Goal: Information Seeking & Learning: Find specific page/section

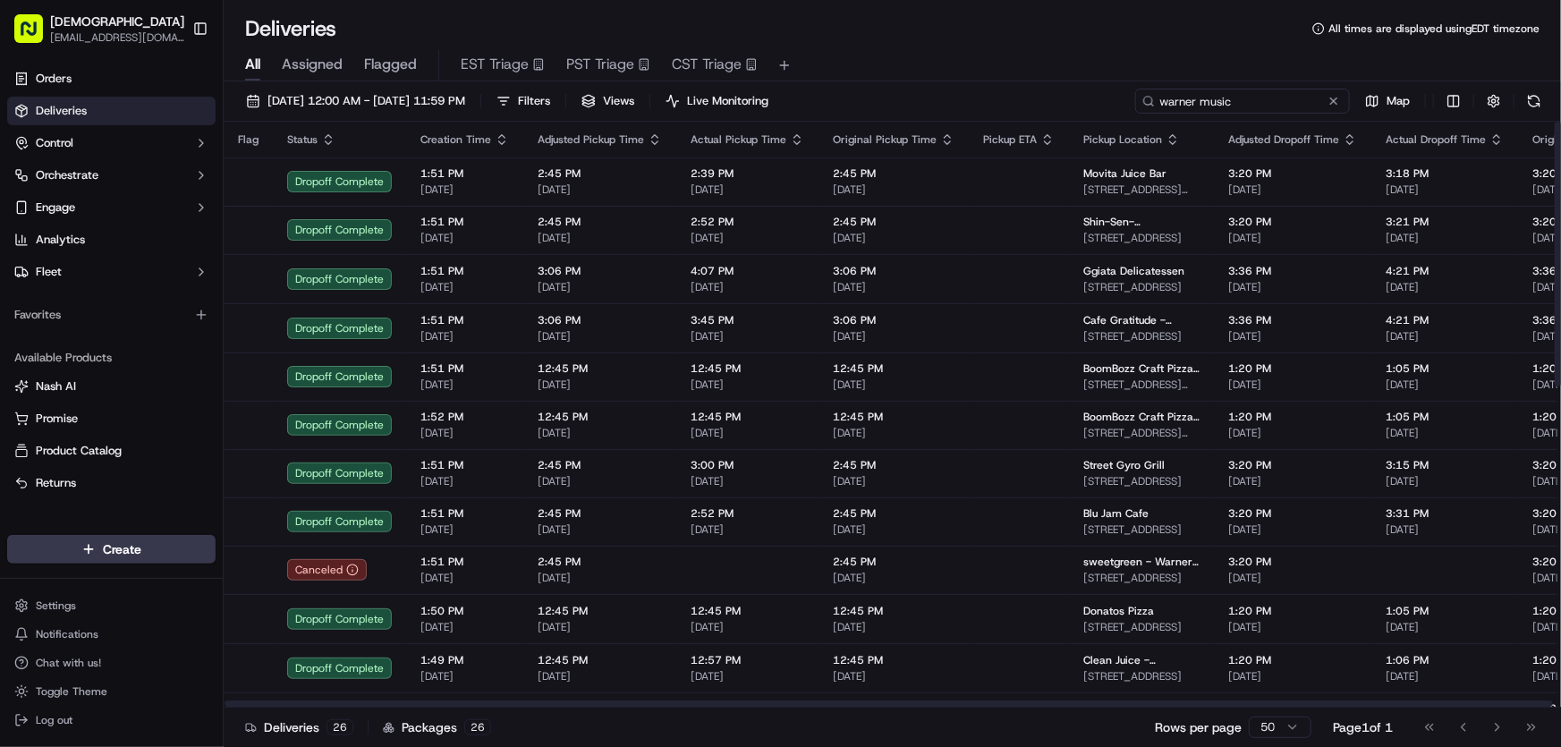
click at [1282, 98] on input "warner music" at bounding box center [1242, 101] width 215 height 25
drag, startPoint x: 1274, startPoint y: 97, endPoint x: 992, endPoint y: 123, distance: 283.7
click at [992, 123] on div "08/29/2023 12:00 AM - 08/29/2023 11:59 PM Filters Views Live Monitoring warner …" at bounding box center [892, 415] width 1337 height 669
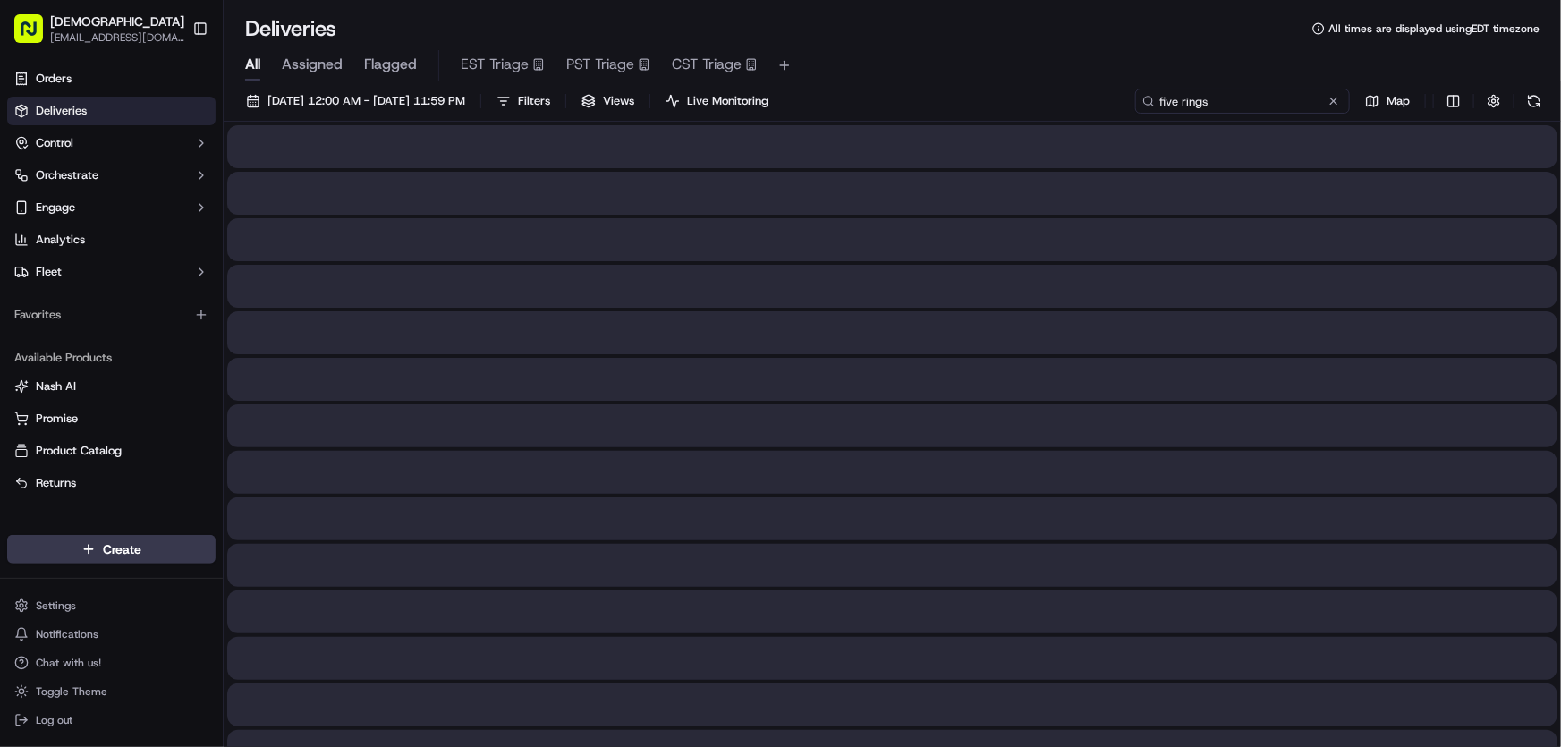
type input "five rings"
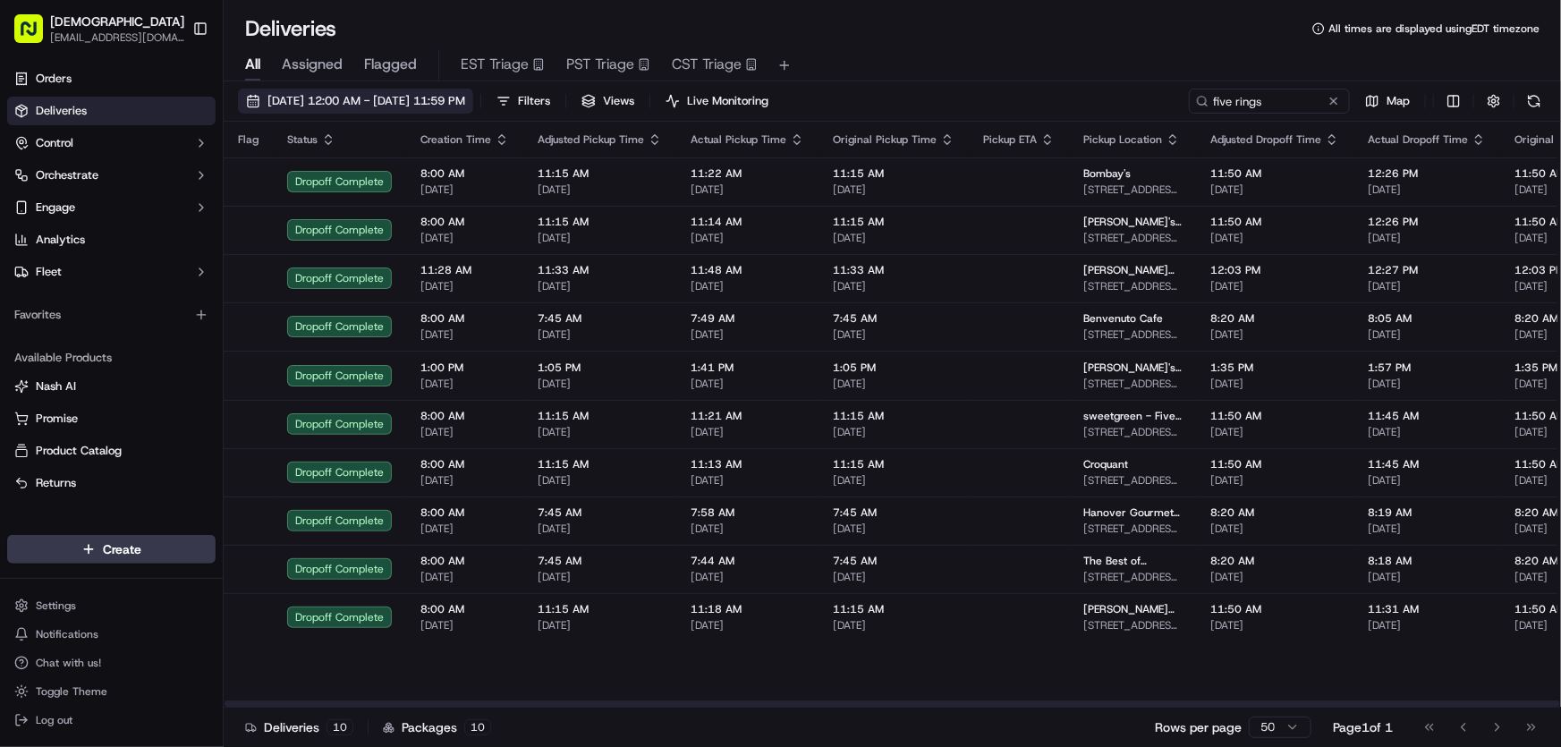
click at [369, 105] on span "[DATE] 12:00 AM - [DATE] 11:59 PM" at bounding box center [366, 101] width 198 height 16
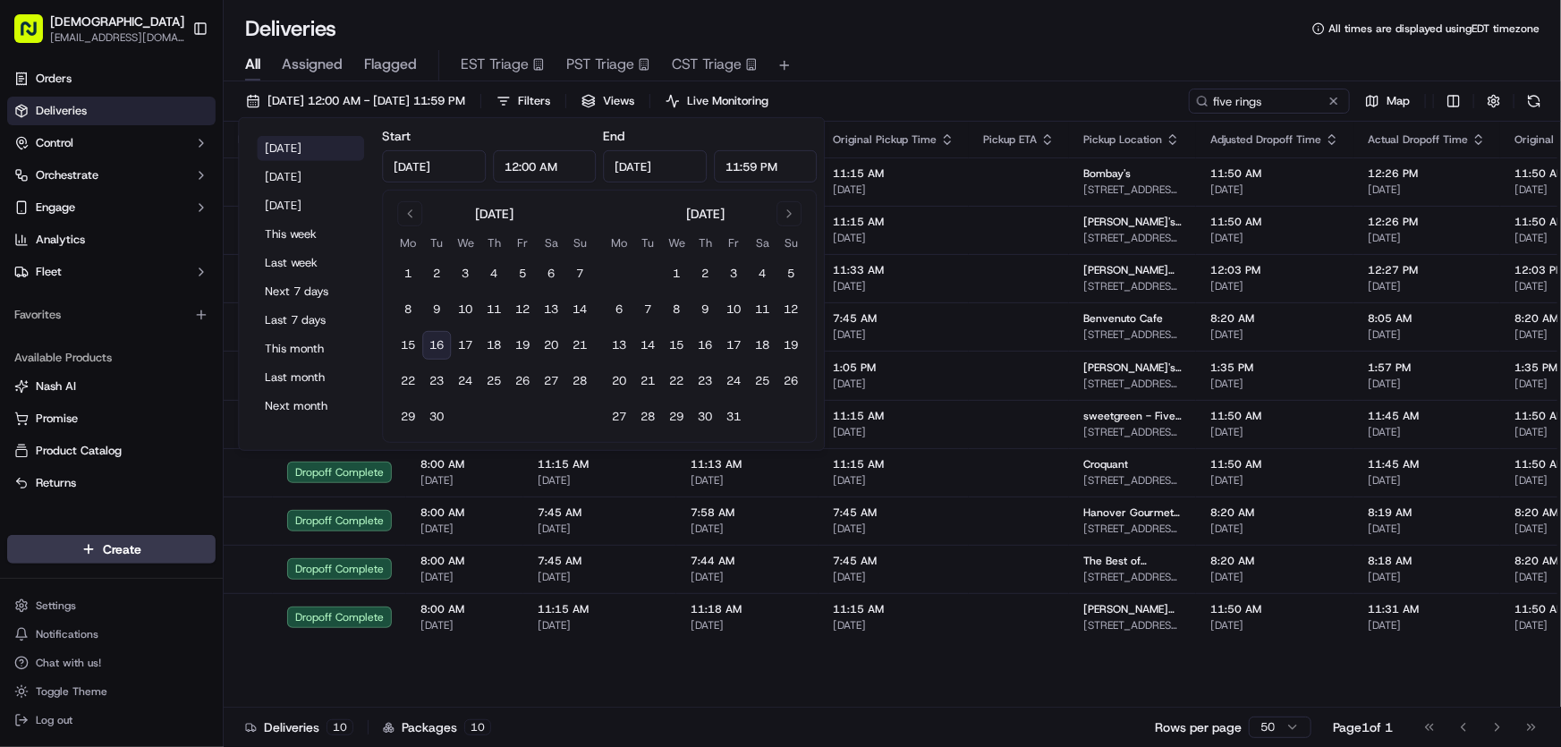
click at [320, 148] on button "[DATE]" at bounding box center [310, 148] width 107 height 25
type input "[DATE]"
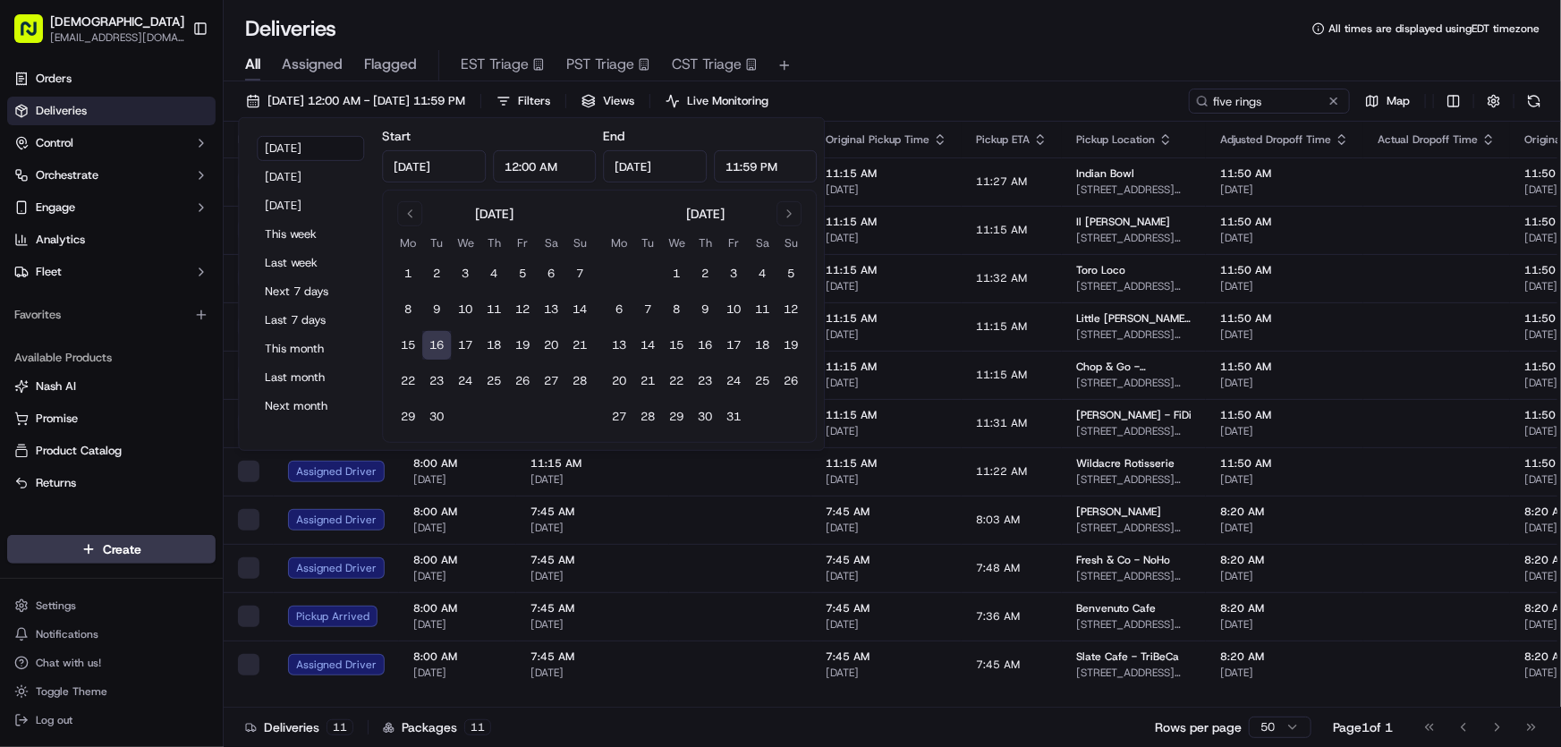
click at [942, 53] on div "All Assigned Flagged EST Triage PST Triage CST Triage" at bounding box center [892, 65] width 1337 height 31
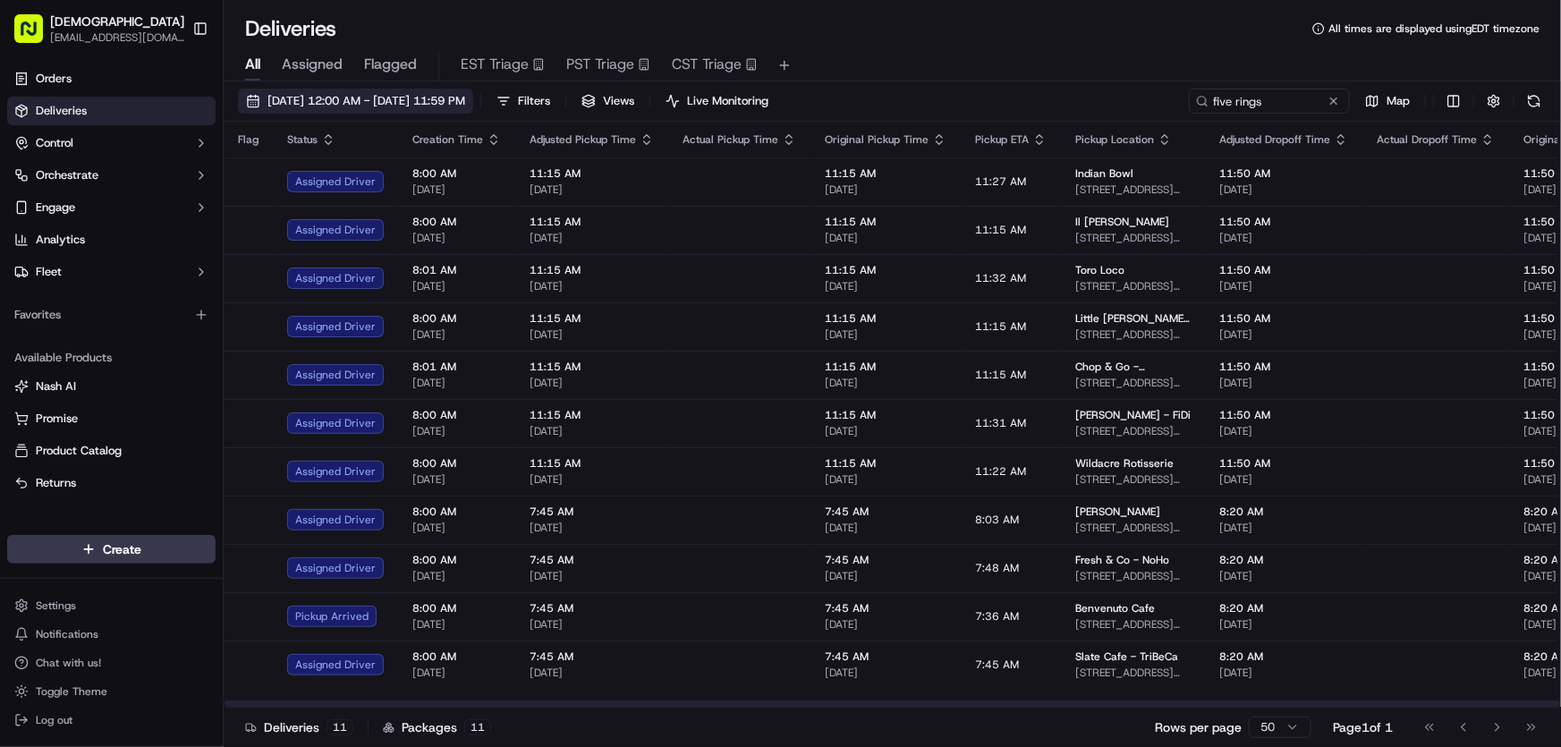
click at [415, 97] on span "[DATE] 12:00 AM - [DATE] 11:59 PM" at bounding box center [366, 101] width 198 height 16
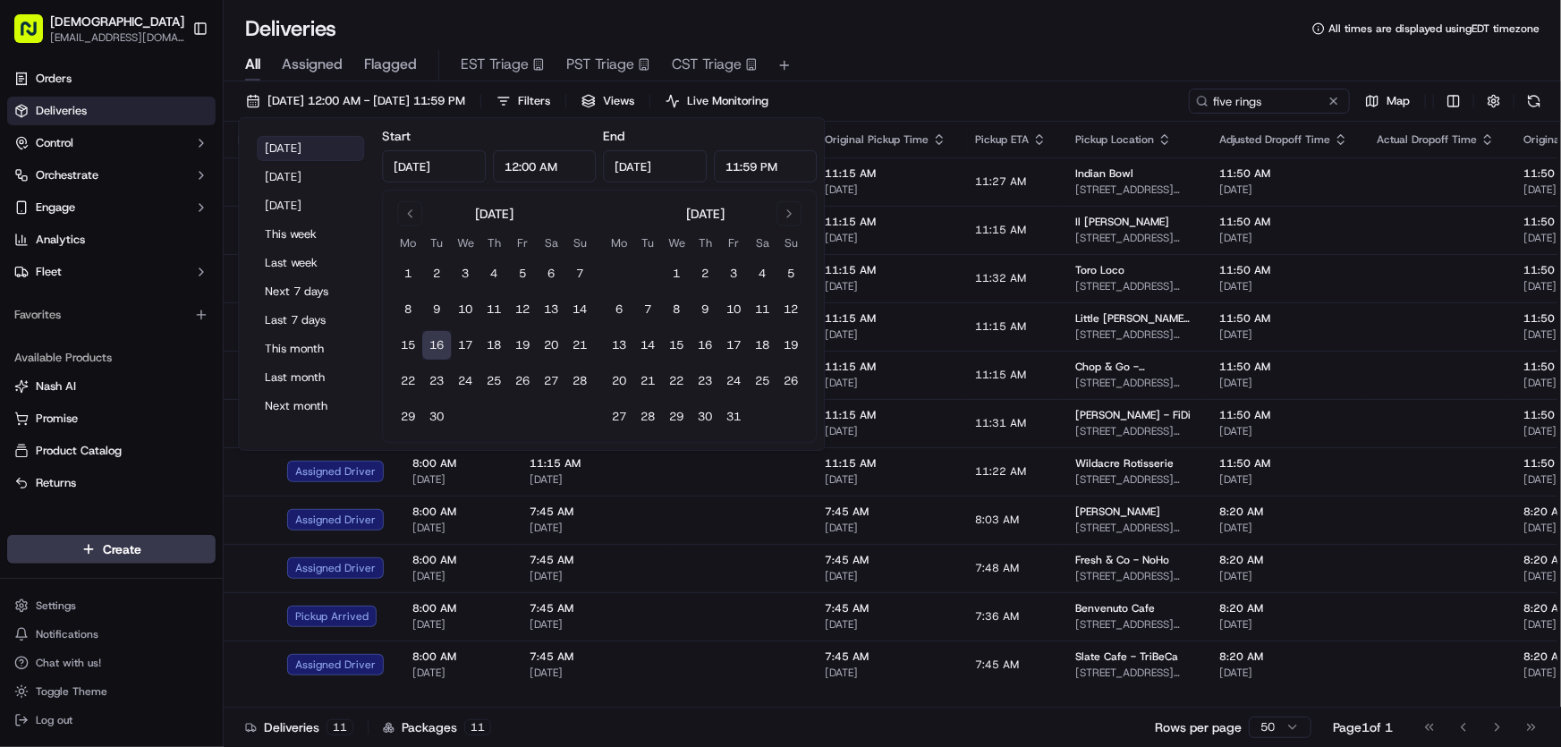
click at [292, 145] on button "[DATE]" at bounding box center [310, 148] width 107 height 25
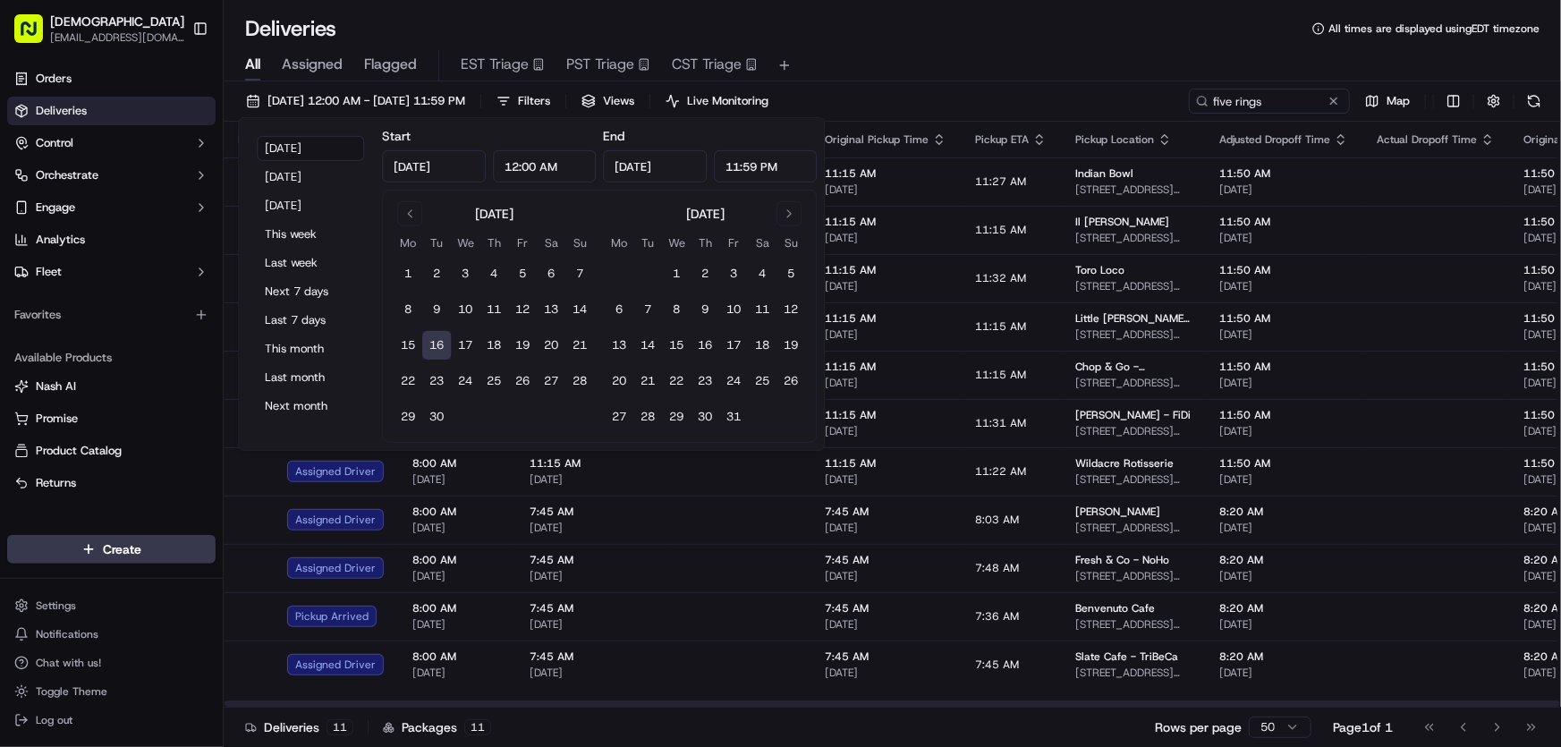
click at [961, 64] on div "All Assigned Flagged EST Triage PST Triage CST Triage" at bounding box center [892, 65] width 1337 height 31
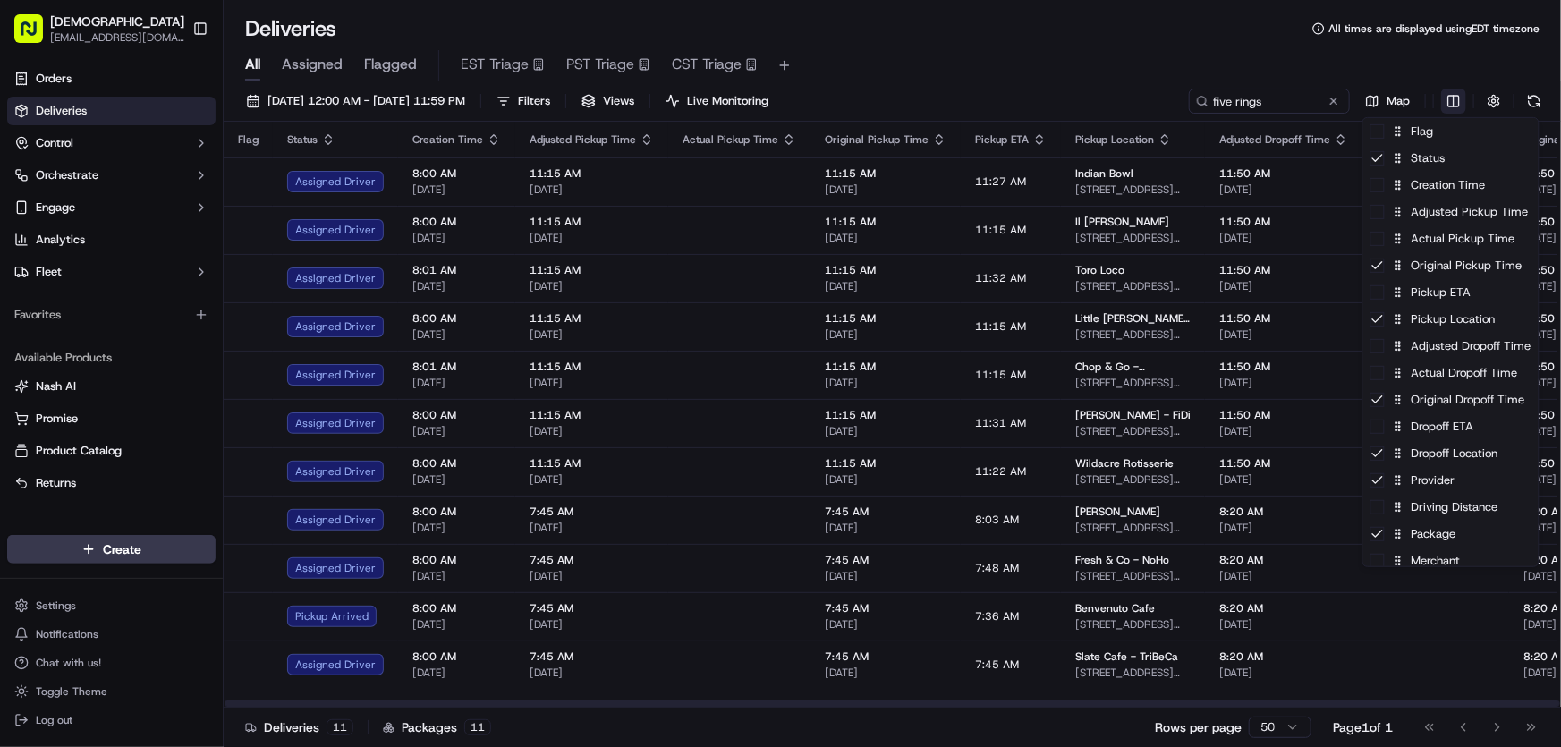
click at [1452, 101] on html "Sharebite rtrinos@sharebite.com Toggle Sidebar Orders Deliveries Control Orches…" at bounding box center [780, 373] width 1561 height 747
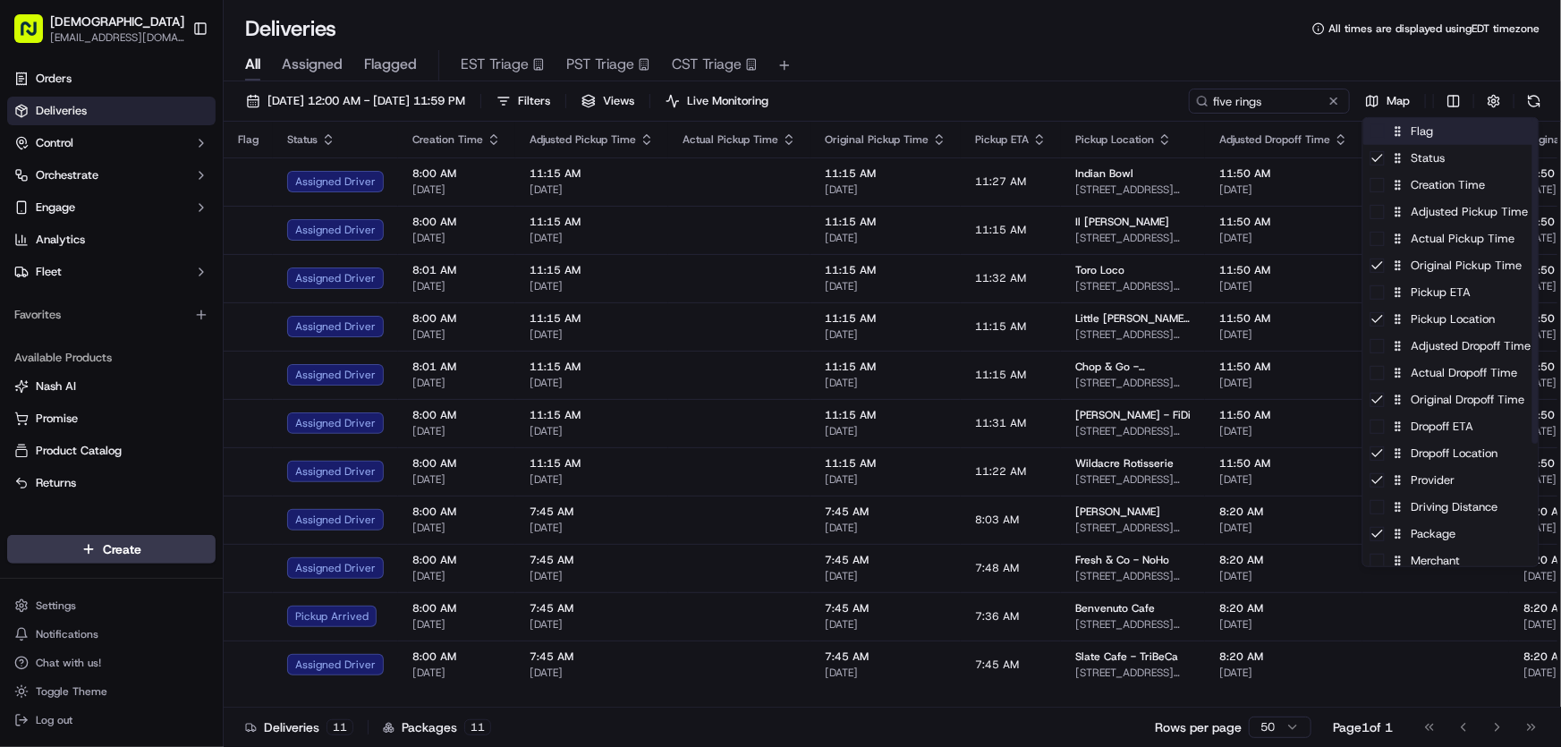
click at [1435, 136] on div "Flag" at bounding box center [1450, 131] width 175 height 27
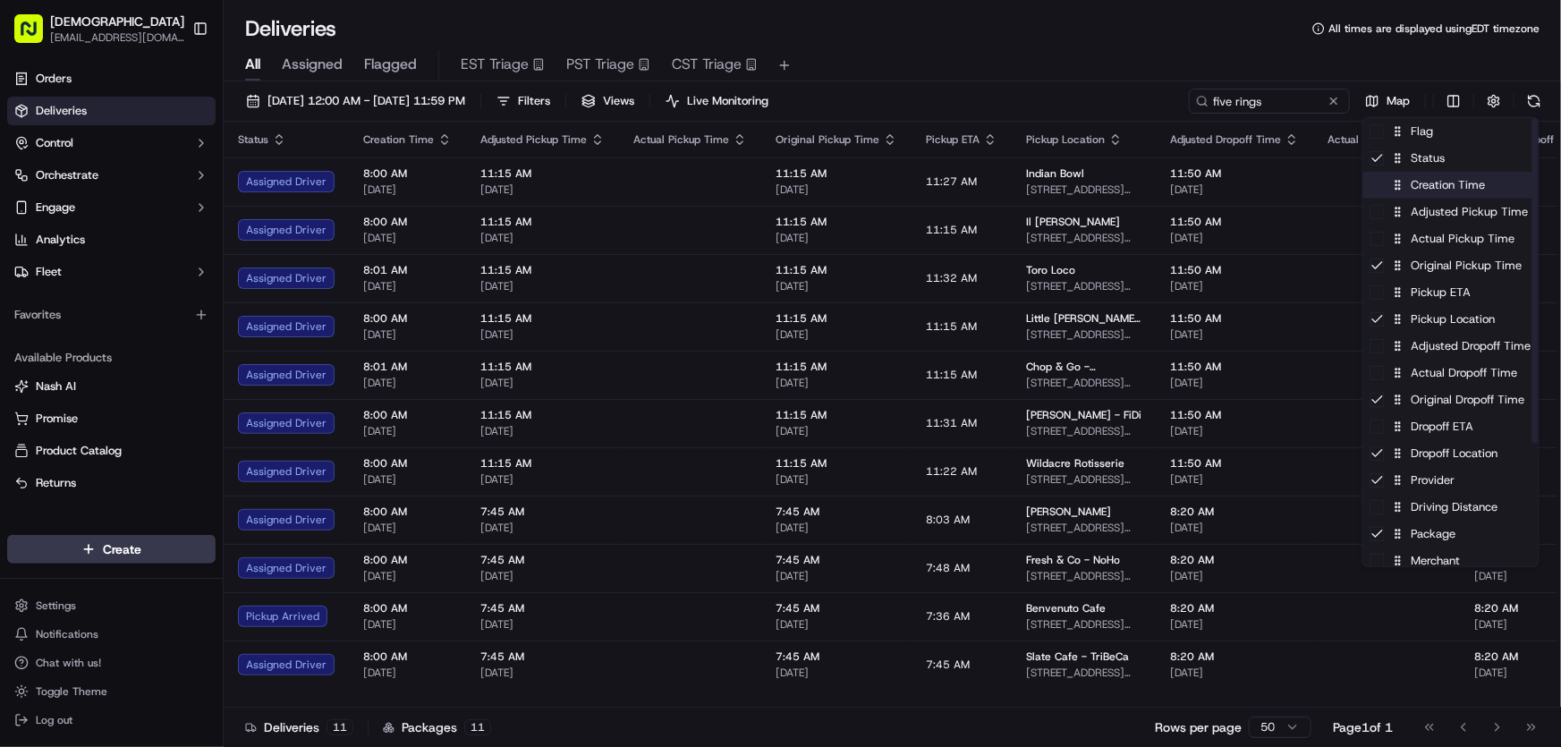
click at [1418, 189] on div "Creation Time" at bounding box center [1450, 185] width 175 height 27
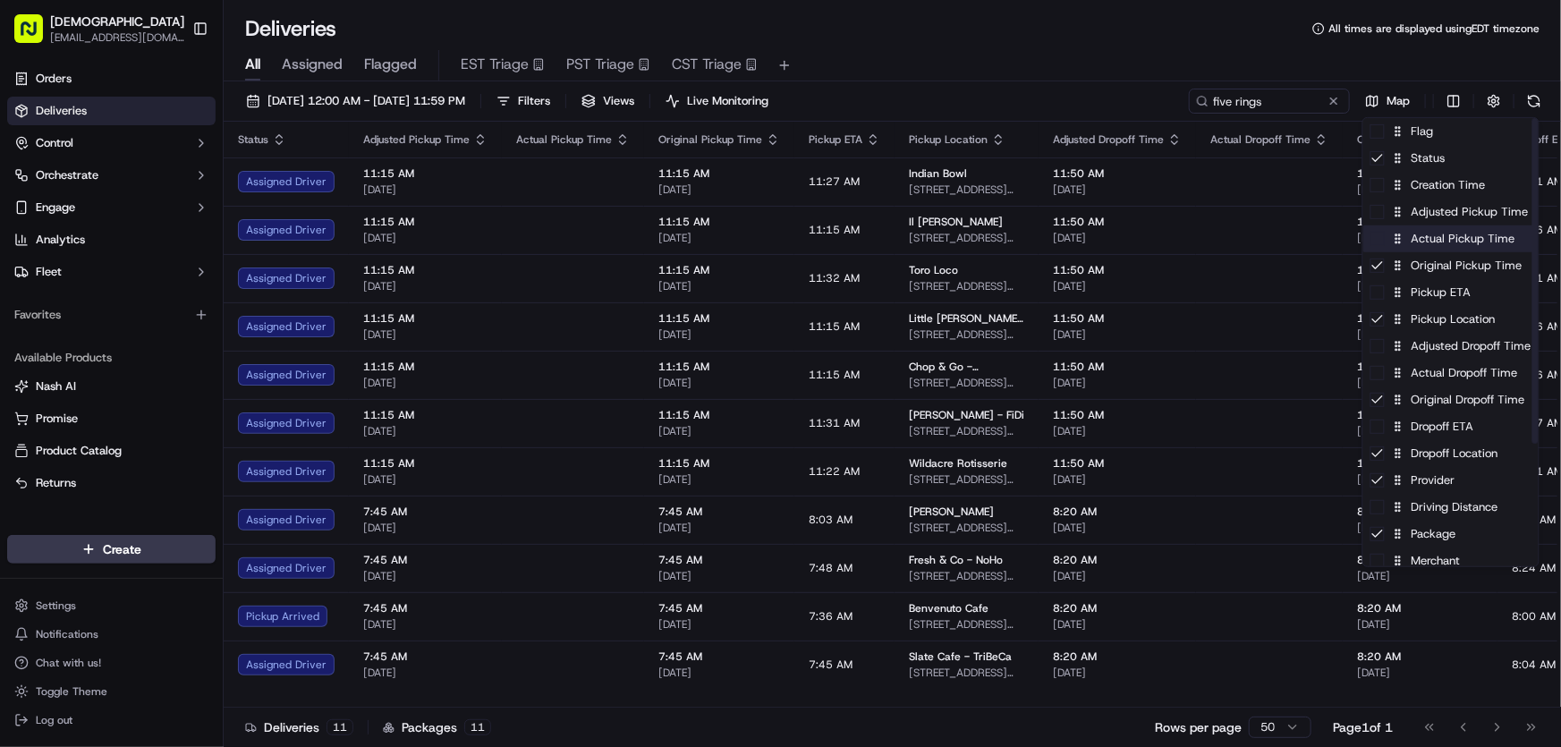
click at [1428, 241] on div "Actual Pickup Time" at bounding box center [1450, 238] width 175 height 27
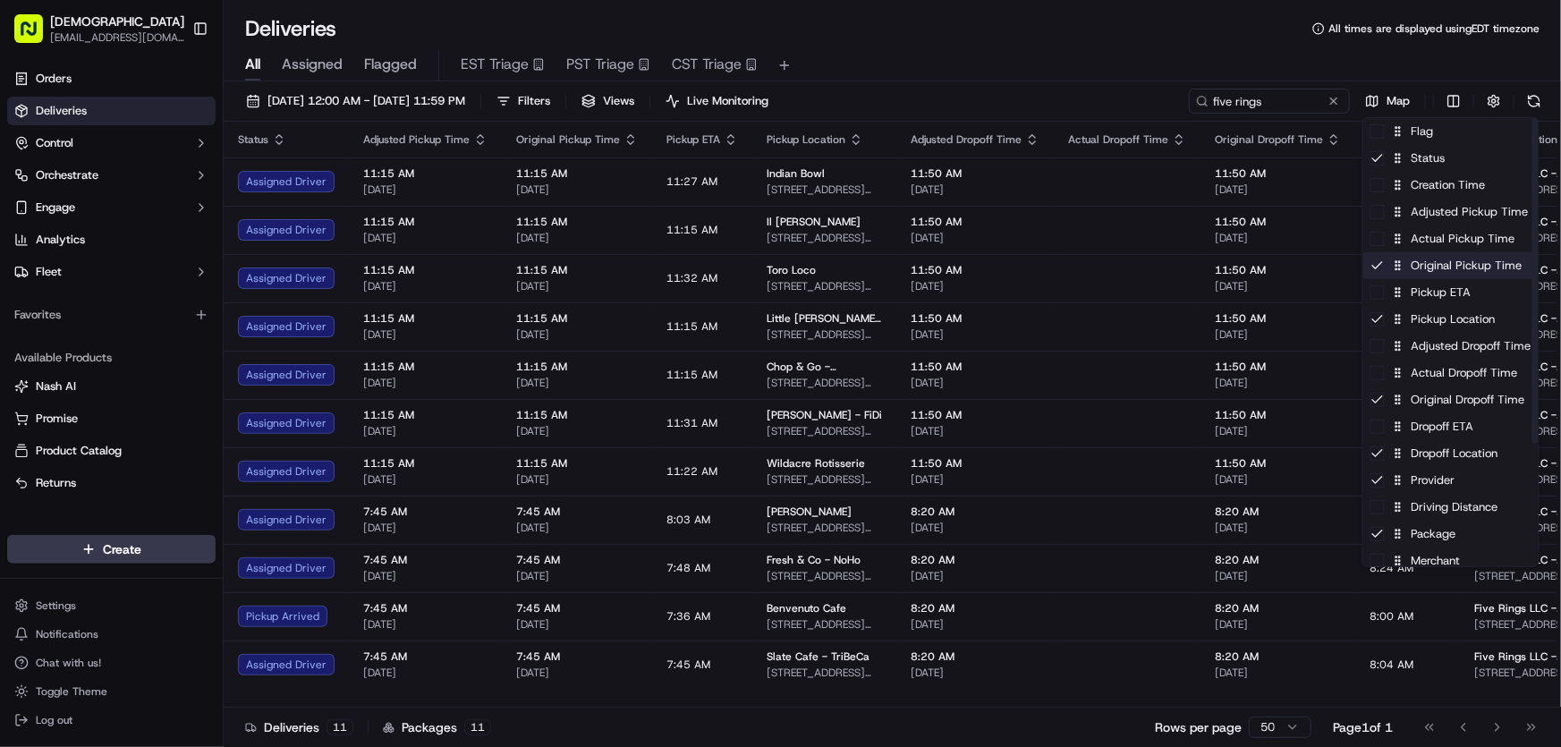
click at [1419, 270] on div "Original Pickup Time" at bounding box center [1450, 265] width 175 height 27
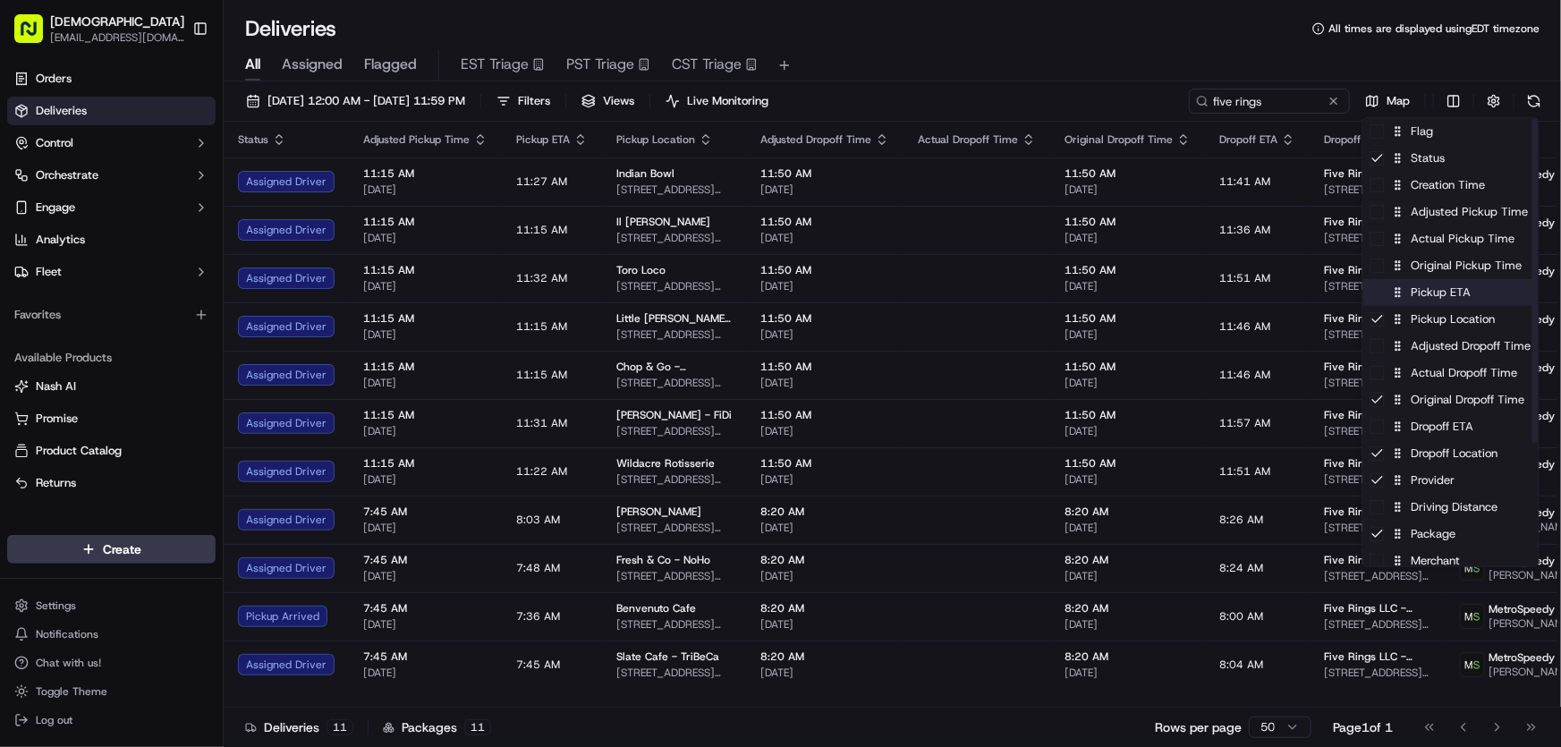
click at [1418, 295] on div "Pickup ETA" at bounding box center [1450, 292] width 175 height 27
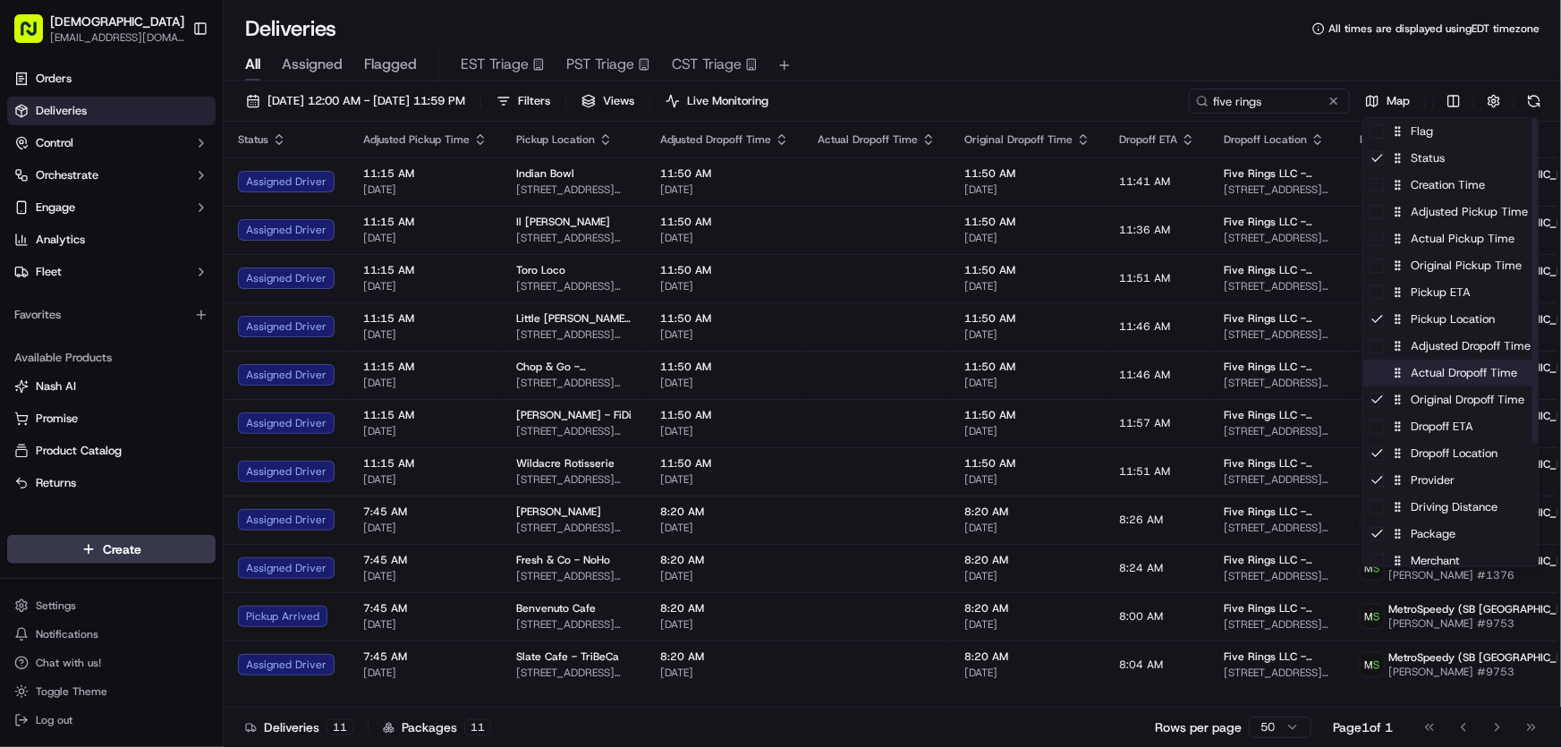
click at [1424, 373] on div "Actual Dropoff Time" at bounding box center [1450, 373] width 175 height 27
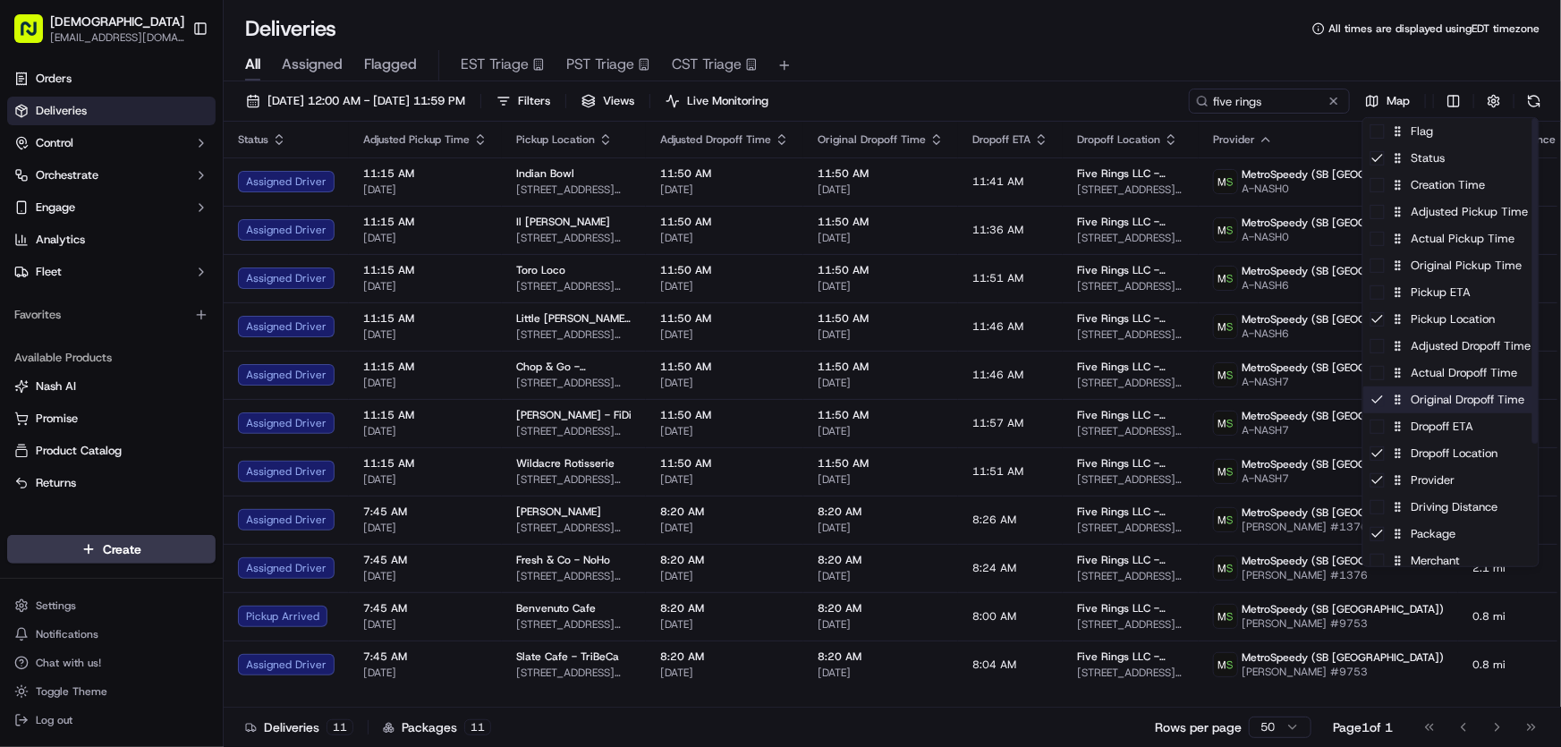
click at [1415, 402] on div "Original Dropoff Time" at bounding box center [1450, 399] width 175 height 27
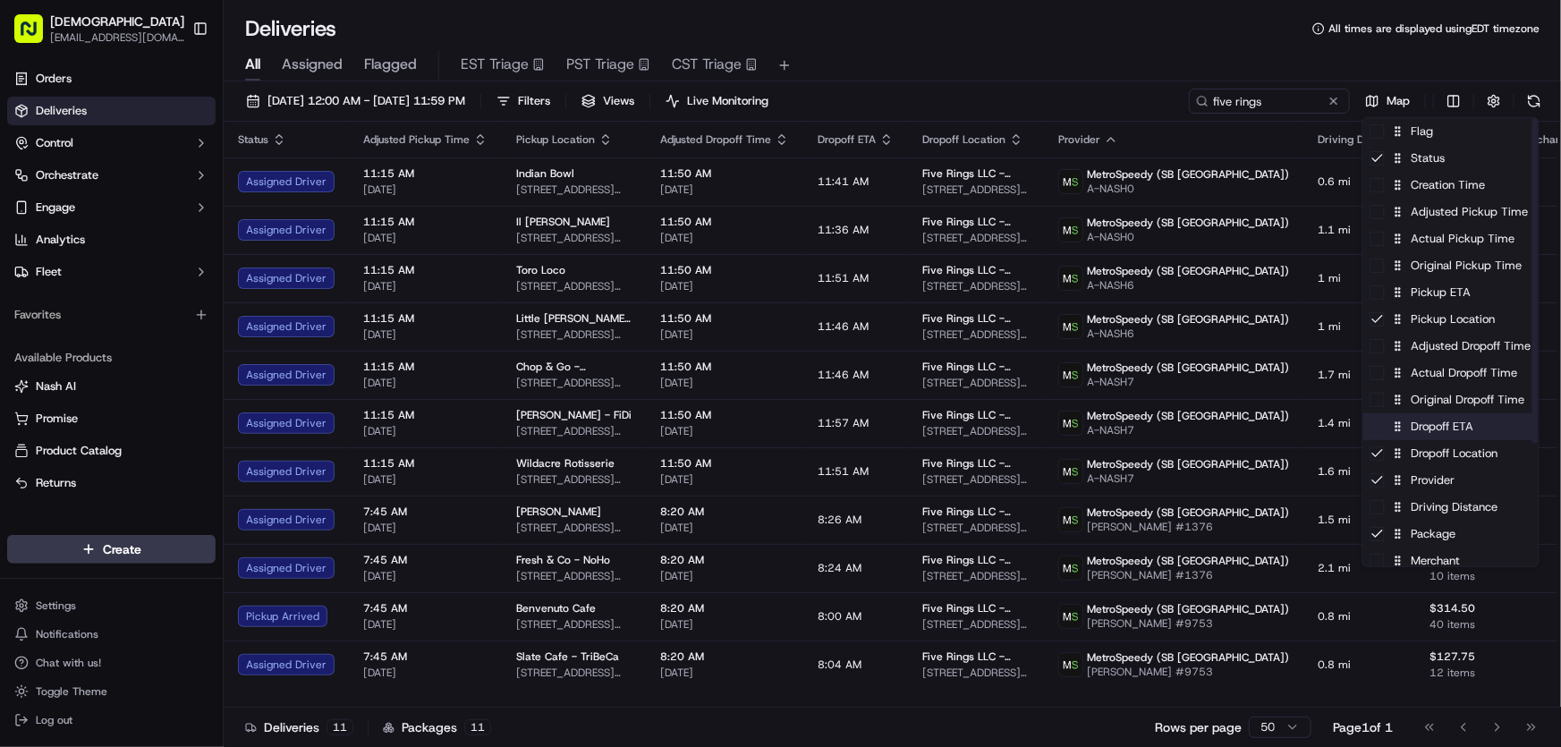
click at [1415, 431] on div "Dropoff ETA" at bounding box center [1450, 426] width 175 height 27
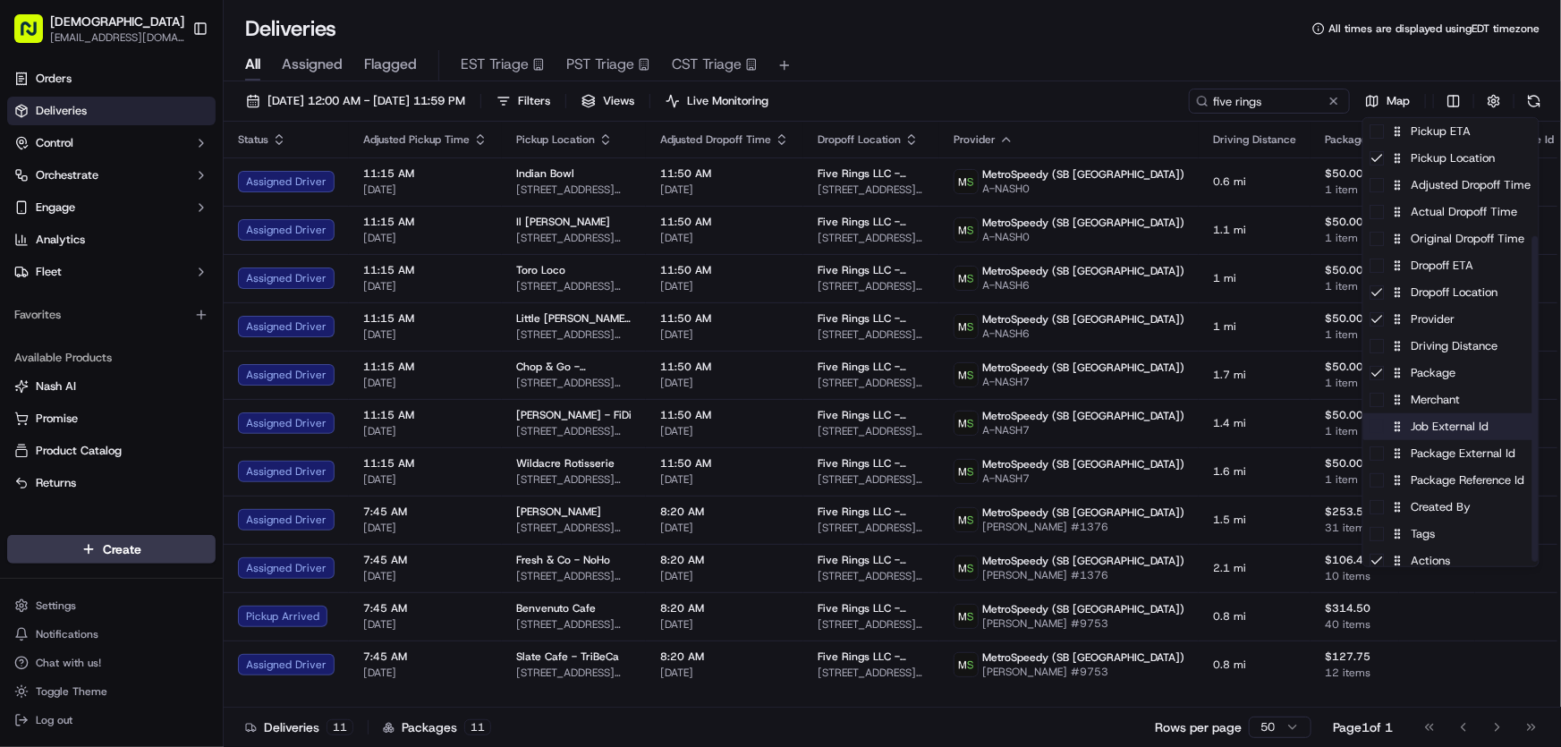
scroll to position [162, 0]
click at [1430, 345] on div "Driving Distance" at bounding box center [1450, 345] width 175 height 27
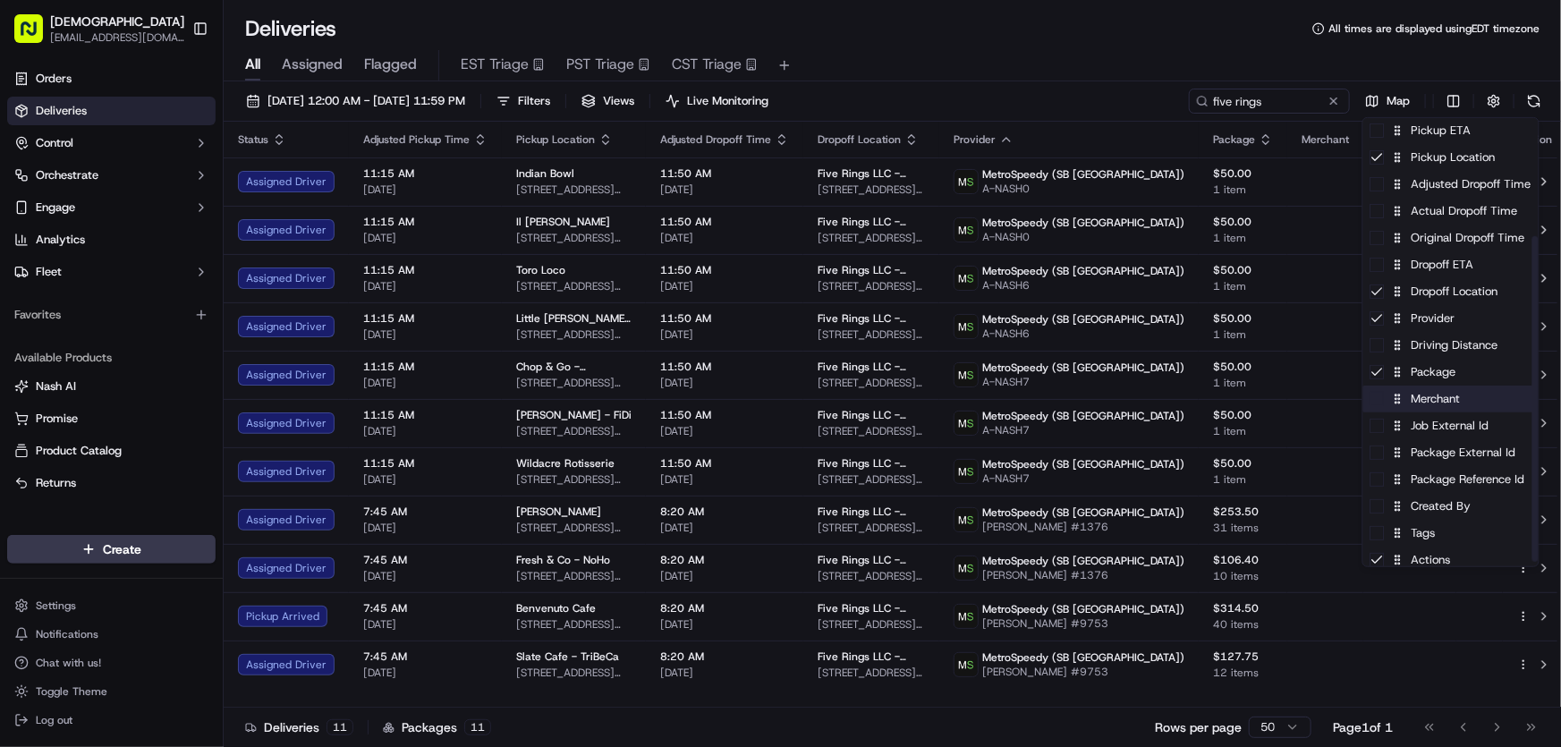
click at [1411, 402] on div "Merchant" at bounding box center [1450, 398] width 175 height 27
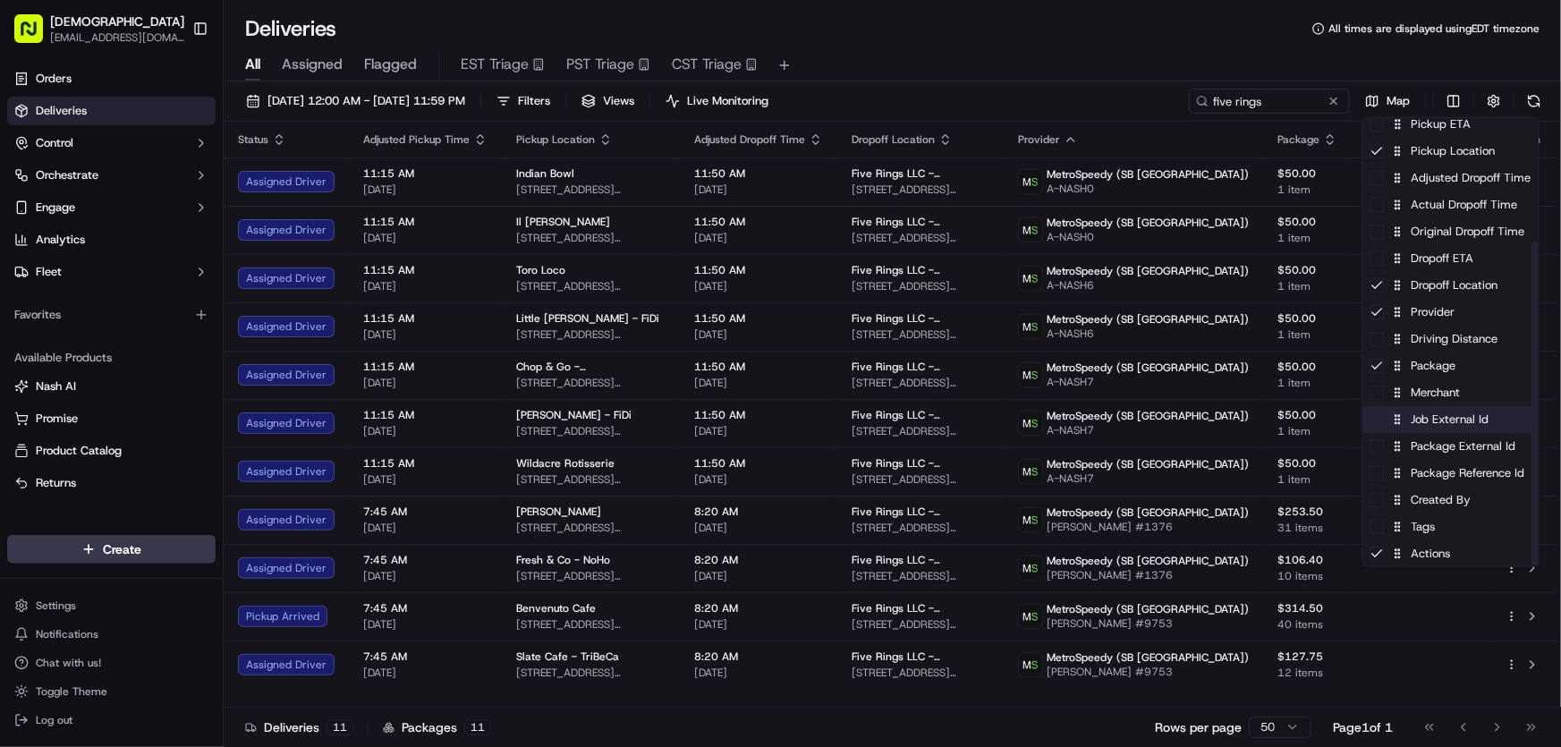
scroll to position [169, 0]
click at [1426, 478] on div "Package Reference Id" at bounding box center [1450, 472] width 175 height 27
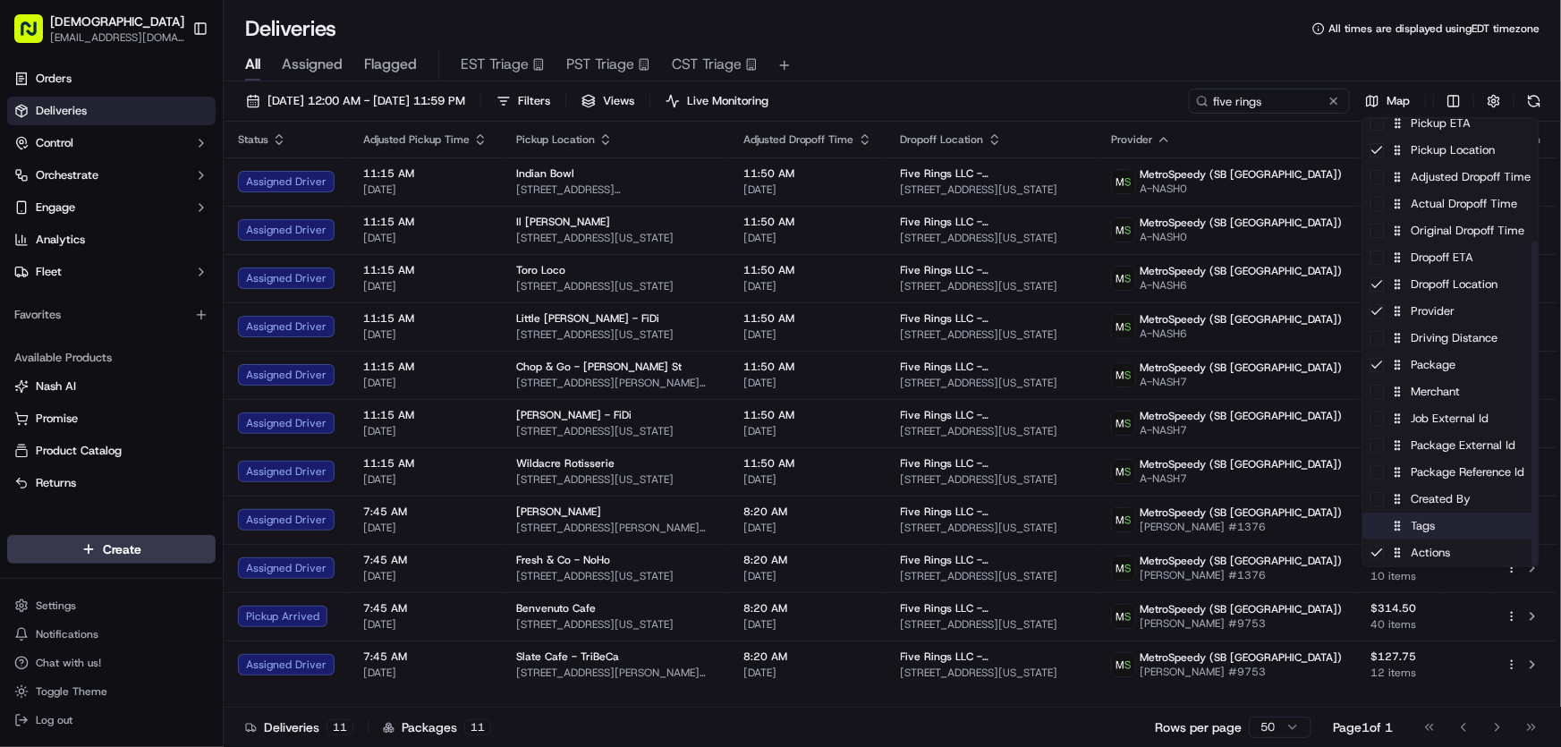
click at [1420, 534] on div "Tags" at bounding box center [1450, 525] width 175 height 27
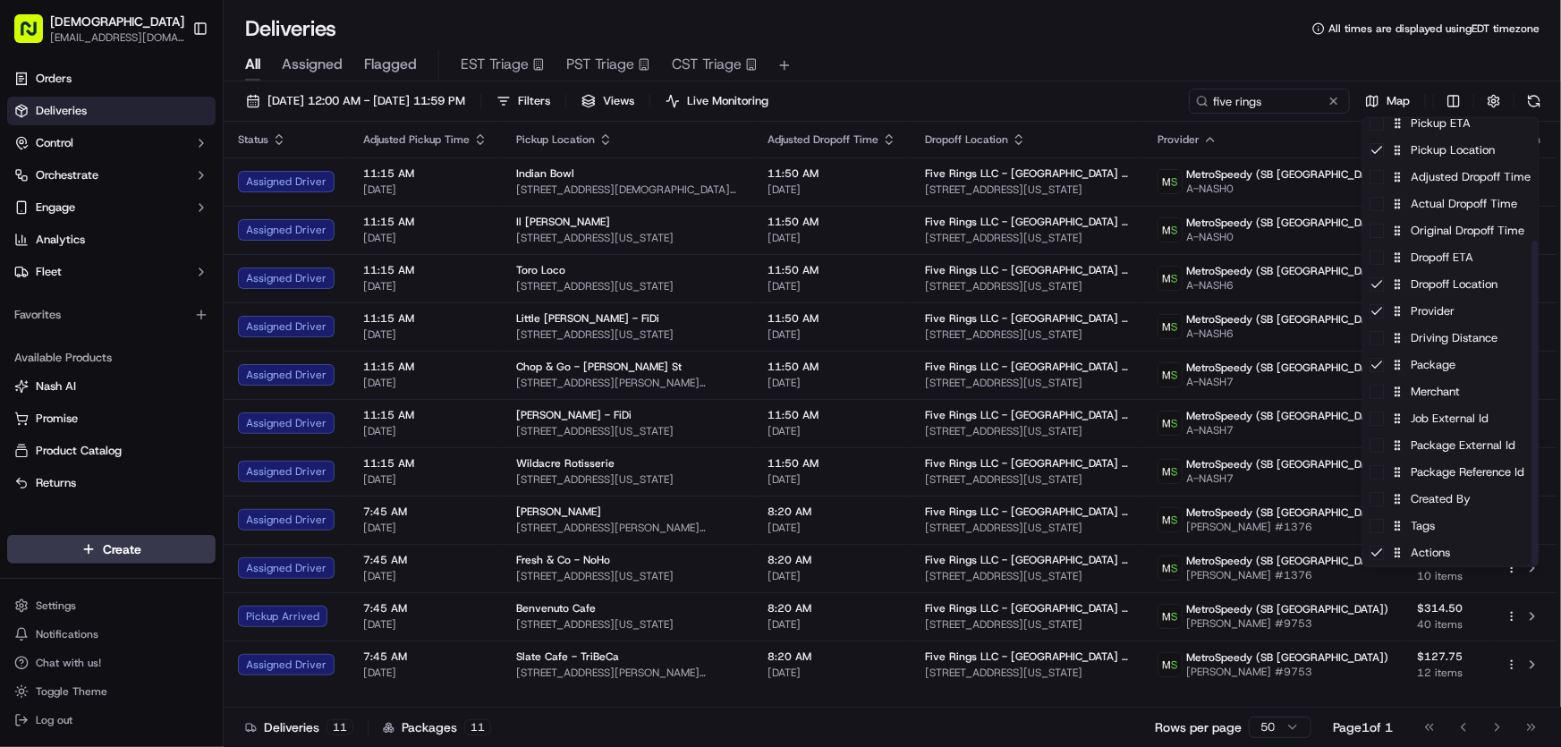
click at [1086, 46] on html "Sharebite rtrinos@sharebite.com Toggle Sidebar Orders Deliveries Control Orches…" at bounding box center [780, 373] width 1561 height 747
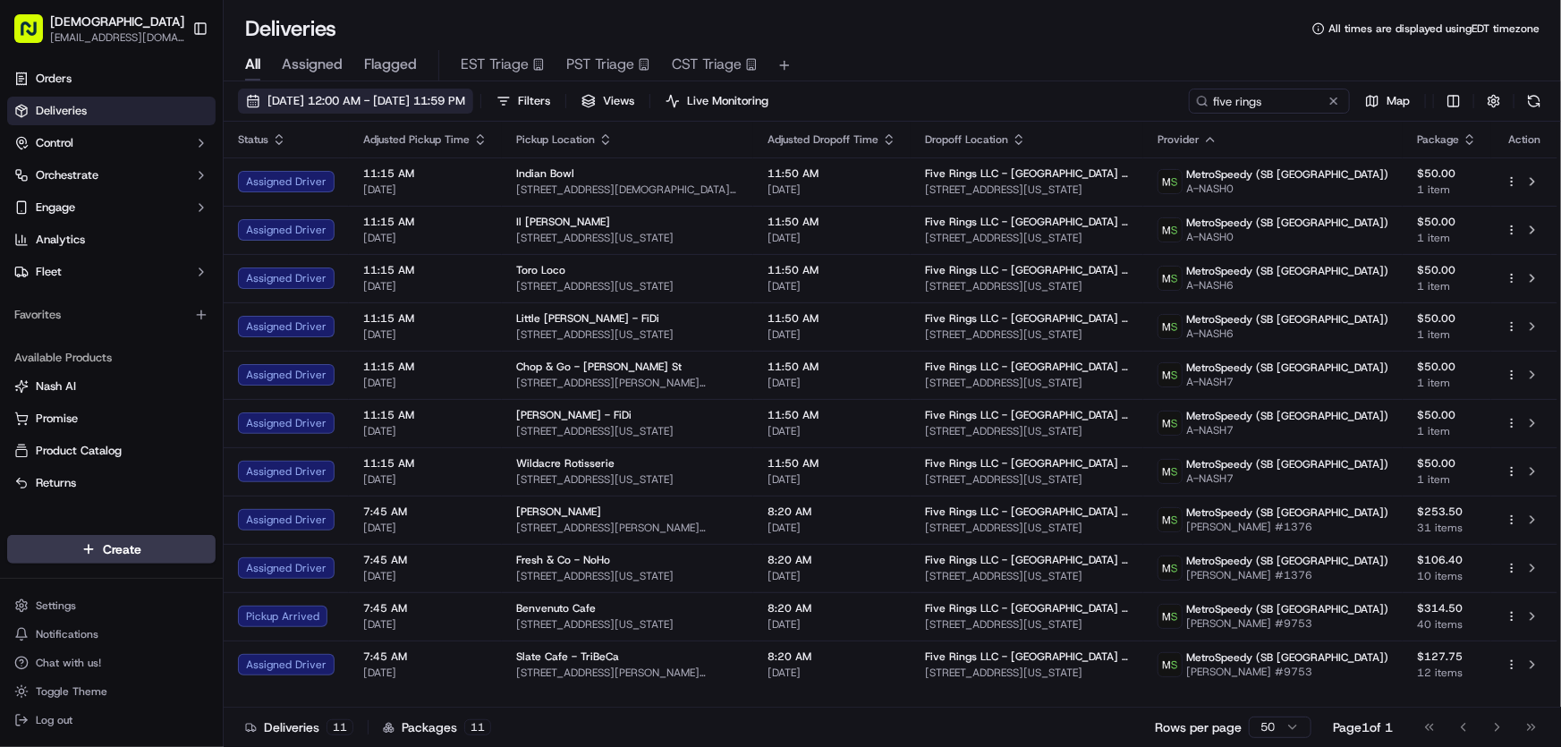
click at [394, 102] on span "[DATE] 12:00 AM - [DATE] 11:59 PM" at bounding box center [366, 101] width 198 height 16
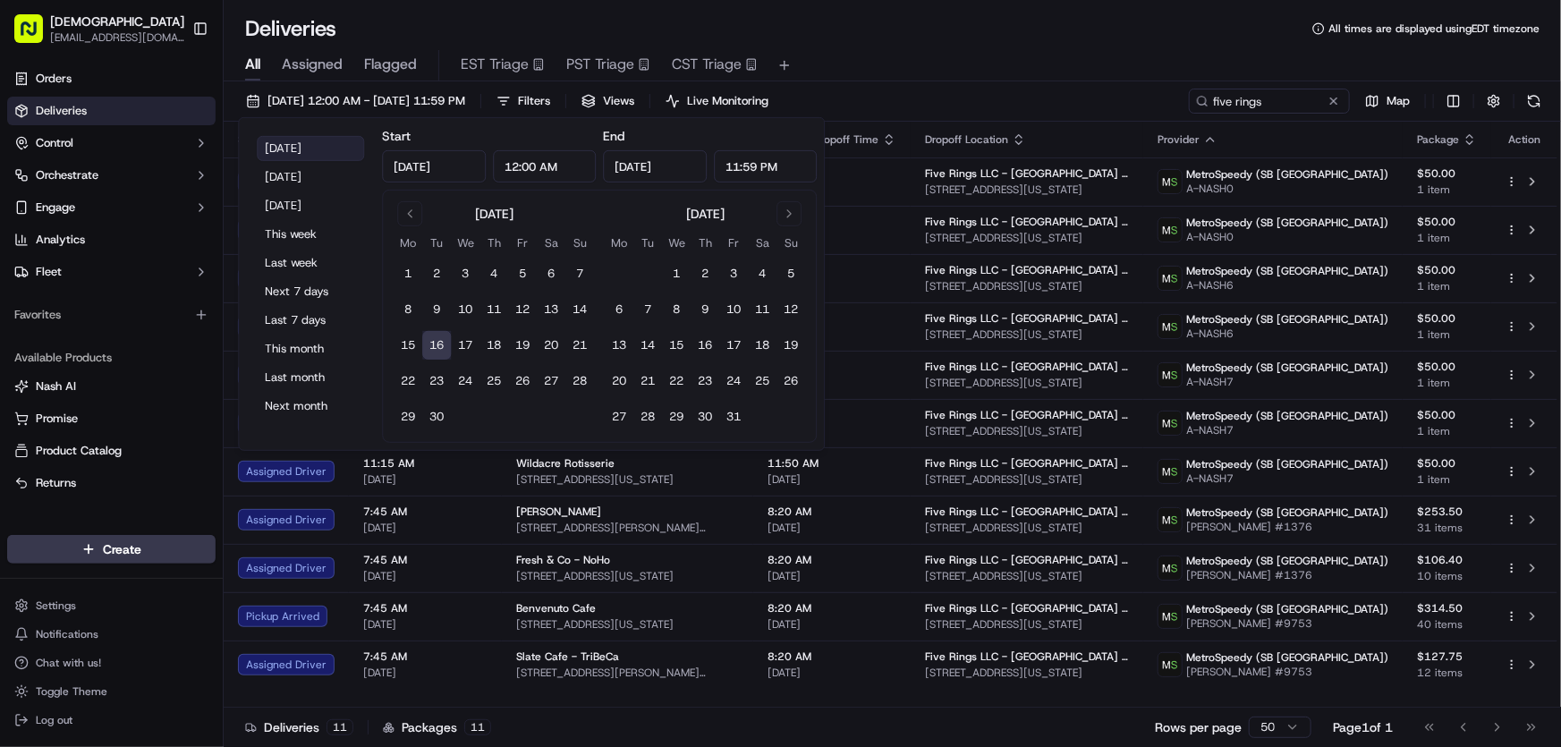
drag, startPoint x: 293, startPoint y: 148, endPoint x: 306, endPoint y: 155, distance: 14.0
click at [292, 148] on button "[DATE]" at bounding box center [310, 148] width 107 height 25
click at [949, 44] on div "All Assigned Flagged EST Triage PST Triage CST Triage" at bounding box center [892, 62] width 1337 height 38
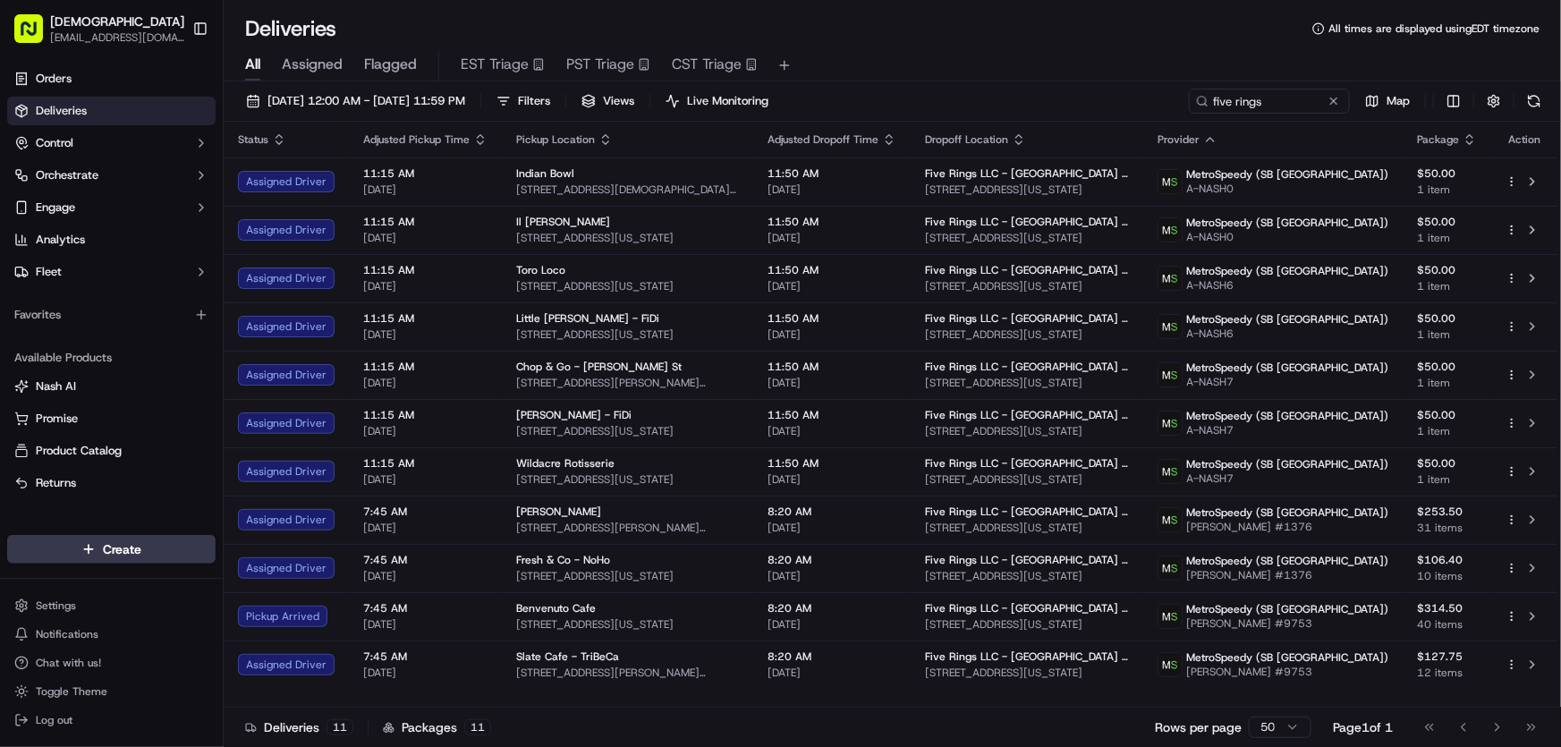
click at [937, 50] on div "All Assigned Flagged EST Triage PST Triage CST Triage" at bounding box center [892, 65] width 1337 height 31
click at [374, 100] on span "[DATE] 12:00 AM - [DATE] 11:59 PM" at bounding box center [366, 101] width 198 height 16
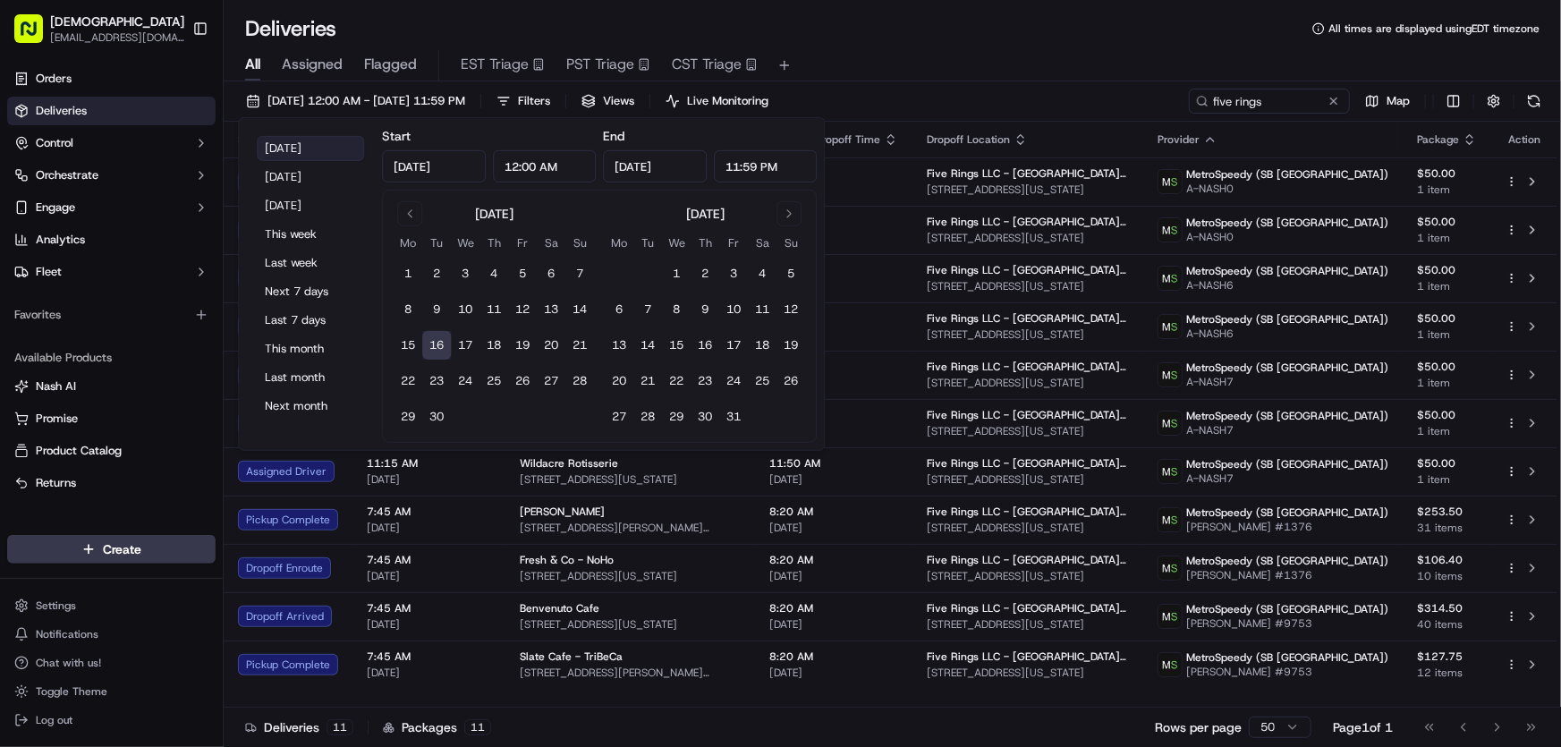
click at [304, 142] on button "[DATE]" at bounding box center [310, 148] width 107 height 25
click at [952, 52] on div "All Assigned Flagged EST Triage PST Triage CST Triage" at bounding box center [892, 65] width 1337 height 31
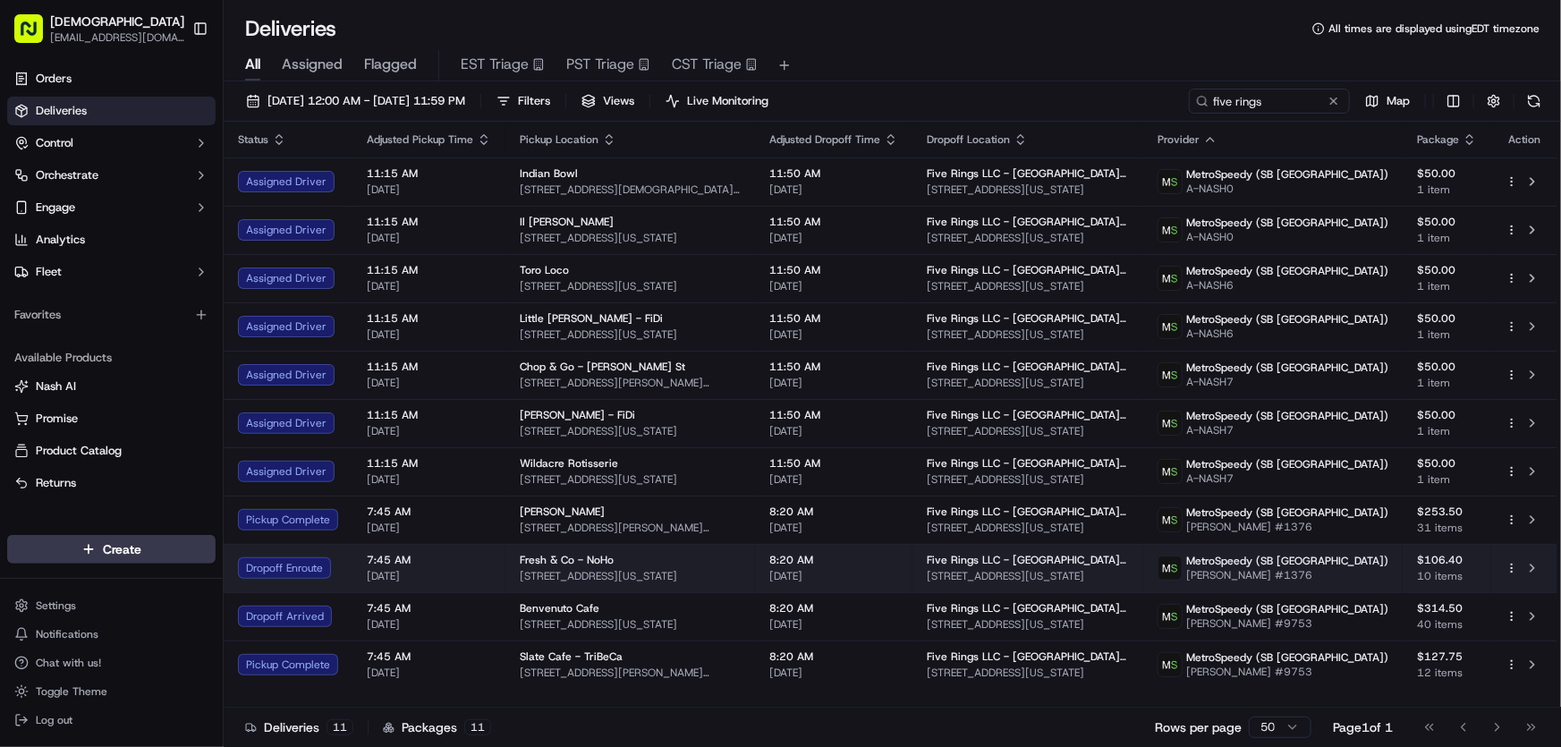
drag, startPoint x: 1203, startPoint y: 572, endPoint x: 934, endPoint y: 588, distance: 269.7
click at [934, 588] on td "Five Rings LLC - NYC - Floor 30 225 Liberty Street, New York, NY 10281-1048, USA" at bounding box center [1027, 568] width 231 height 48
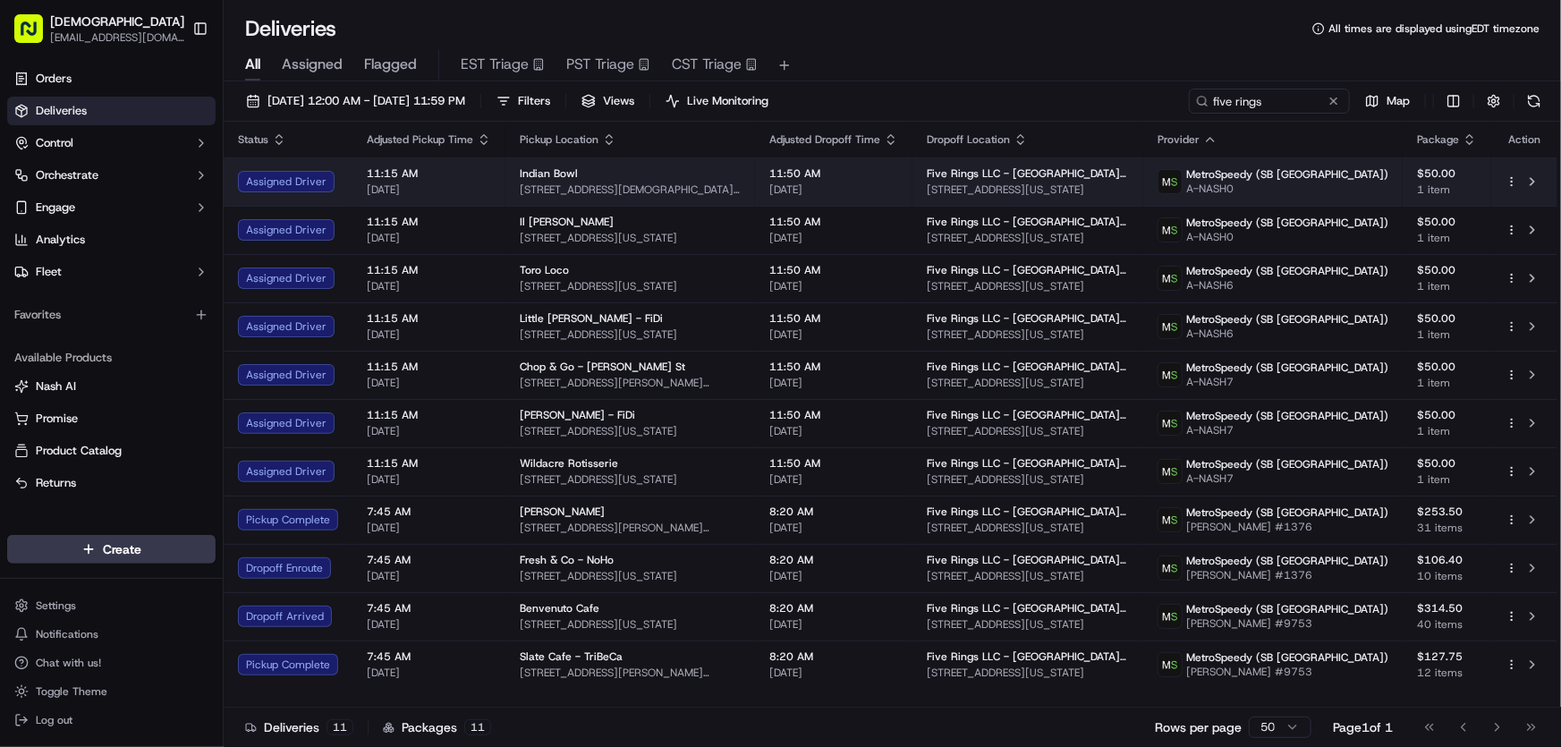
copy span "225 Liberty Street, New York, NY 10281-1048, USA"
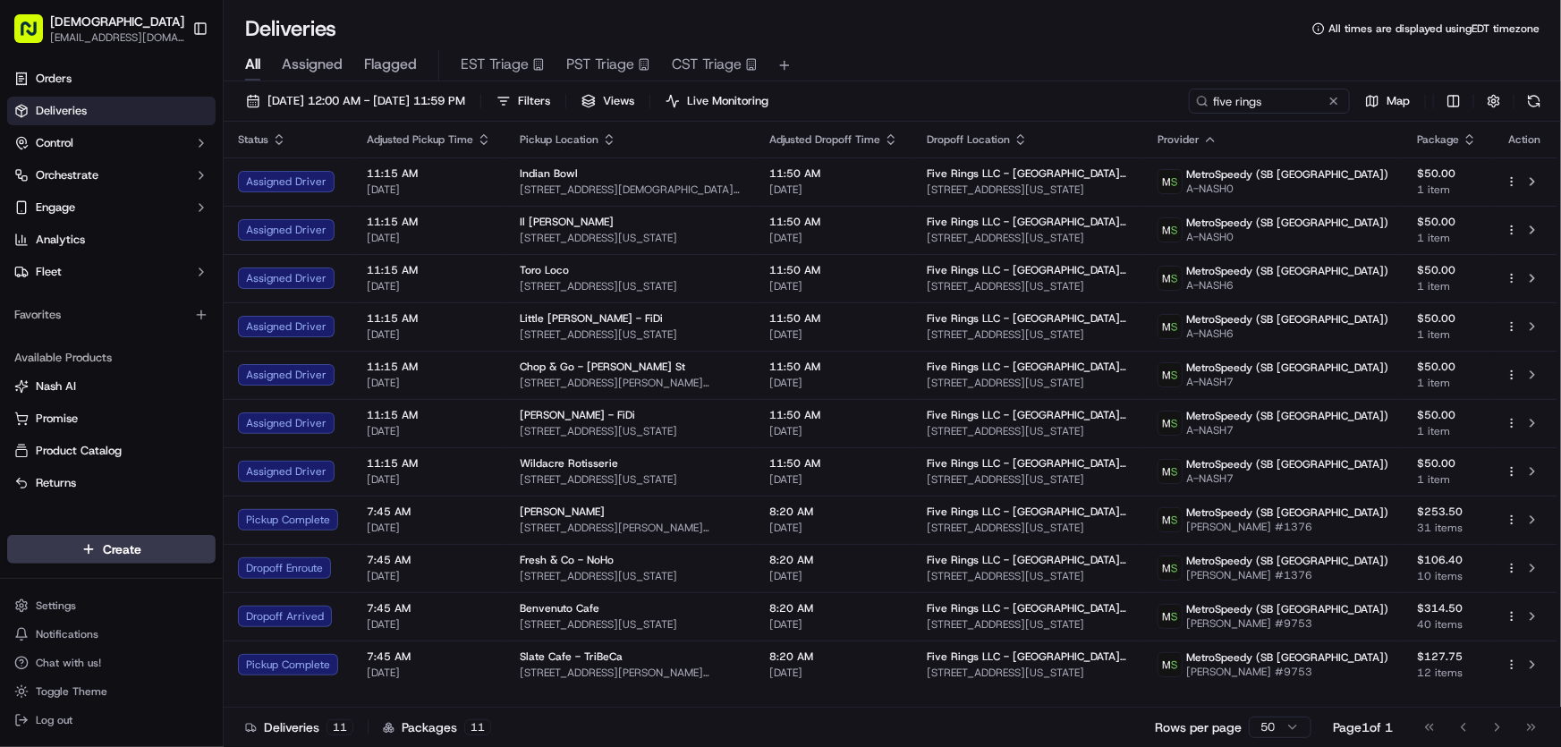
click at [903, 54] on div "All Assigned Flagged EST Triage PST Triage CST Triage" at bounding box center [892, 65] width 1337 height 31
click at [1049, 48] on div "All Assigned Flagged EST Triage PST Triage CST Triage" at bounding box center [892, 62] width 1337 height 38
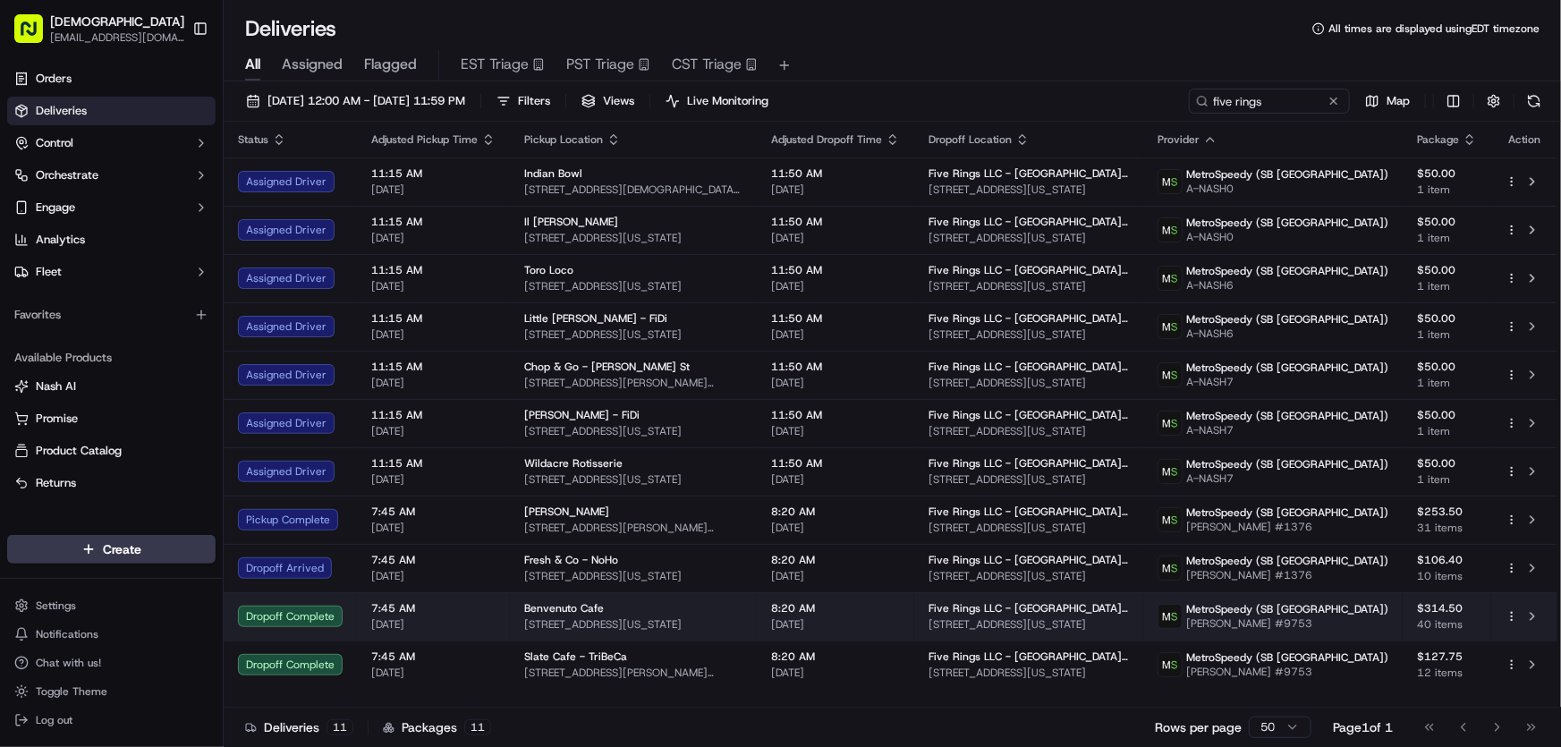
click at [578, 612] on span "Benvenuto Cafe" at bounding box center [564, 608] width 80 height 14
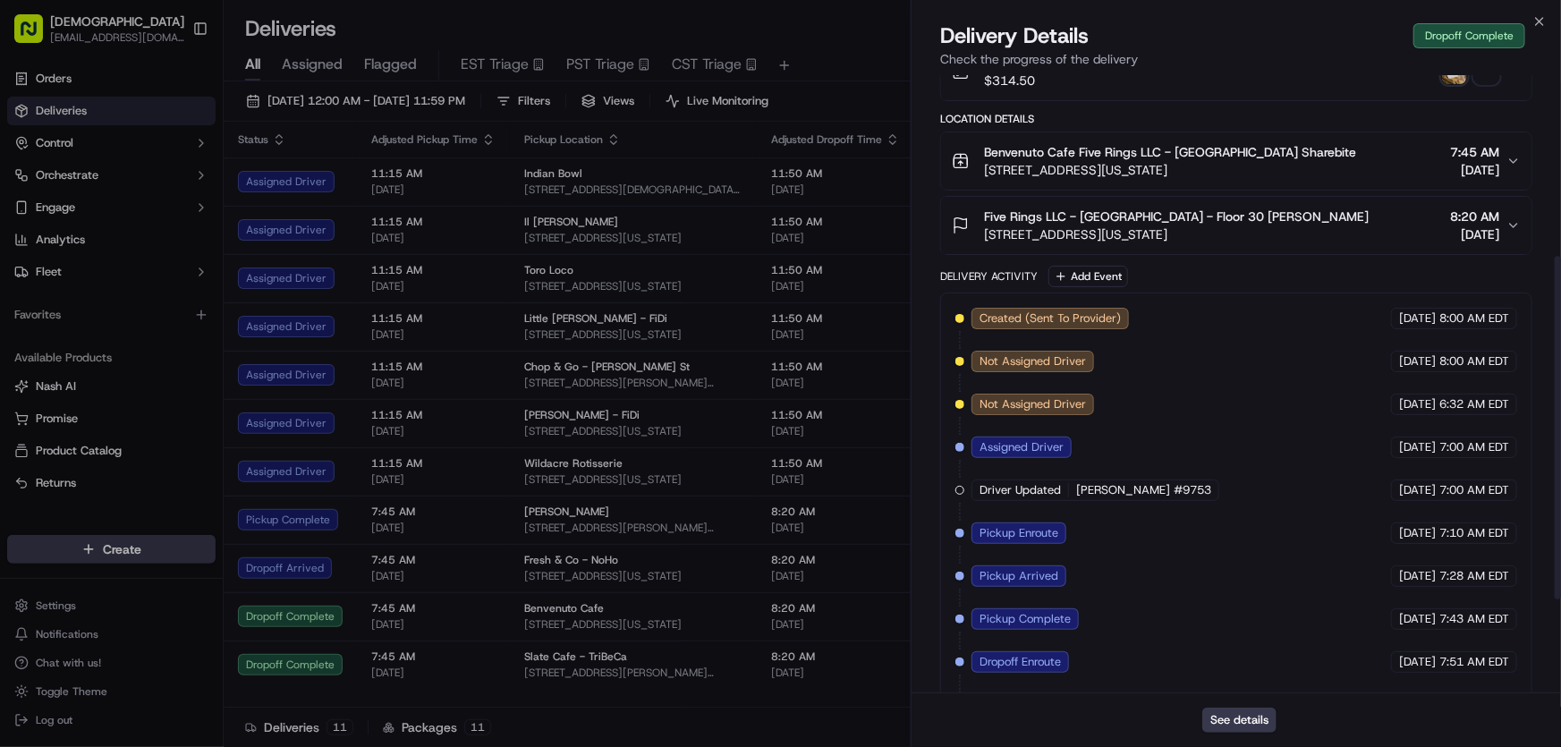
scroll to position [493, 0]
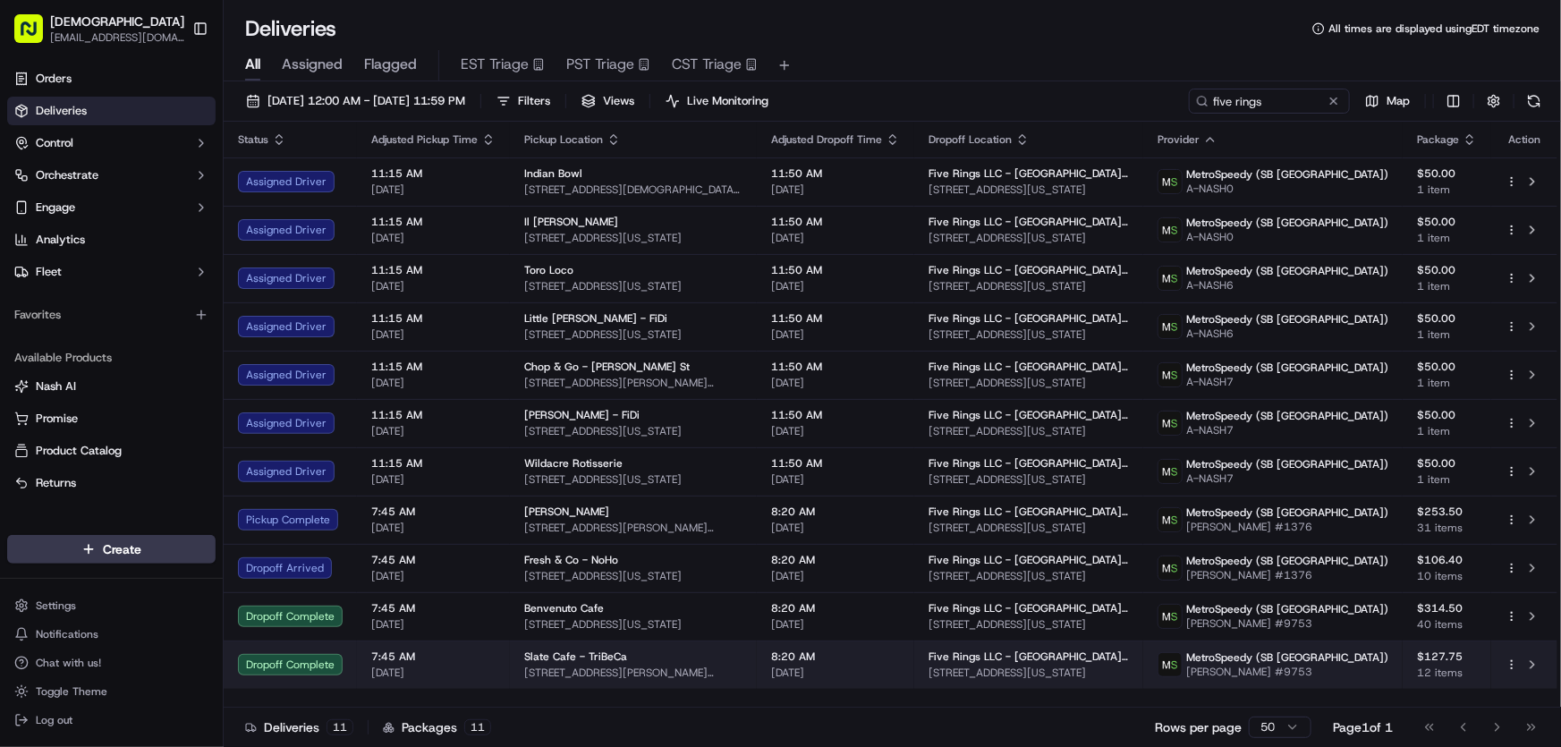
click at [562, 669] on span "184 Duane St, New York, NY 10013, USA" at bounding box center [633, 672] width 218 height 14
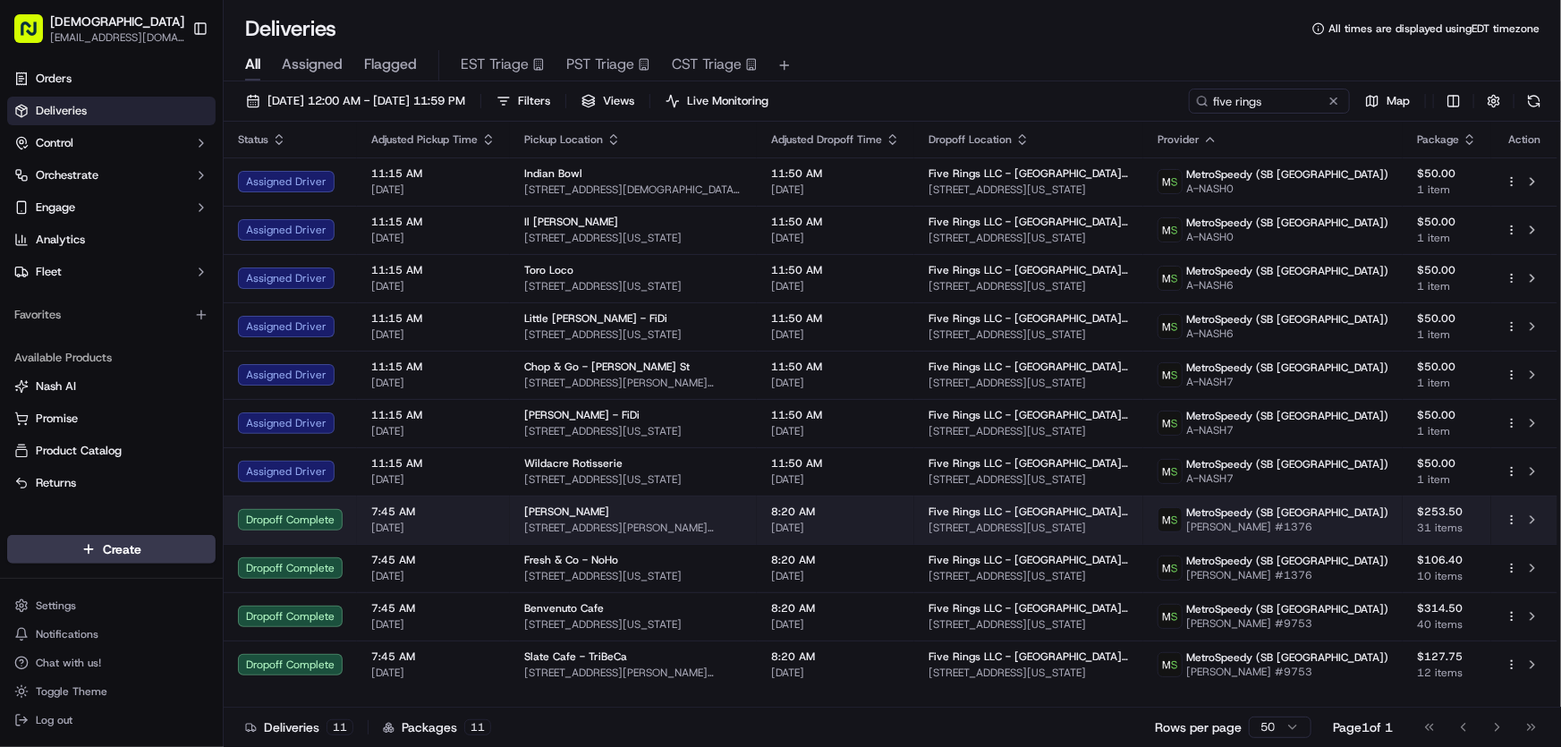
click at [572, 500] on td "Maman - King 375 Hudson St, New York, NY 10014, USA" at bounding box center [633, 519] width 247 height 48
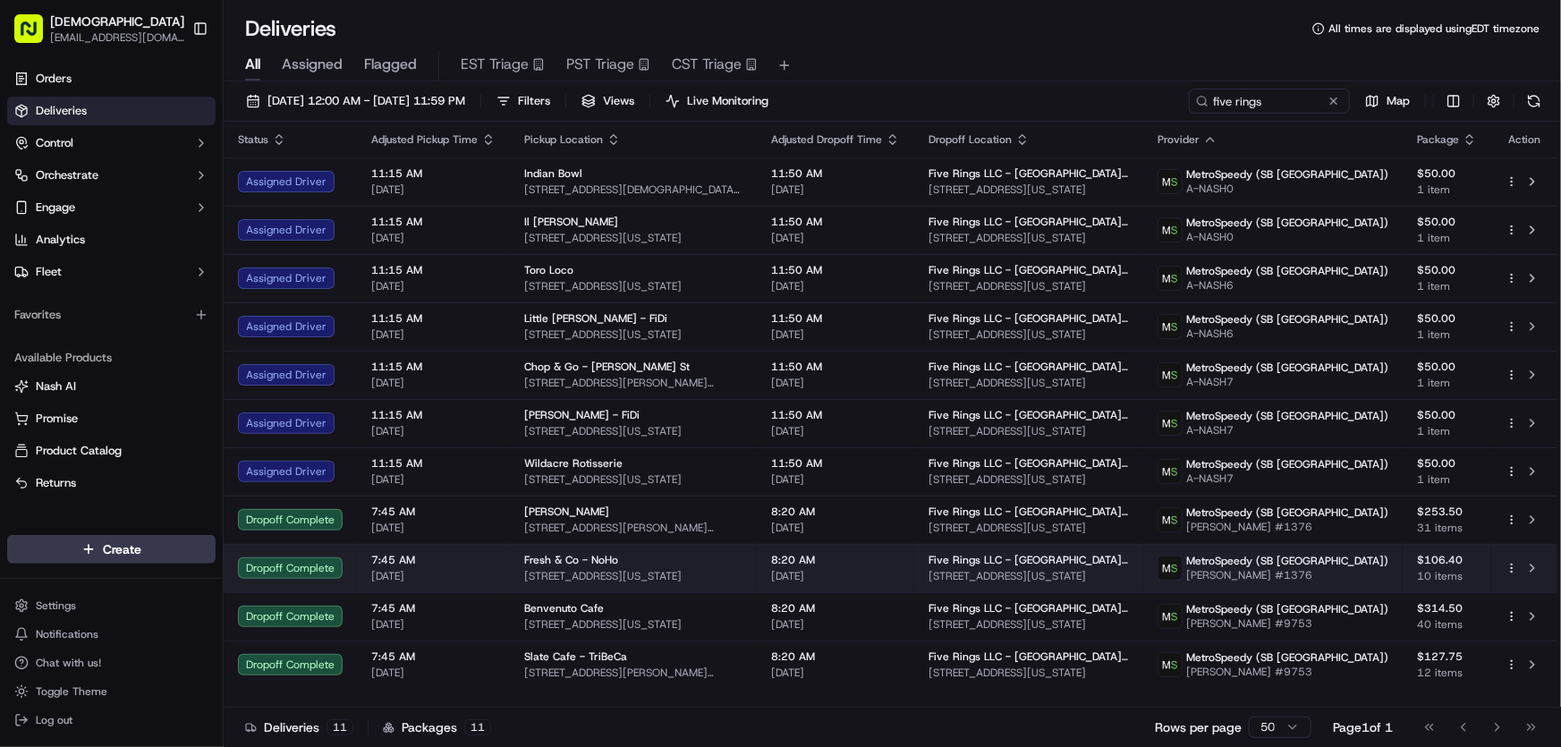
click at [541, 573] on span "729 Broadway, New York, NY 10003, USA" at bounding box center [633, 576] width 218 height 14
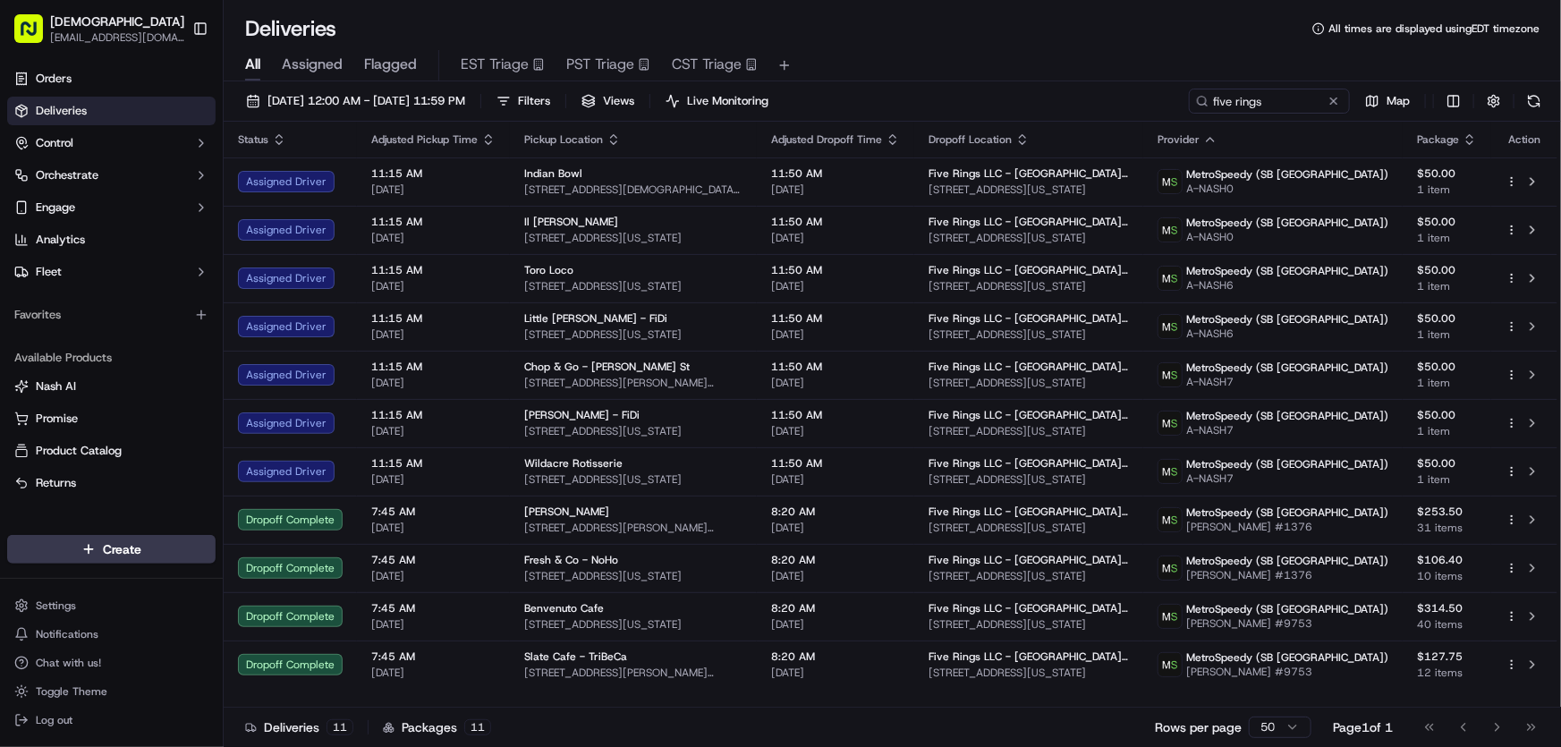
click at [909, 37] on div "Deliveries All times are displayed using EDT timezone" at bounding box center [892, 28] width 1337 height 29
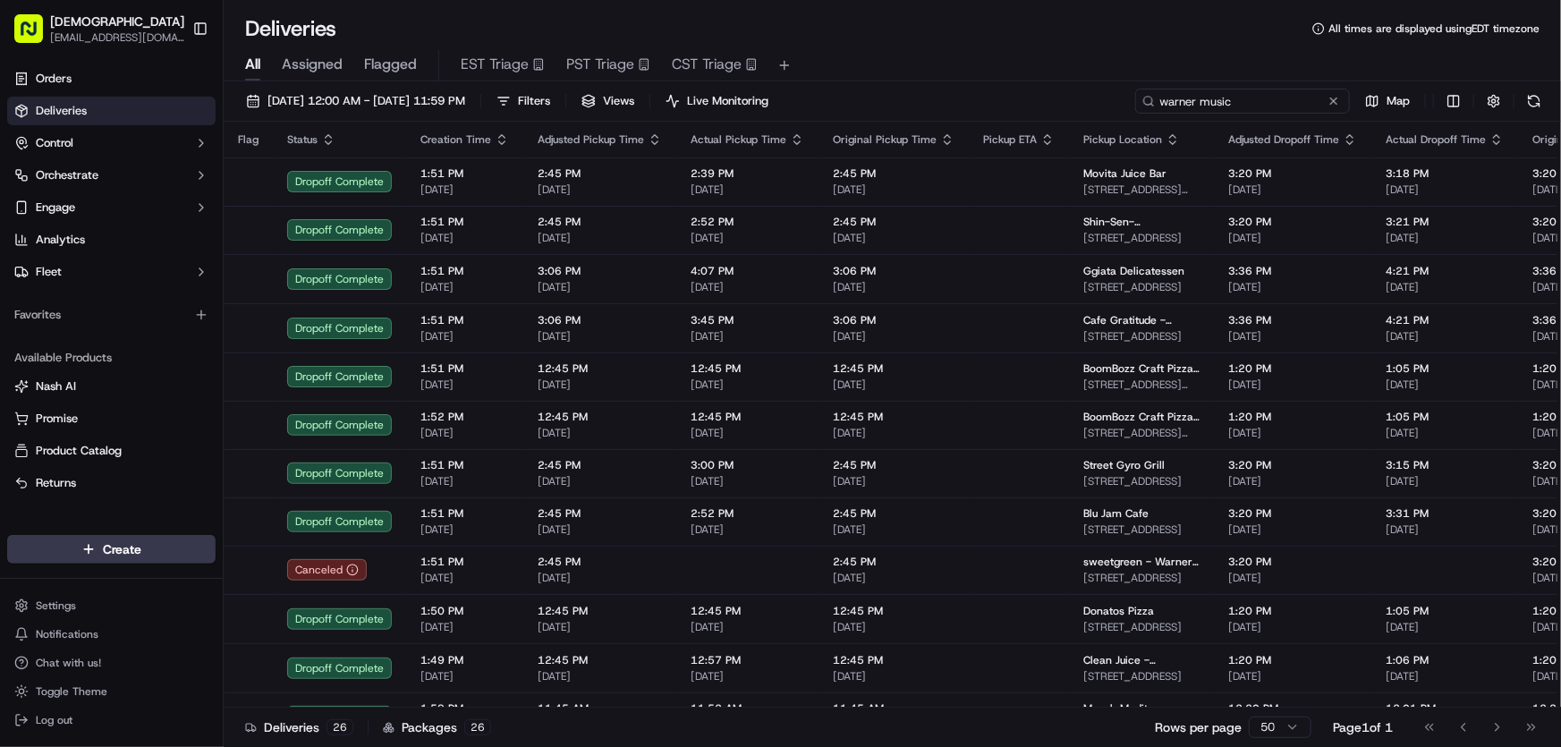
click at [1265, 98] on input "warner music" at bounding box center [1242, 101] width 215 height 25
drag, startPoint x: 1265, startPoint y: 104, endPoint x: 1063, endPoint y: 106, distance: 202.1
click at [1063, 106] on div "[DATE] 12:00 AM - [DATE] 11:59 PM Filters Views Live Monitoring warner music Map" at bounding box center [892, 105] width 1337 height 33
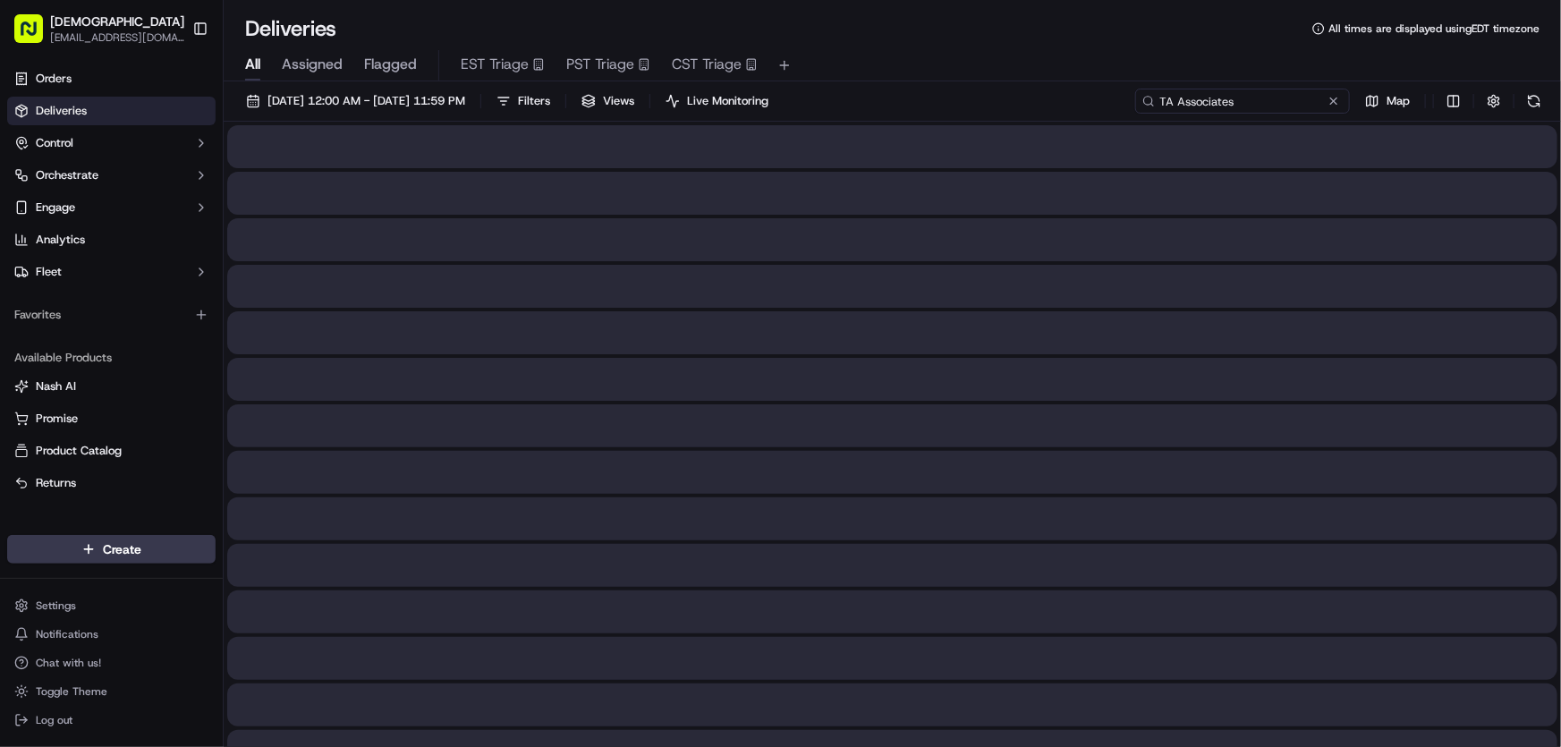
type input "TA Associates"
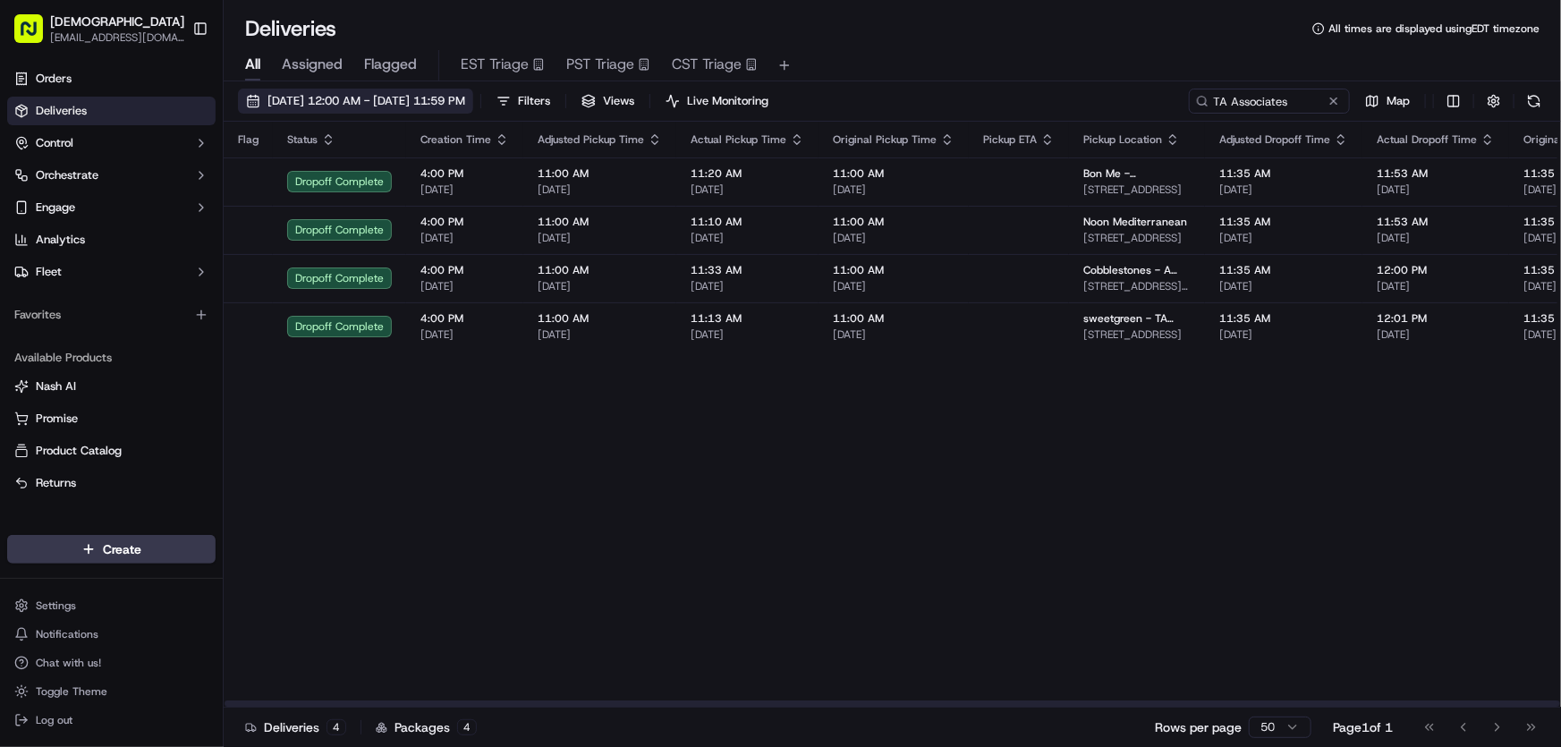
click at [449, 91] on button "[DATE] 12:00 AM - [DATE] 11:59 PM" at bounding box center [355, 101] width 235 height 25
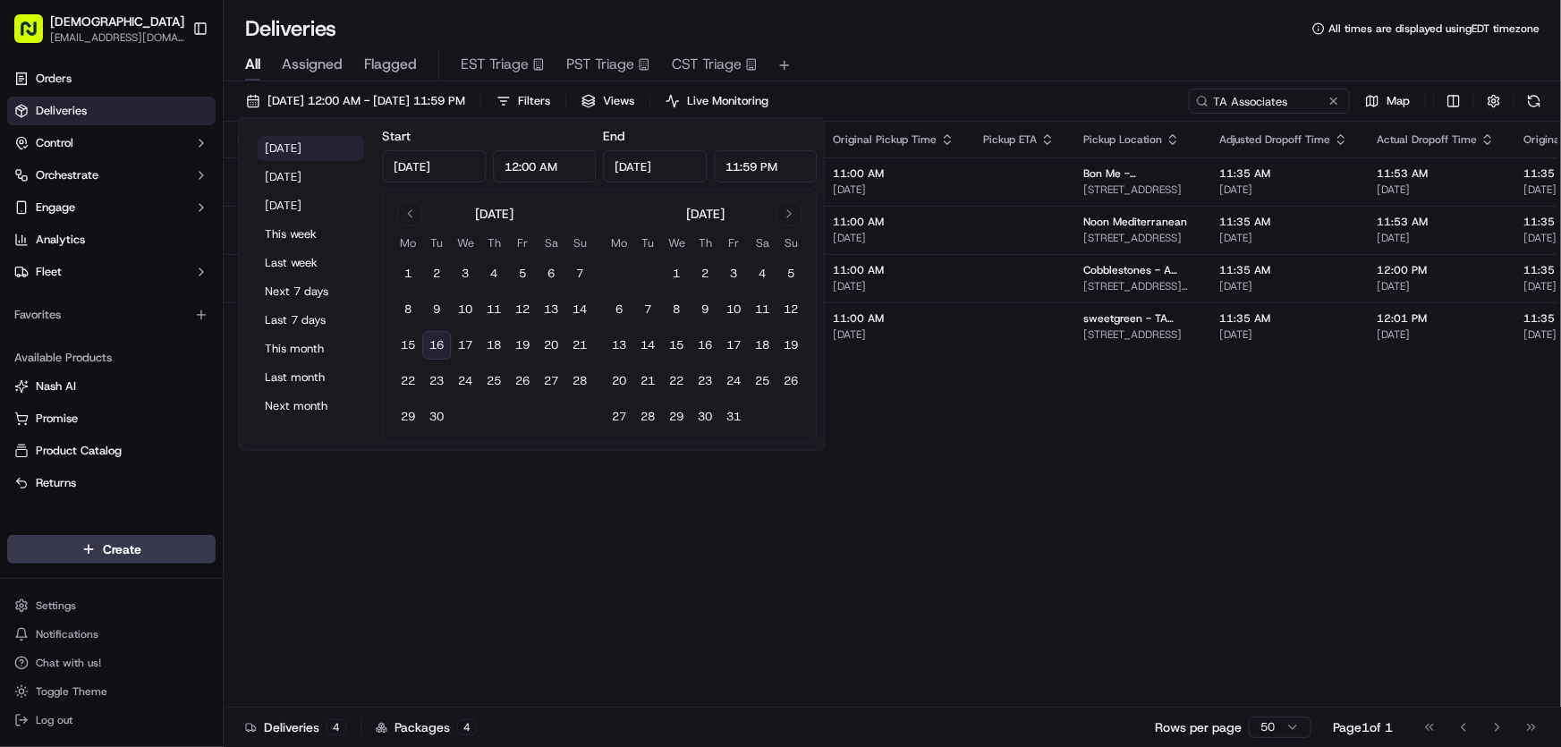
click at [289, 151] on button "[DATE]" at bounding box center [310, 148] width 107 height 25
type input "[DATE]"
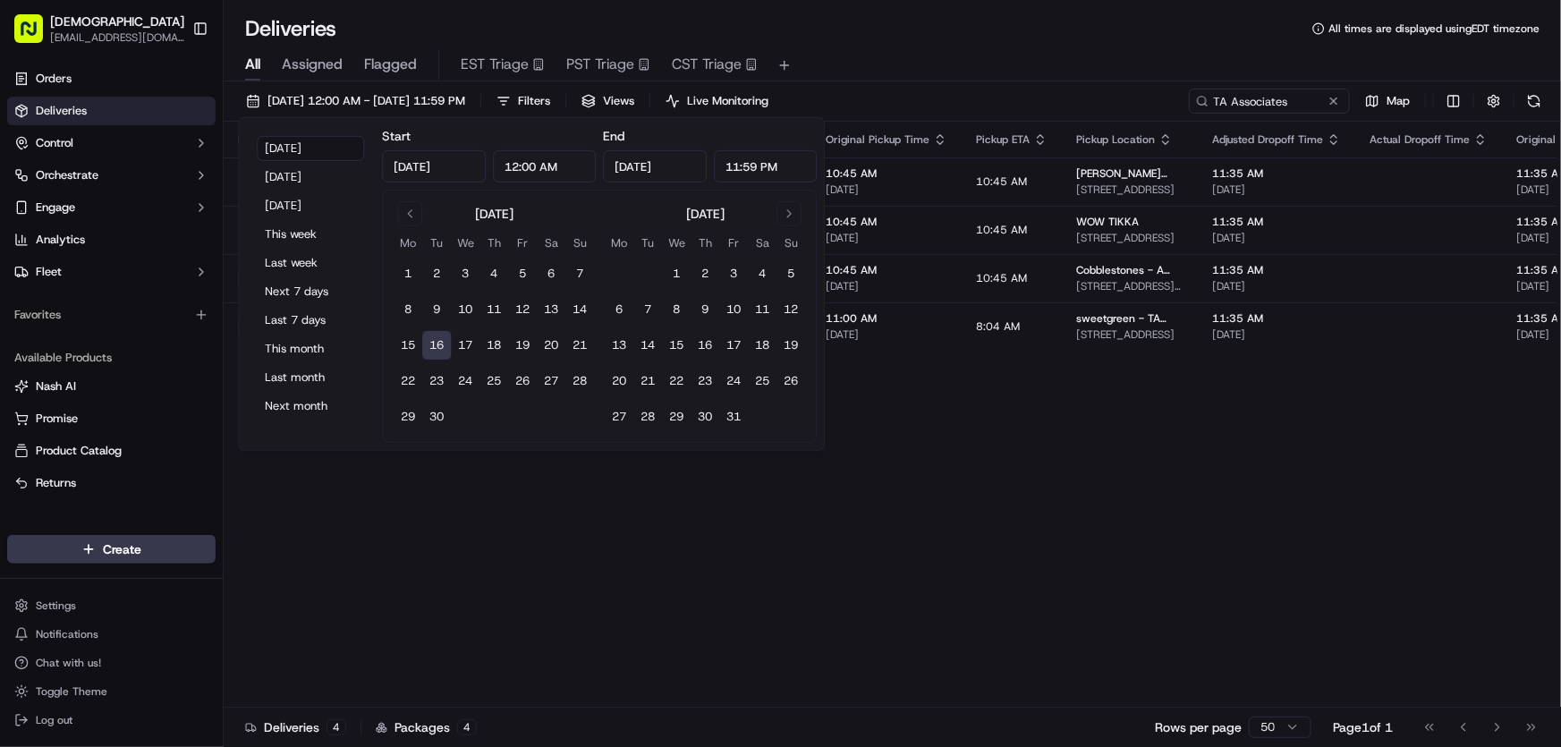
click at [995, 53] on div "All Assigned Flagged EST Triage PST Triage CST Triage" at bounding box center [892, 65] width 1337 height 31
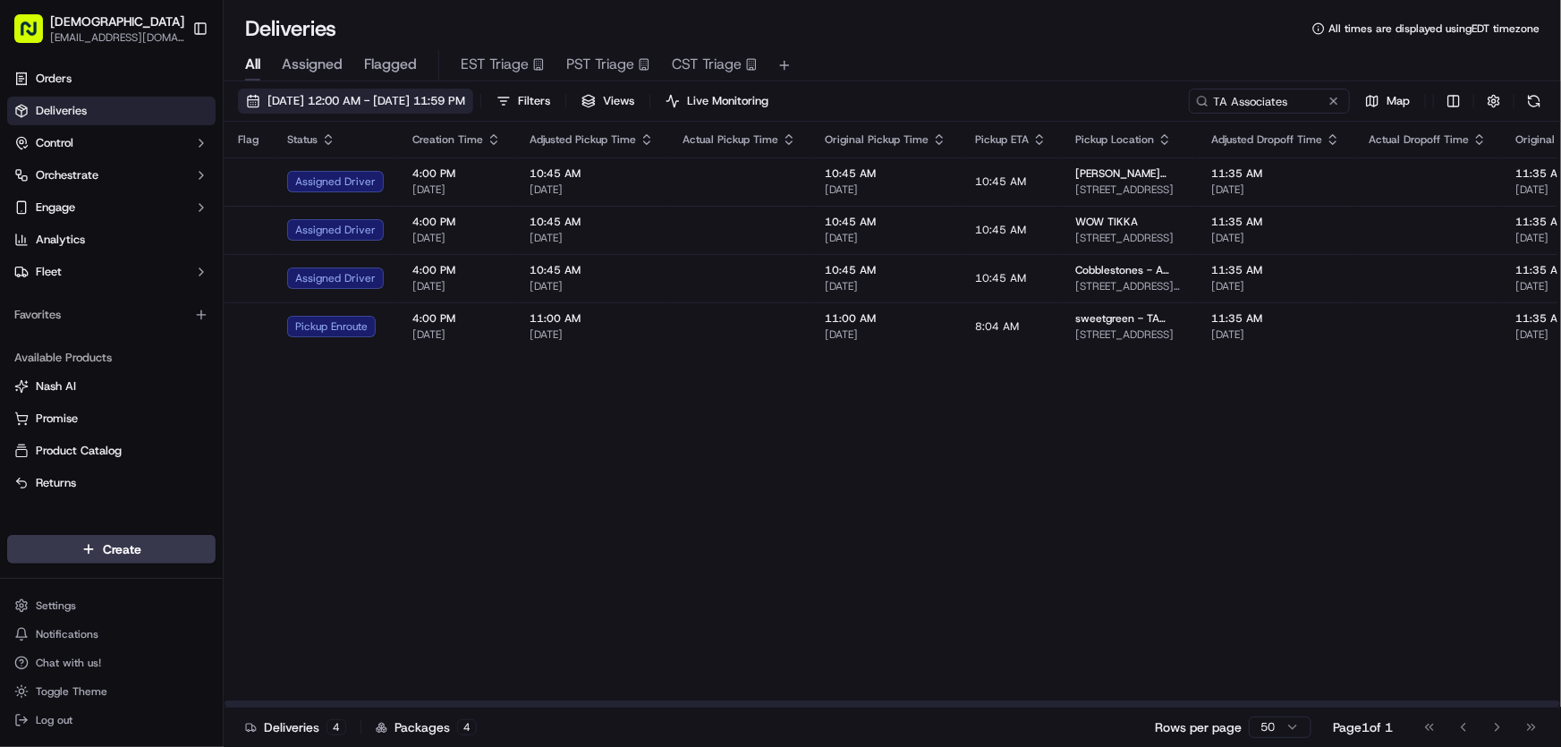
click at [361, 93] on span "[DATE] 12:00 AM - [DATE] 11:59 PM" at bounding box center [366, 101] width 198 height 16
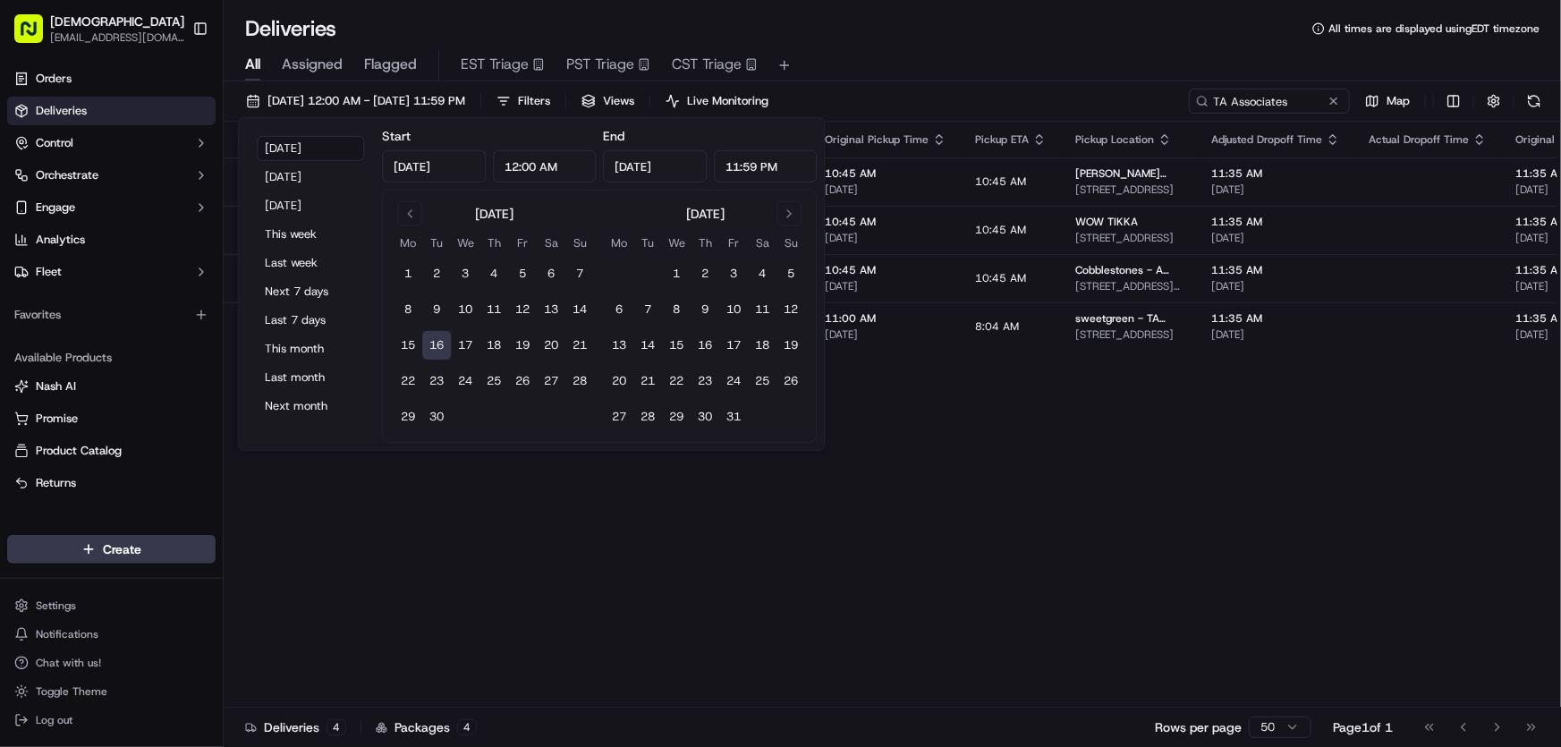
click at [294, 133] on div "Today Yesterday Tomorrow This week Last week Next 7 days Last 7 days This month…" at bounding box center [310, 284] width 129 height 318
click at [293, 152] on button "[DATE]" at bounding box center [310, 148] width 107 height 25
click at [920, 445] on div "Flag Status Creation Time Adjusted Pickup Time Actual Pickup Time Original Pick…" at bounding box center [1369, 415] width 2290 height 586
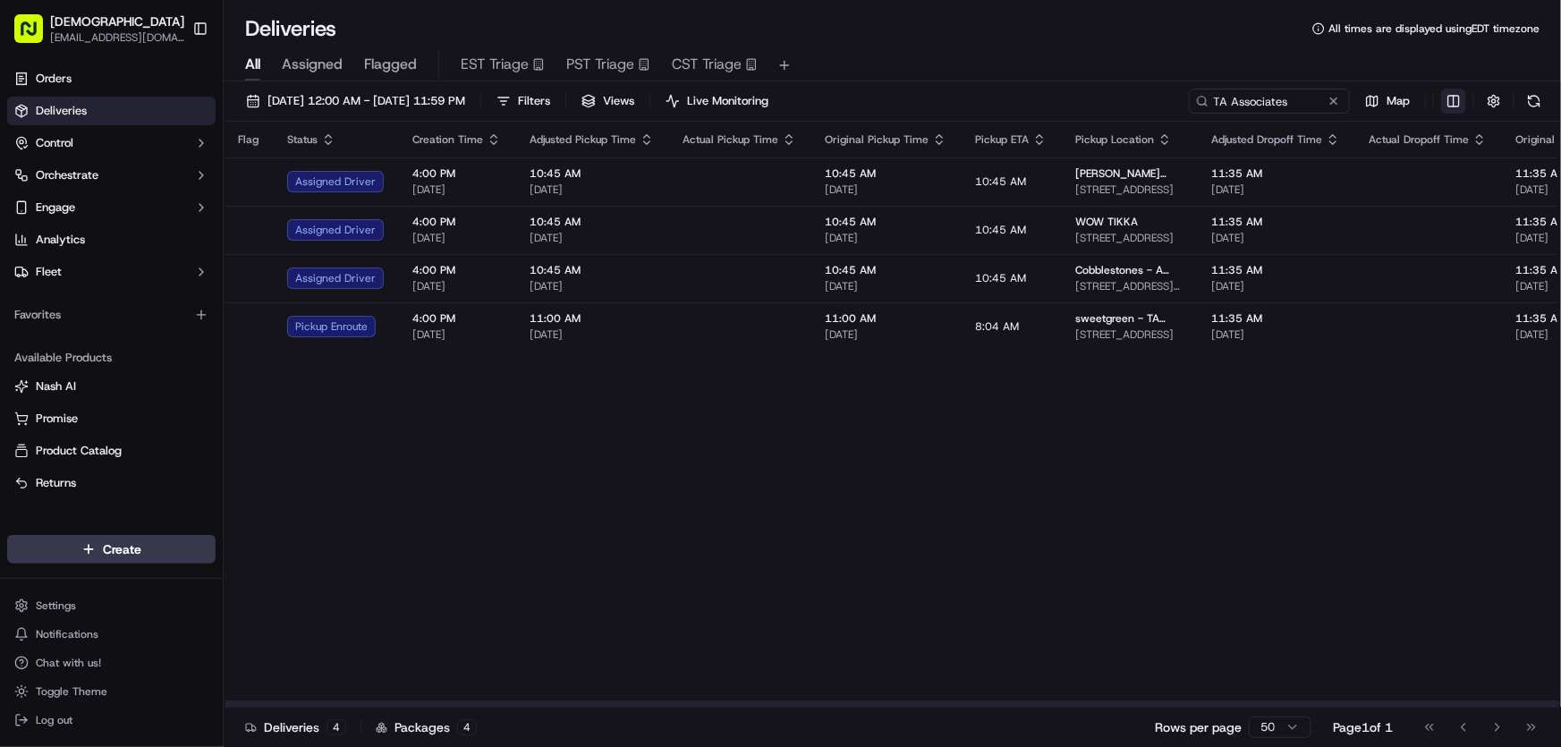
click at [1452, 100] on html "Sharebite rtrinos@sharebite.com Toggle Sidebar Orders Deliveries Control Orches…" at bounding box center [780, 373] width 1561 height 747
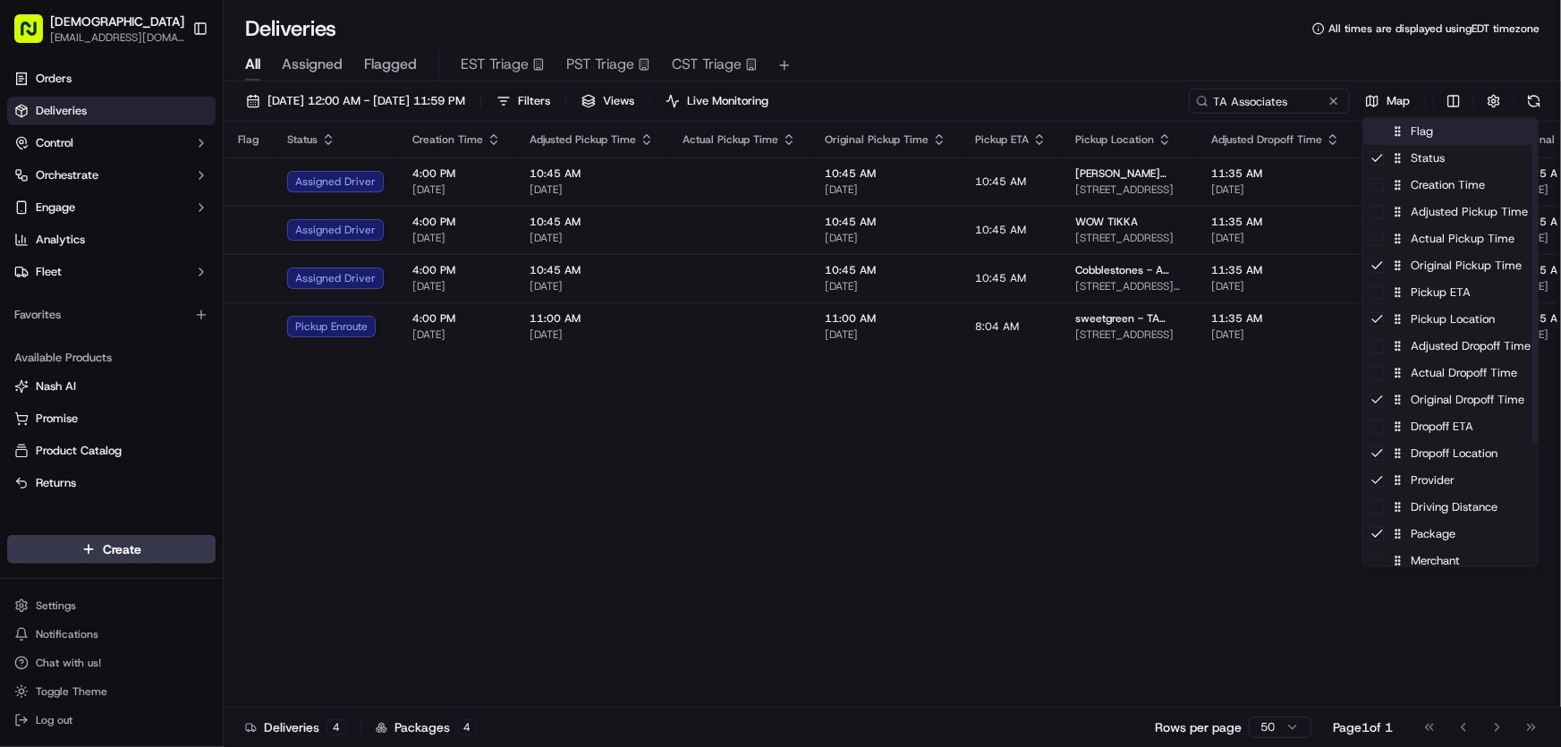
click at [1413, 132] on div "Flag" at bounding box center [1450, 131] width 175 height 27
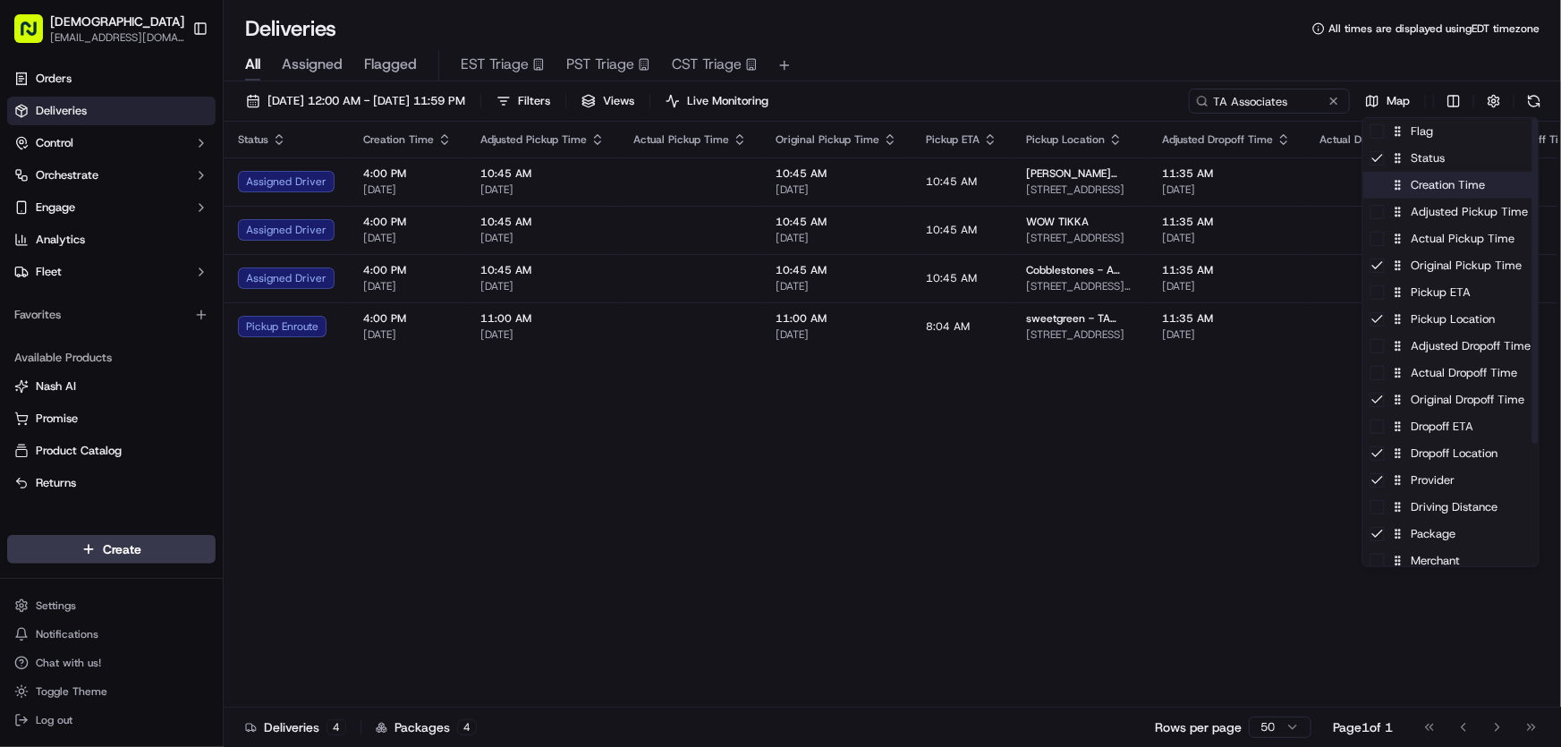
click at [1416, 187] on div "Creation Time" at bounding box center [1450, 185] width 175 height 27
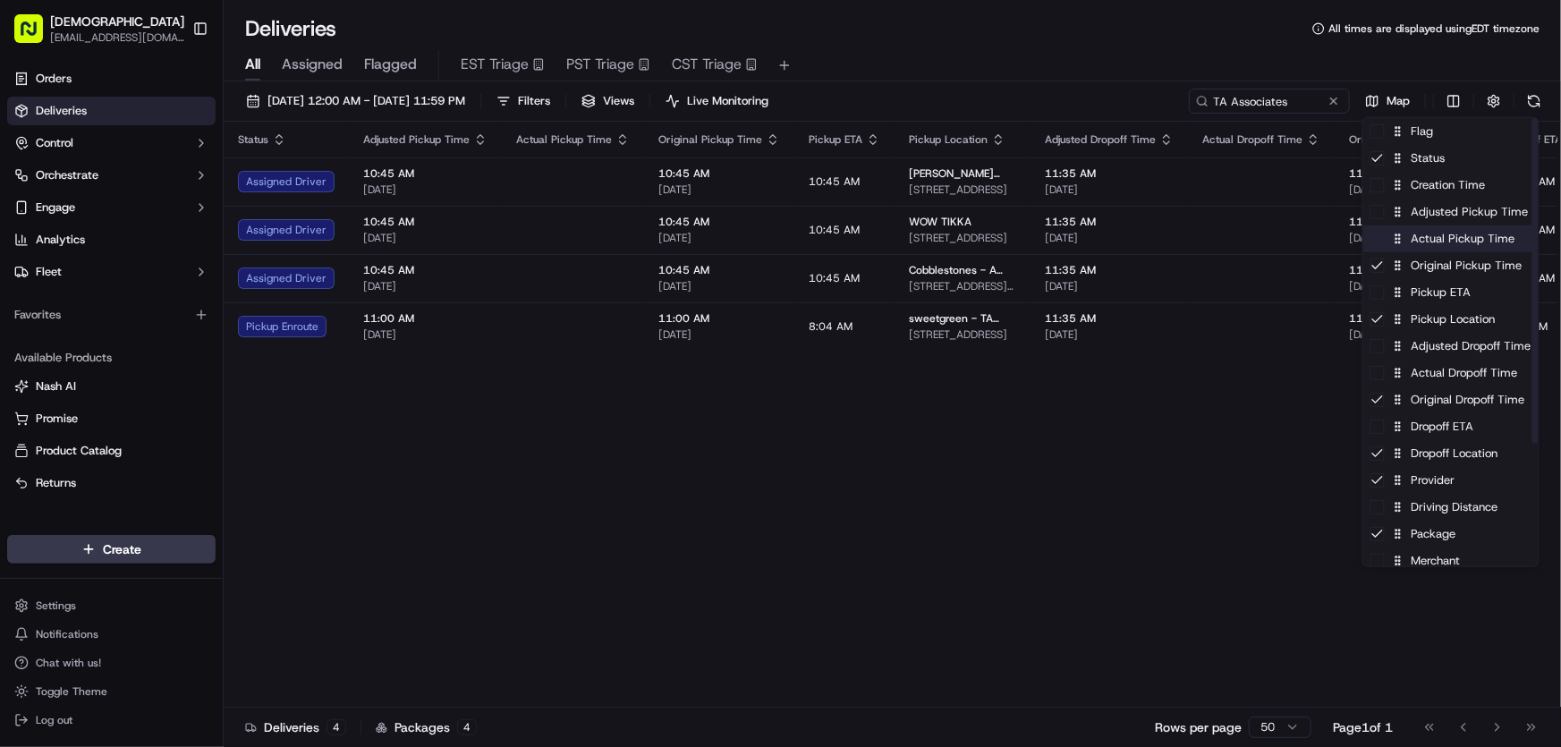
click at [1432, 243] on div "Actual Pickup Time" at bounding box center [1450, 238] width 175 height 27
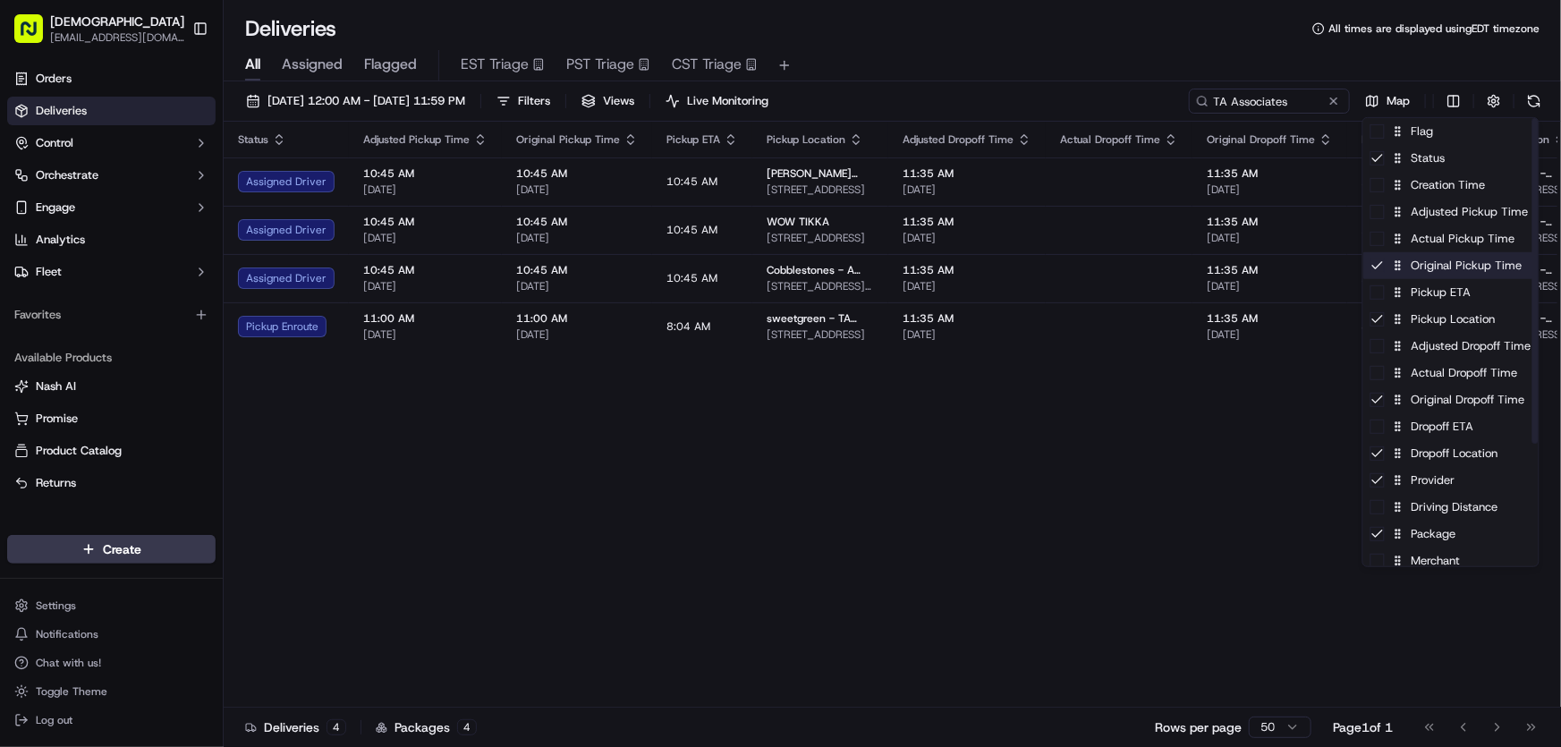
click at [1418, 272] on div "Original Pickup Time" at bounding box center [1450, 265] width 175 height 27
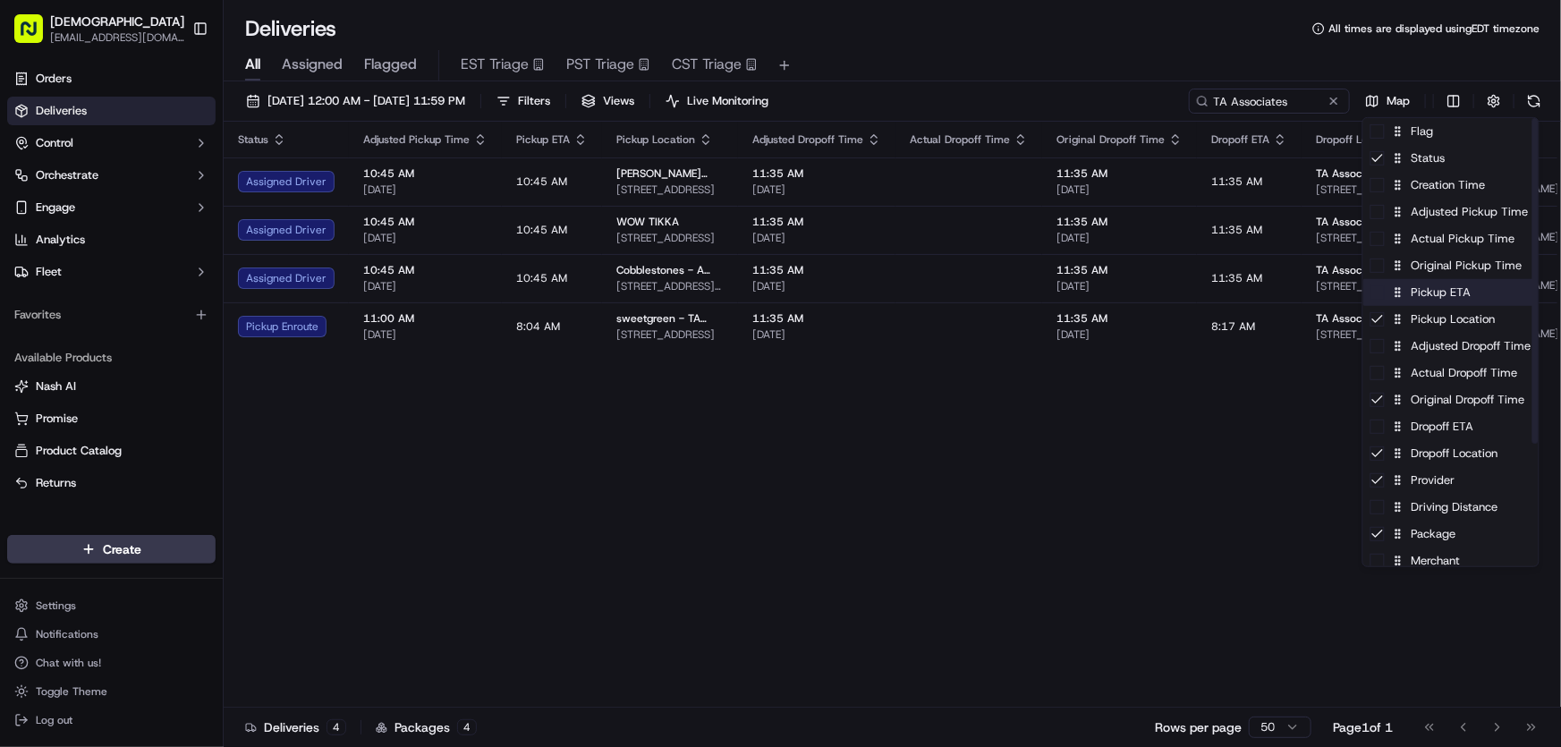
click at [1410, 292] on div "Pickup ETA" at bounding box center [1450, 292] width 175 height 27
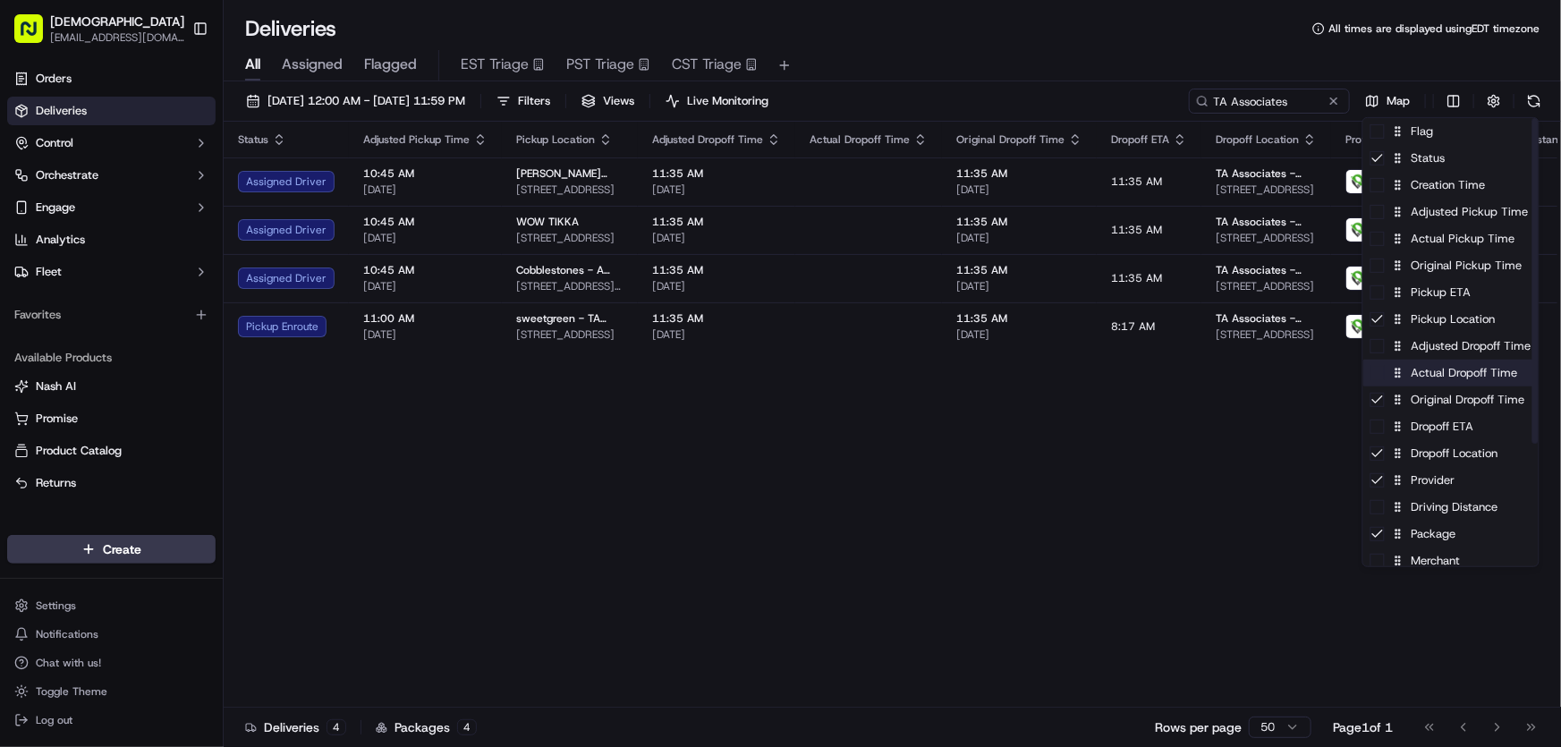
click at [1444, 374] on div "Actual Dropoff Time" at bounding box center [1450, 373] width 175 height 27
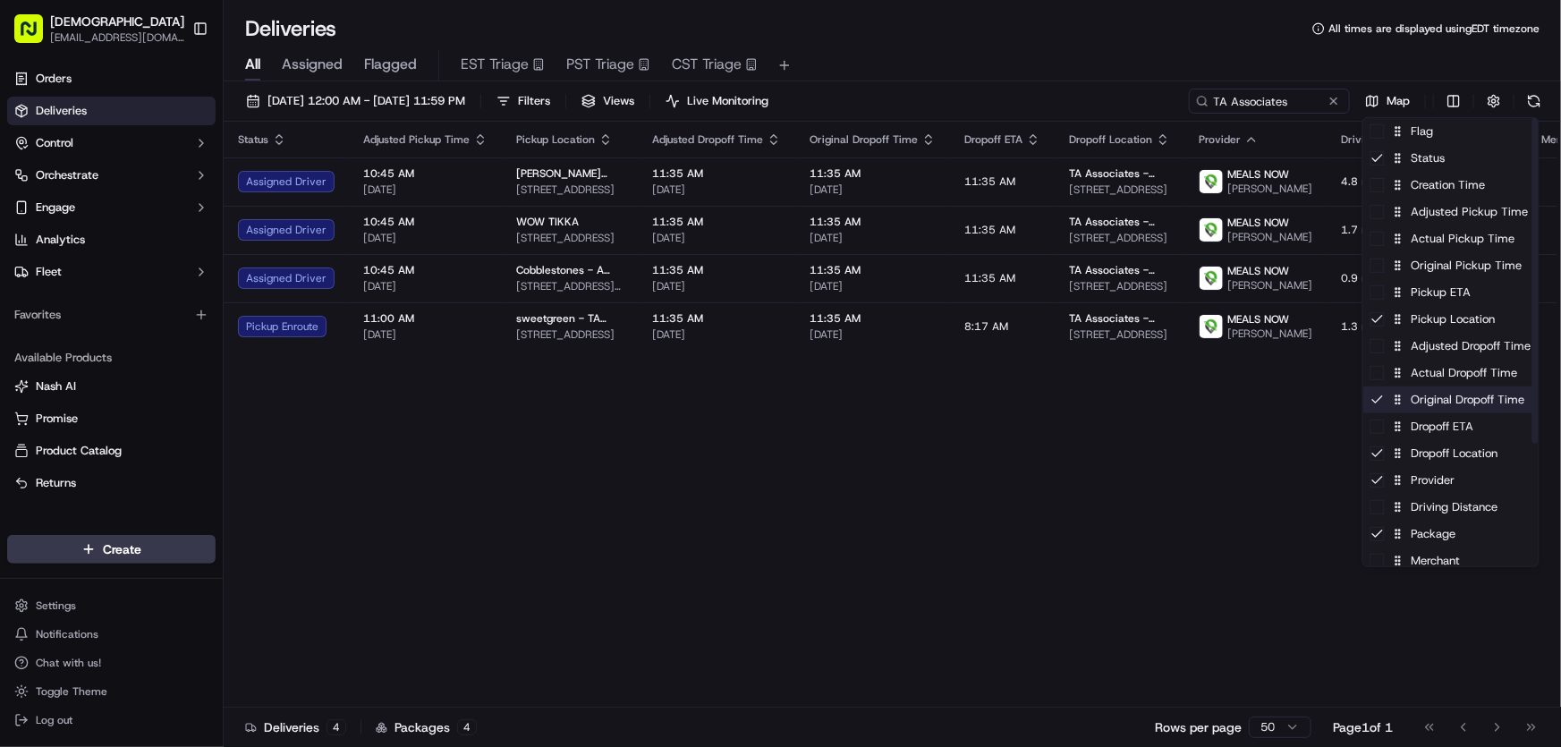
click at [1422, 402] on div "Original Dropoff Time" at bounding box center [1450, 399] width 175 height 27
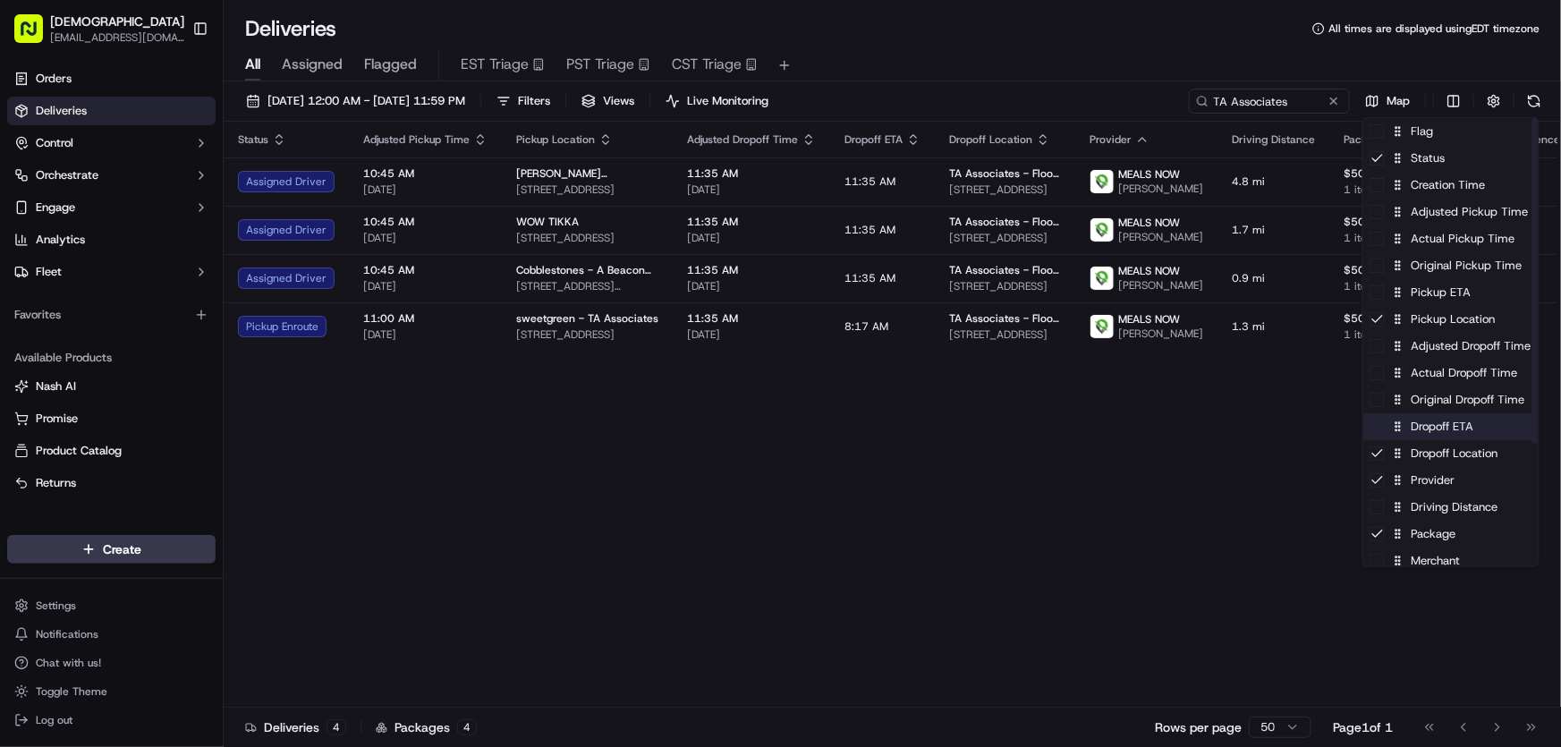
click at [1425, 428] on div "Dropoff ETA" at bounding box center [1450, 426] width 175 height 27
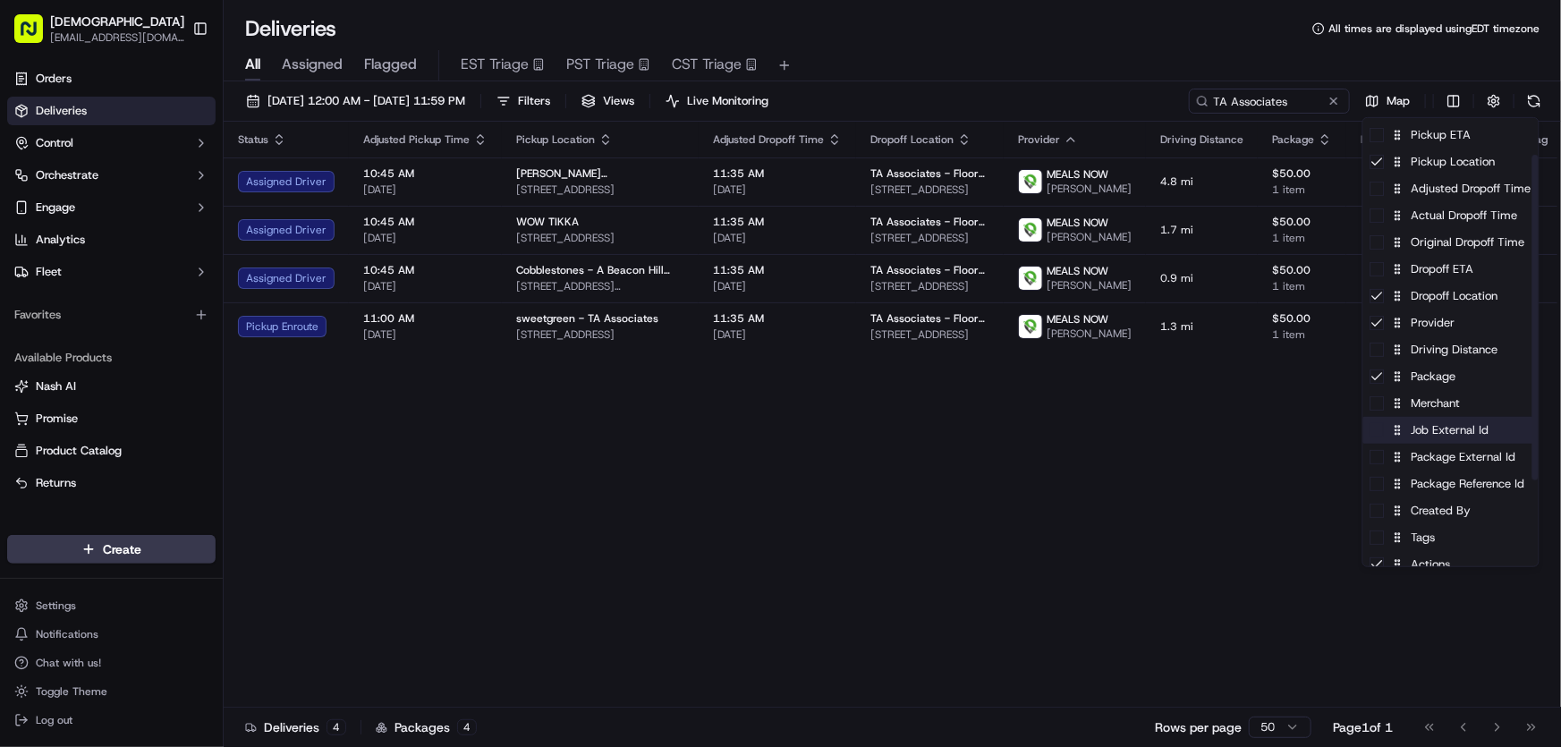
scroll to position [162, 0]
click at [1442, 348] on div "Driving Distance" at bounding box center [1450, 345] width 175 height 27
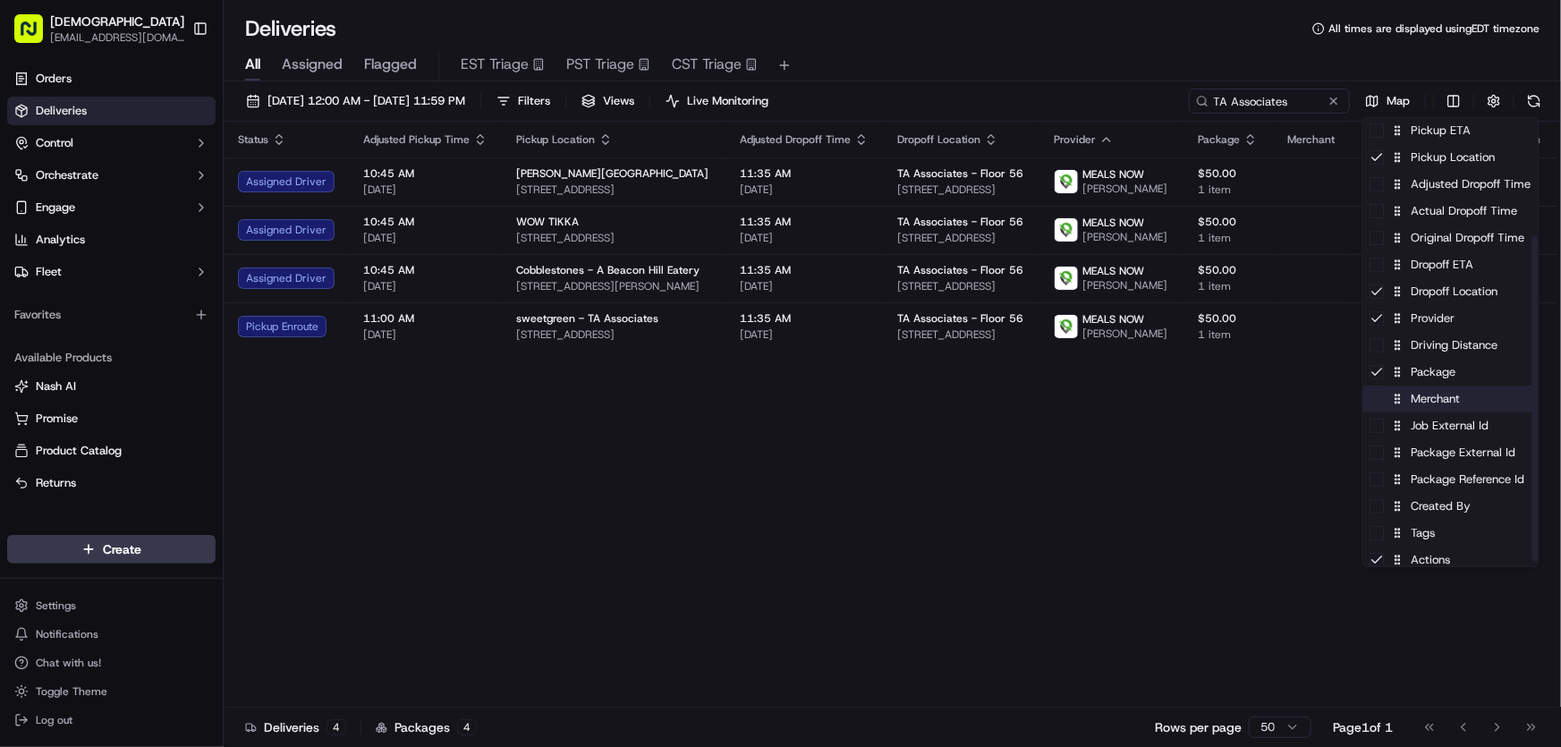
click at [1421, 400] on div "Merchant" at bounding box center [1450, 398] width 175 height 27
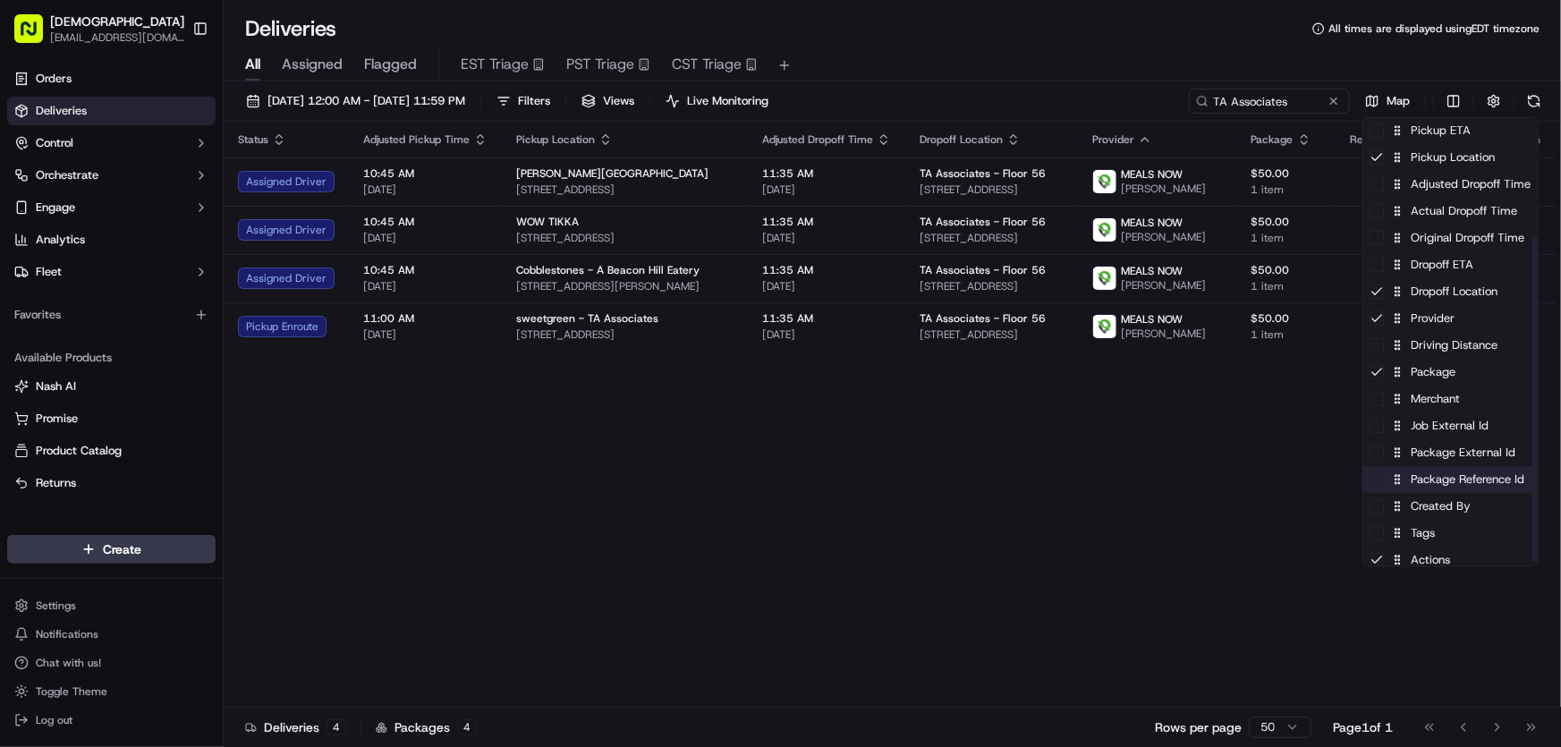
click at [1429, 481] on div "Package Reference Id" at bounding box center [1450, 479] width 175 height 27
click at [1428, 481] on div "Package Reference Id" at bounding box center [1450, 479] width 175 height 27
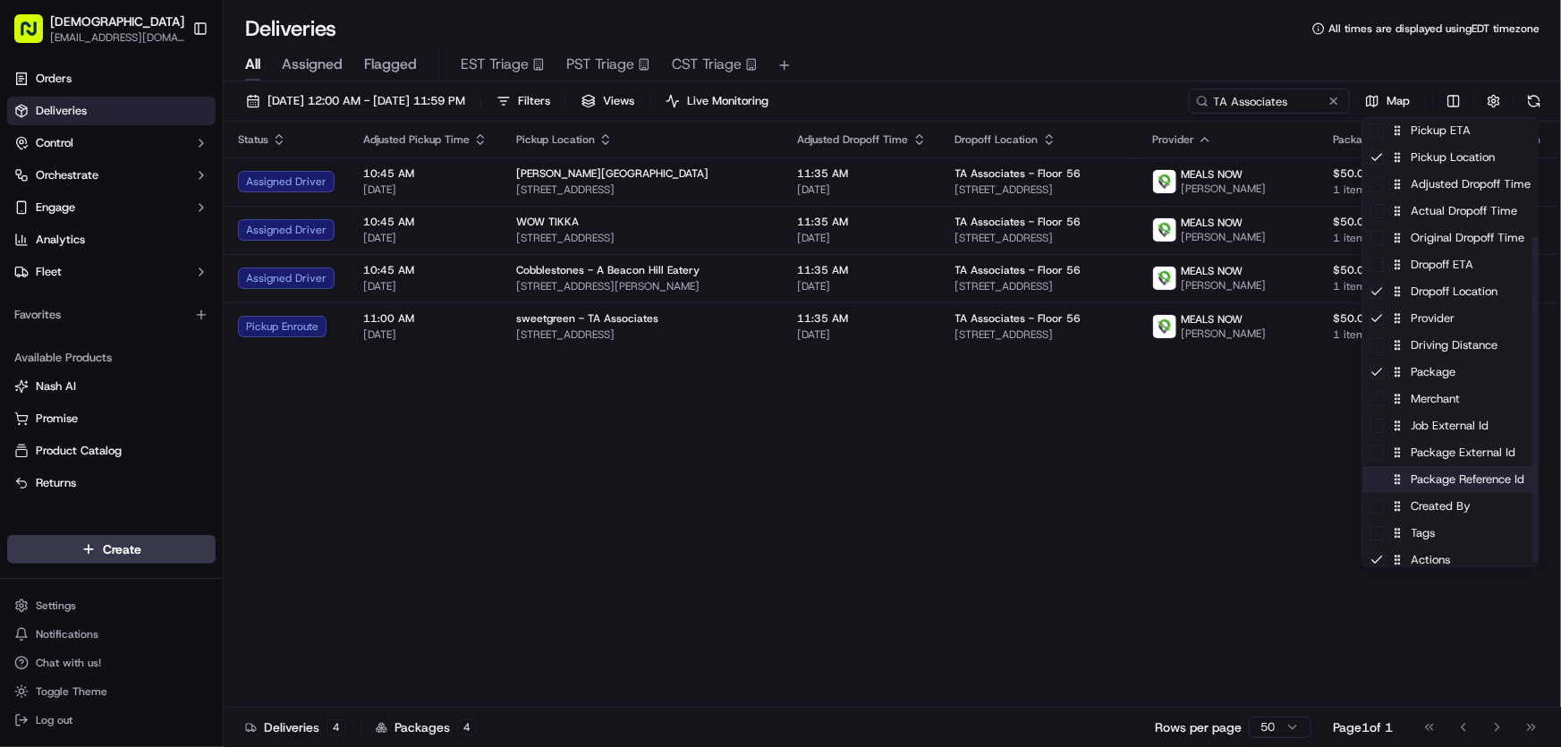
scroll to position [169, 0]
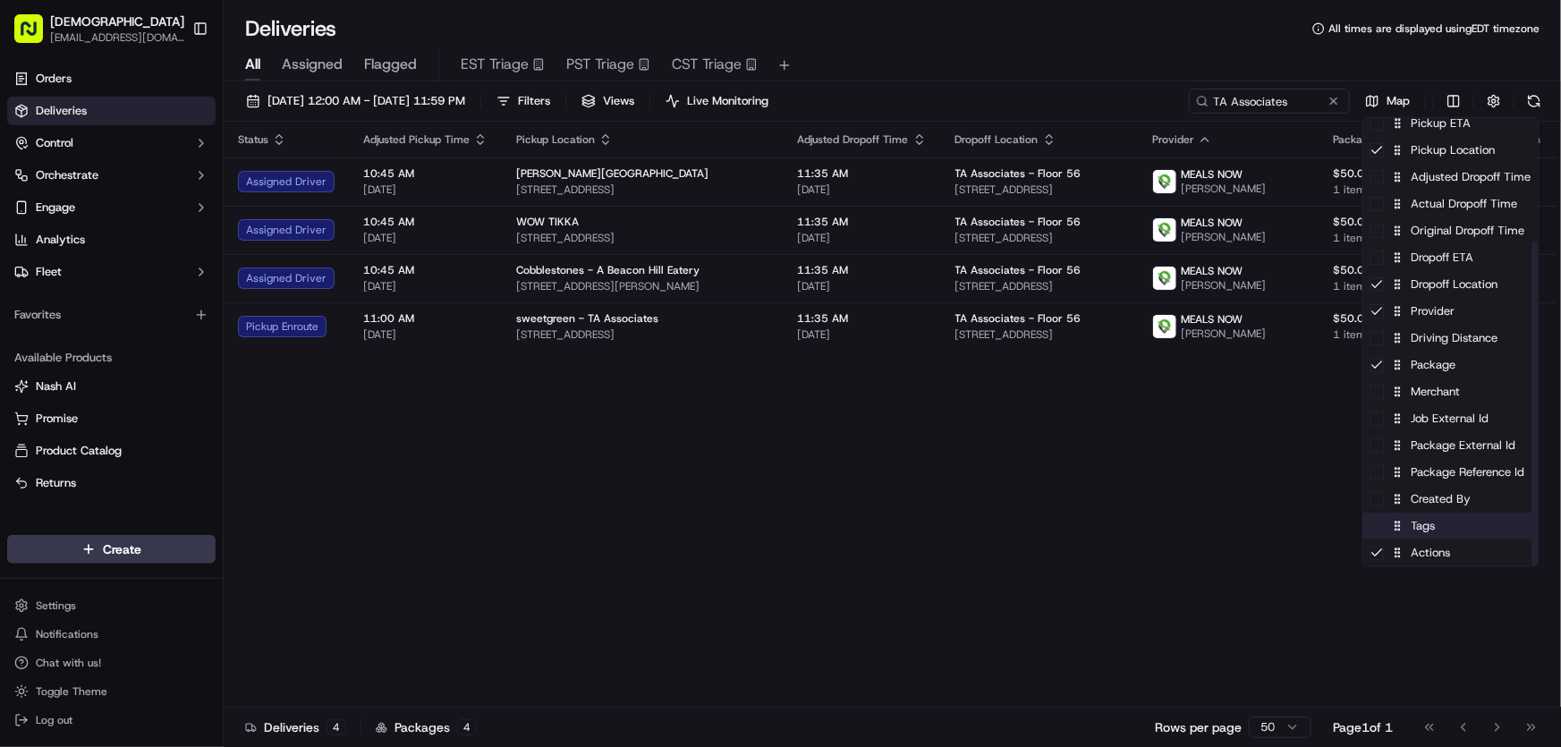
click at [1427, 525] on div "Tags" at bounding box center [1450, 525] width 175 height 27
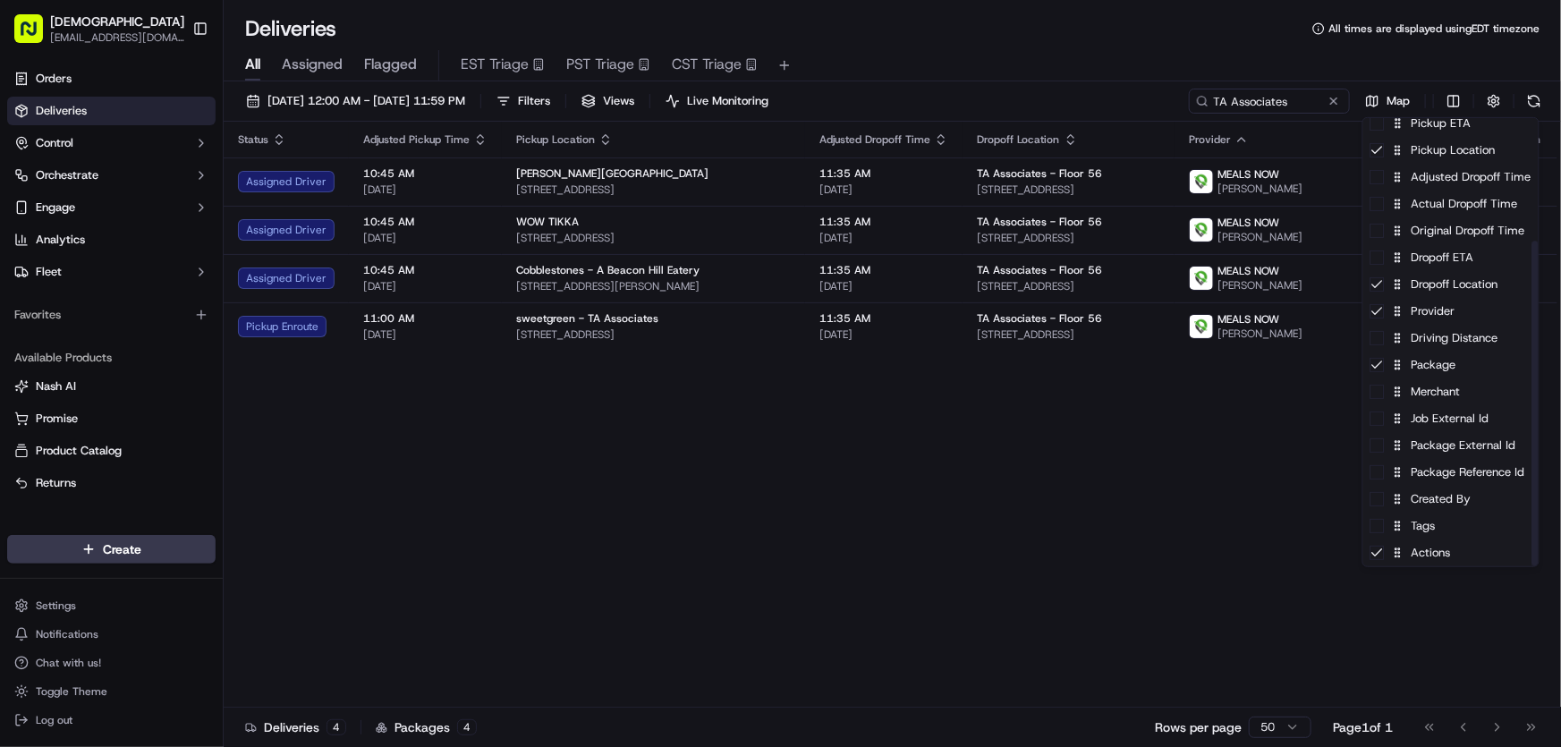
click at [1083, 480] on html "Sharebite rtrinos@sharebite.com Toggle Sidebar Orders Deliveries Control Orches…" at bounding box center [780, 373] width 1561 height 747
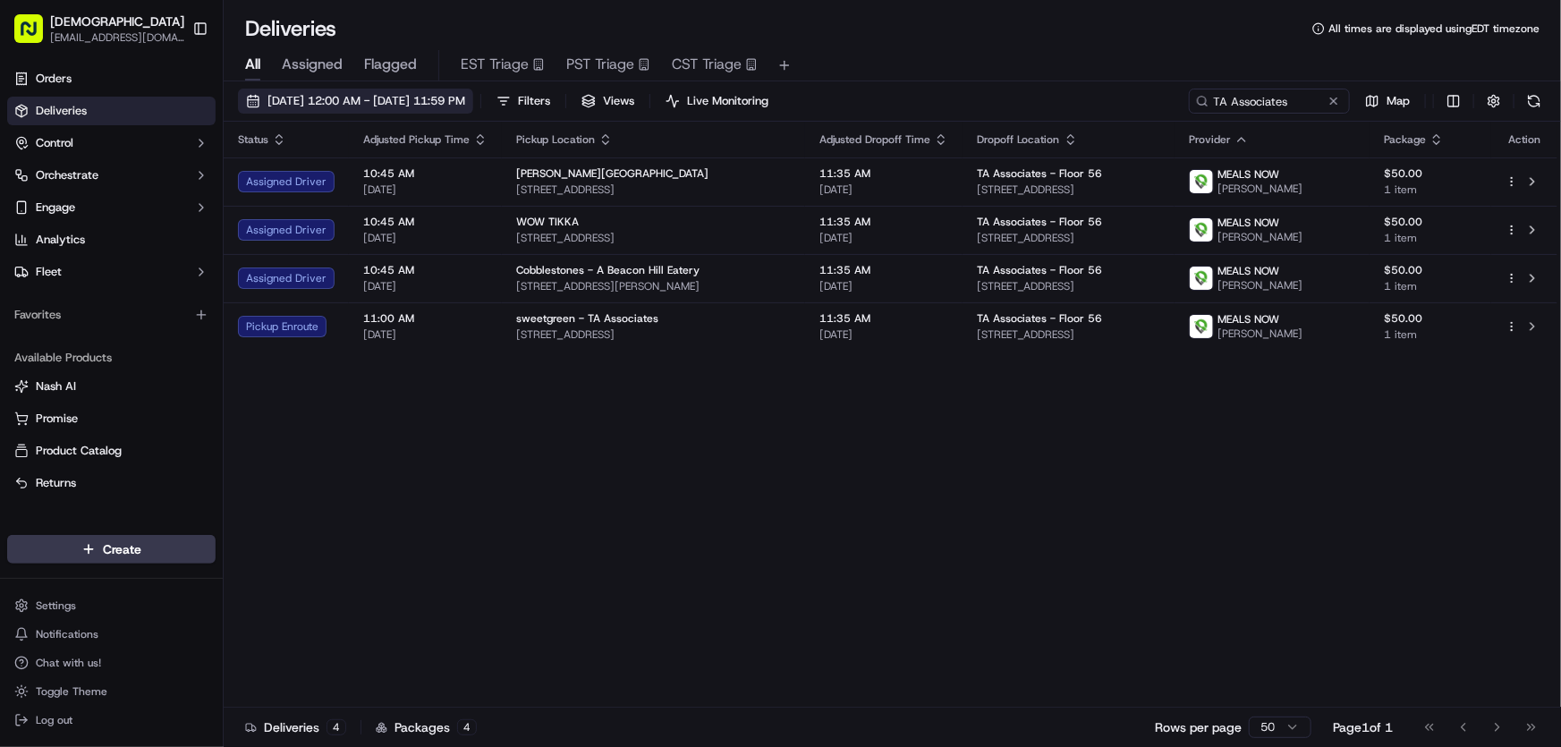
click at [407, 96] on span "[DATE] 12:00 AM - [DATE] 11:59 PM" at bounding box center [366, 101] width 198 height 16
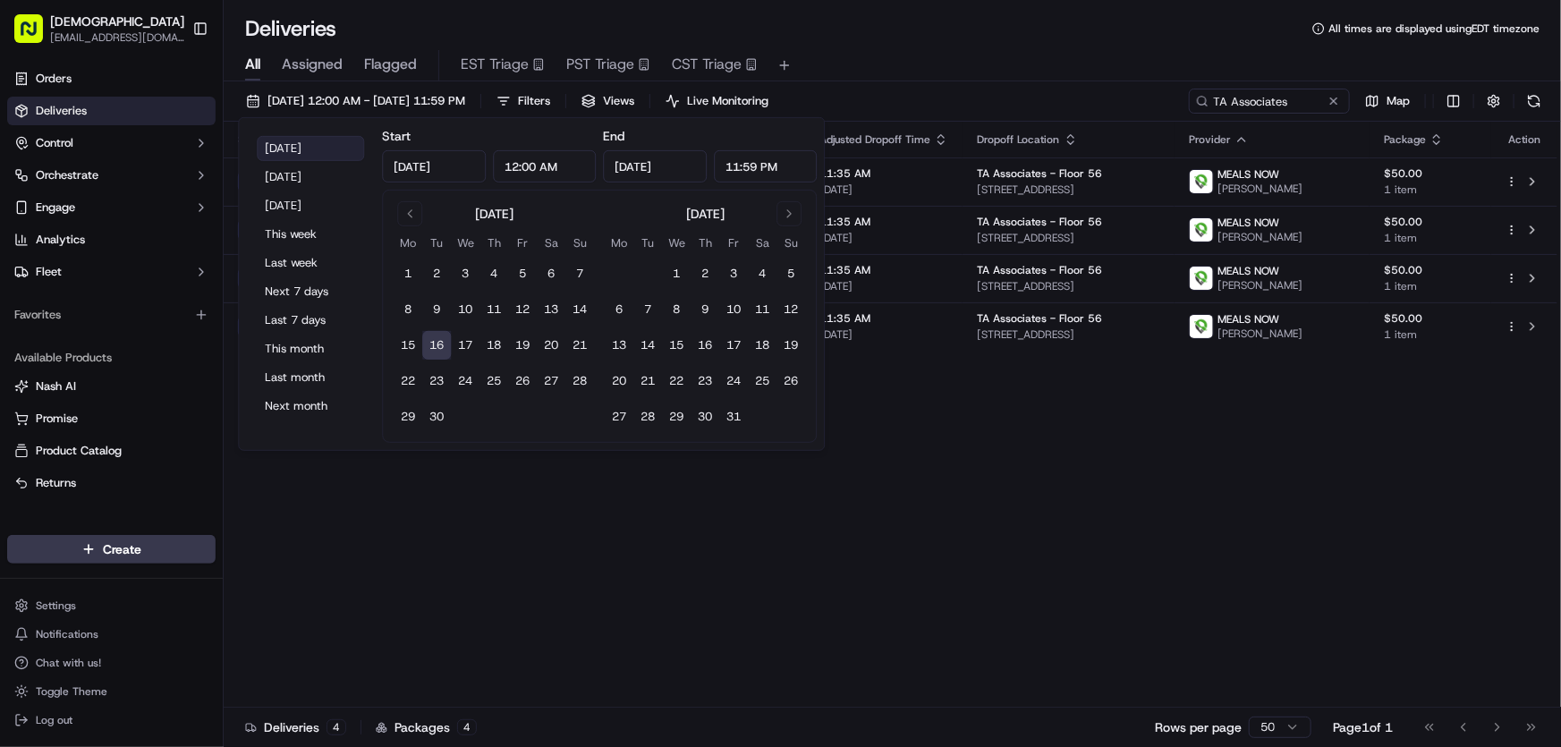
click at [297, 145] on button "[DATE]" at bounding box center [310, 148] width 107 height 25
click at [961, 485] on div "Status Adjusted Pickup Time Pickup Location Adjusted Dropoff Time Dropoff Locat…" at bounding box center [891, 415] width 1334 height 586
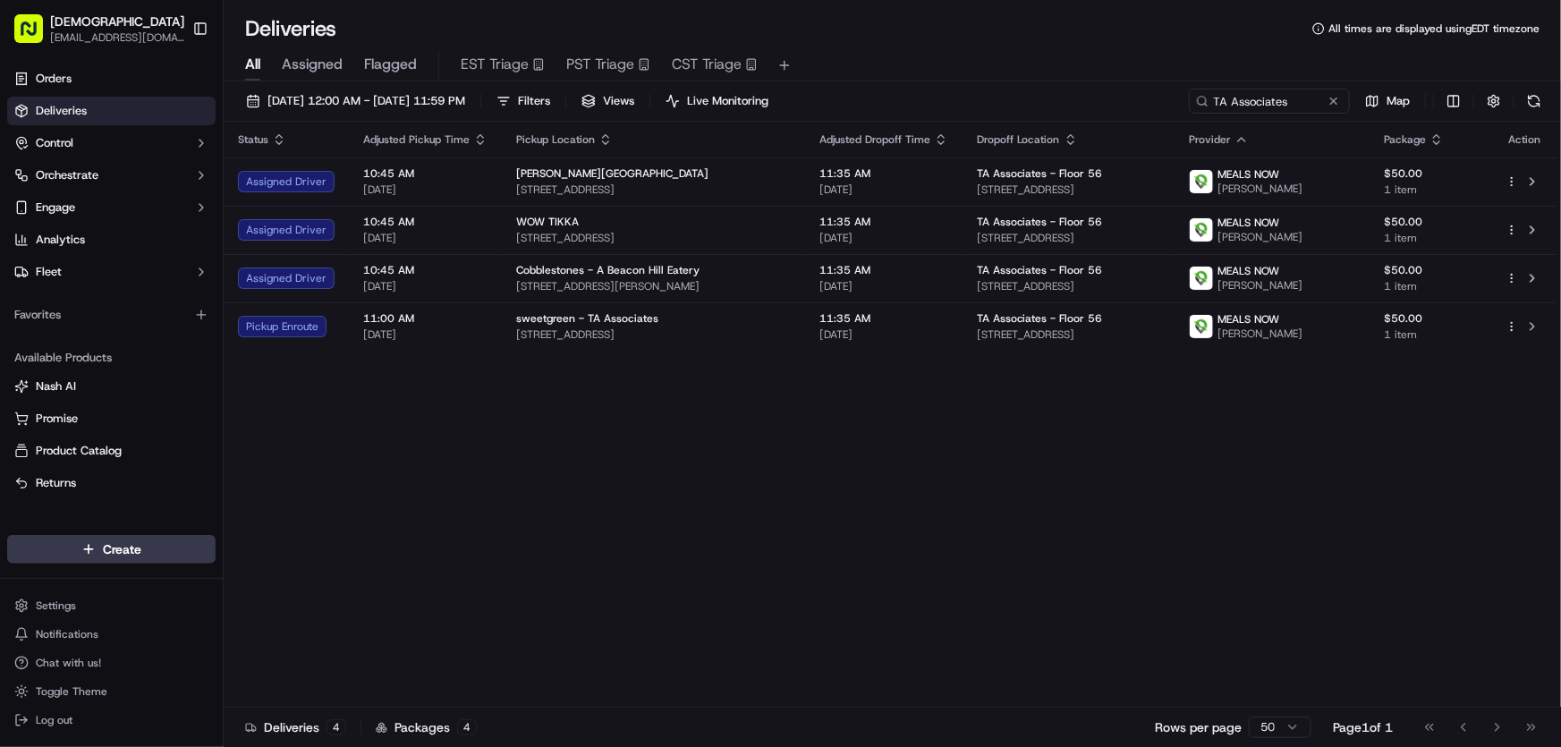
click at [885, 480] on div "Status Adjusted Pickup Time Pickup Location Adjusted Dropoff Time Dropoff Locat…" at bounding box center [891, 415] width 1334 height 586
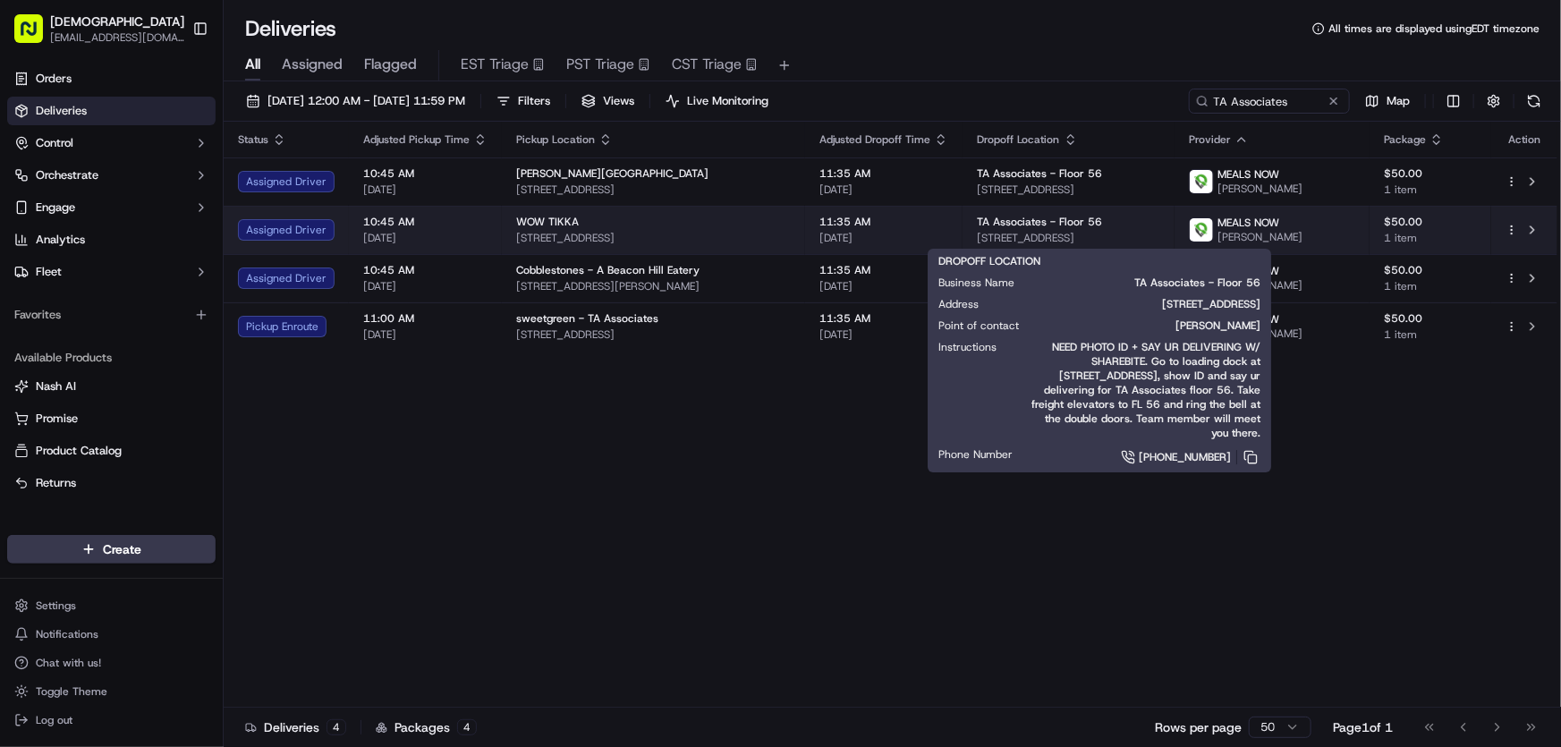
drag, startPoint x: 1174, startPoint y: 235, endPoint x: 982, endPoint y: 235, distance: 192.3
click at [982, 235] on span "25 Trinity Pl, Boston, MA 02116, USA" at bounding box center [1068, 238] width 183 height 14
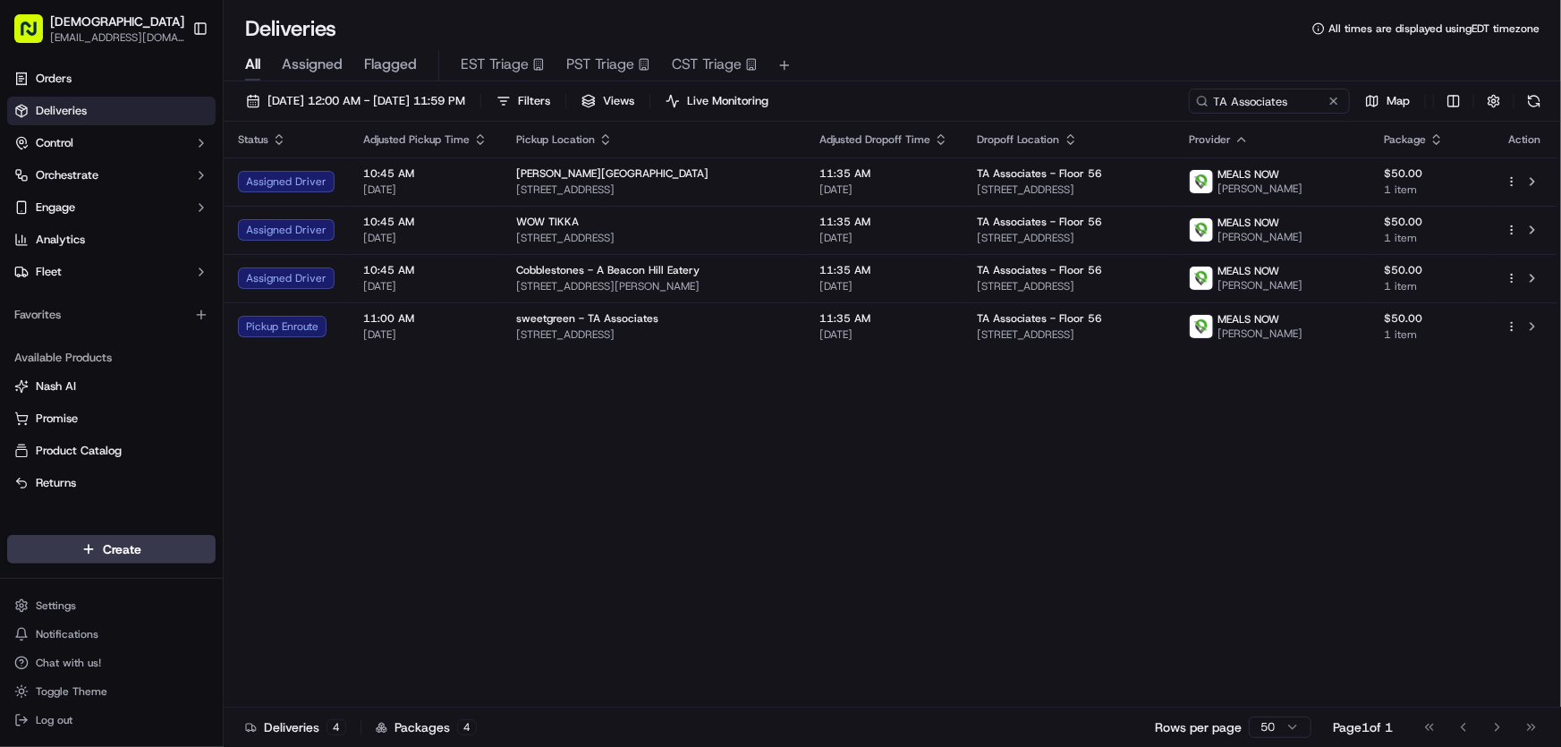
copy span "25 Trinity Pl, Boston, MA 02116, USA"
click at [751, 465] on div "Status Adjusted Pickup Time Pickup Location Adjusted Dropoff Time Dropoff Locat…" at bounding box center [891, 415] width 1334 height 586
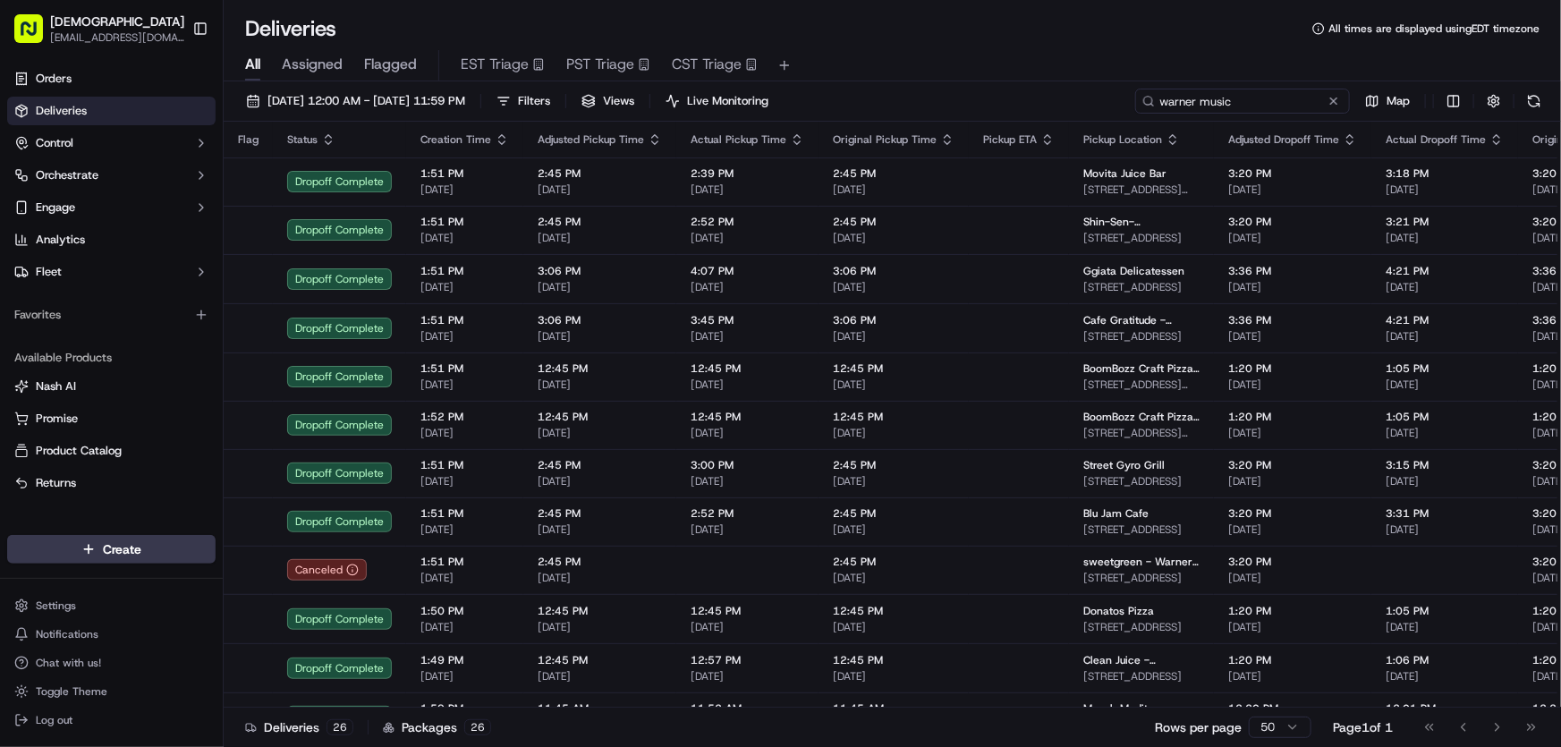
click at [1243, 96] on input "warner music" at bounding box center [1242, 101] width 215 height 25
drag, startPoint x: 1284, startPoint y: 99, endPoint x: 1075, endPoint y: 110, distance: 209.6
click at [1076, 110] on div "[DATE] 12:00 AM - [DATE] 11:59 PM Filters Views Live Monitoring warner music Map" at bounding box center [892, 105] width 1337 height 33
type input "roivant"
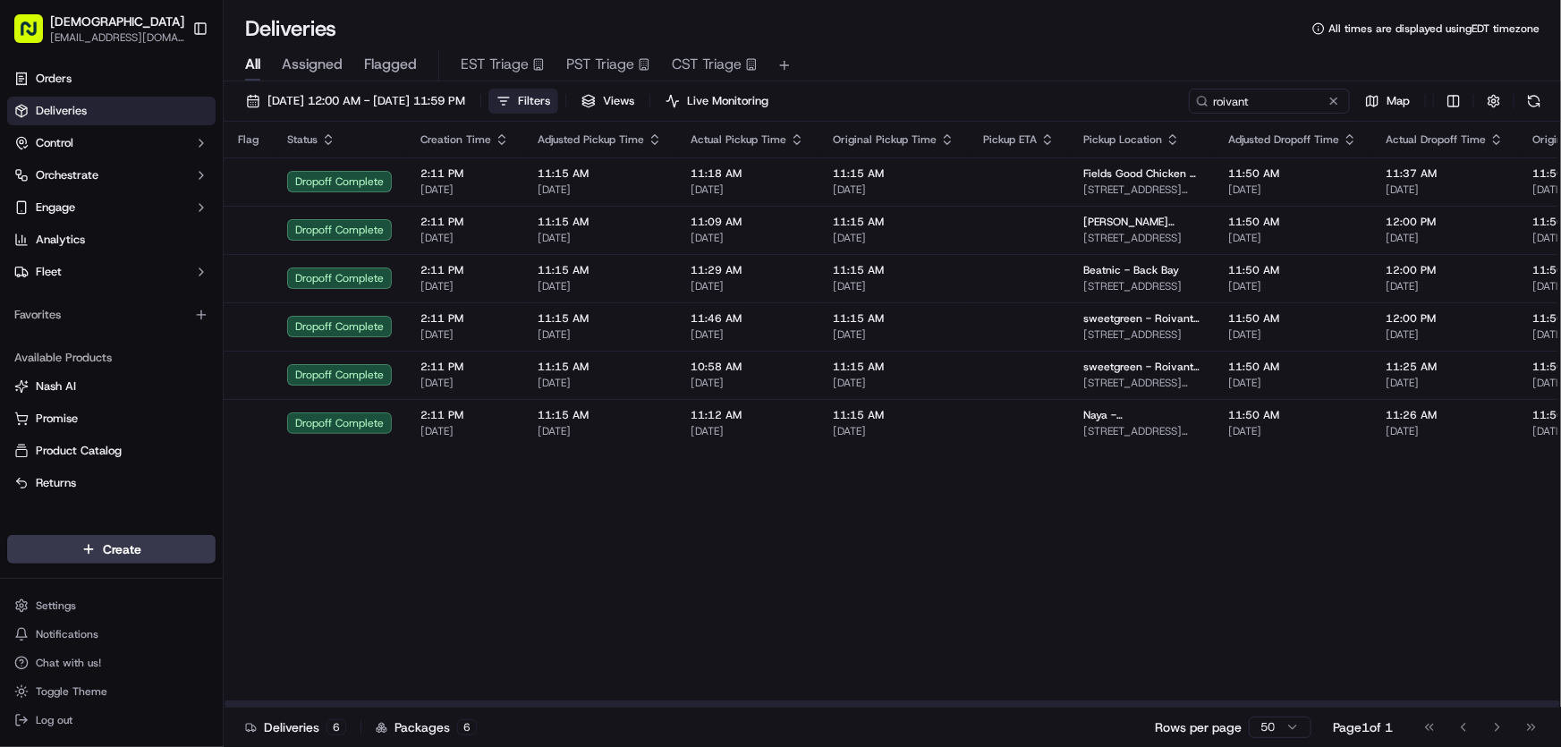
click at [558, 105] on button "Filters" at bounding box center [523, 101] width 70 height 25
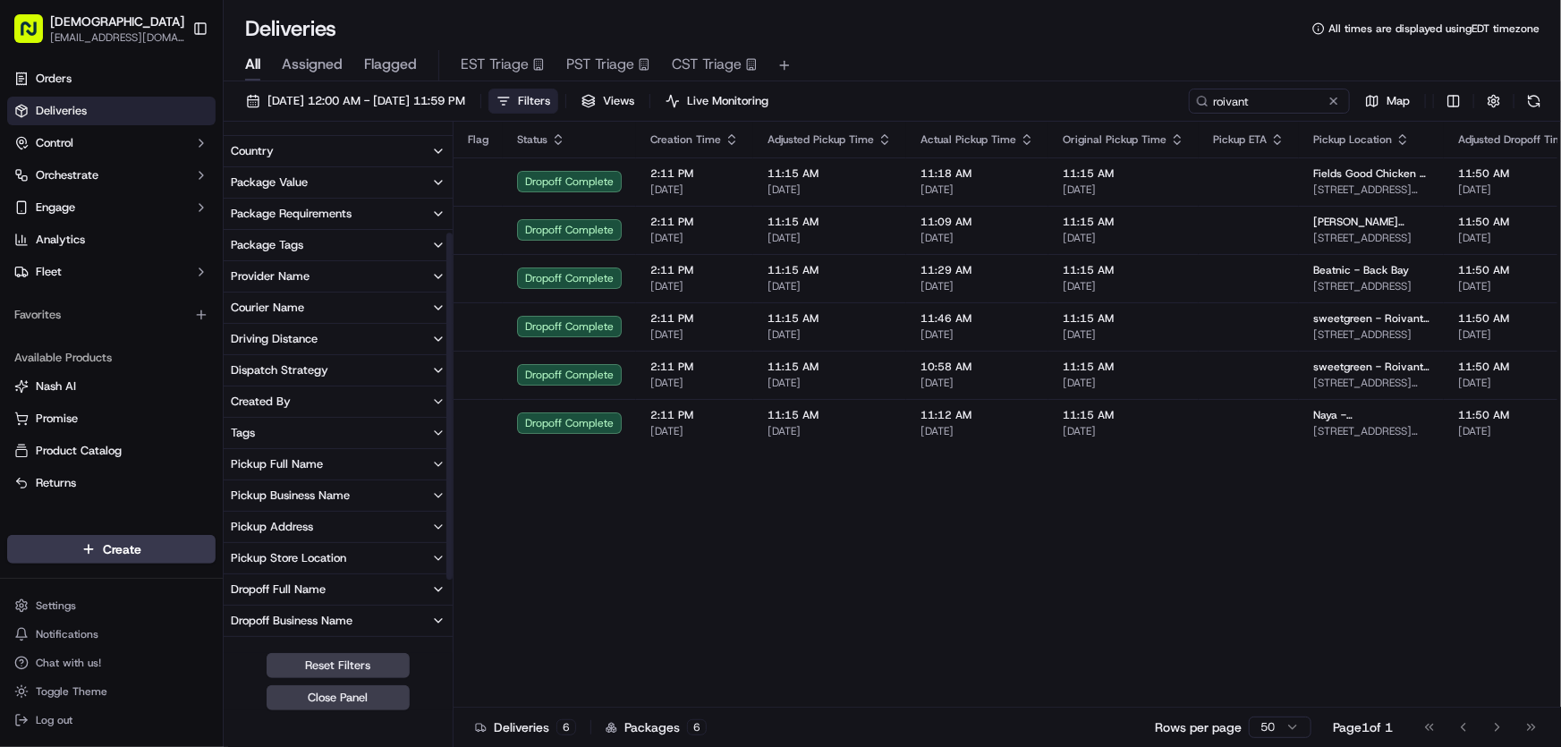
scroll to position [162, 0]
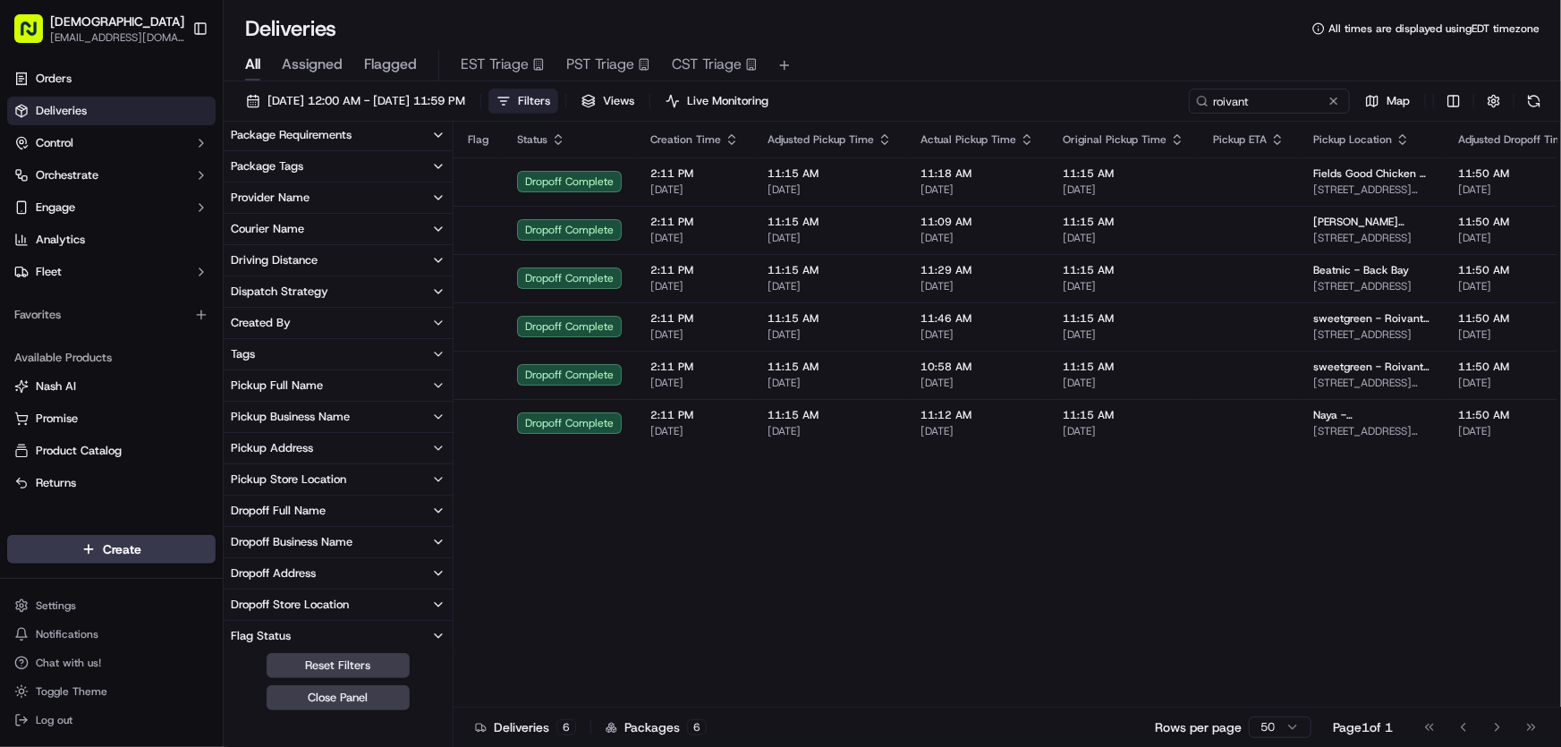
click at [275, 534] on div "Dropoff Business Name" at bounding box center [292, 542] width 122 height 16
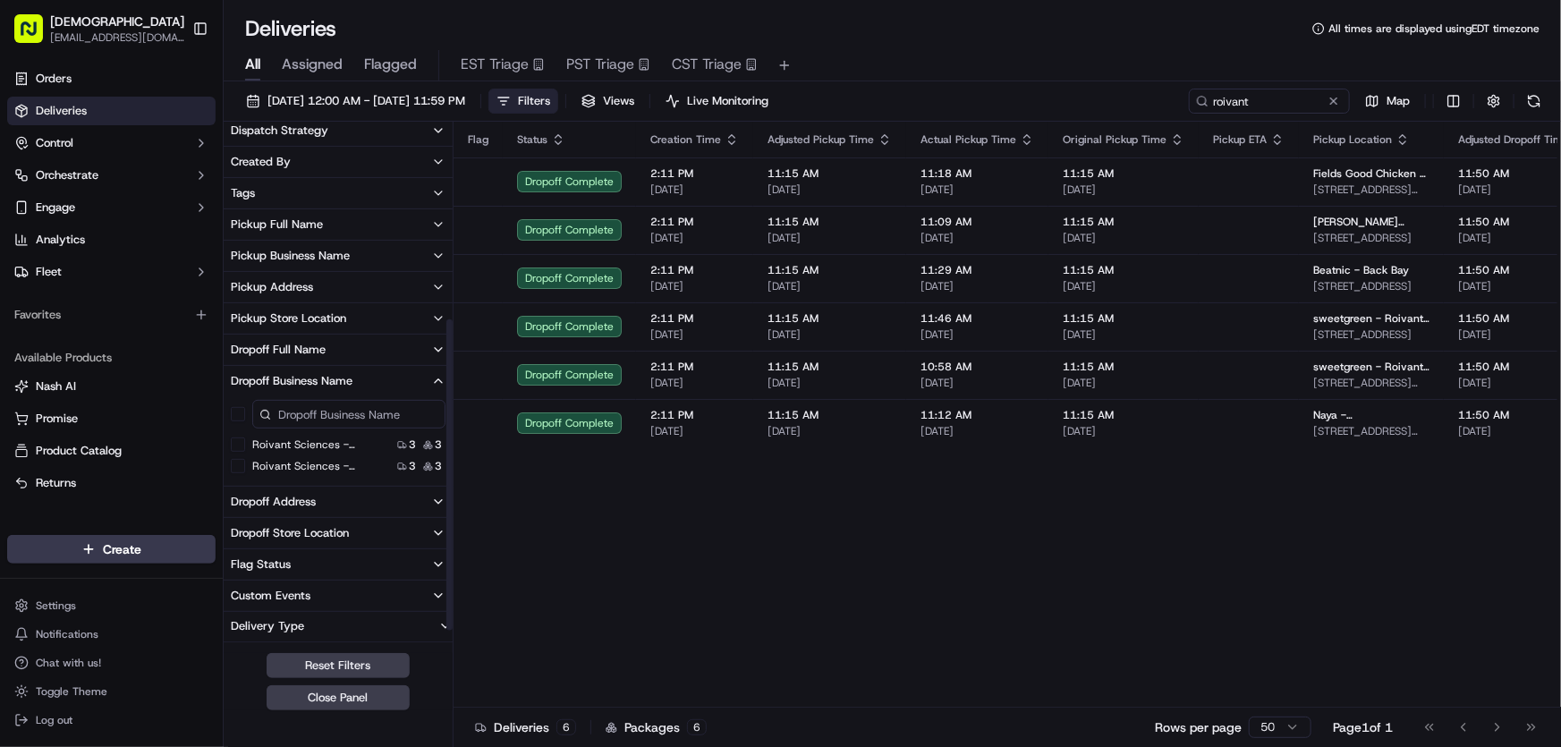
scroll to position [325, 0]
click at [236, 464] on 2 "Roivant Sciences - Floor 2" at bounding box center [238, 464] width 14 height 14
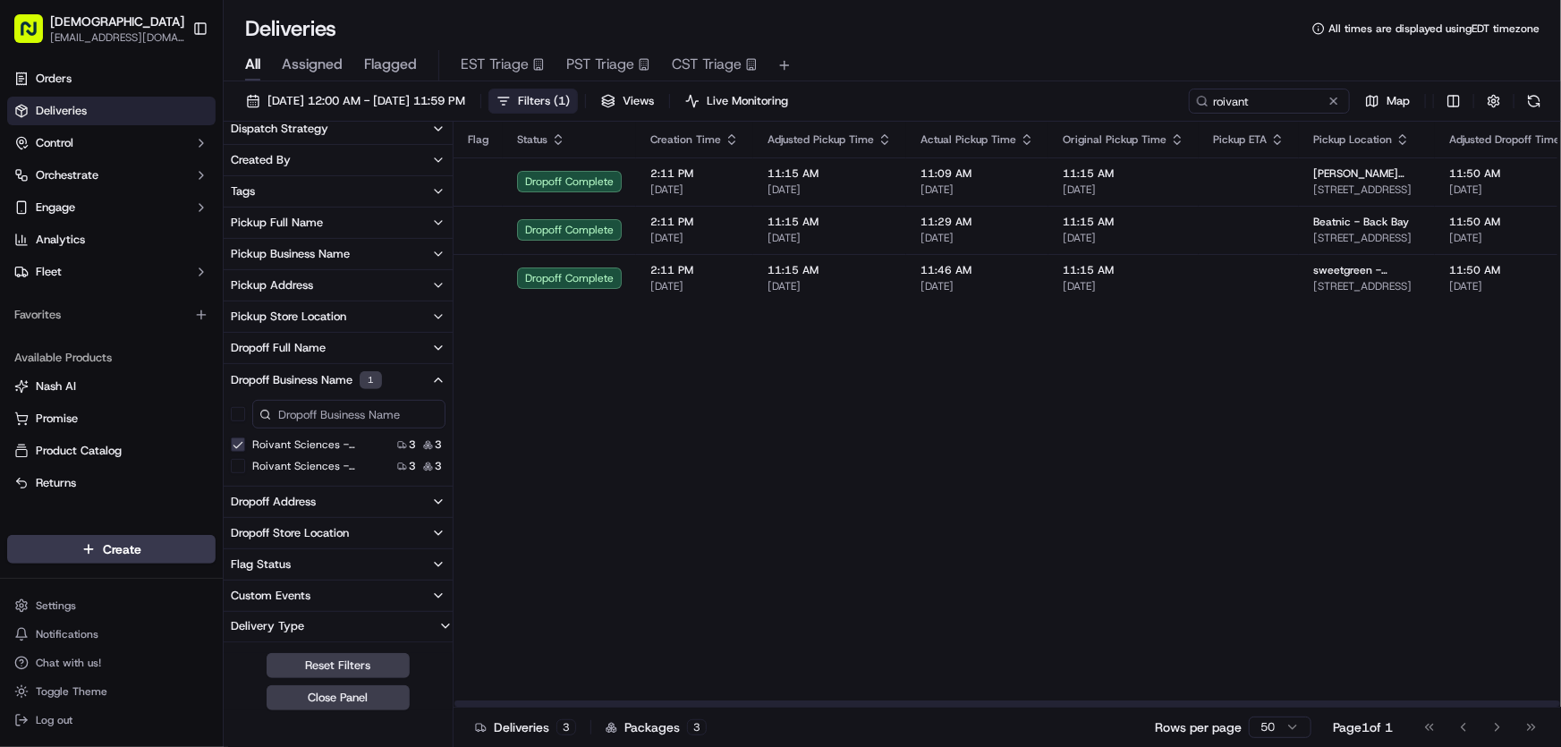
click at [570, 97] on span "Filters ( 1 )" at bounding box center [544, 101] width 52 height 16
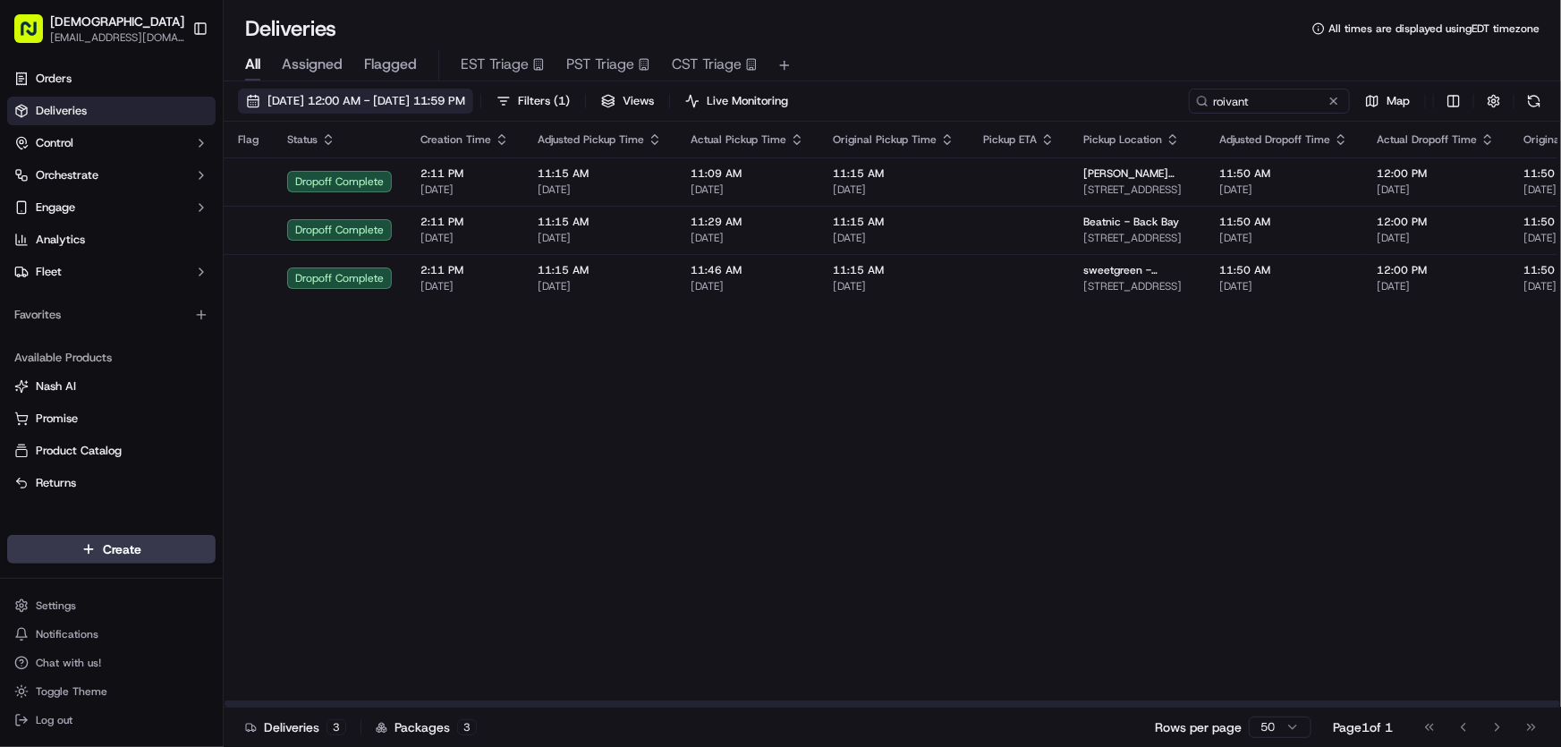
click at [396, 109] on button "[DATE] 12:00 AM - [DATE] 11:59 PM" at bounding box center [355, 101] width 235 height 25
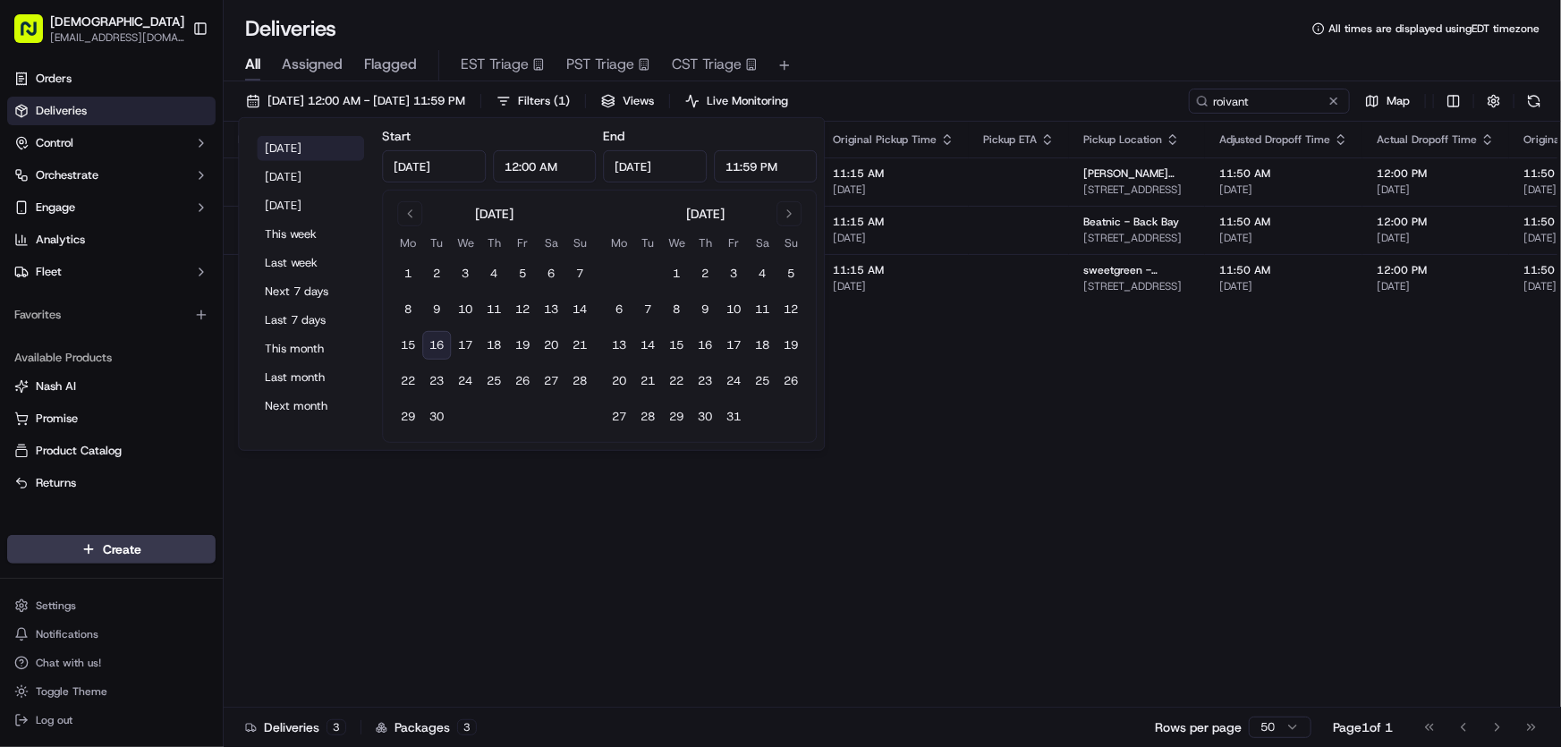
click at [292, 142] on button "Today" at bounding box center [310, 148] width 107 height 25
type input "Sep 16, 2025"
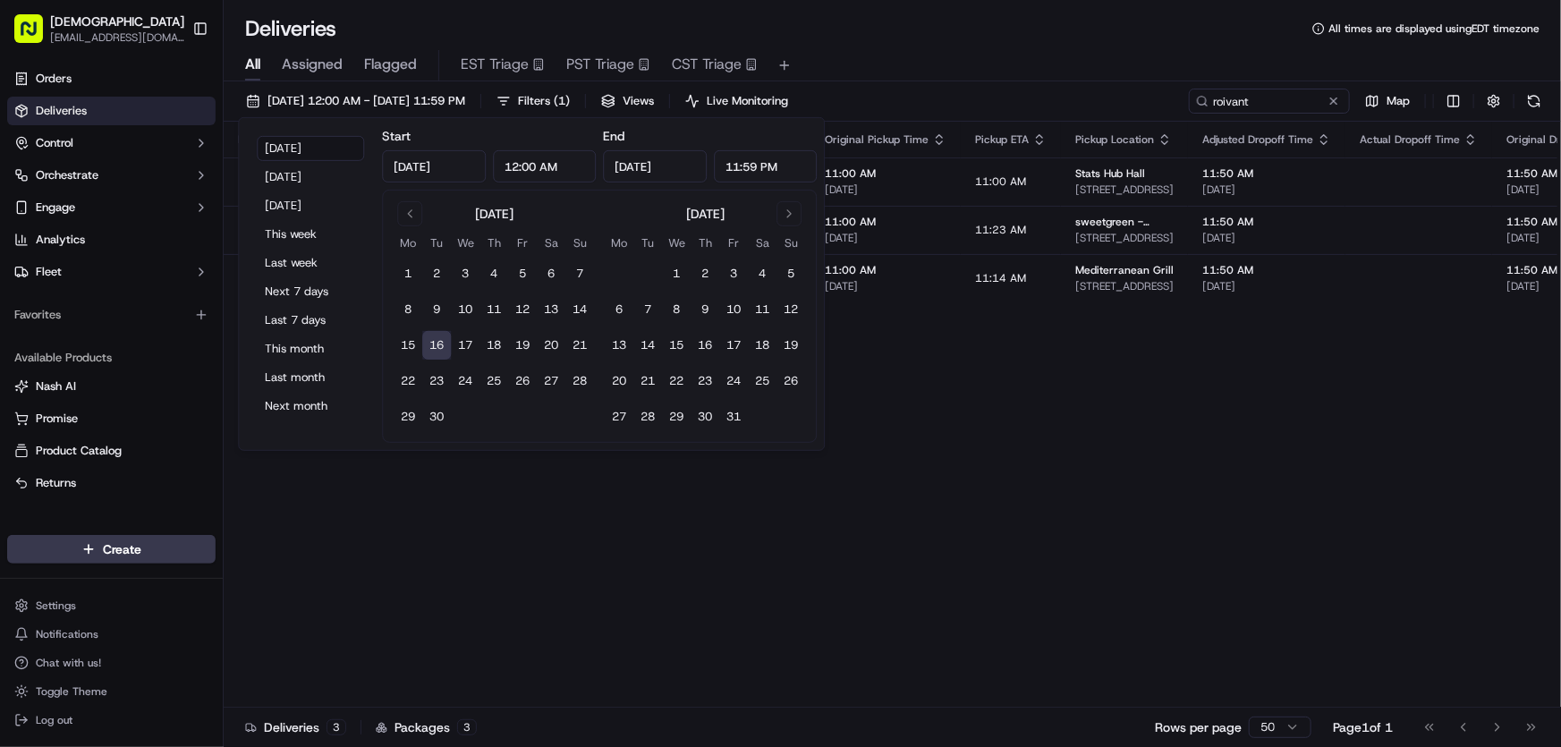
click at [920, 36] on div "Deliveries All times are displayed using EDT timezone" at bounding box center [892, 28] width 1337 height 29
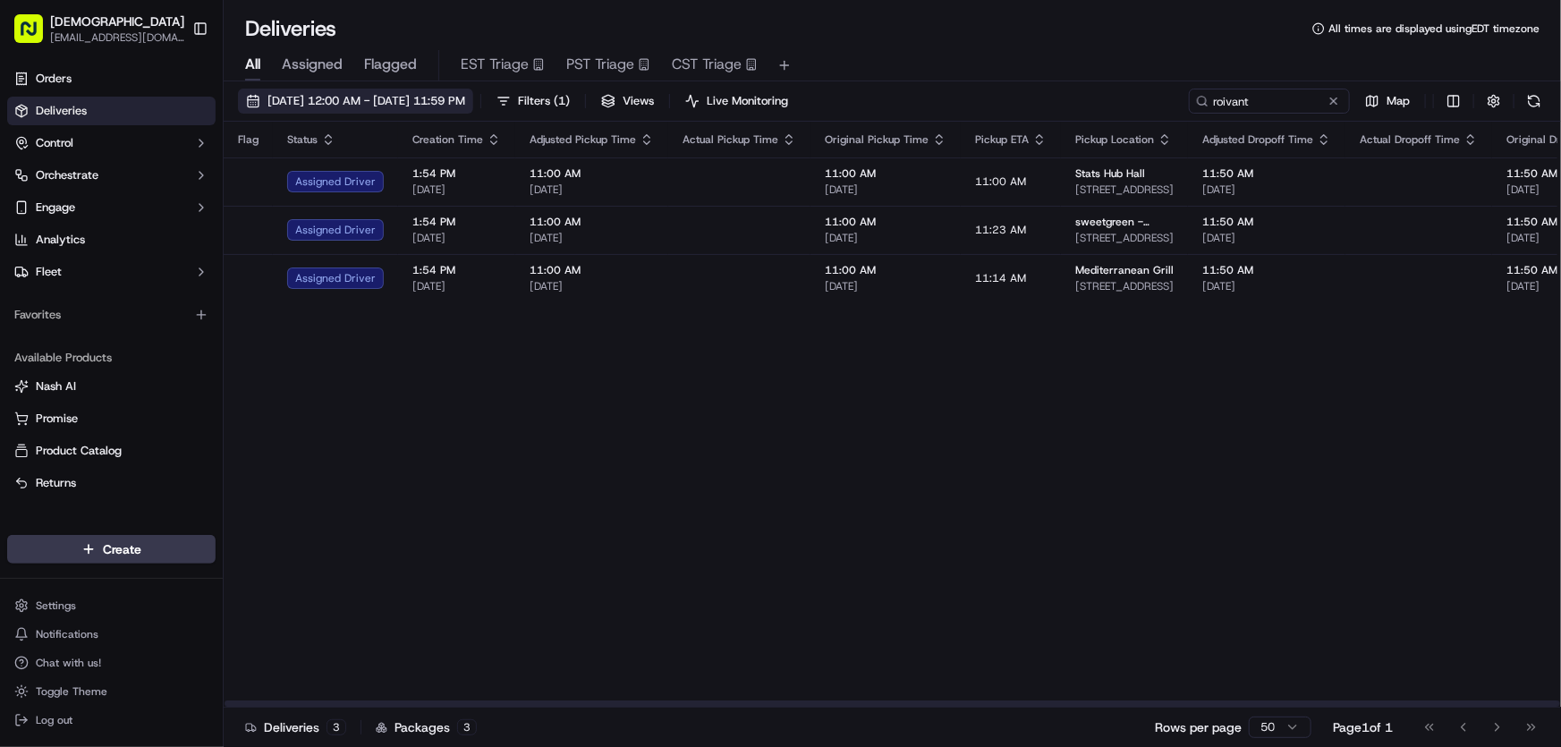
click at [402, 106] on span "09/16/2025 12:00 AM - 09/16/2025 11:59 PM" at bounding box center [366, 101] width 198 height 16
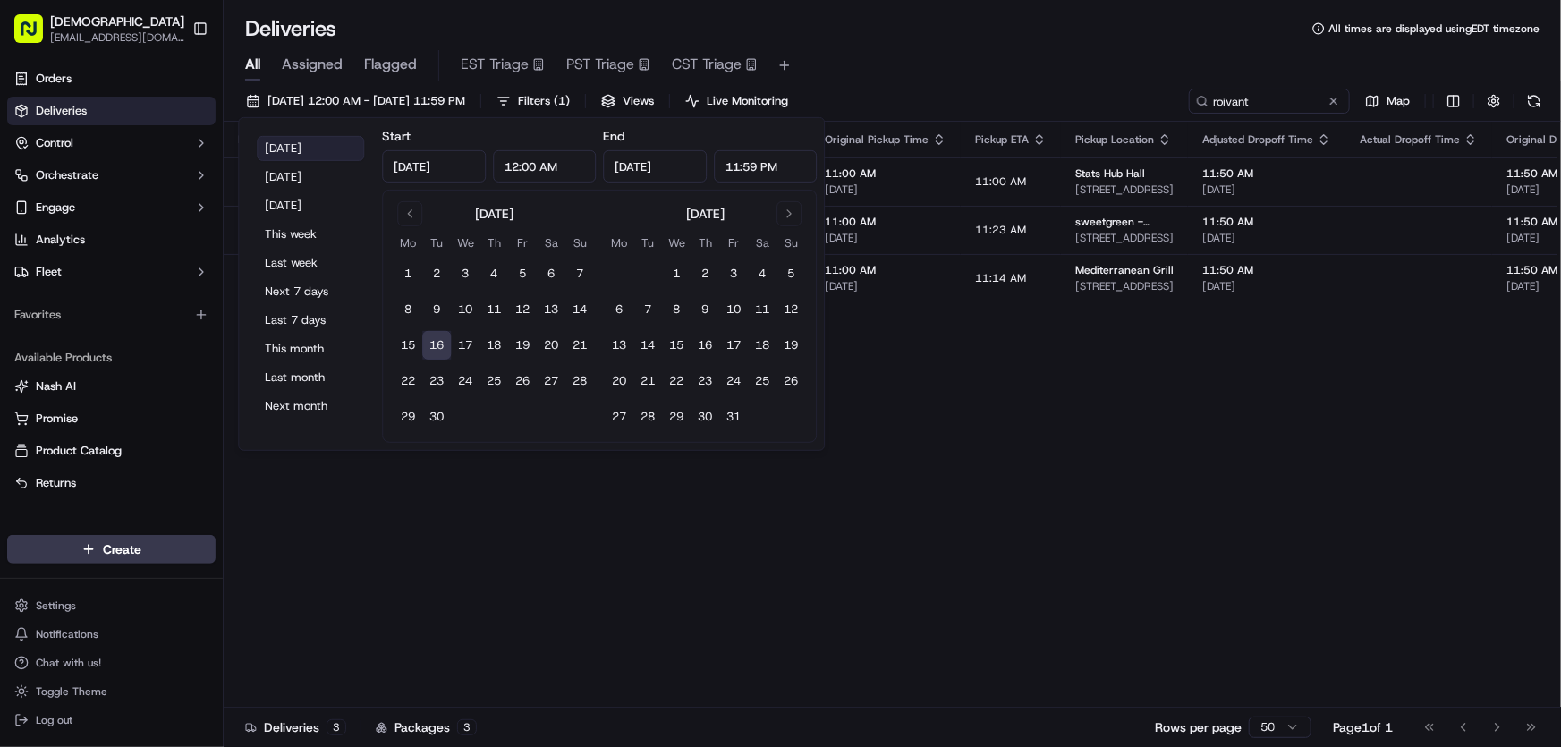
click at [299, 142] on button "Today" at bounding box center [310, 148] width 107 height 25
click at [956, 45] on div "All Assigned Flagged EST Triage PST Triage CST Triage" at bounding box center [892, 62] width 1337 height 38
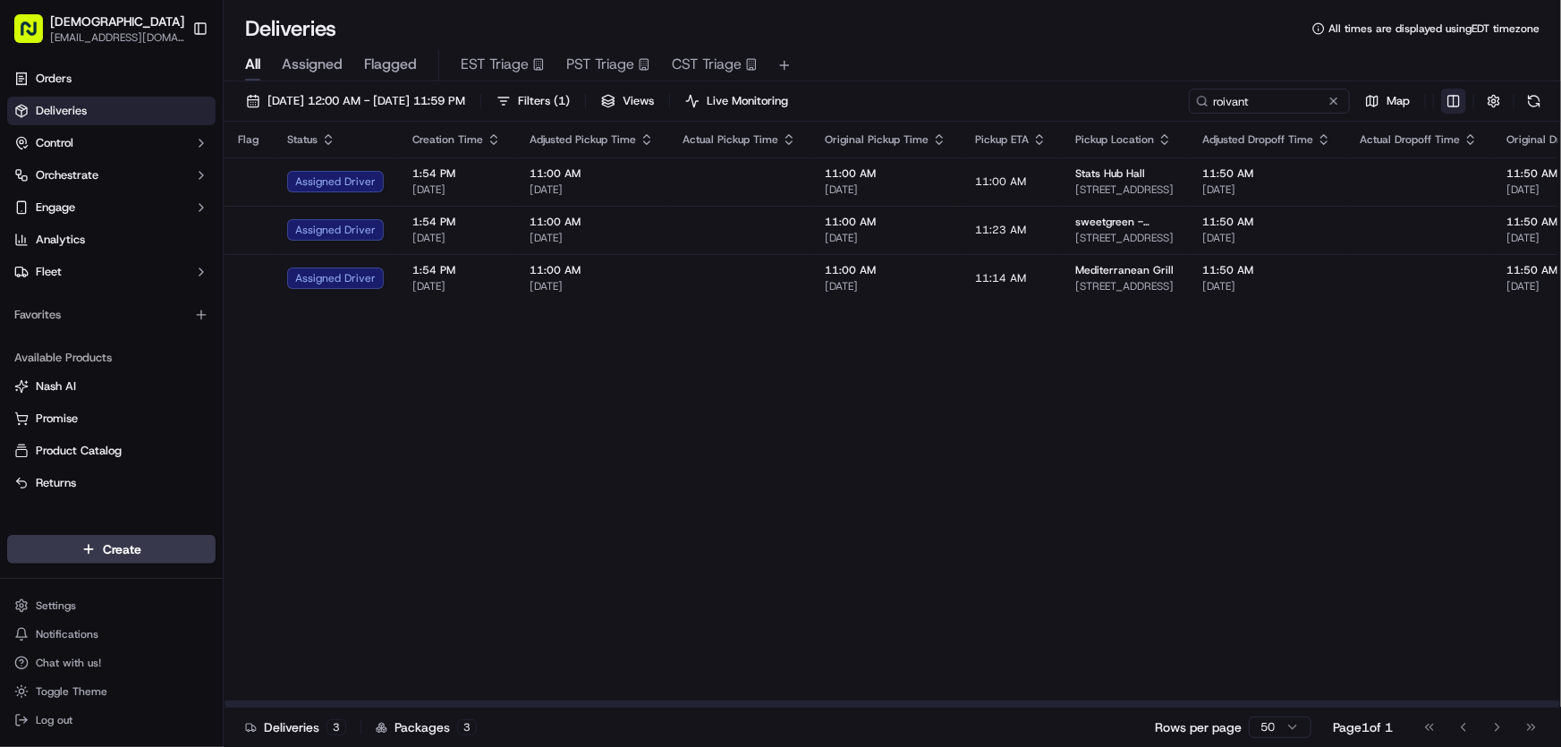
click at [1453, 99] on html "Sharebite rtrinos@sharebite.com Toggle Sidebar Orders Deliveries Control Orches…" at bounding box center [780, 373] width 1561 height 747
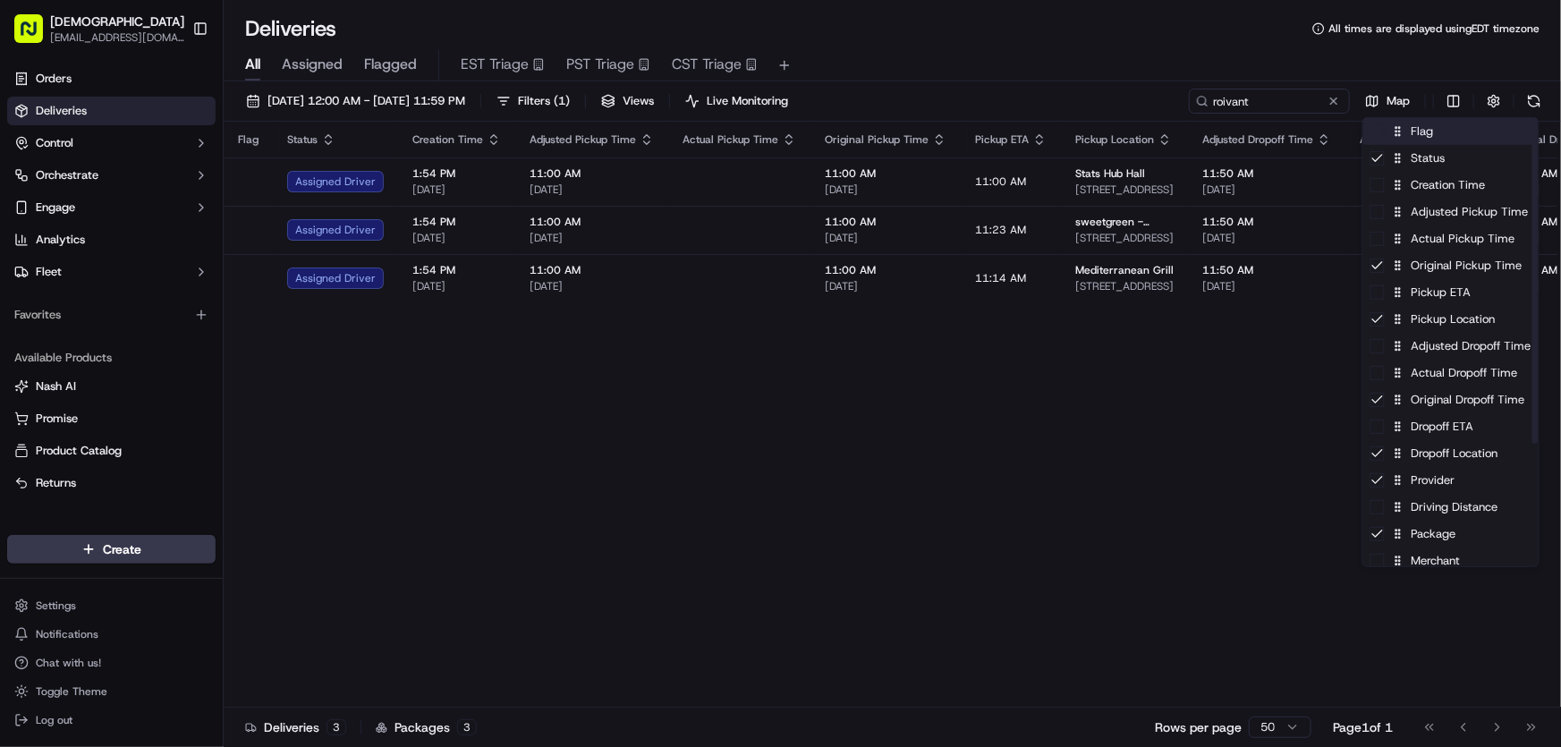
click at [1410, 135] on div "Flag" at bounding box center [1450, 131] width 175 height 27
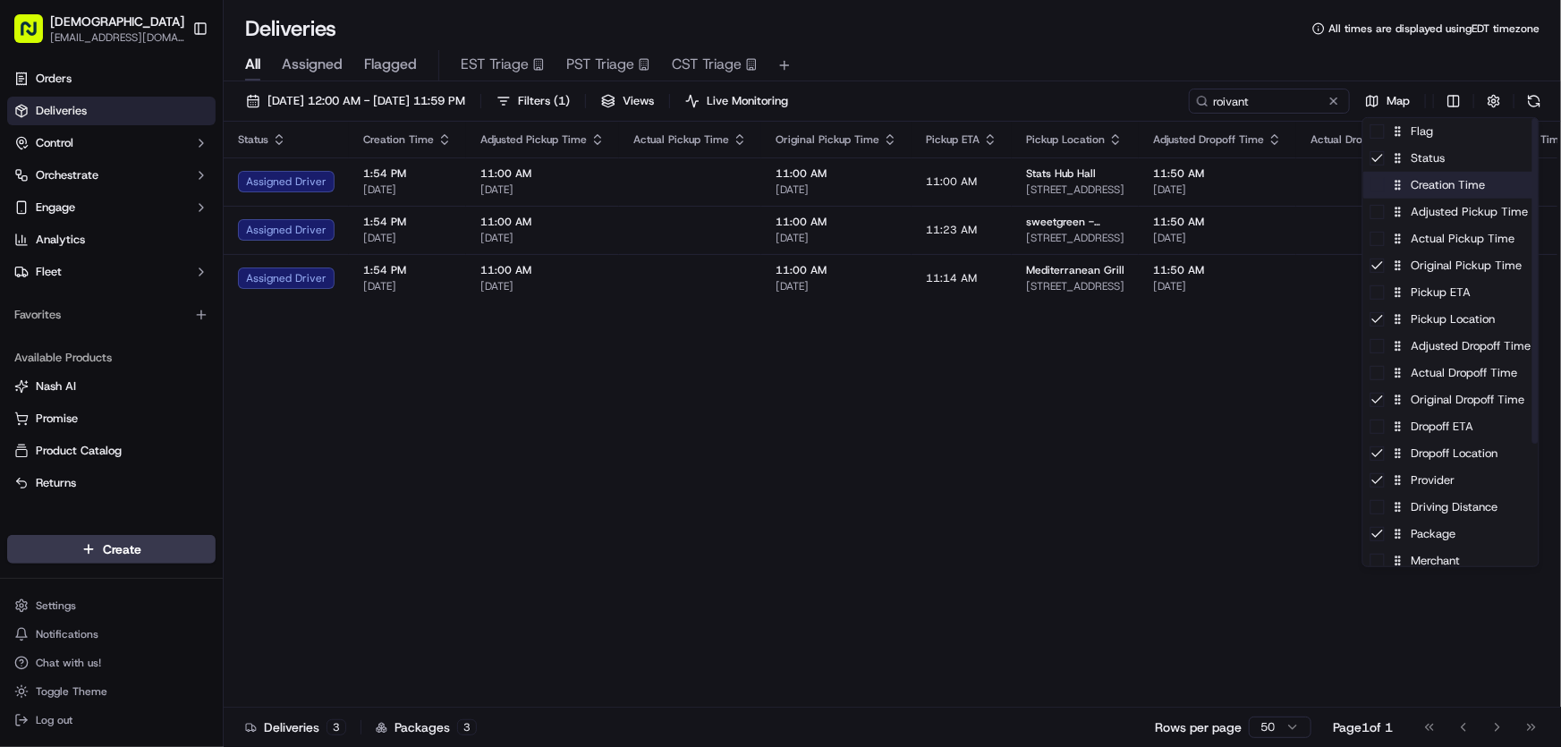
click at [1410, 191] on div "Creation Time" at bounding box center [1450, 185] width 175 height 27
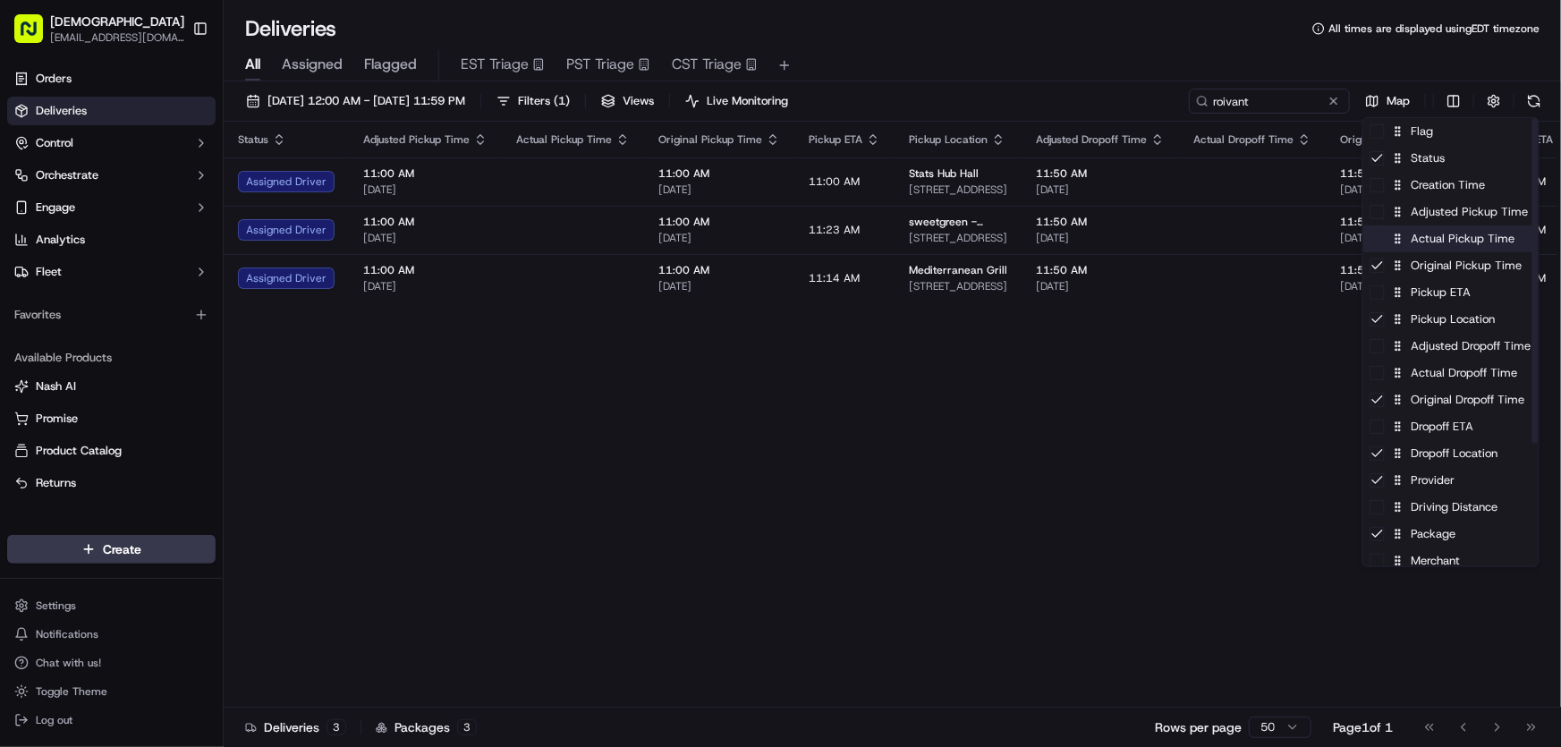
click at [1422, 249] on div "Actual Pickup Time" at bounding box center [1450, 238] width 175 height 27
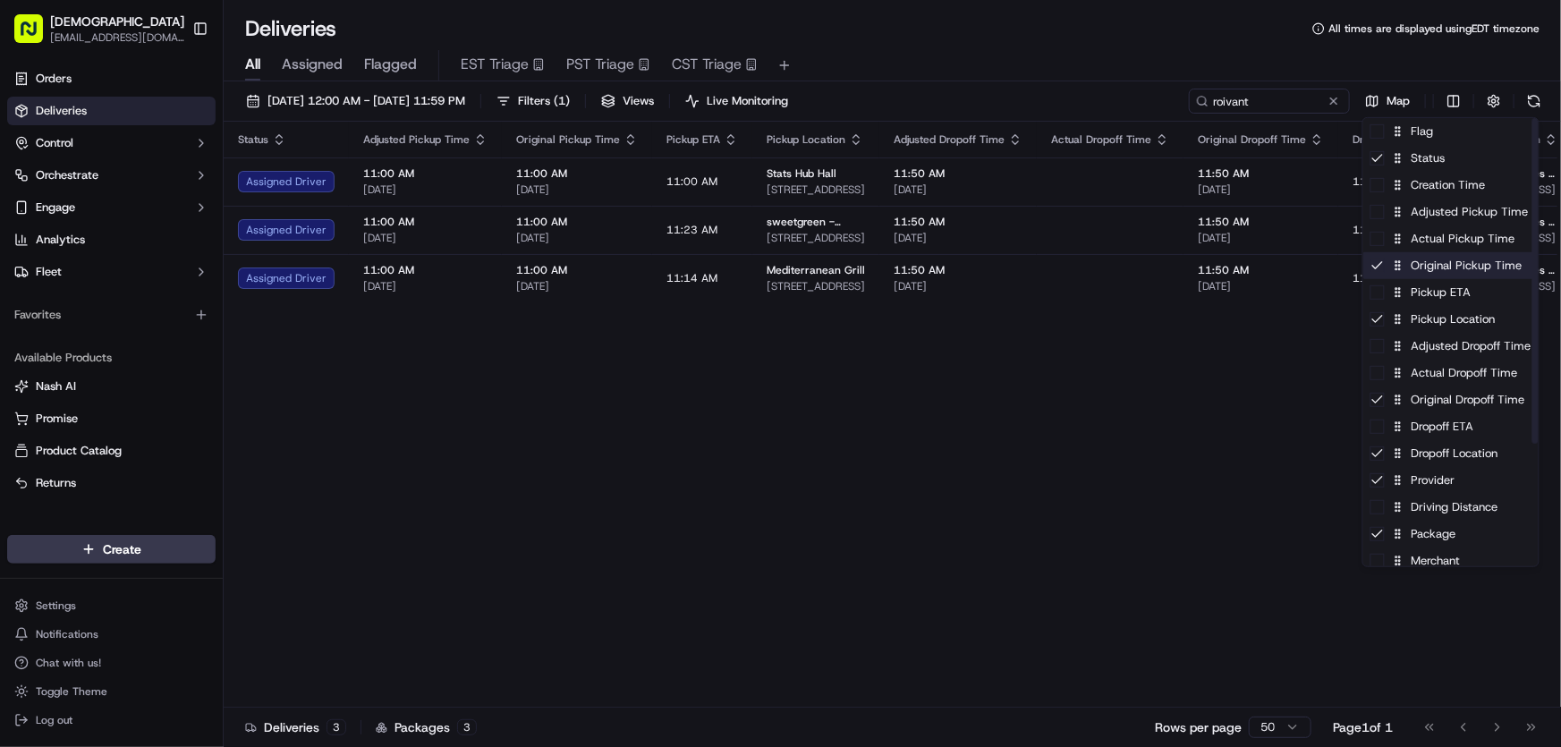
click at [1415, 275] on div "Original Pickup Time" at bounding box center [1450, 265] width 175 height 27
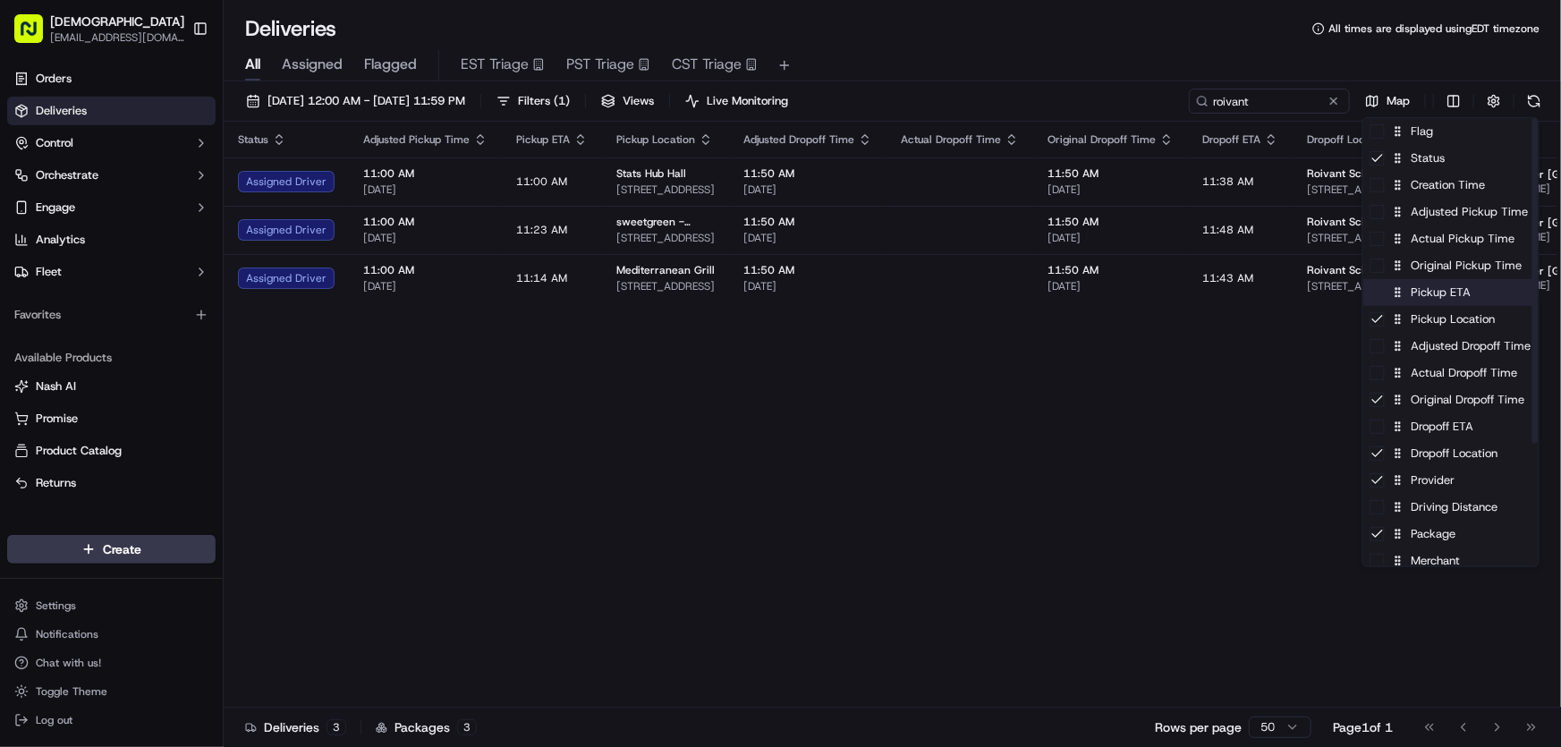
click at [1411, 292] on div "Pickup ETA" at bounding box center [1450, 292] width 175 height 27
click at [1410, 292] on div "Pickup ETA" at bounding box center [1450, 292] width 175 height 27
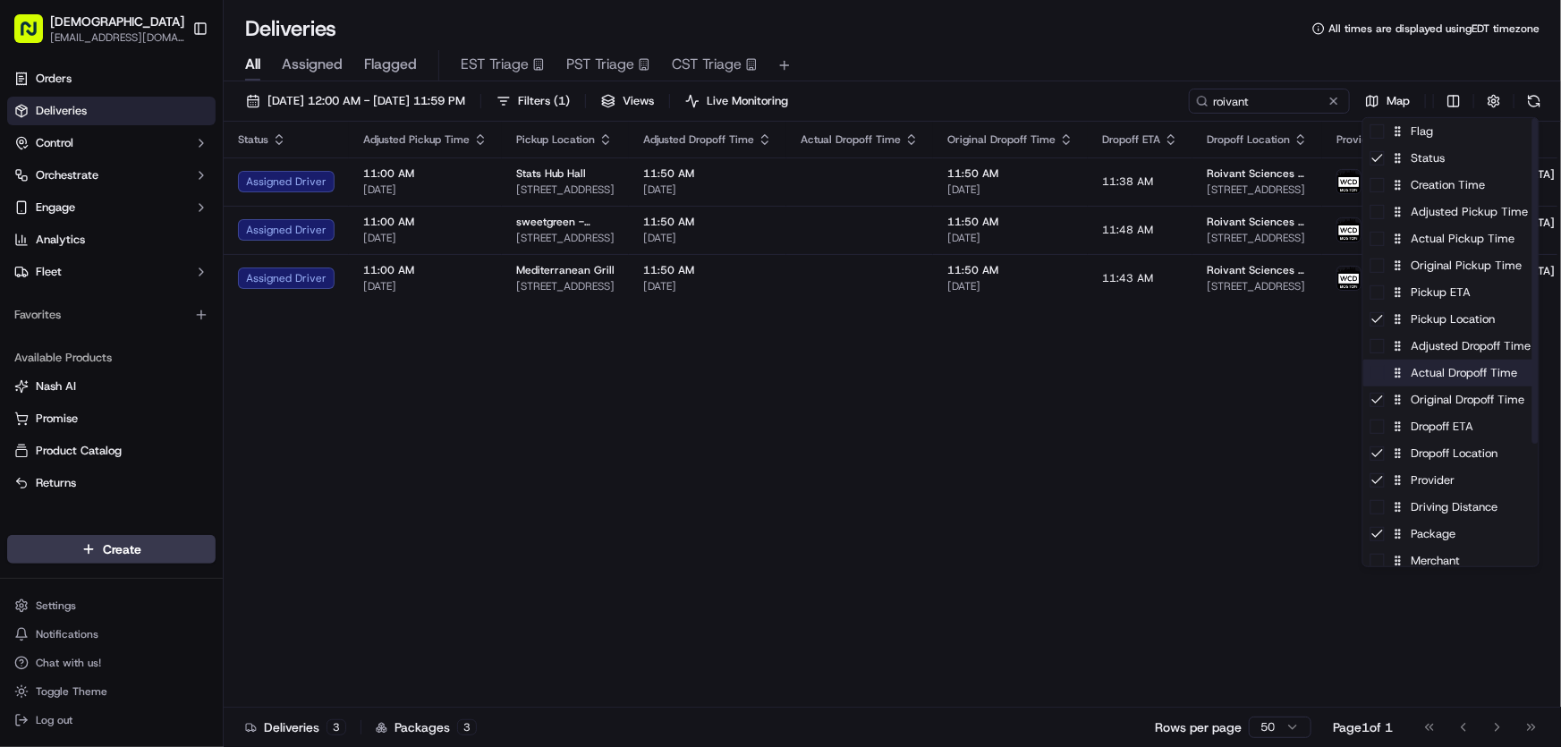
click at [1433, 378] on div "Actual Dropoff Time" at bounding box center [1450, 373] width 175 height 27
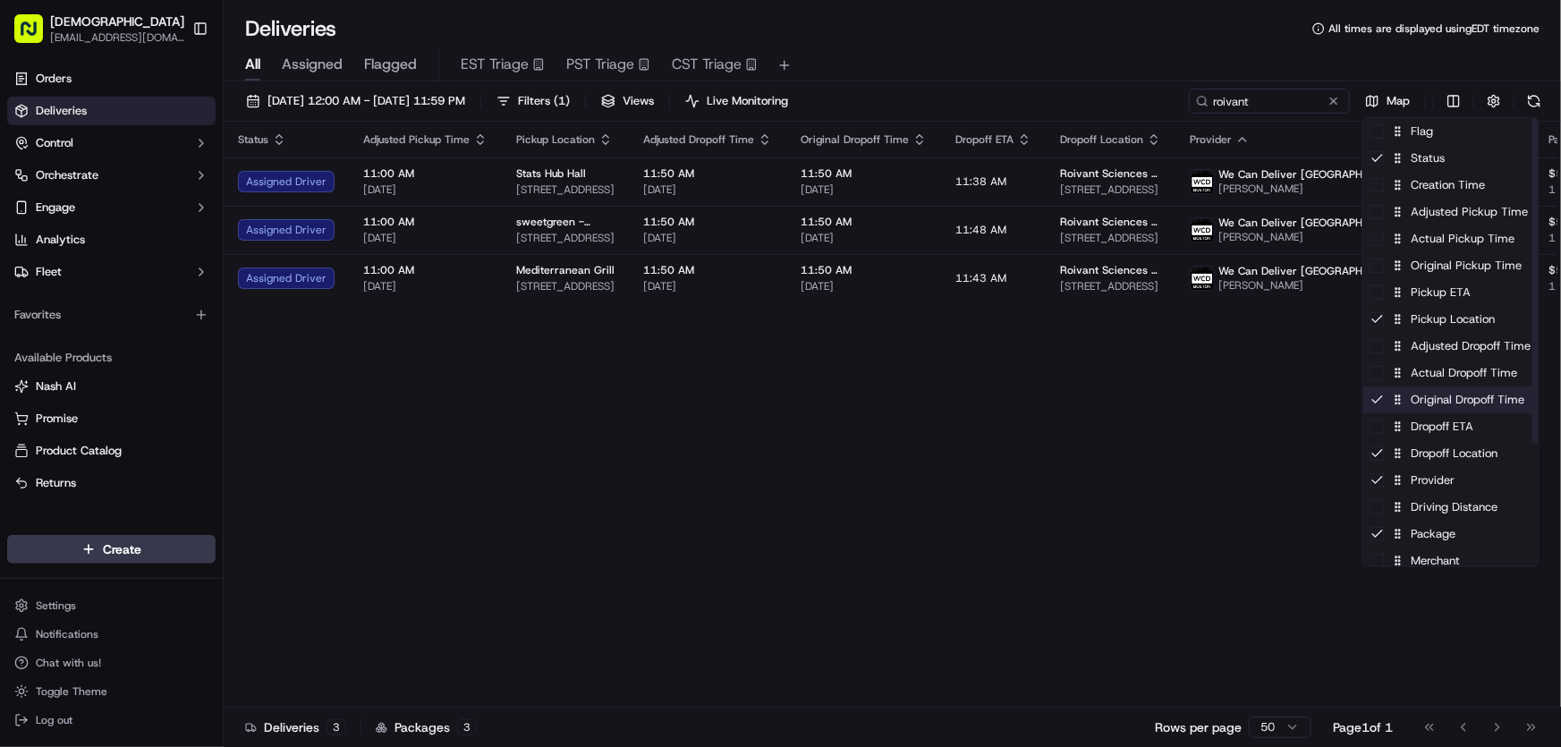
click at [1427, 399] on div "Original Dropoff Time" at bounding box center [1450, 399] width 175 height 27
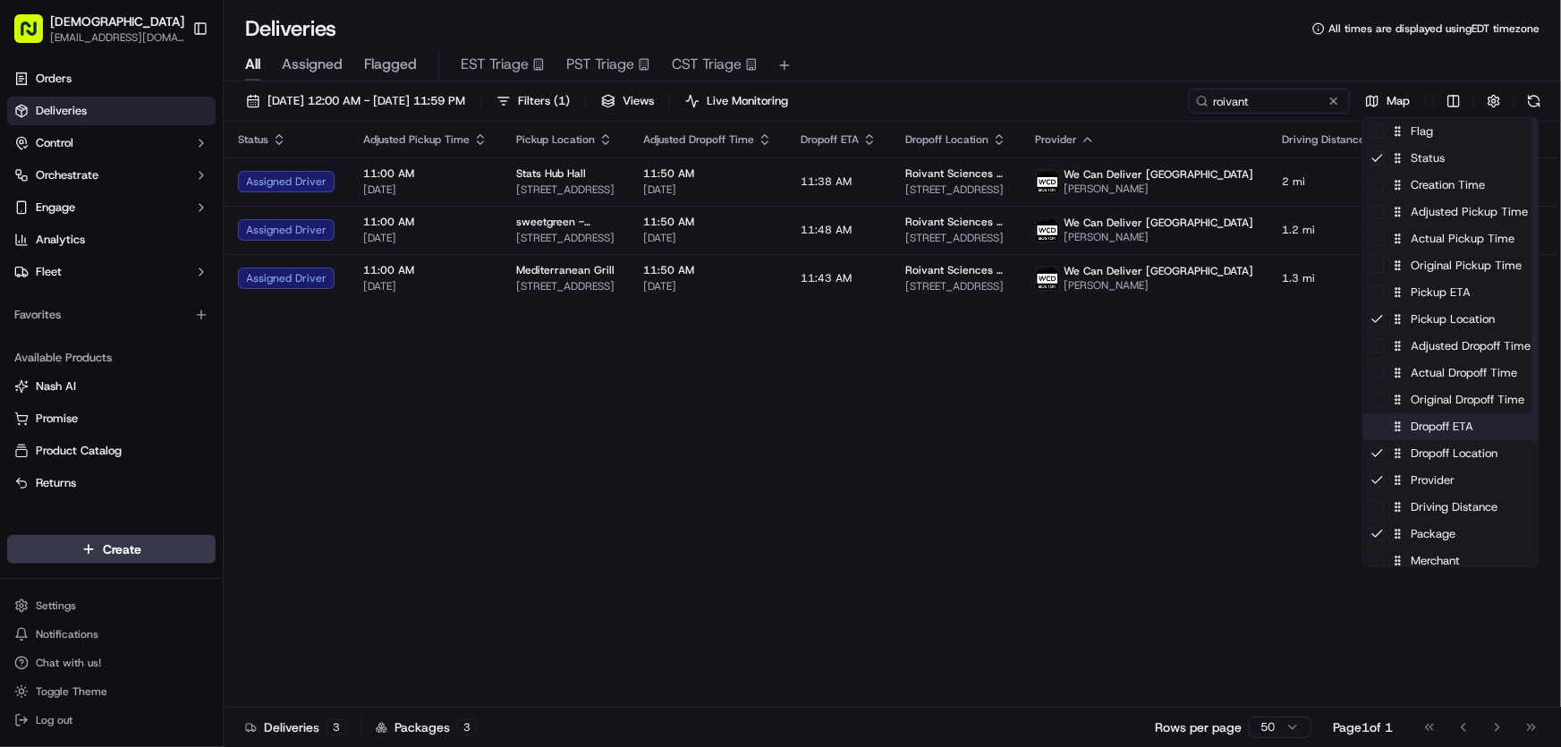
click at [1419, 416] on div "Dropoff ETA" at bounding box center [1450, 426] width 175 height 27
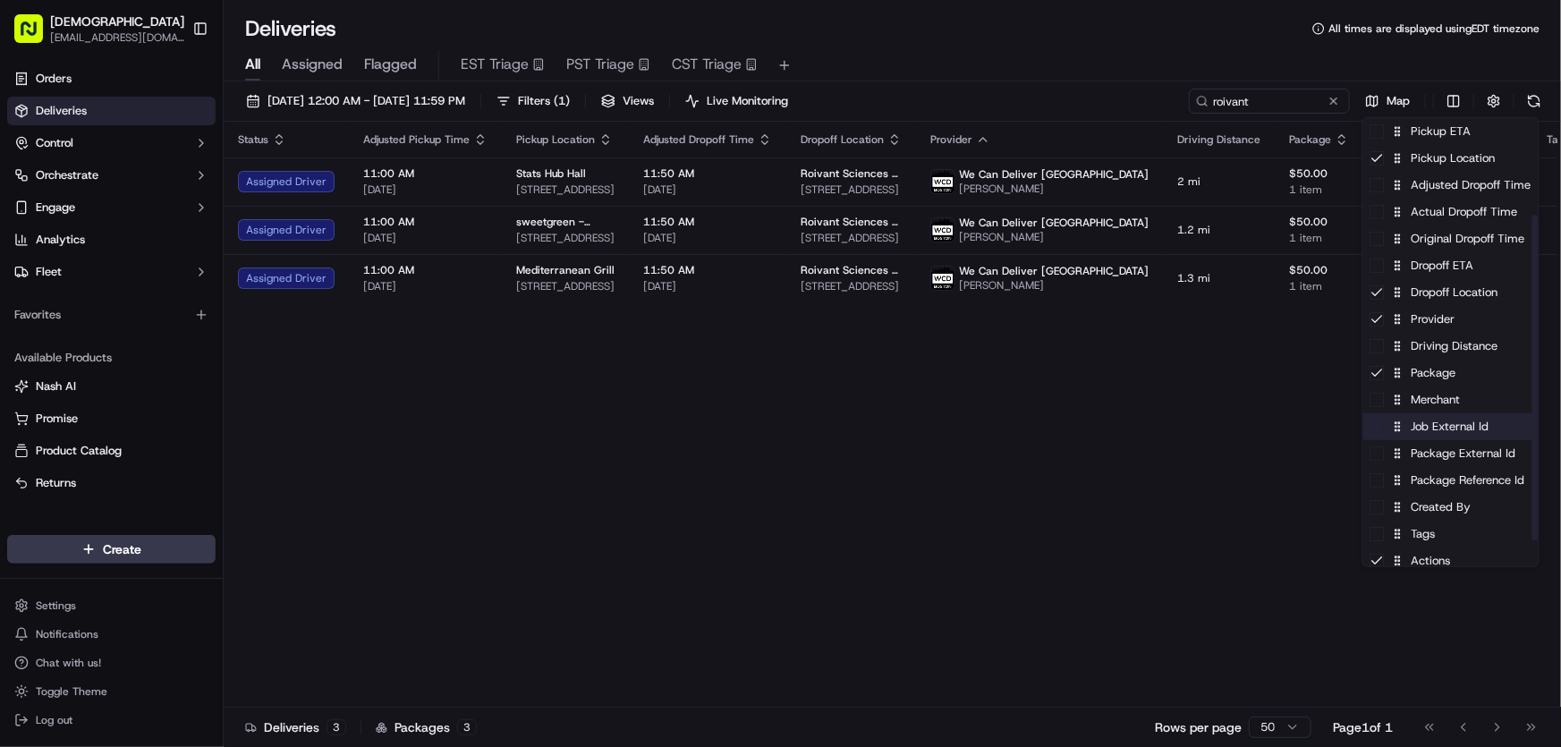
scroll to position [162, 0]
click at [1426, 344] on div "Driving Distance" at bounding box center [1450, 345] width 175 height 27
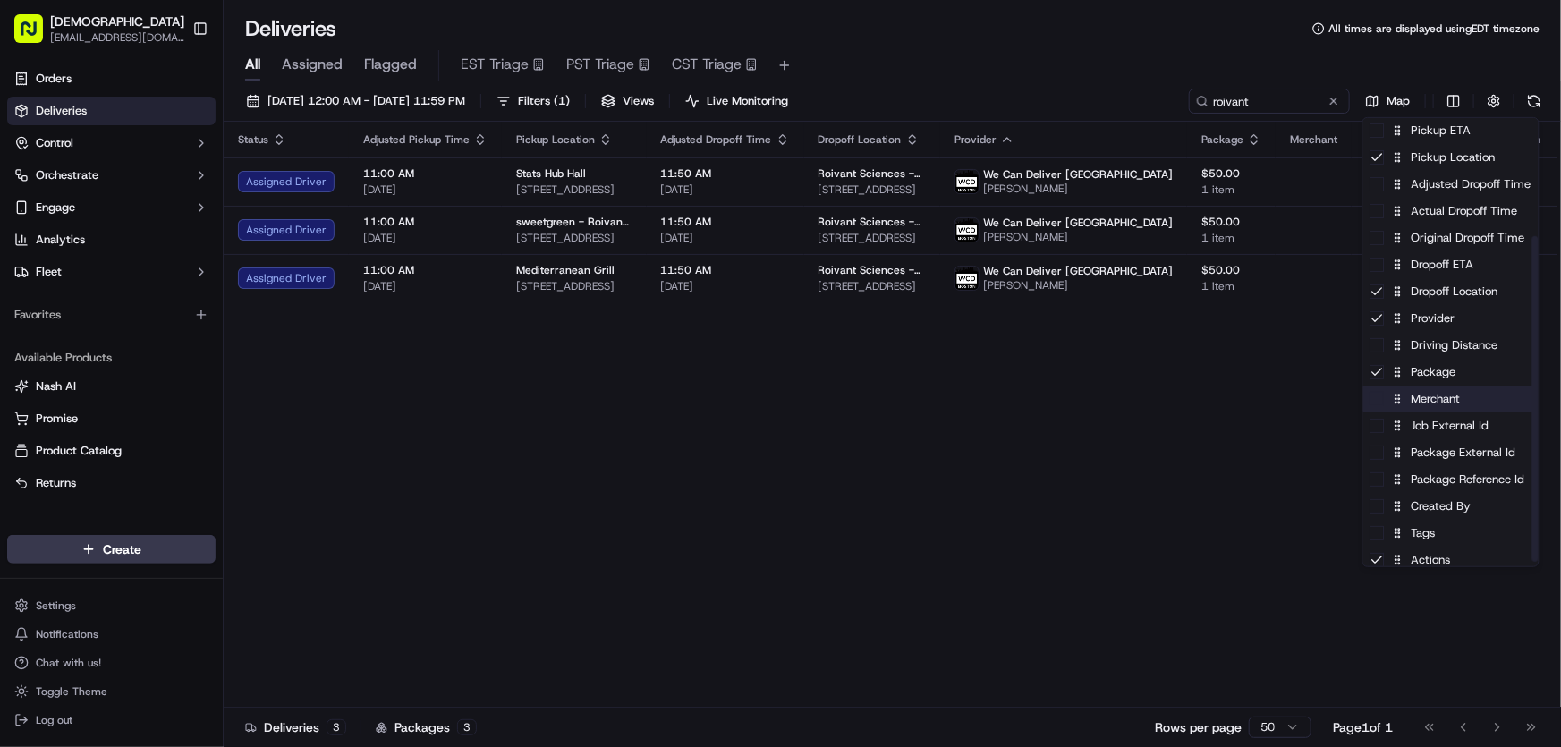
click at [1414, 394] on div "Merchant" at bounding box center [1450, 398] width 175 height 27
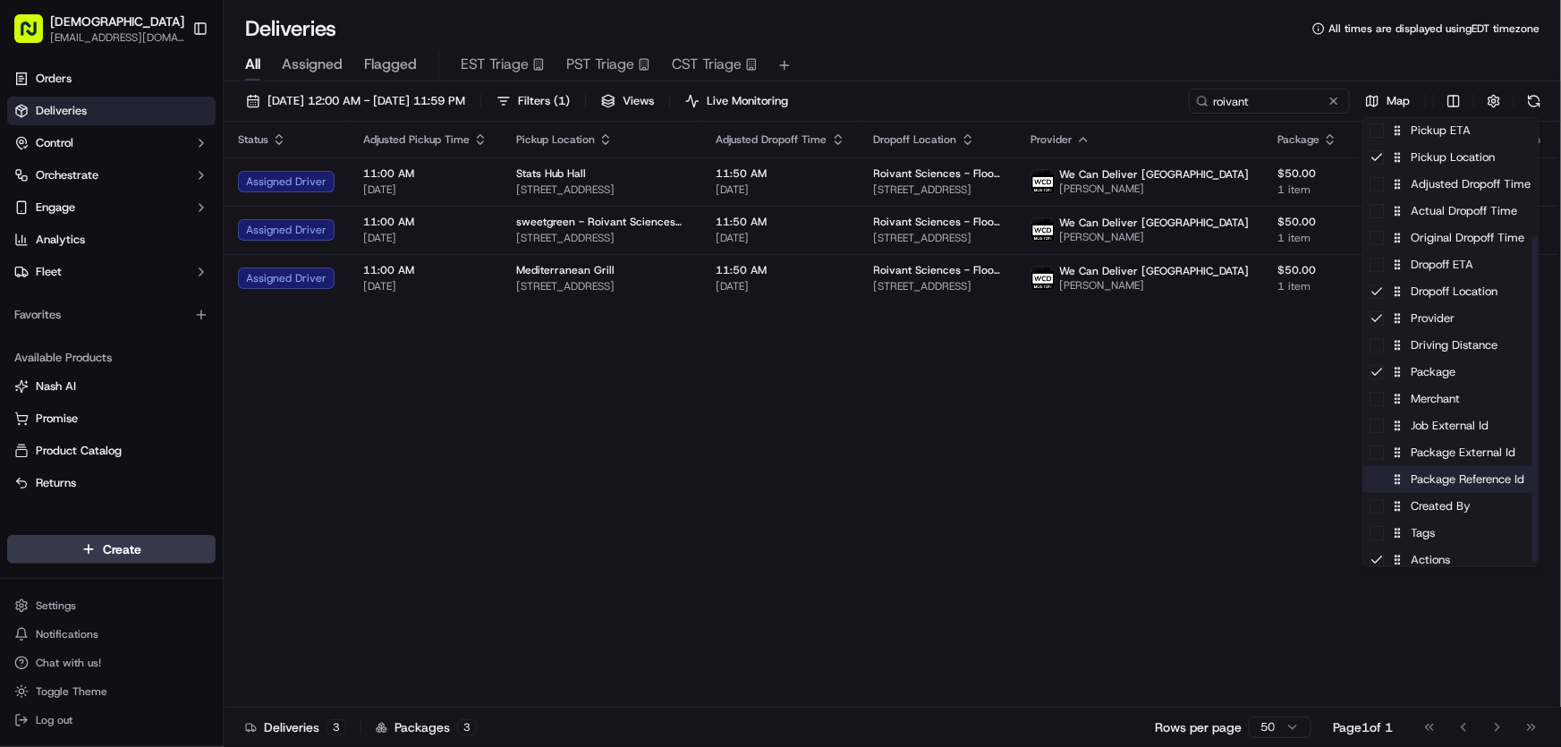
click at [1419, 478] on div "Package Reference Id" at bounding box center [1450, 479] width 175 height 27
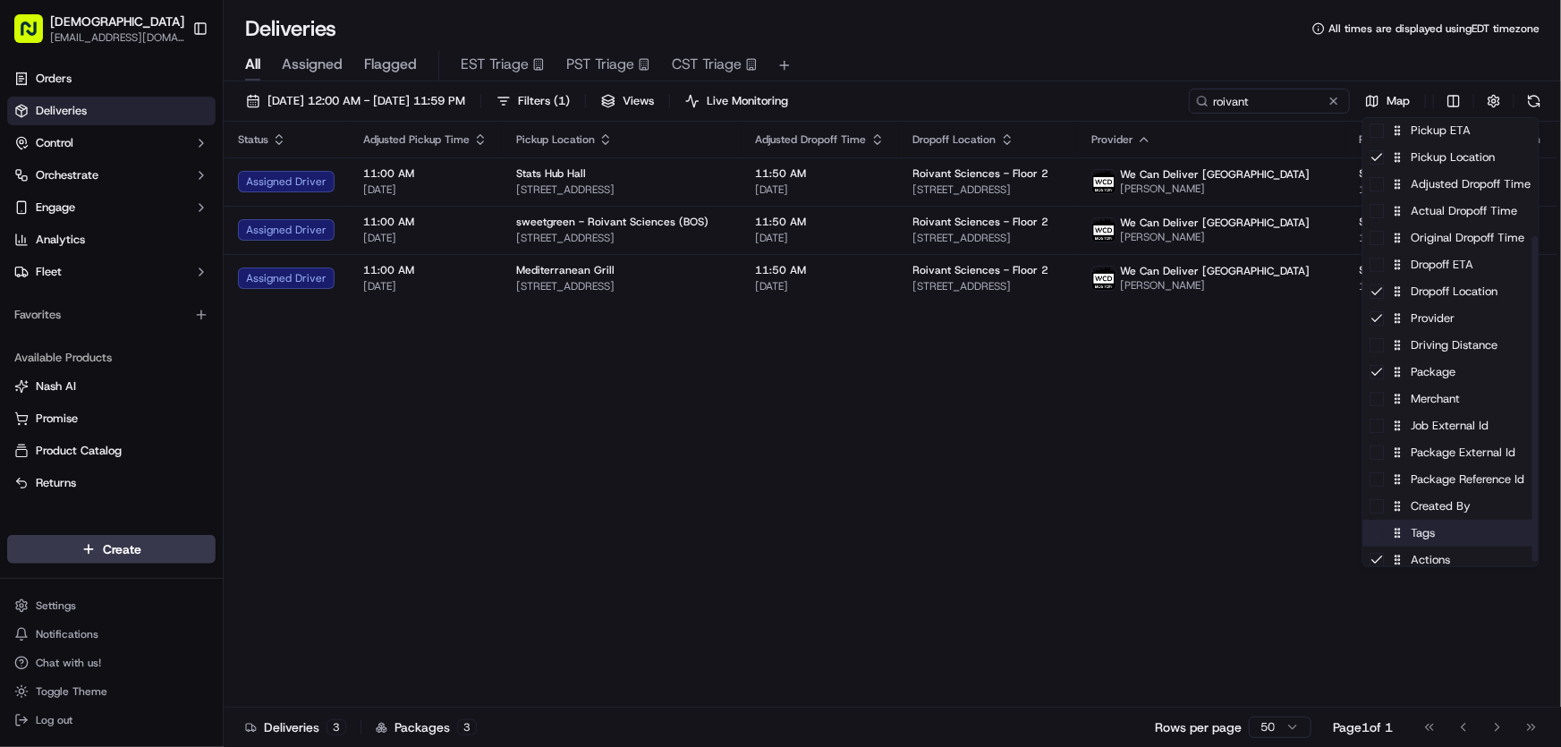
click at [1414, 538] on div "Tags" at bounding box center [1450, 533] width 175 height 27
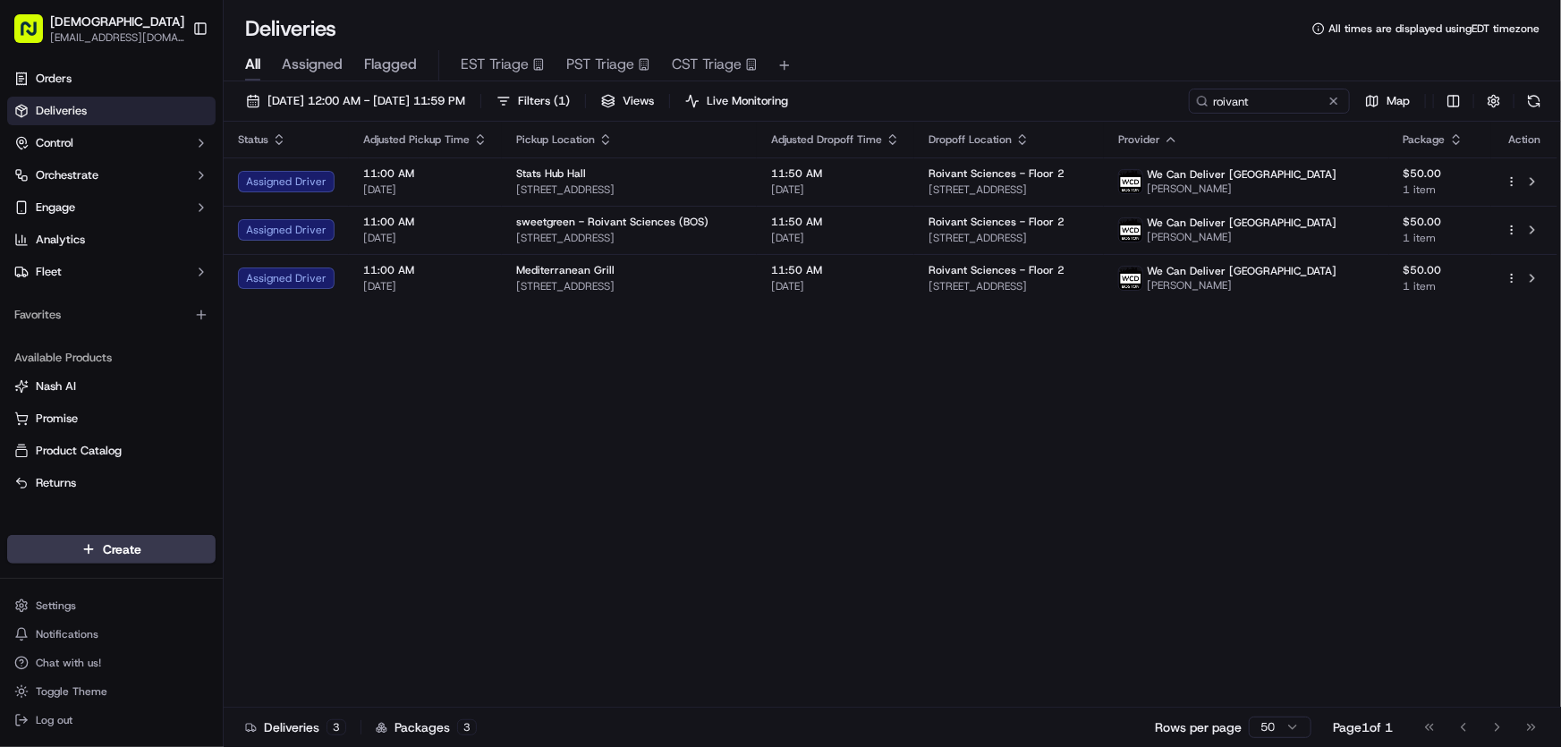
click at [1097, 425] on html "Sharebite rtrinos@sharebite.com Toggle Sidebar Orders Deliveries Control Orches…" at bounding box center [780, 373] width 1561 height 747
click at [365, 91] on button "09/16/2025 12:00 AM - 09/16/2025 11:59 PM" at bounding box center [355, 101] width 235 height 25
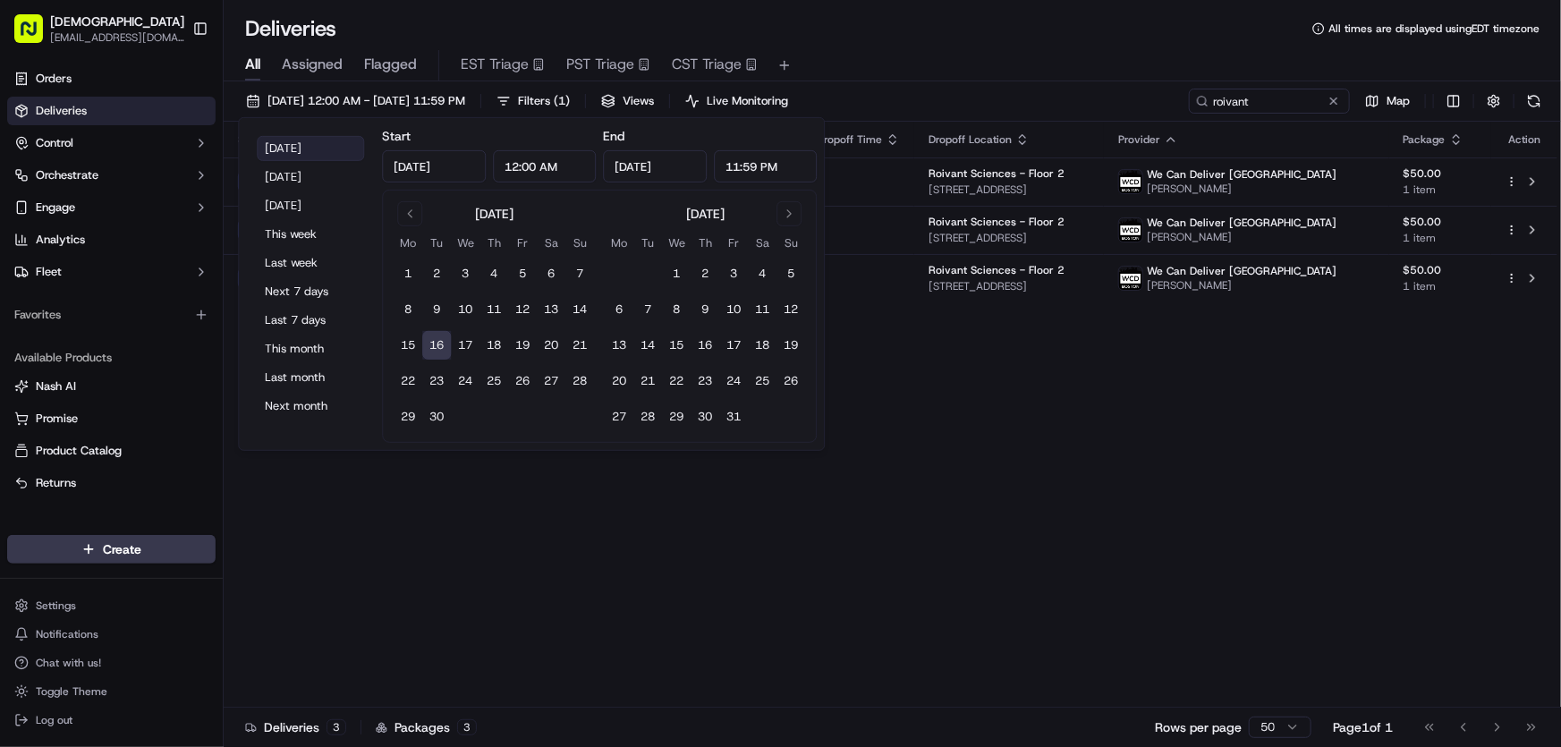
click at [309, 144] on button "Today" at bounding box center [310, 148] width 107 height 25
click at [992, 439] on div "Status Adjusted Pickup Time Pickup Location Adjusted Dropoff Time Dropoff Locat…" at bounding box center [891, 415] width 1334 height 586
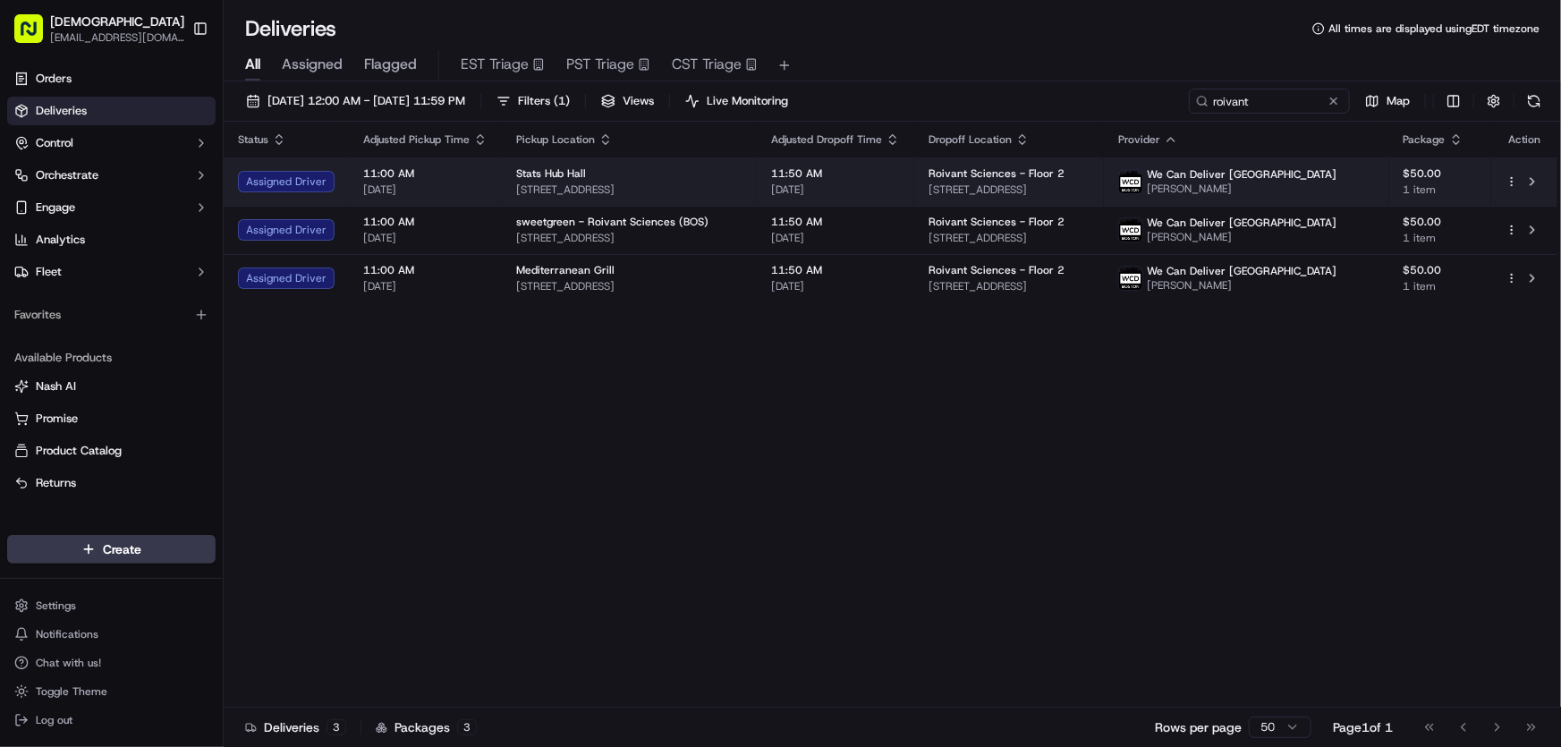
drag, startPoint x: 1137, startPoint y: 187, endPoint x: 944, endPoint y: 187, distance: 192.3
click at [944, 187] on td "Roivant Sciences - Floor 2 70 Fargo St, Boston, MA 02210, USA" at bounding box center [1009, 181] width 190 height 48
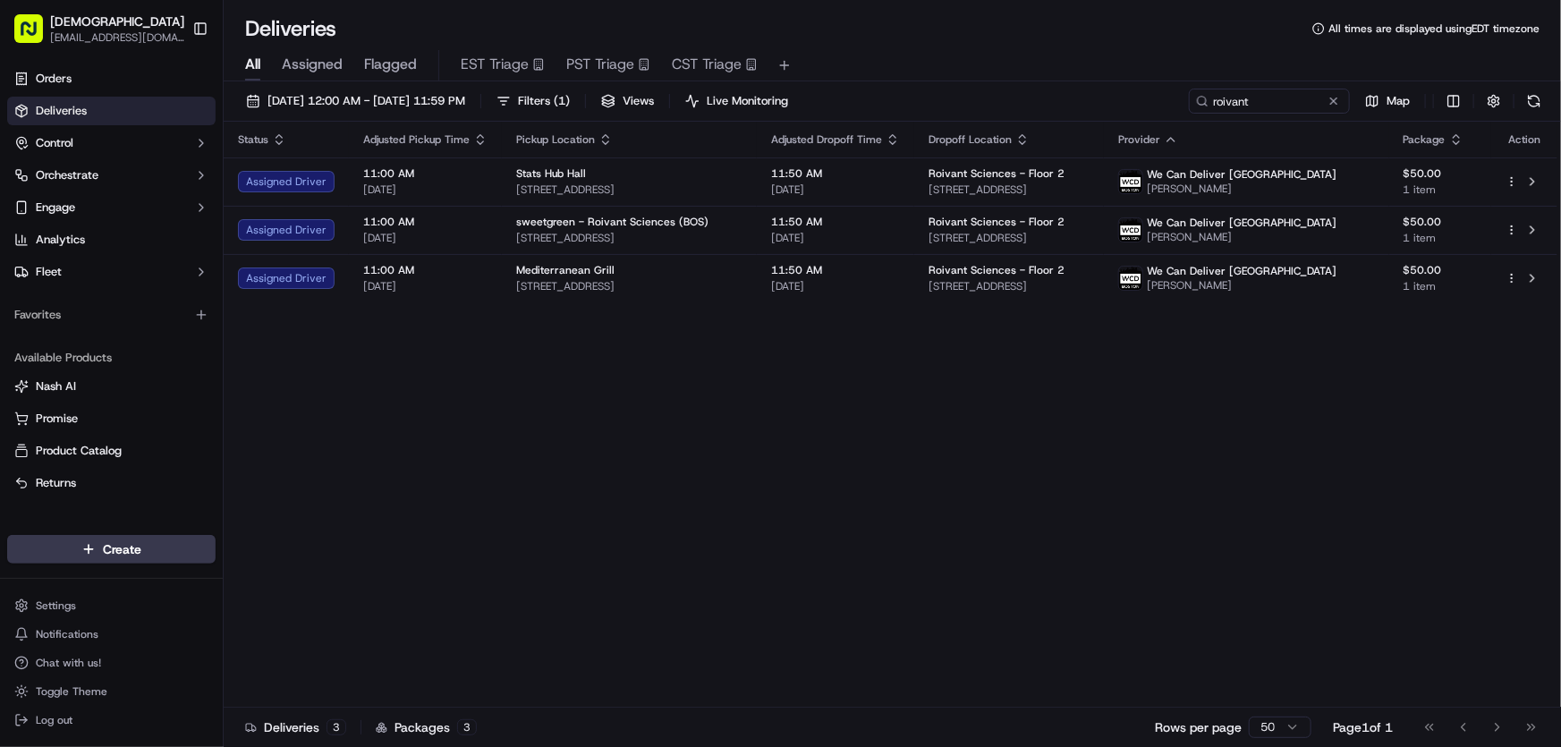
copy span "70 Fargo St, Boston, MA 02210, USA"
click at [751, 409] on div "Status Adjusted Pickup Time Pickup Location Adjusted Dropoff Time Dropoff Locat…" at bounding box center [891, 415] width 1334 height 586
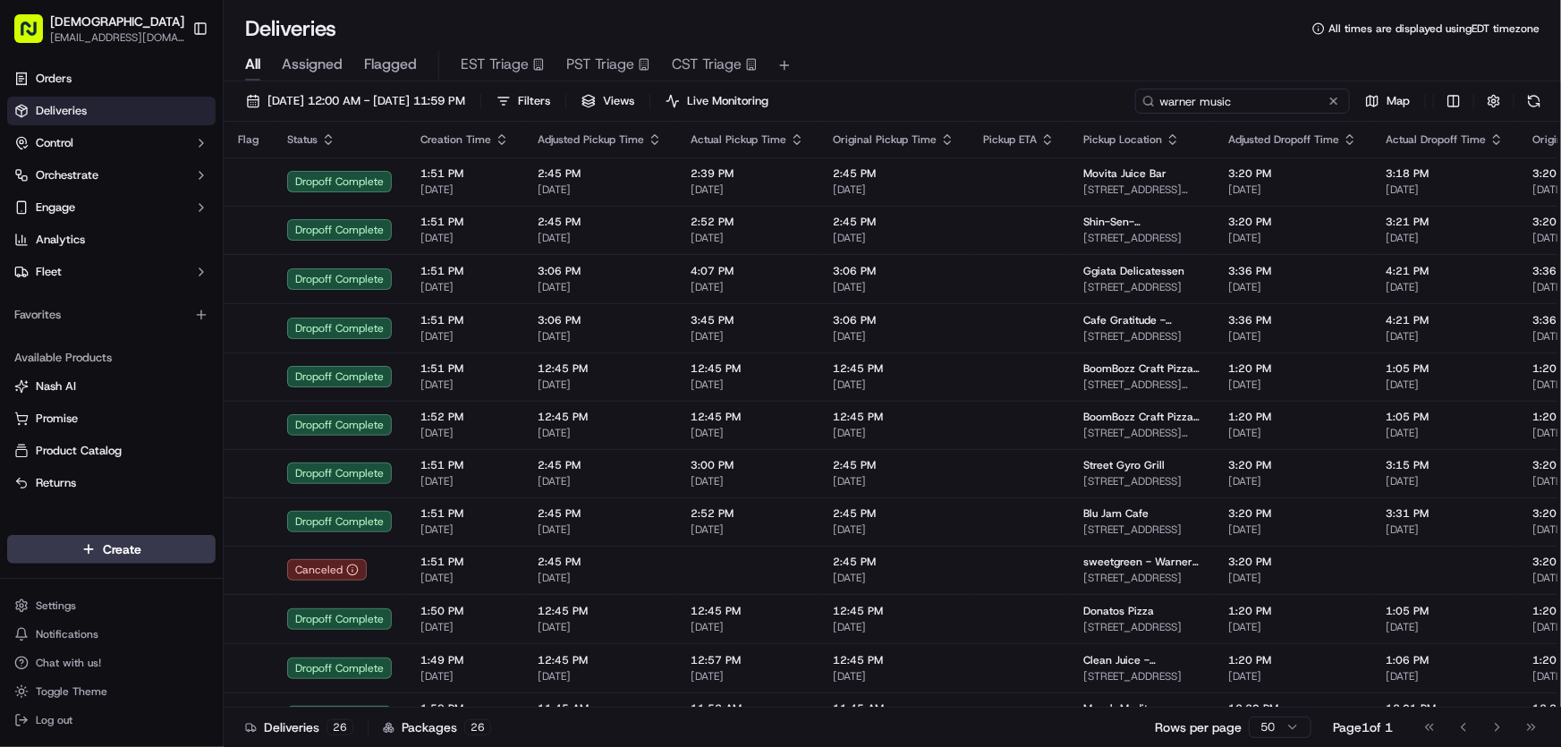
click at [1239, 101] on input "warner music" at bounding box center [1242, 101] width 215 height 25
drag, startPoint x: 1288, startPoint y: 101, endPoint x: 1089, endPoint y: 106, distance: 198.6
click at [1089, 106] on div "[DATE] 12:00 AM - [DATE] 11:59 PM Filters Views Live Monitoring warner music Map" at bounding box center [892, 105] width 1337 height 33
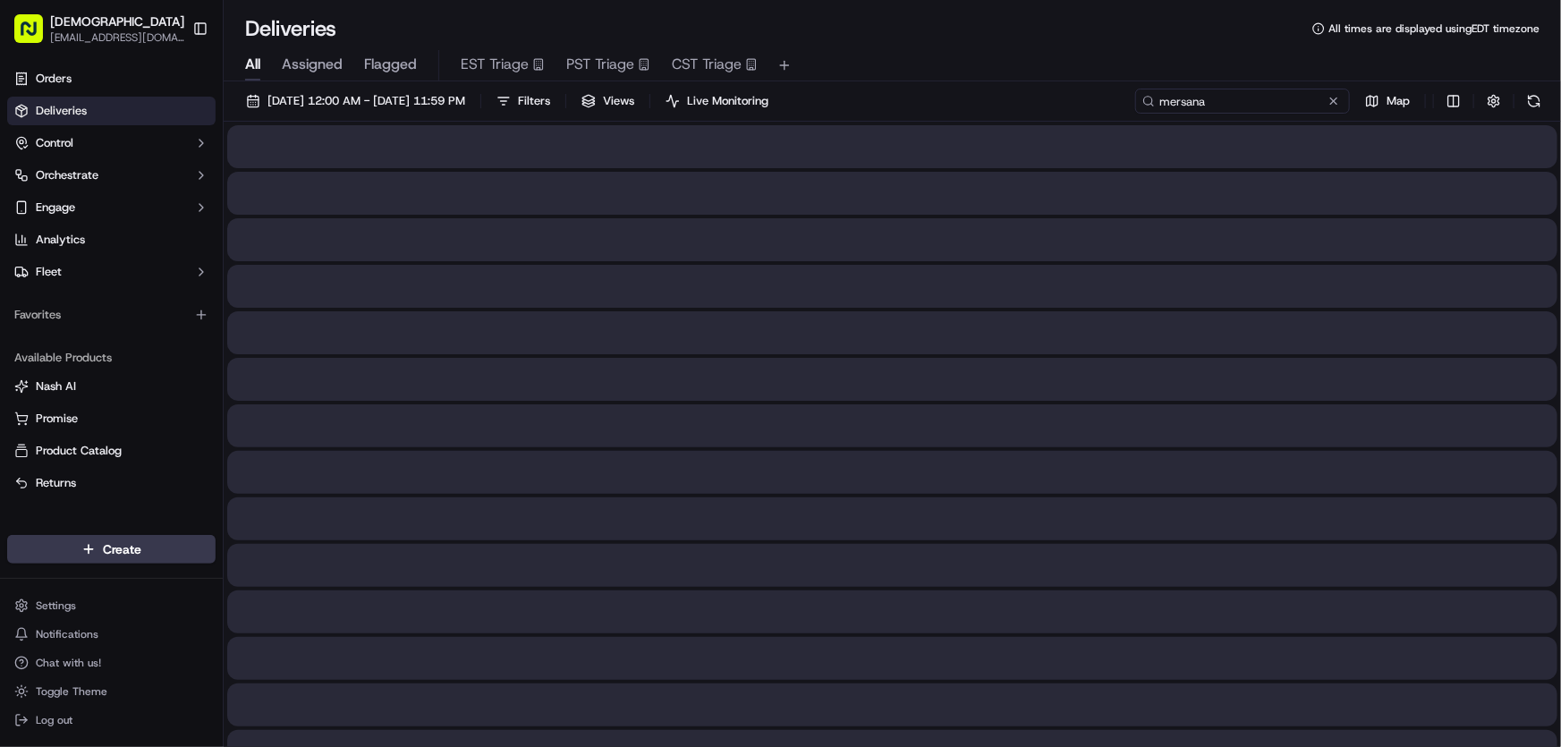
type input "mersana"
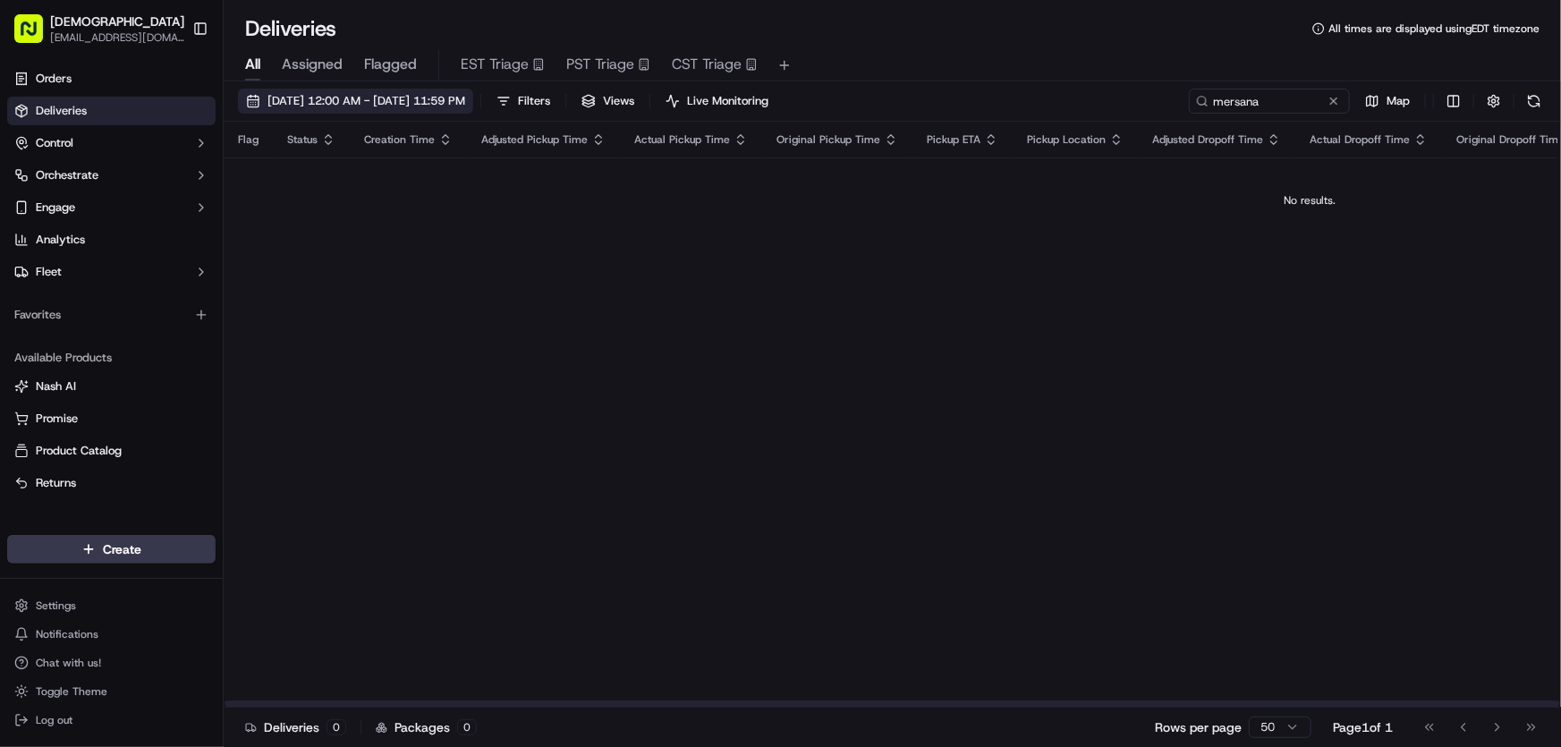
click at [336, 104] on span "[DATE] 12:00 AM - [DATE] 11:59 PM" at bounding box center [366, 101] width 198 height 16
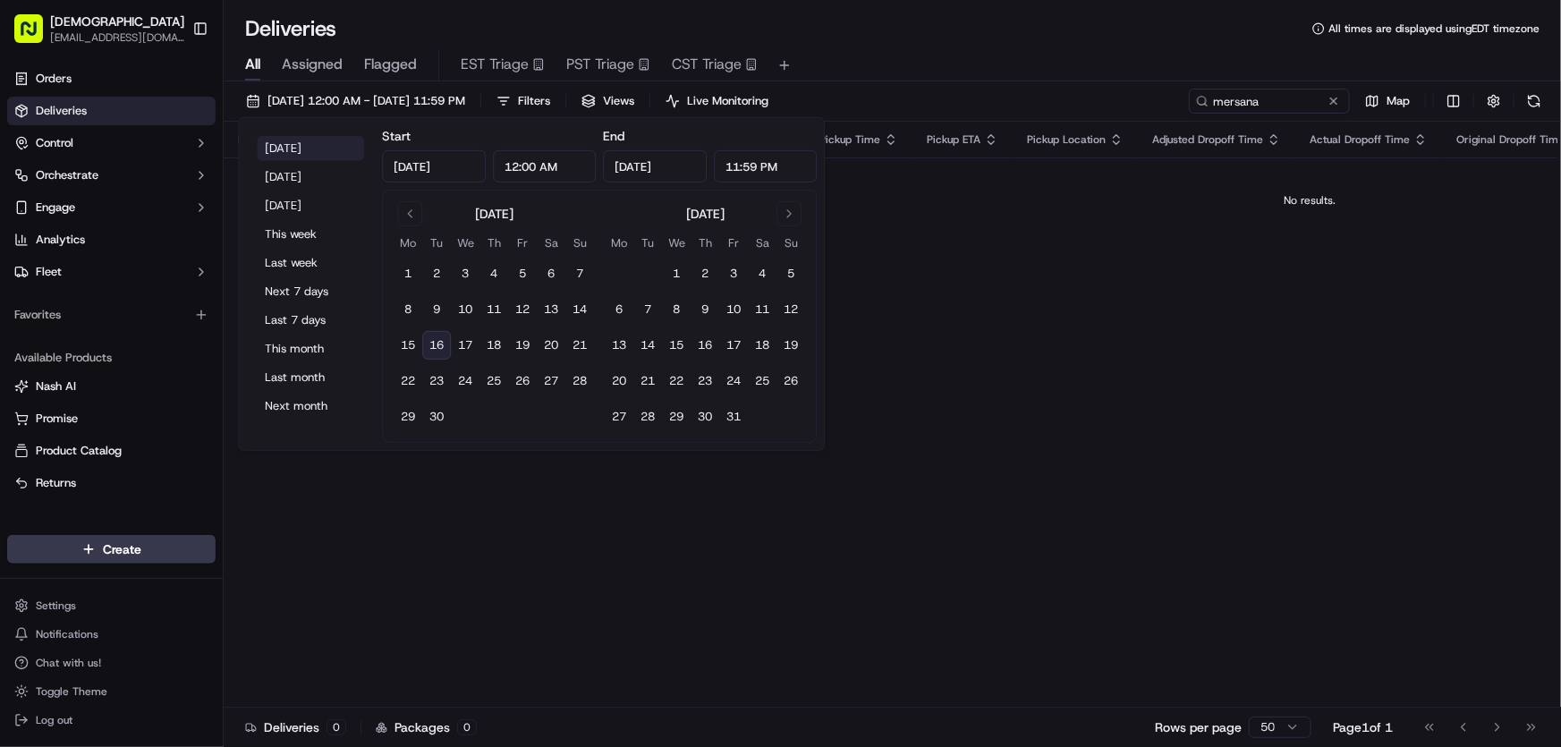
click at [292, 136] on button "[DATE]" at bounding box center [310, 148] width 107 height 25
type input "[DATE]"
click at [876, 44] on div "All Assigned Flagged EST Triage PST Triage CST Triage" at bounding box center [892, 62] width 1337 height 38
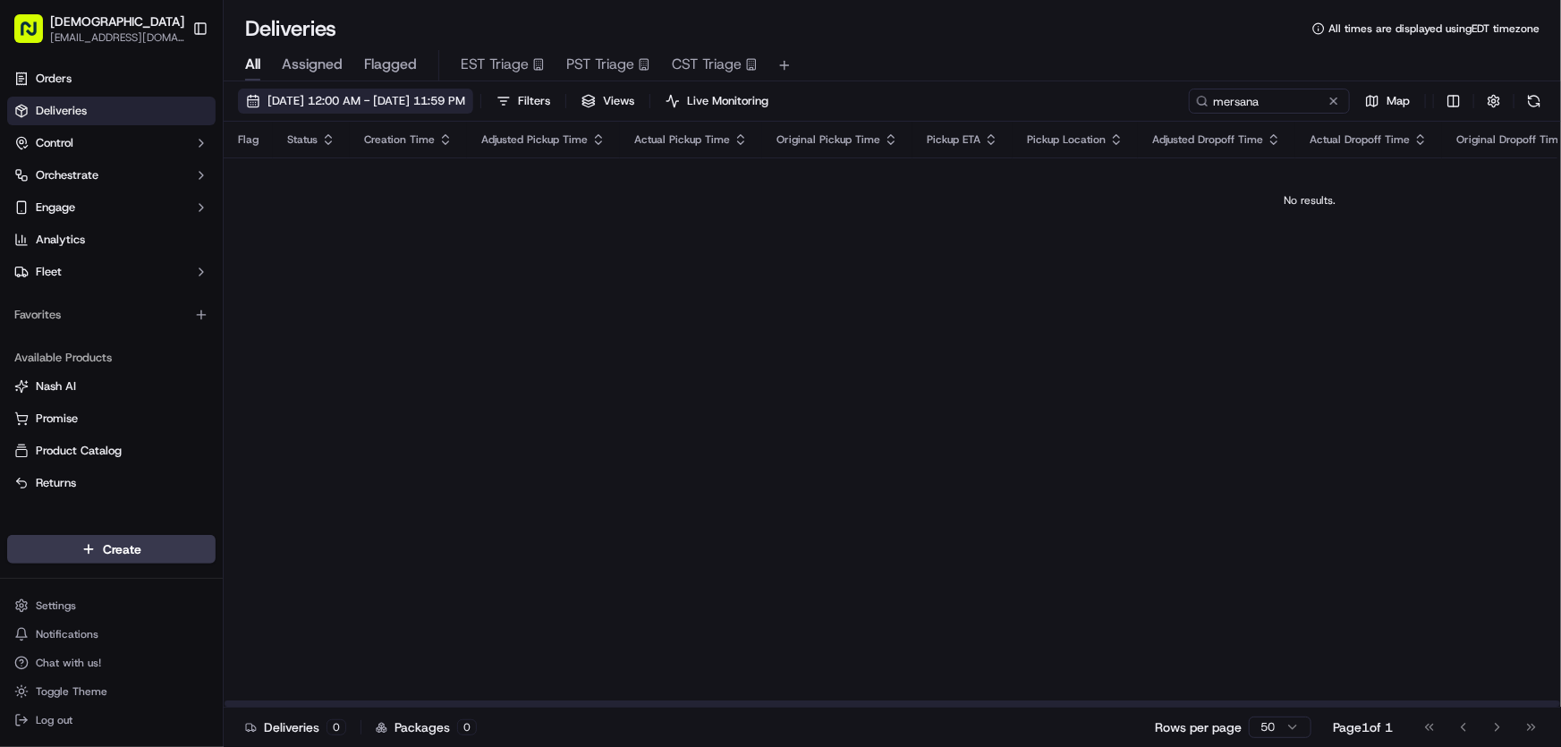
click at [377, 93] on span "[DATE] 12:00 AM - [DATE] 11:59 PM" at bounding box center [366, 101] width 198 height 16
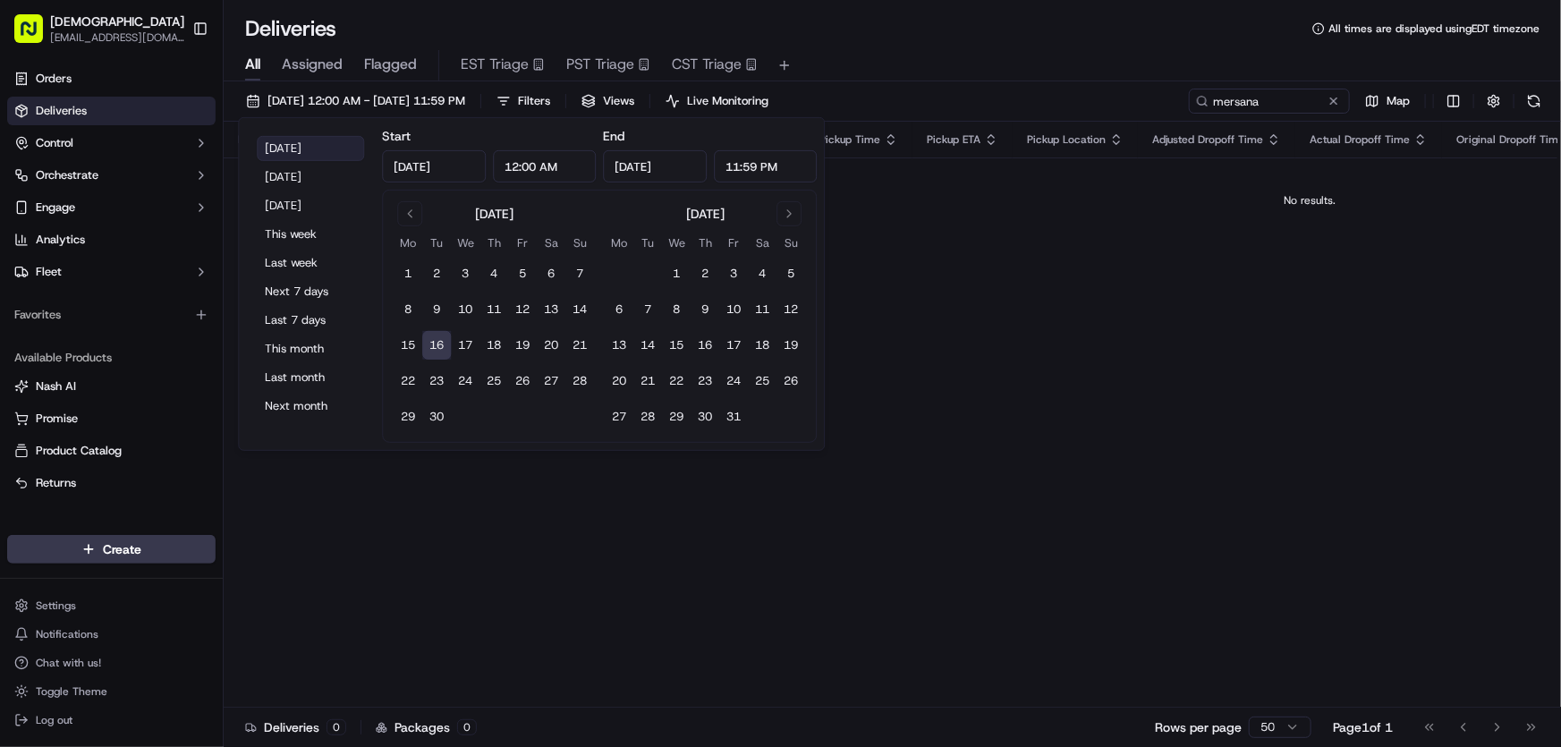
click at [300, 140] on button "[DATE]" at bounding box center [310, 148] width 107 height 25
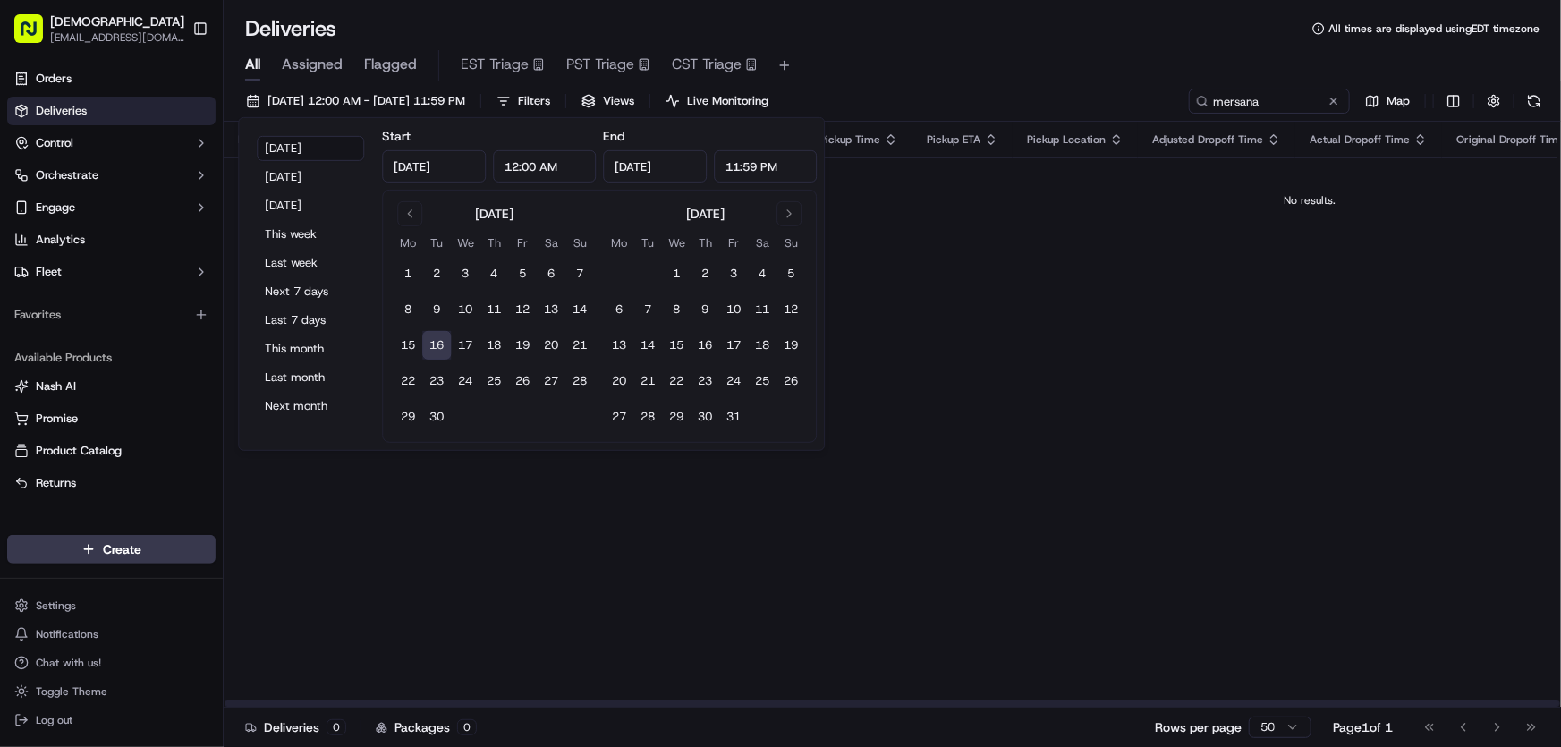
click at [995, 292] on div "Flag Status Creation Time Adjusted Pickup Time Actual Pickup Time Original Pick…" at bounding box center [1310, 415] width 2172 height 586
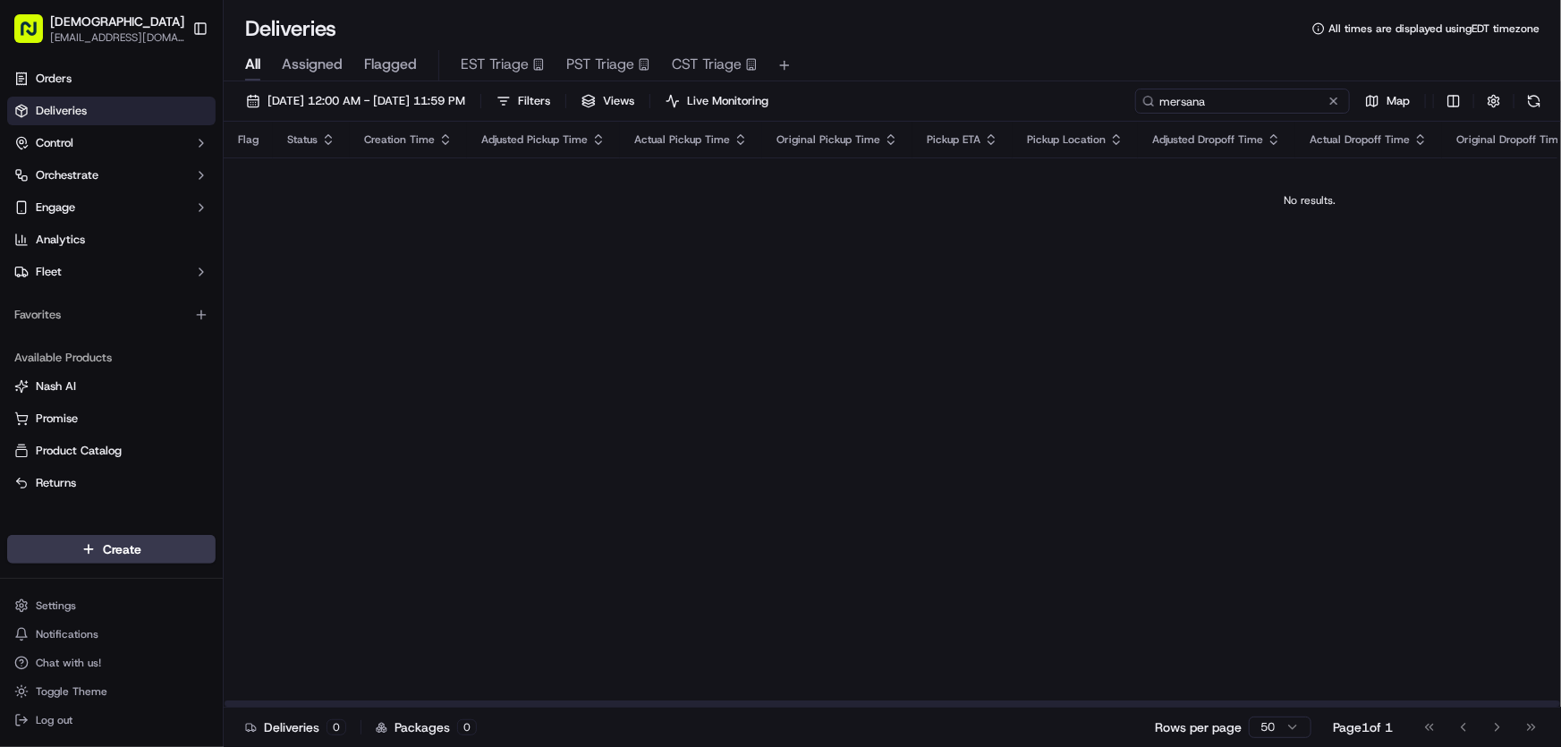
drag, startPoint x: 1283, startPoint y: 103, endPoint x: 1094, endPoint y: 103, distance: 189.6
click at [1094, 103] on div "09/16/2025 12:00 AM - 09/16/2025 11:59 PM Filters Views Live Monitoring mersana…" at bounding box center [892, 105] width 1337 height 33
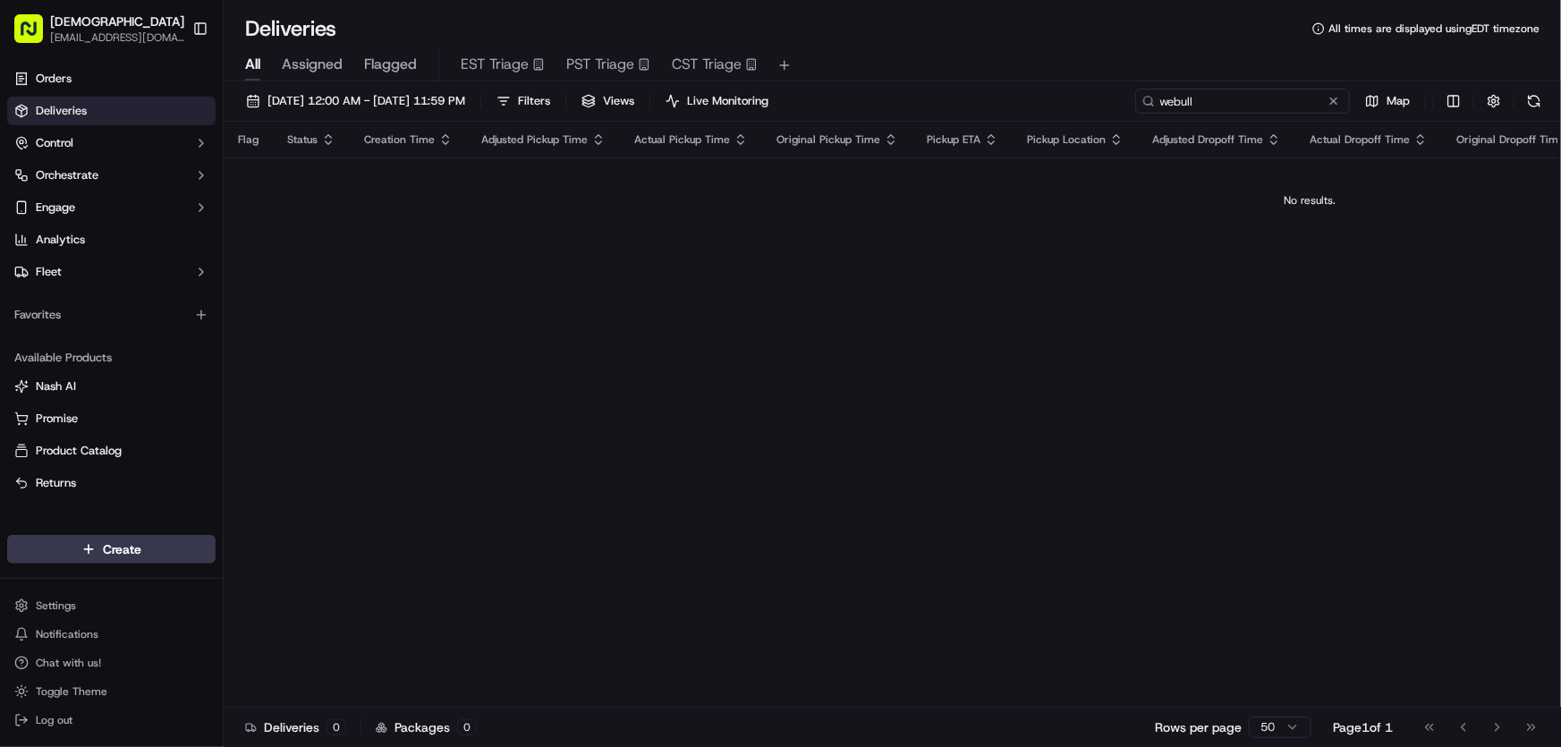
drag, startPoint x: 1220, startPoint y: 97, endPoint x: 1045, endPoint y: 95, distance: 175.3
click at [1045, 95] on div "09/16/2025 12:00 AM - 09/16/2025 11:59 PM Filters Views Live Monitoring webull …" at bounding box center [892, 105] width 1337 height 33
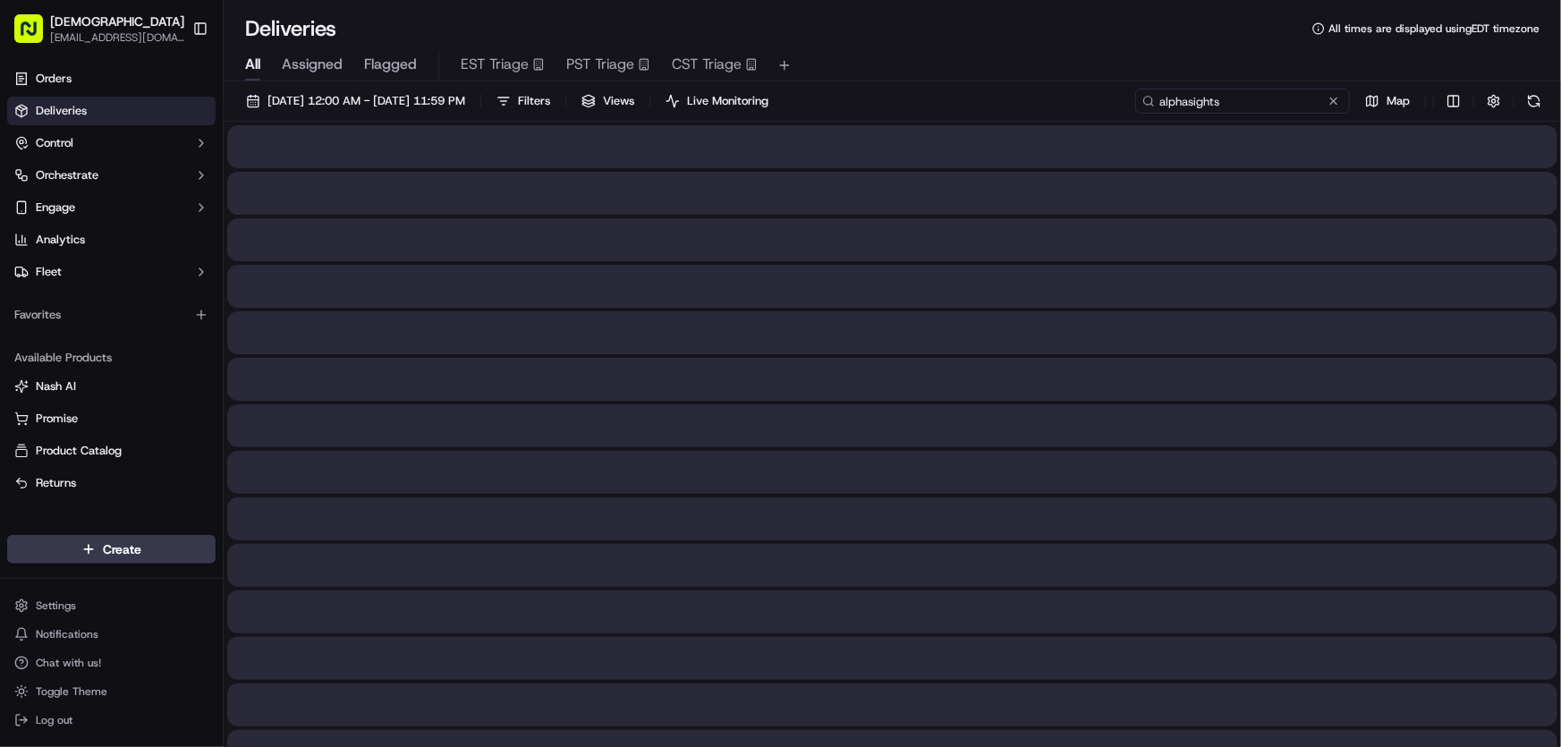
type input "alphasights"
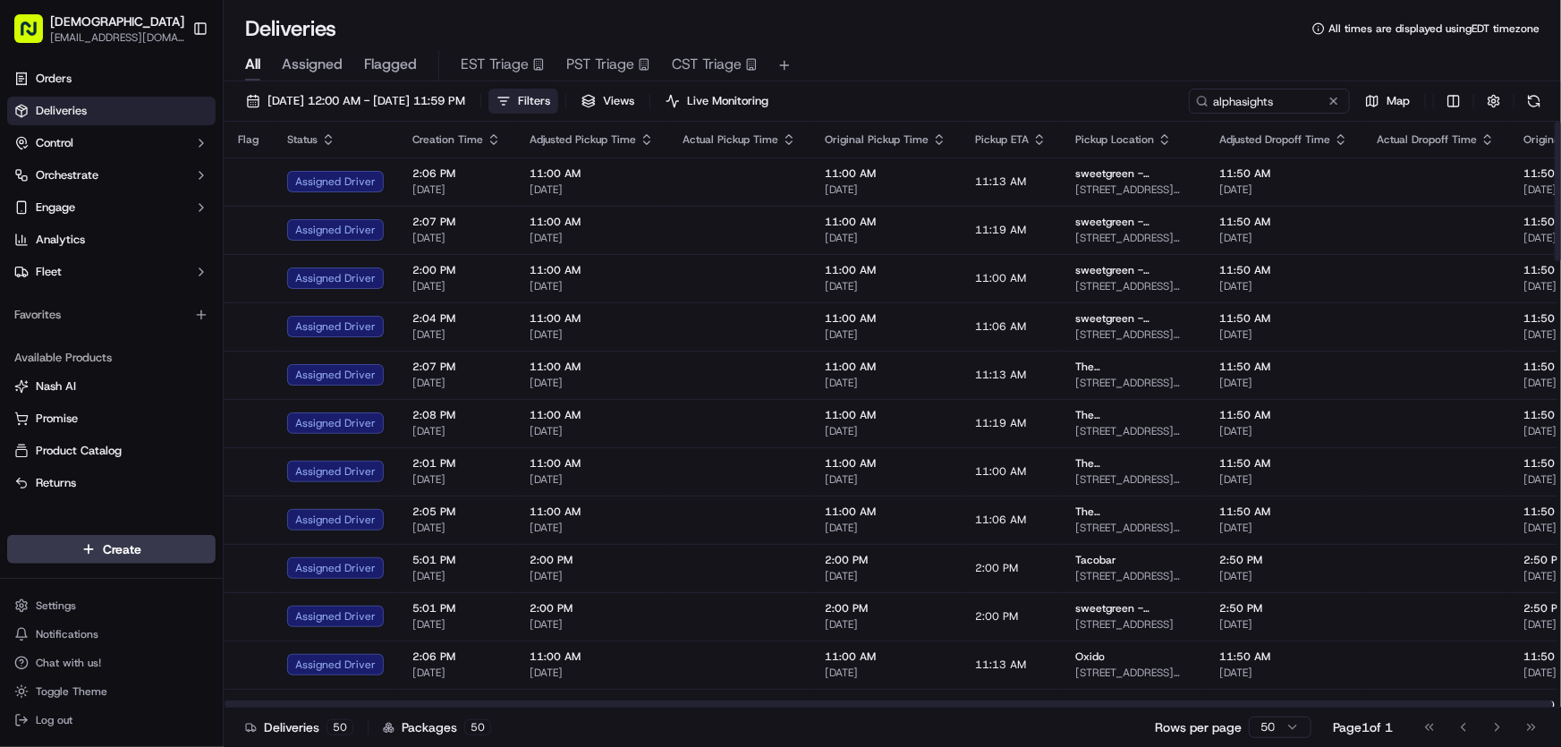
click at [558, 103] on button "Filters" at bounding box center [523, 101] width 70 height 25
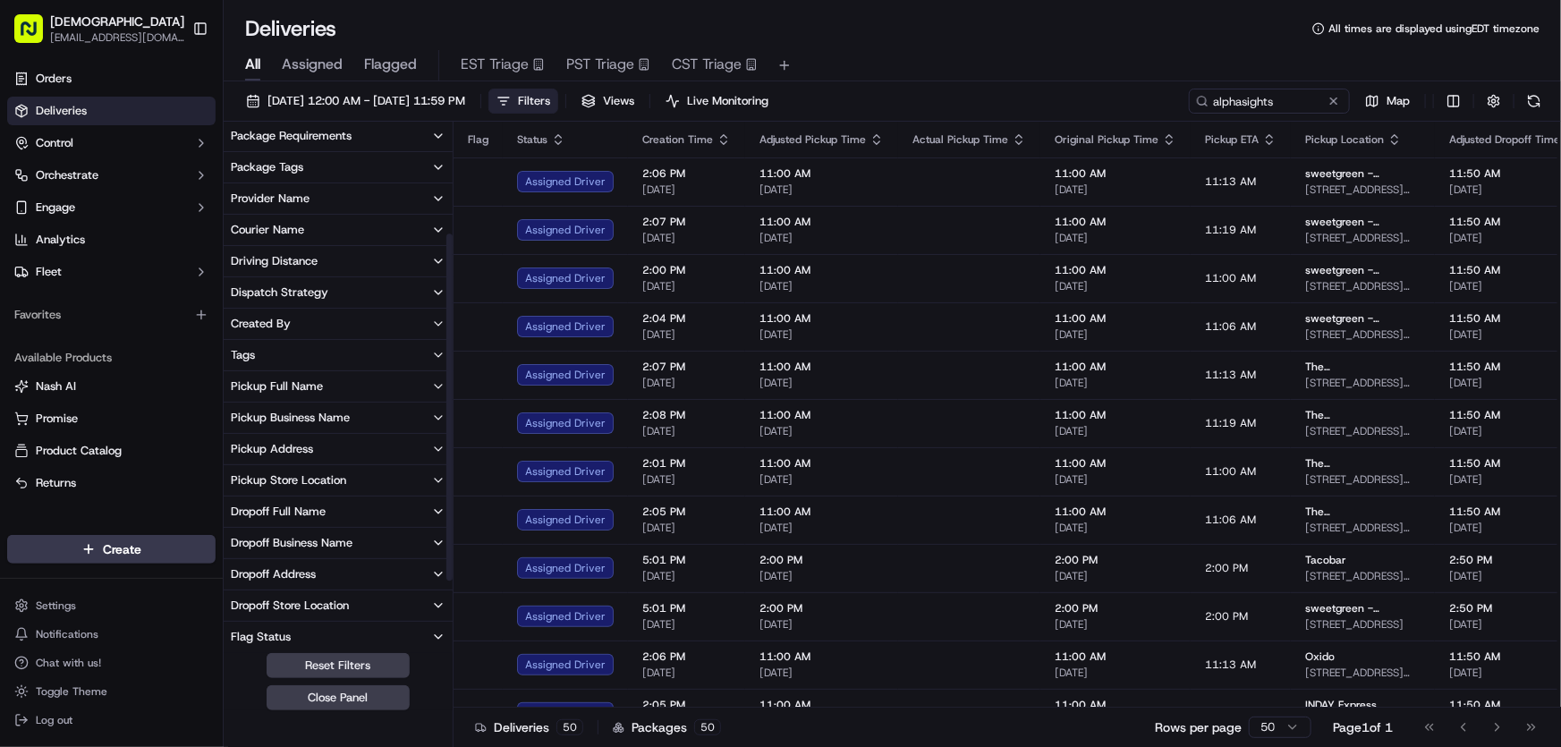
scroll to position [162, 0]
click at [295, 536] on div "Dropoff Business Name" at bounding box center [292, 542] width 122 height 16
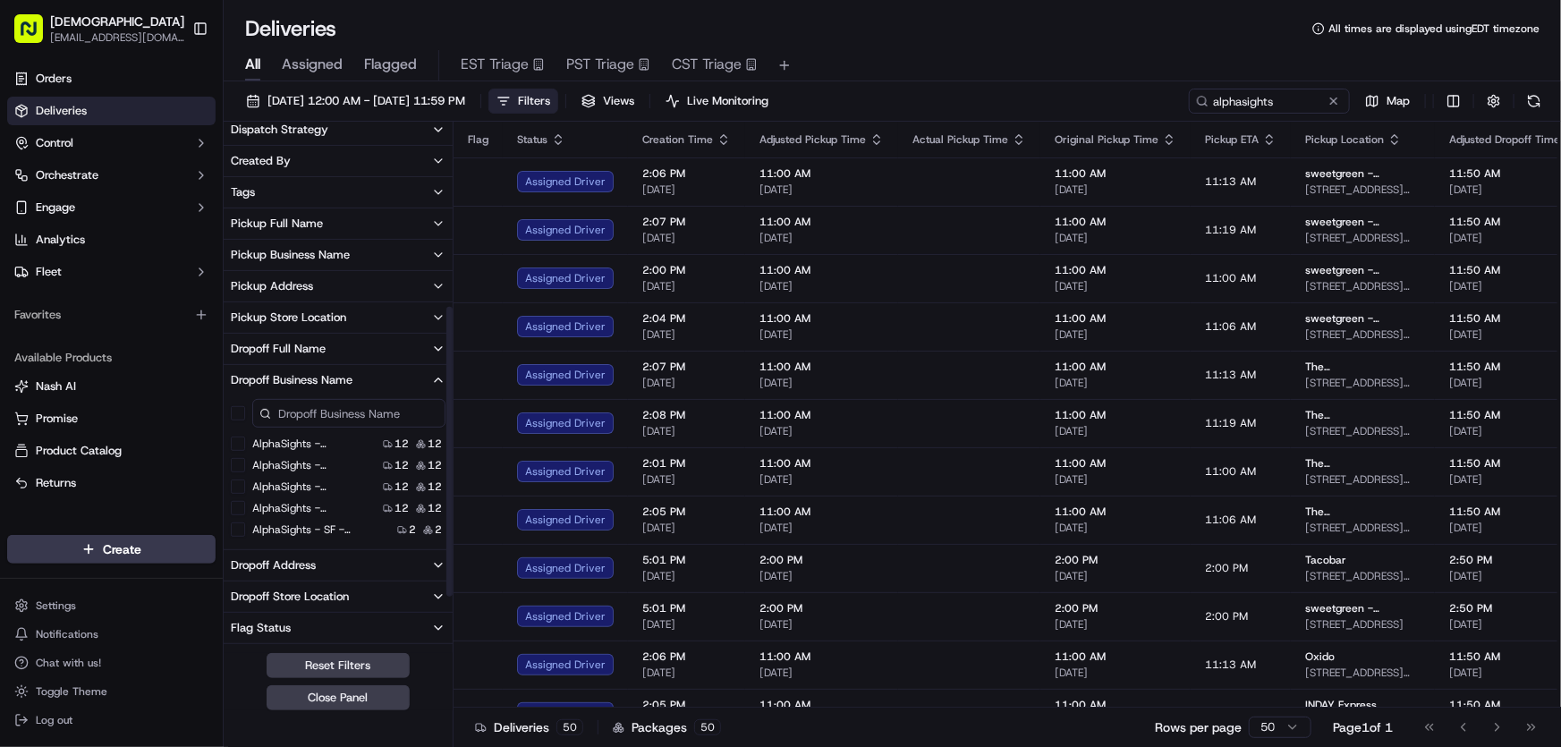
scroll to position [325, 0]
click at [234, 443] on 11 "AlphaSights - NYC - Floor 11" at bounding box center [238, 443] width 14 height 14
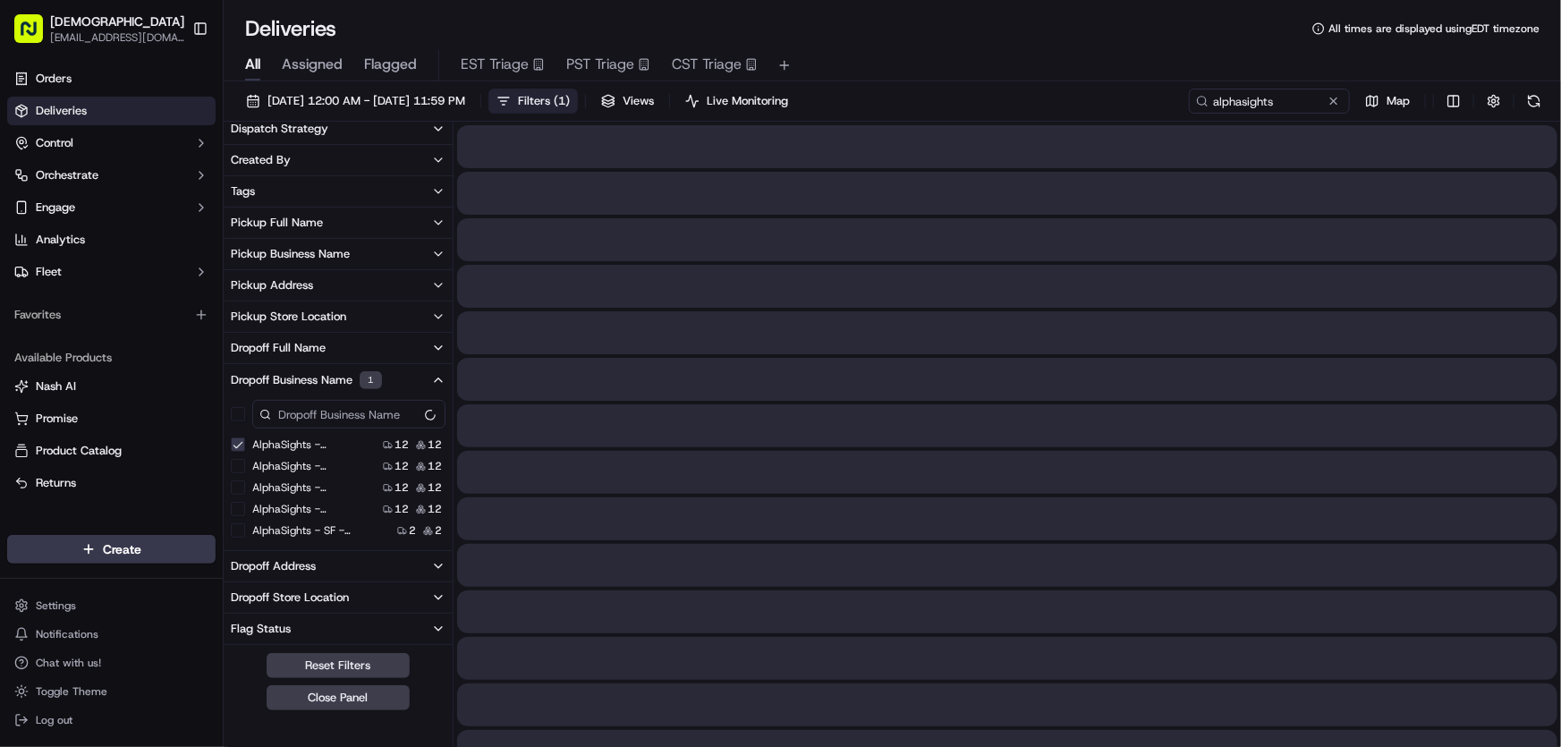
click at [240, 466] on 12 "AlphaSights - NYC - Floor 12" at bounding box center [238, 466] width 14 height 14
click at [241, 481] on 13 "AlphaSights - NYC - Floor 13" at bounding box center [238, 487] width 14 height 14
click at [235, 510] on 14 "AlphaSights - NYC - Floor 14" at bounding box center [238, 509] width 14 height 14
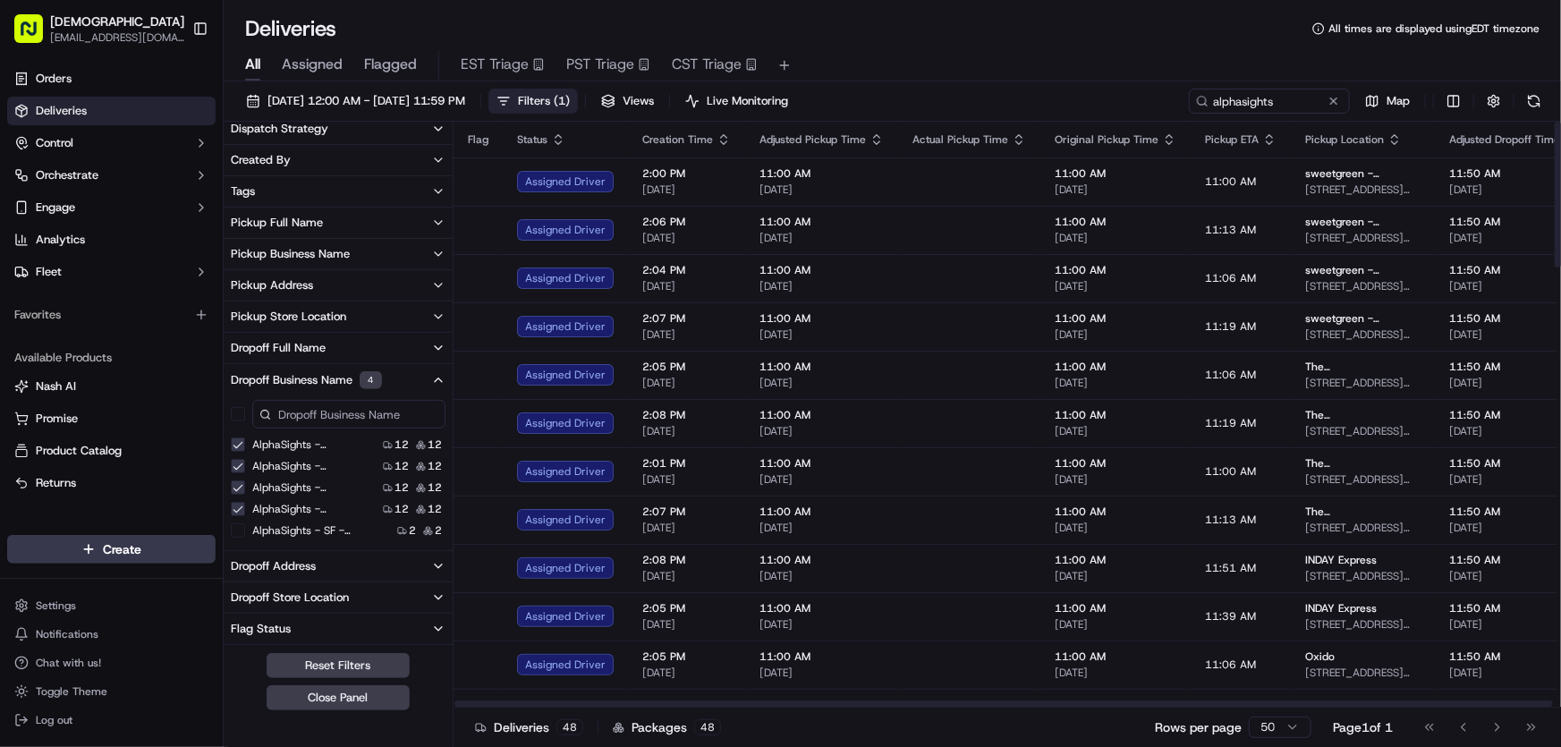
click at [578, 101] on button "Filters ( 1 )" at bounding box center [532, 101] width 89 height 25
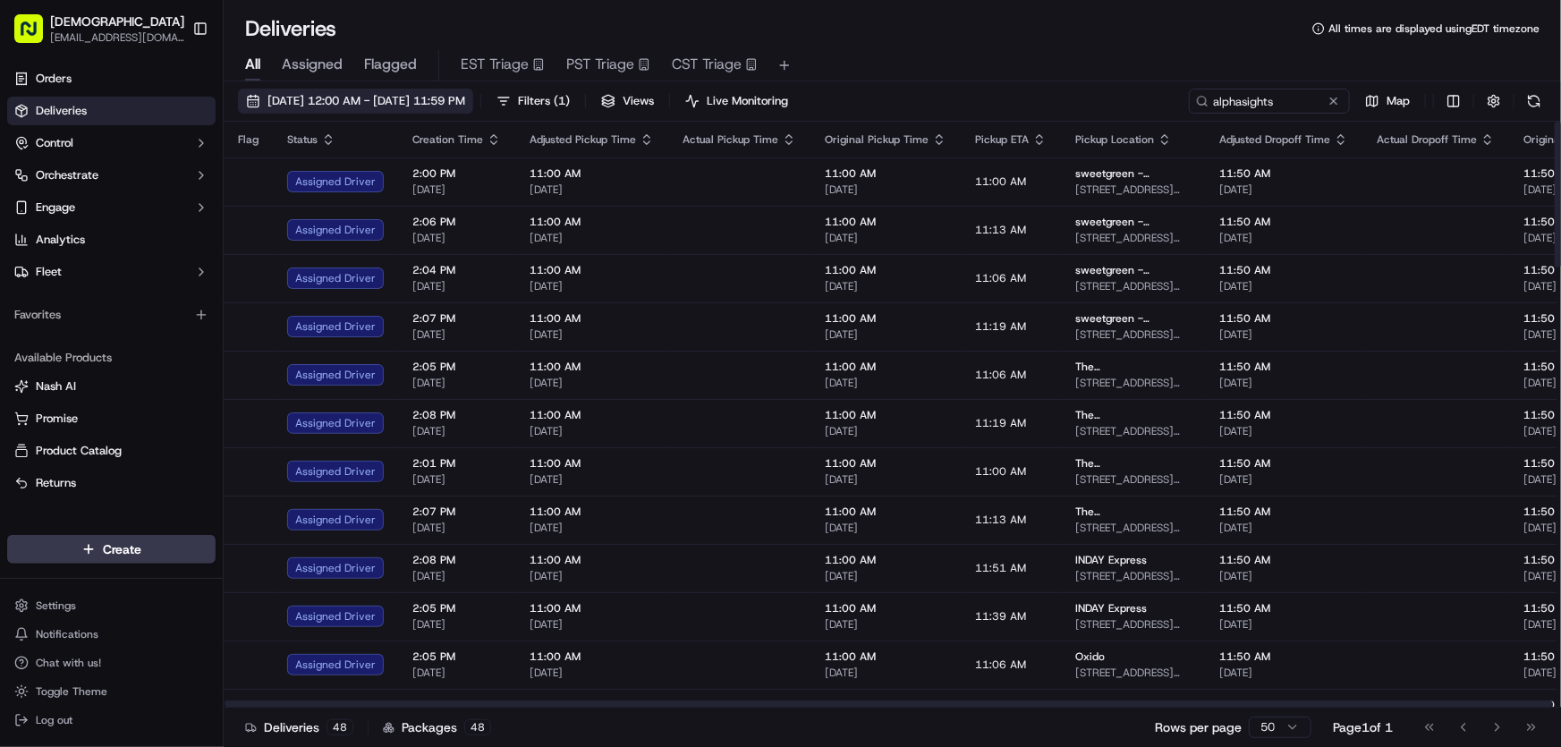
click at [427, 97] on span "[DATE] 12:00 AM - [DATE] 11:59 PM" at bounding box center [366, 101] width 198 height 16
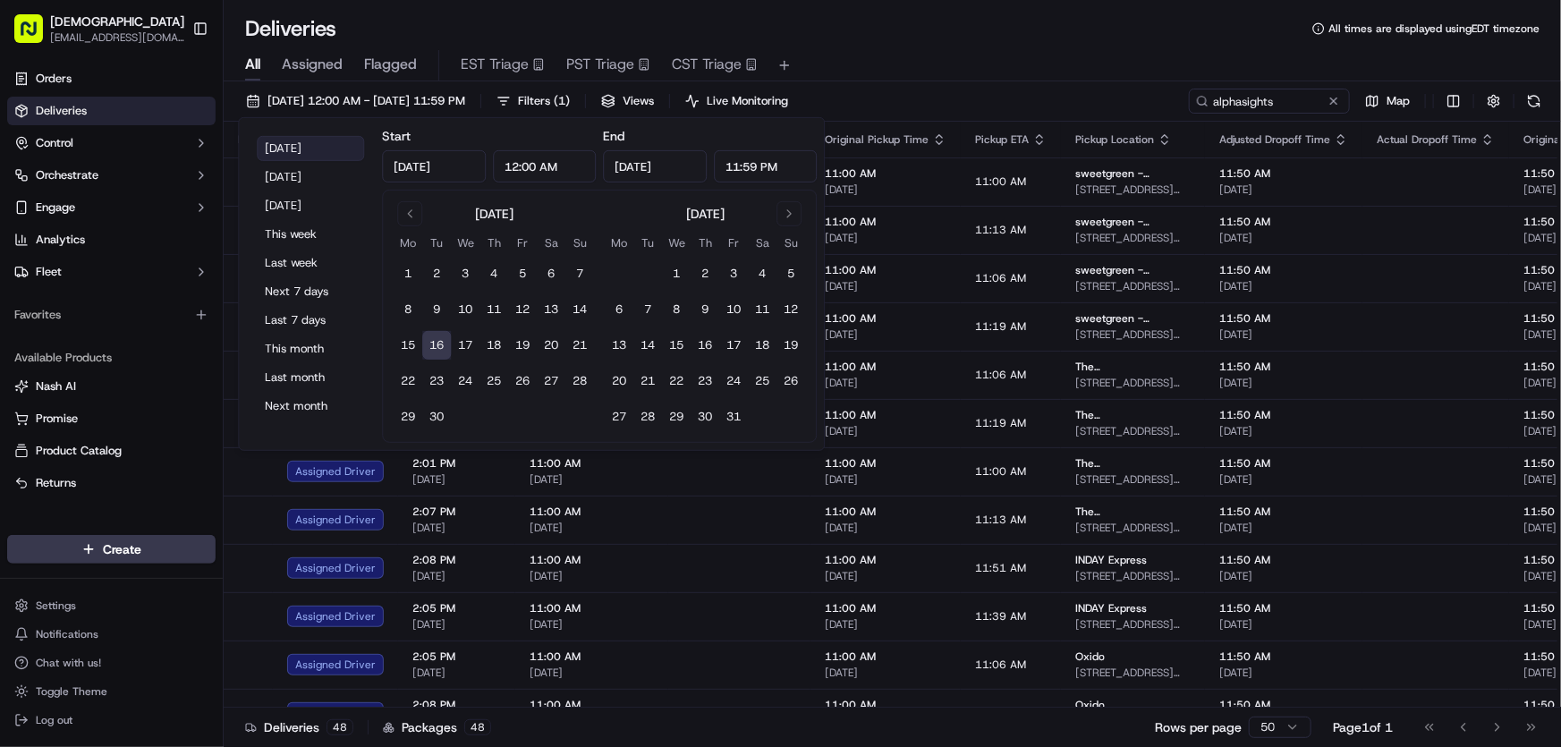
click at [287, 145] on button "[DATE]" at bounding box center [310, 148] width 107 height 25
click at [1009, 37] on div "Deliveries All times are displayed using EDT timezone" at bounding box center [892, 28] width 1337 height 29
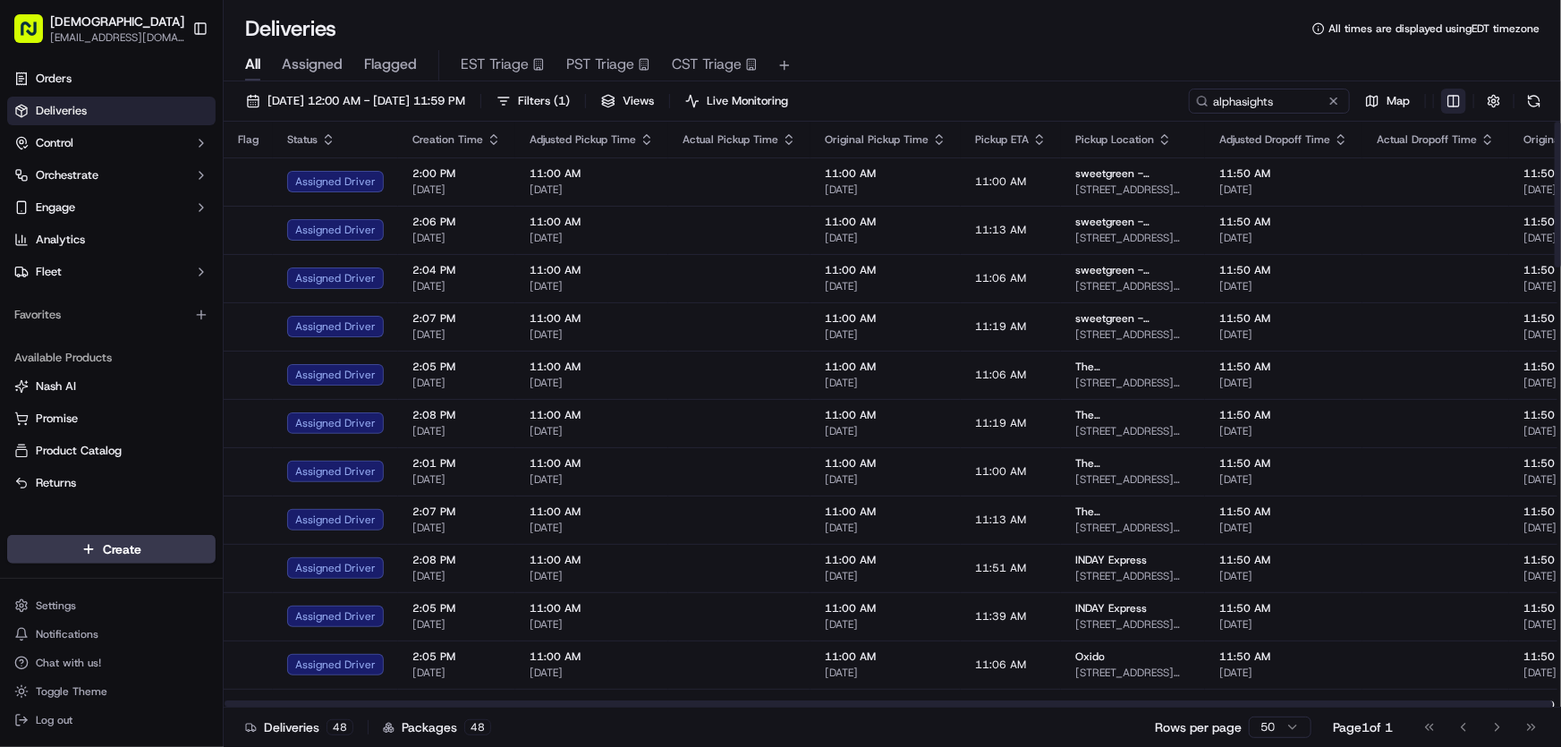
click at [1454, 107] on html "Sharebite rtrinos@sharebite.com Toggle Sidebar Orders Deliveries Control Orches…" at bounding box center [780, 373] width 1561 height 747
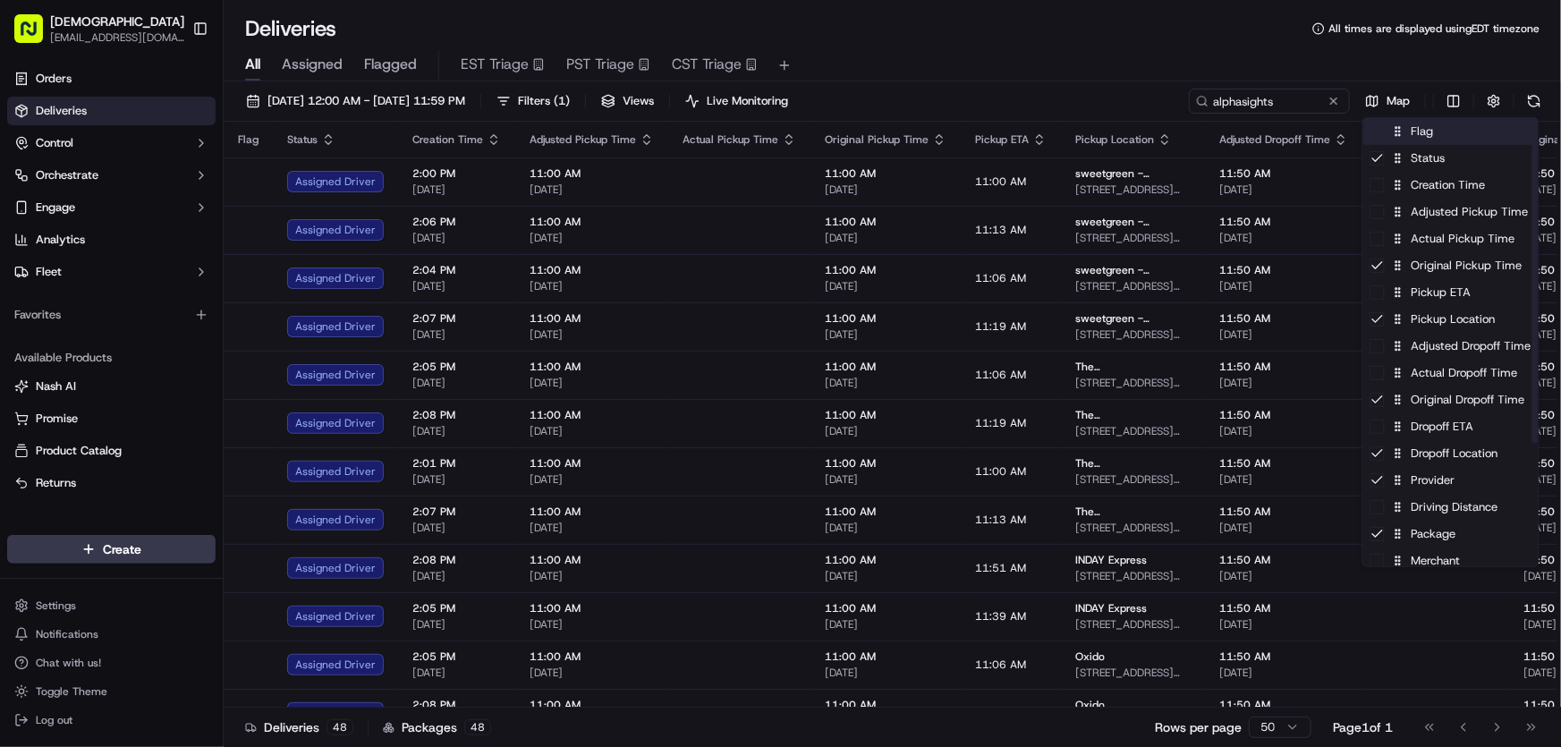
click at [1427, 136] on div "Flag" at bounding box center [1450, 131] width 175 height 27
click at [1426, 136] on div "Flag" at bounding box center [1450, 131] width 175 height 27
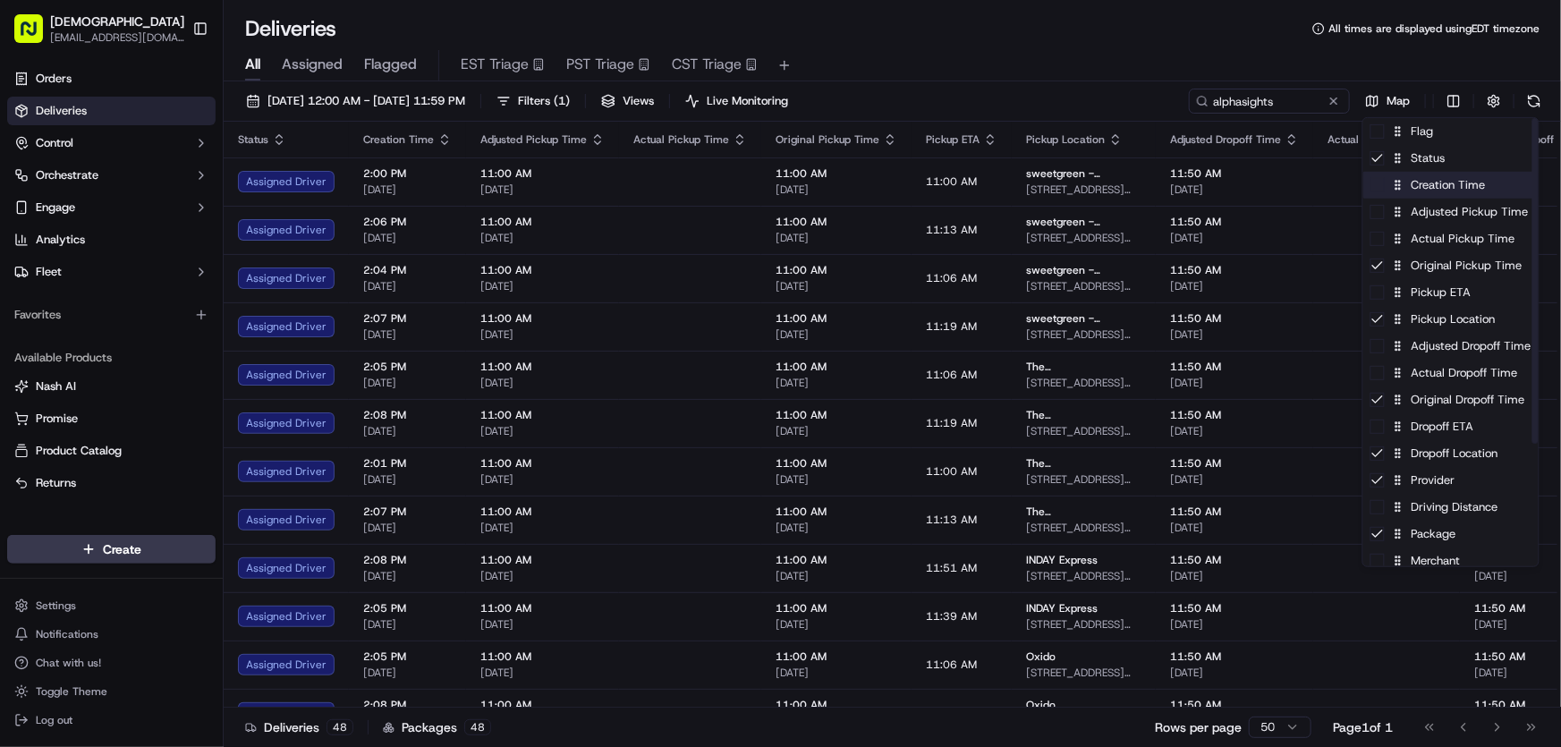
click at [1413, 188] on div "Creation Time" at bounding box center [1450, 185] width 175 height 27
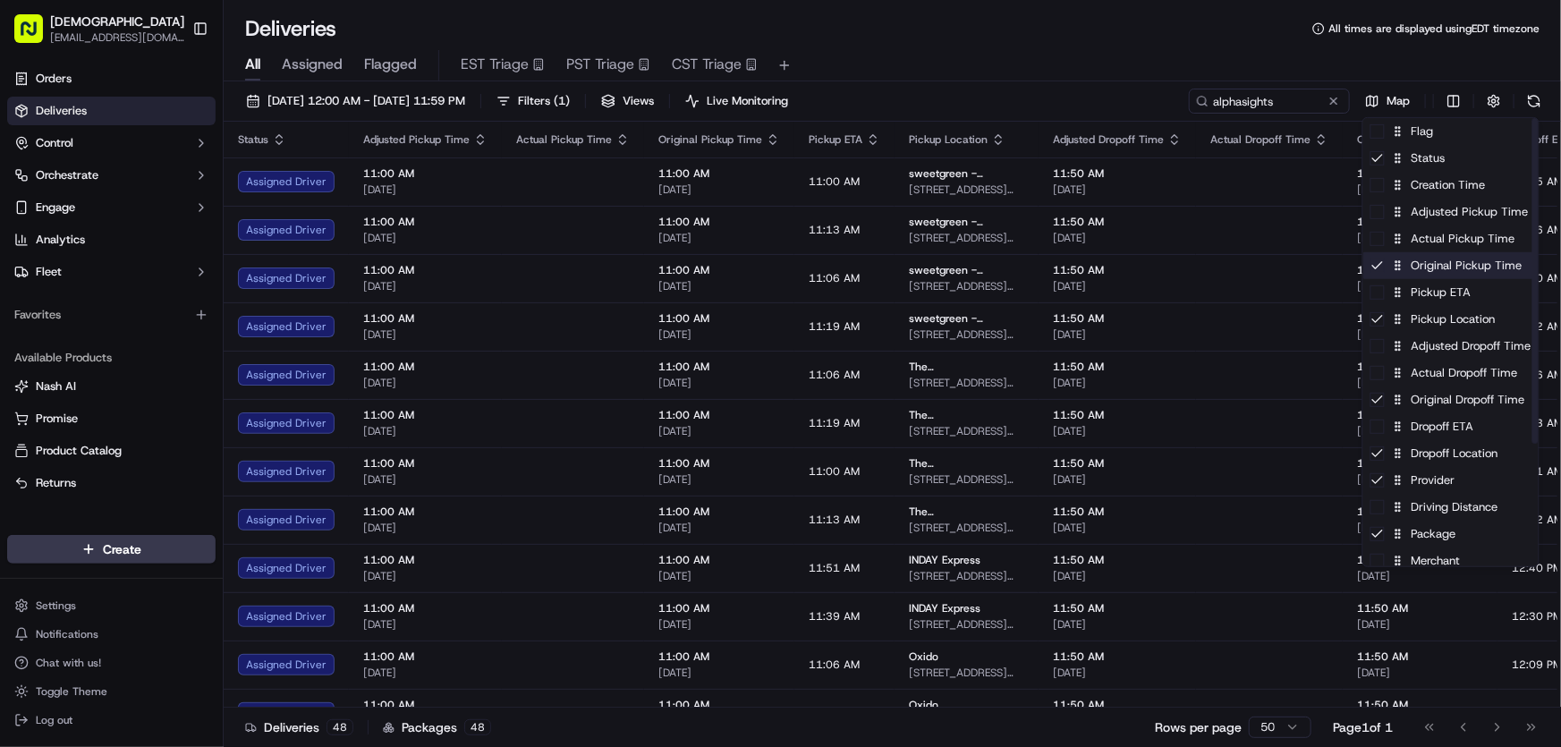
click at [1416, 252] on div "Original Pickup Time" at bounding box center [1450, 265] width 175 height 27
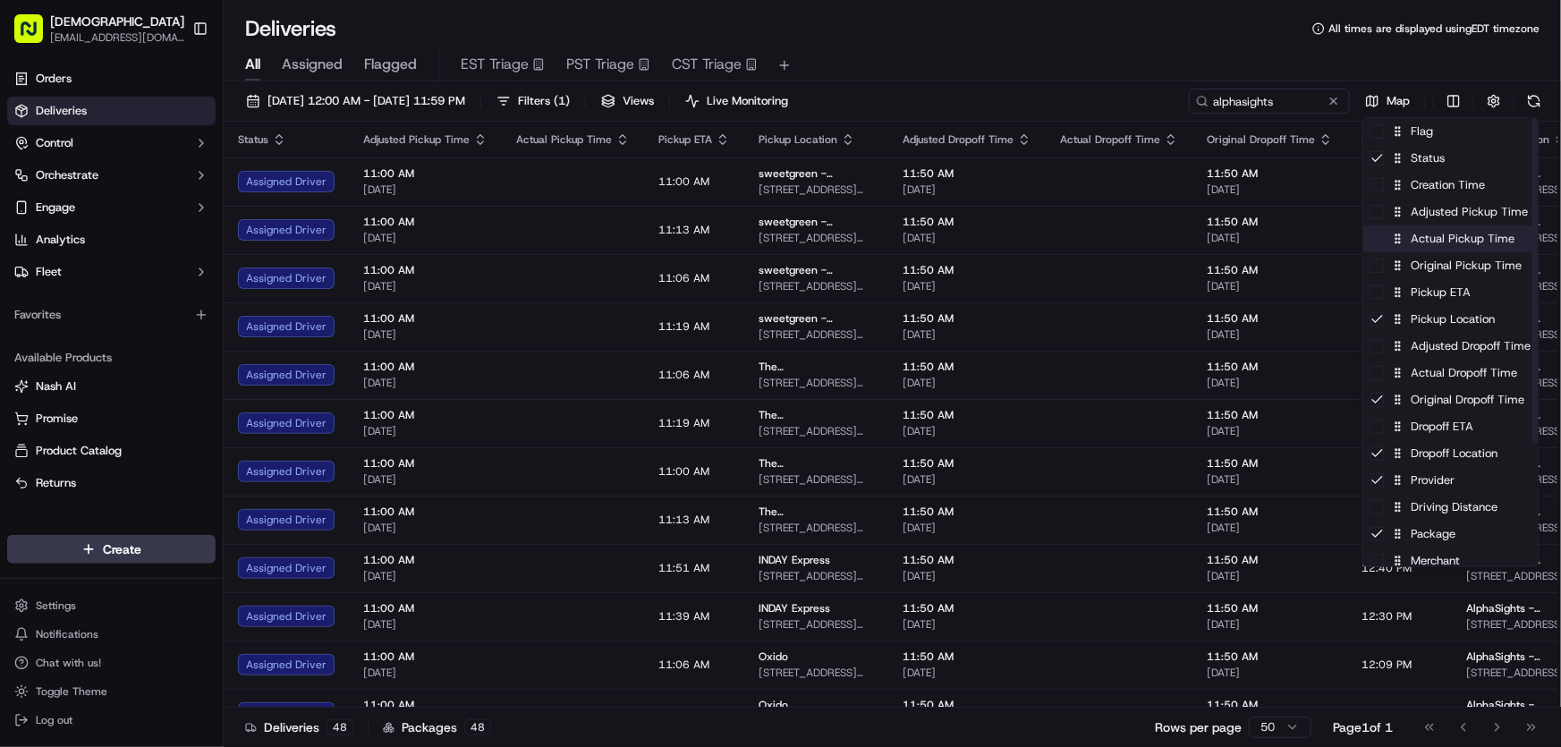
click at [1418, 247] on div "Actual Pickup Time" at bounding box center [1450, 238] width 175 height 27
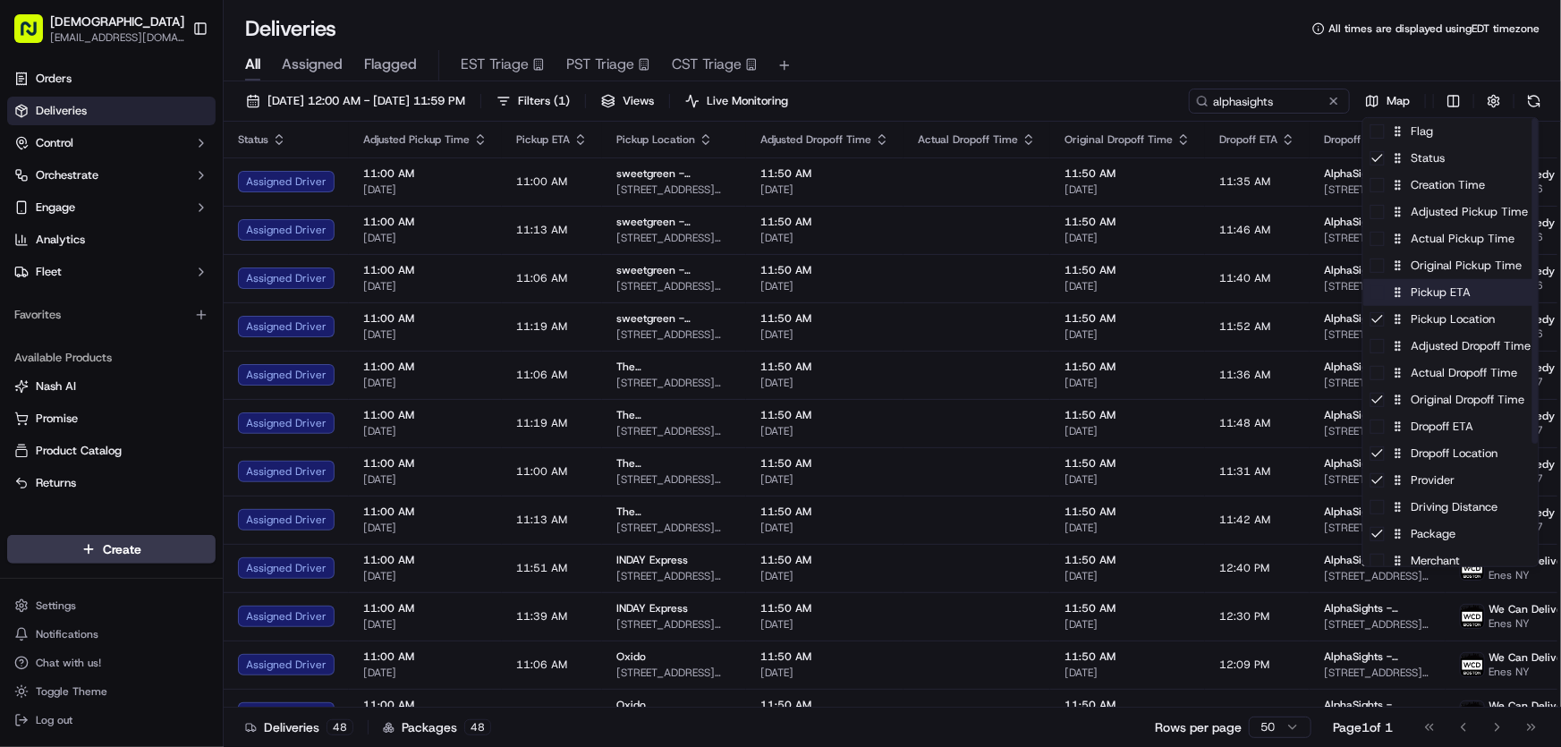
click at [1433, 296] on div "Pickup ETA" at bounding box center [1450, 292] width 175 height 27
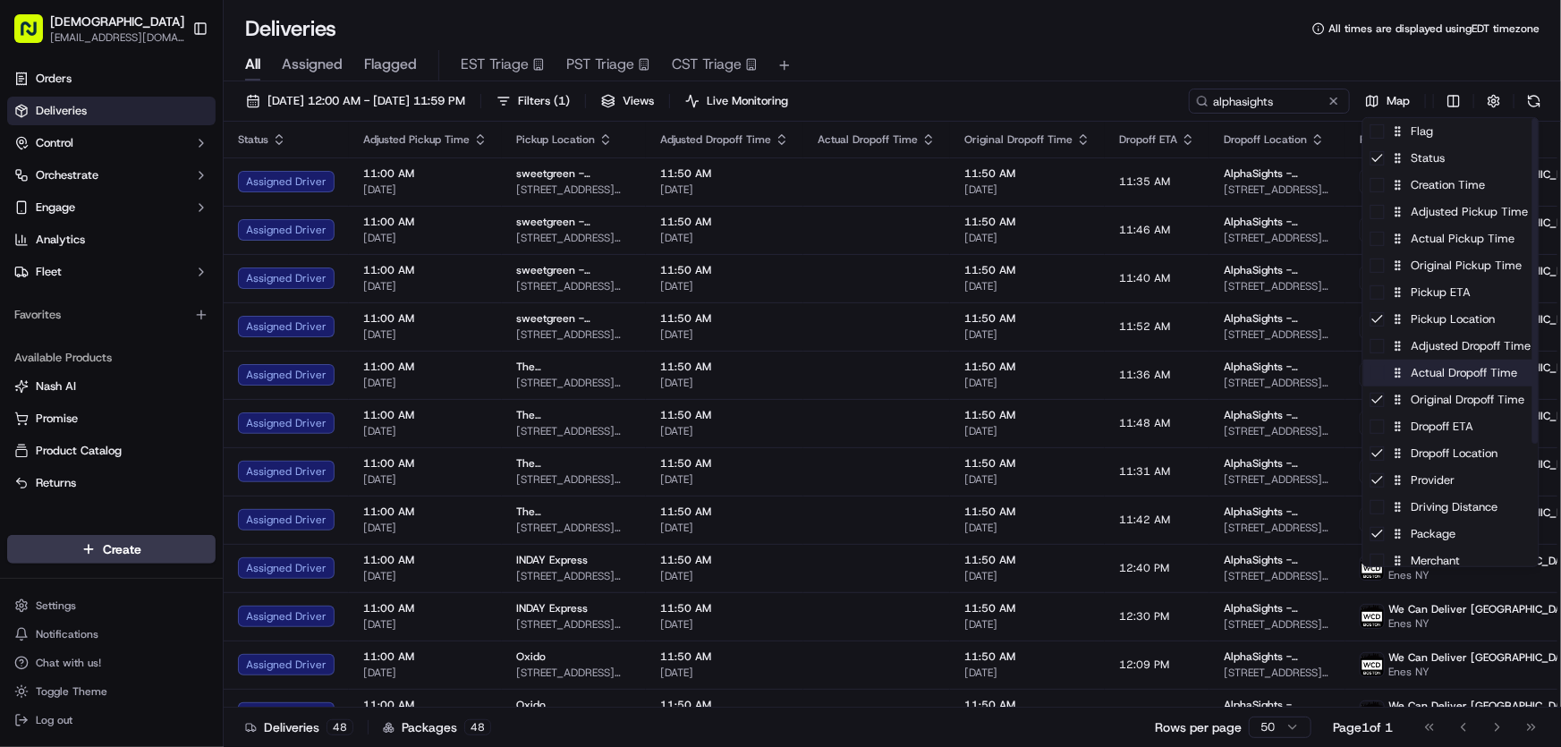
click at [1447, 375] on div "Actual Dropoff Time" at bounding box center [1450, 373] width 175 height 27
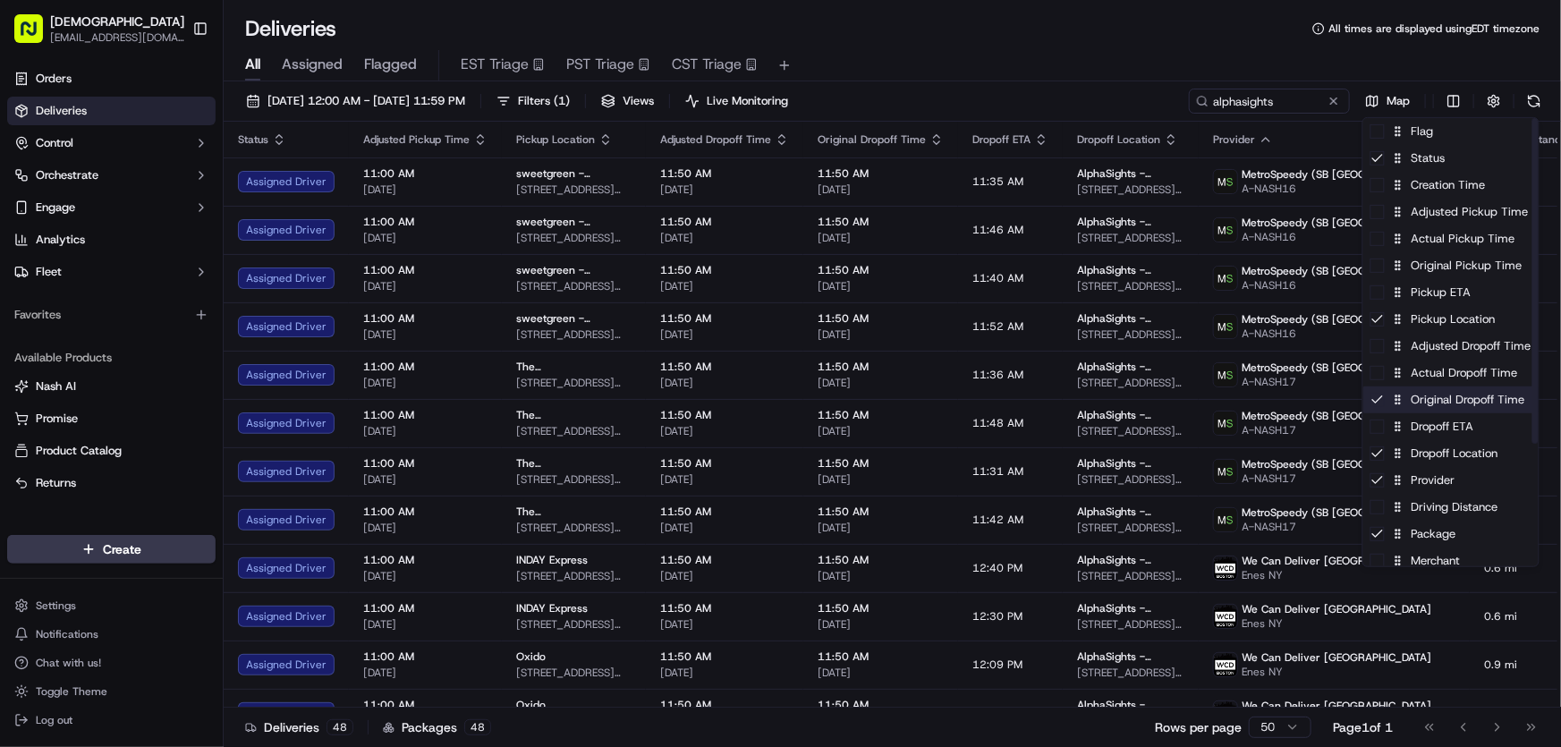
click at [1426, 403] on div "Original Dropoff Time" at bounding box center [1450, 399] width 175 height 27
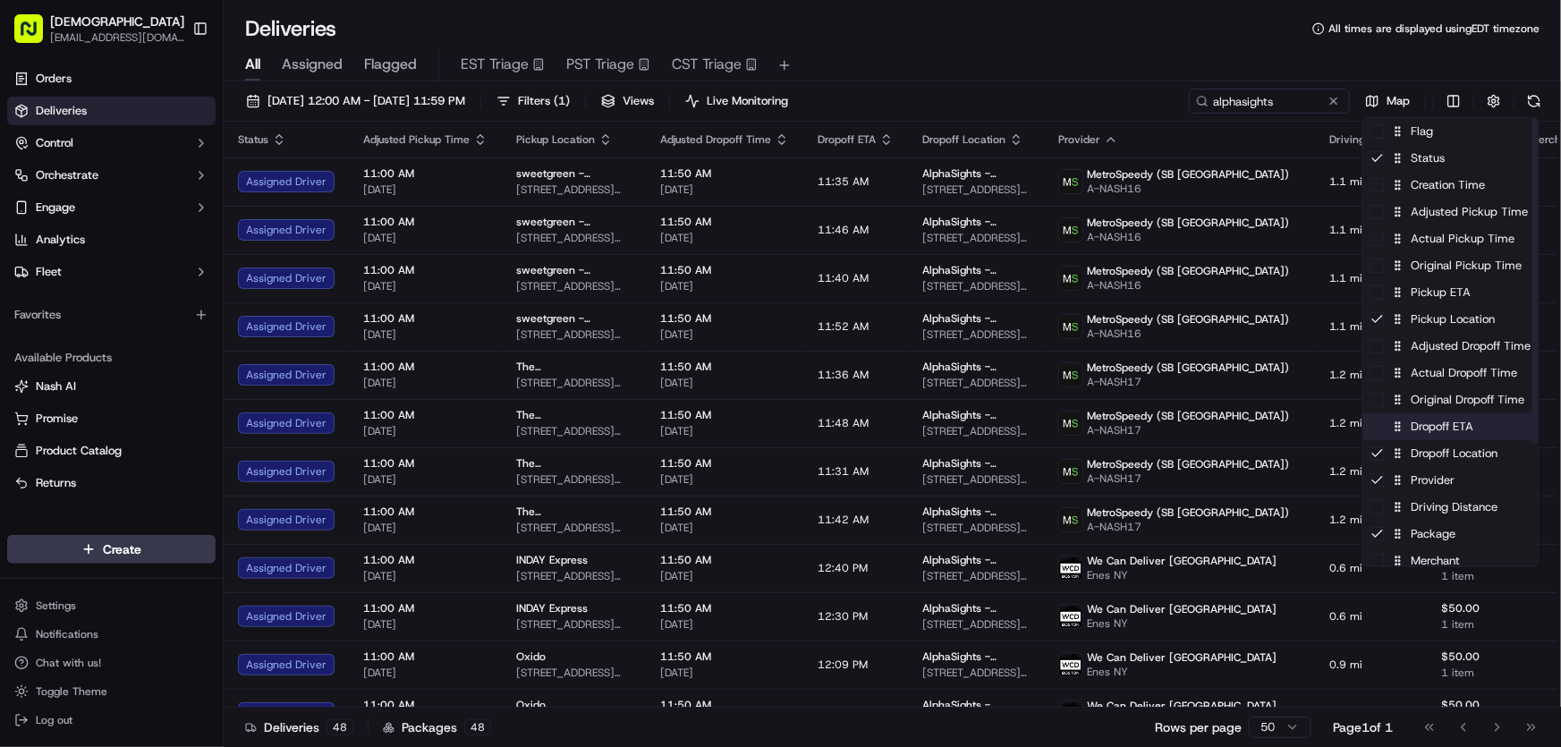
click at [1422, 429] on div "Dropoff ETA" at bounding box center [1450, 426] width 175 height 27
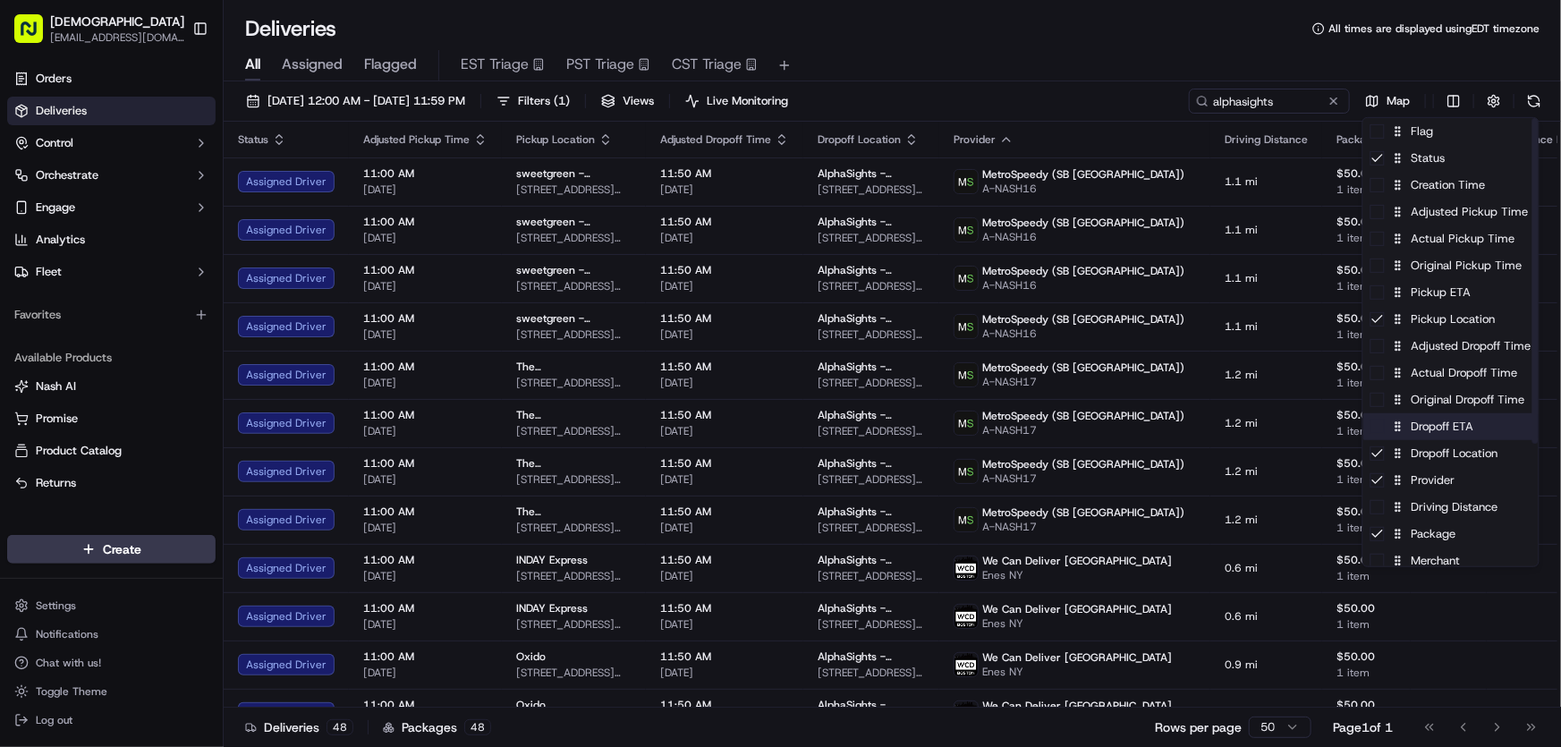
scroll to position [162, 0]
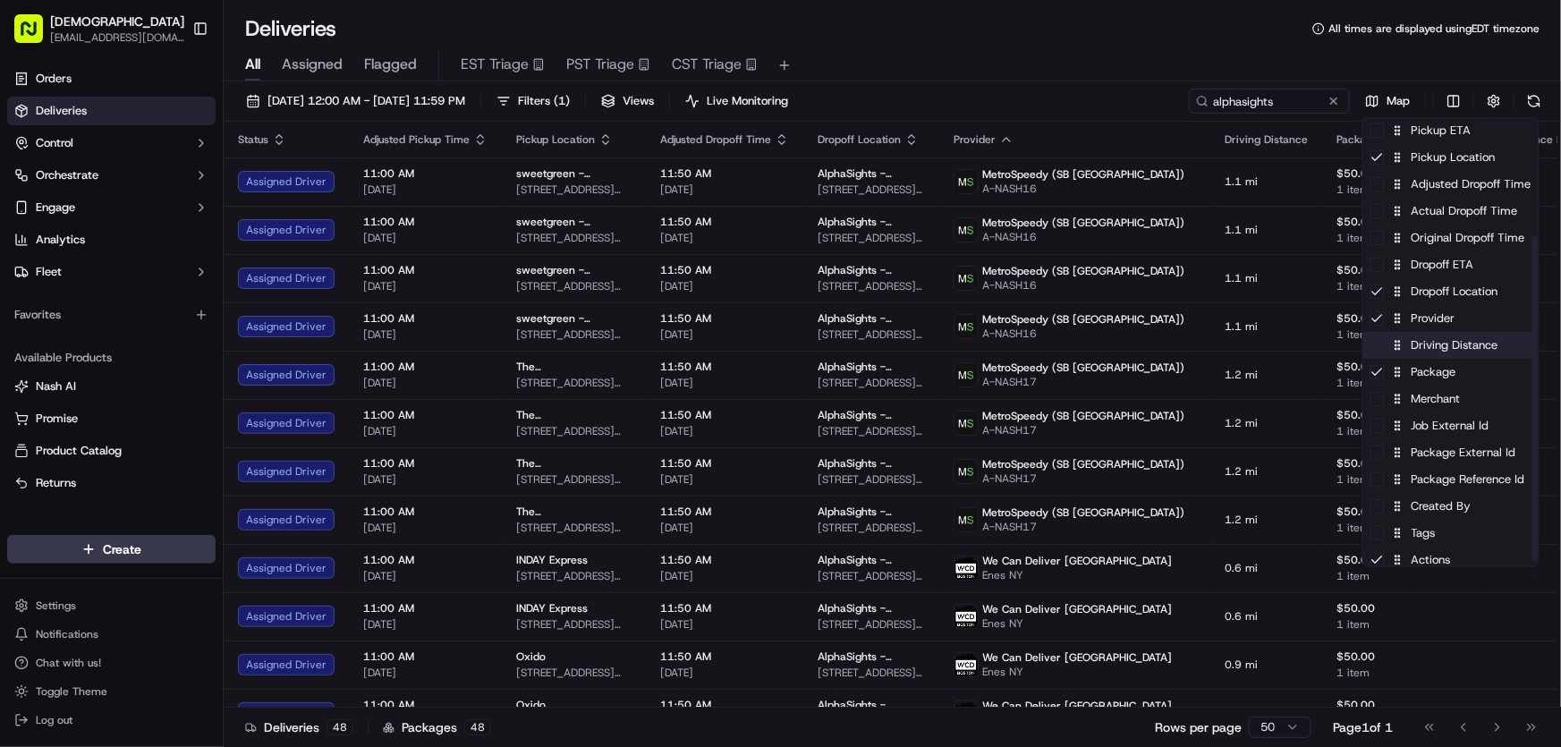
click at [1440, 354] on div "Driving Distance" at bounding box center [1450, 345] width 175 height 27
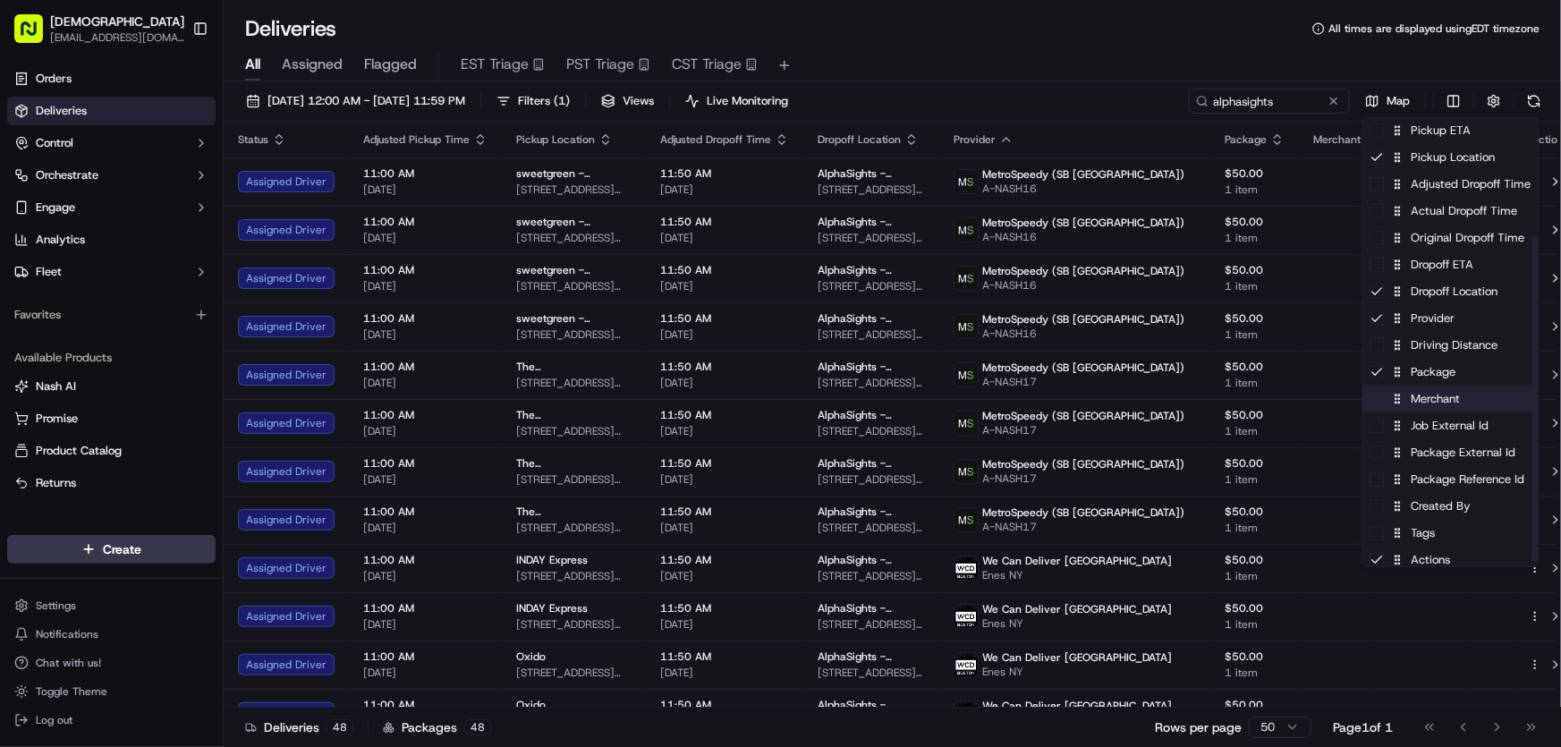
click at [1436, 394] on div "Merchant" at bounding box center [1450, 398] width 175 height 27
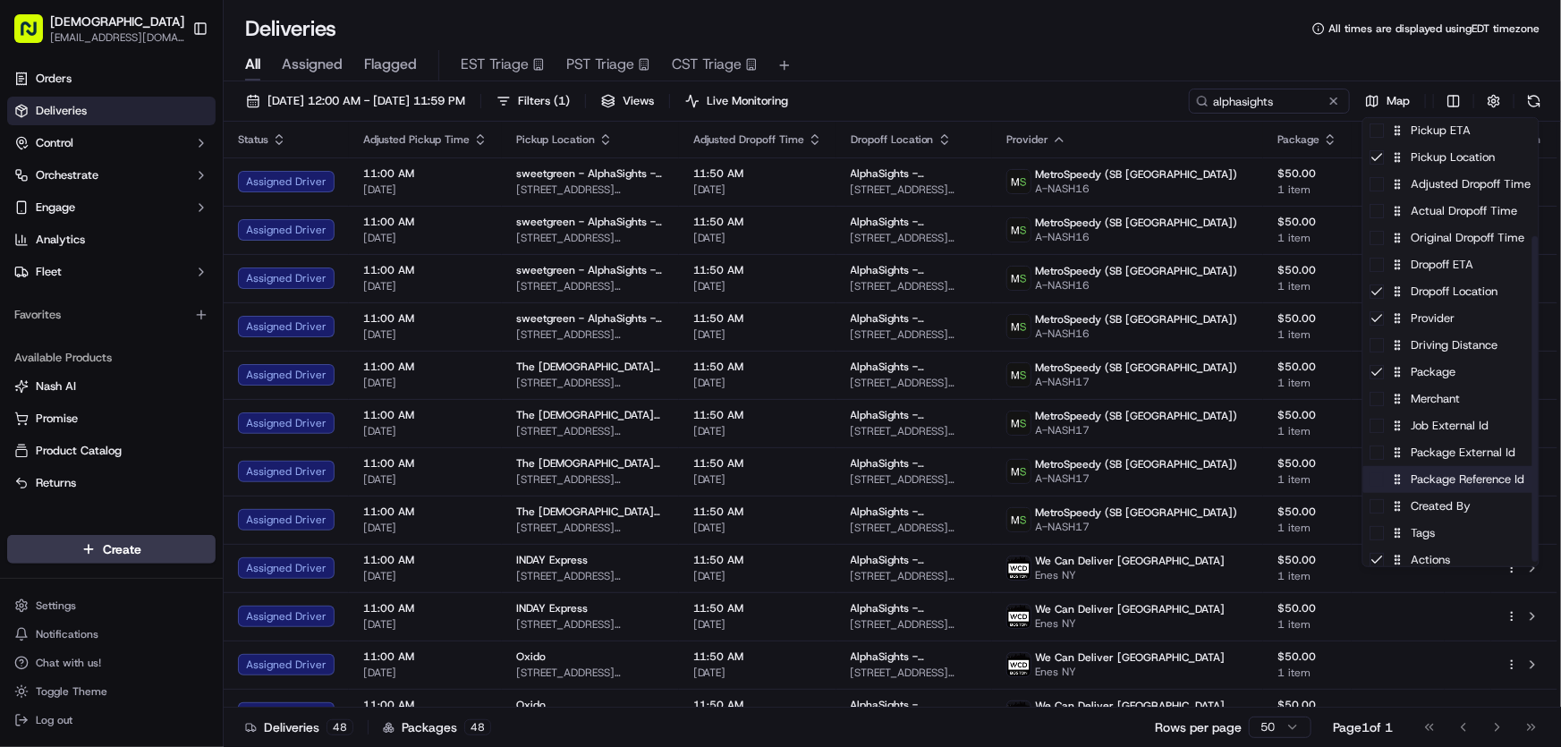
click at [1435, 474] on div "Package Reference Id" at bounding box center [1450, 479] width 175 height 27
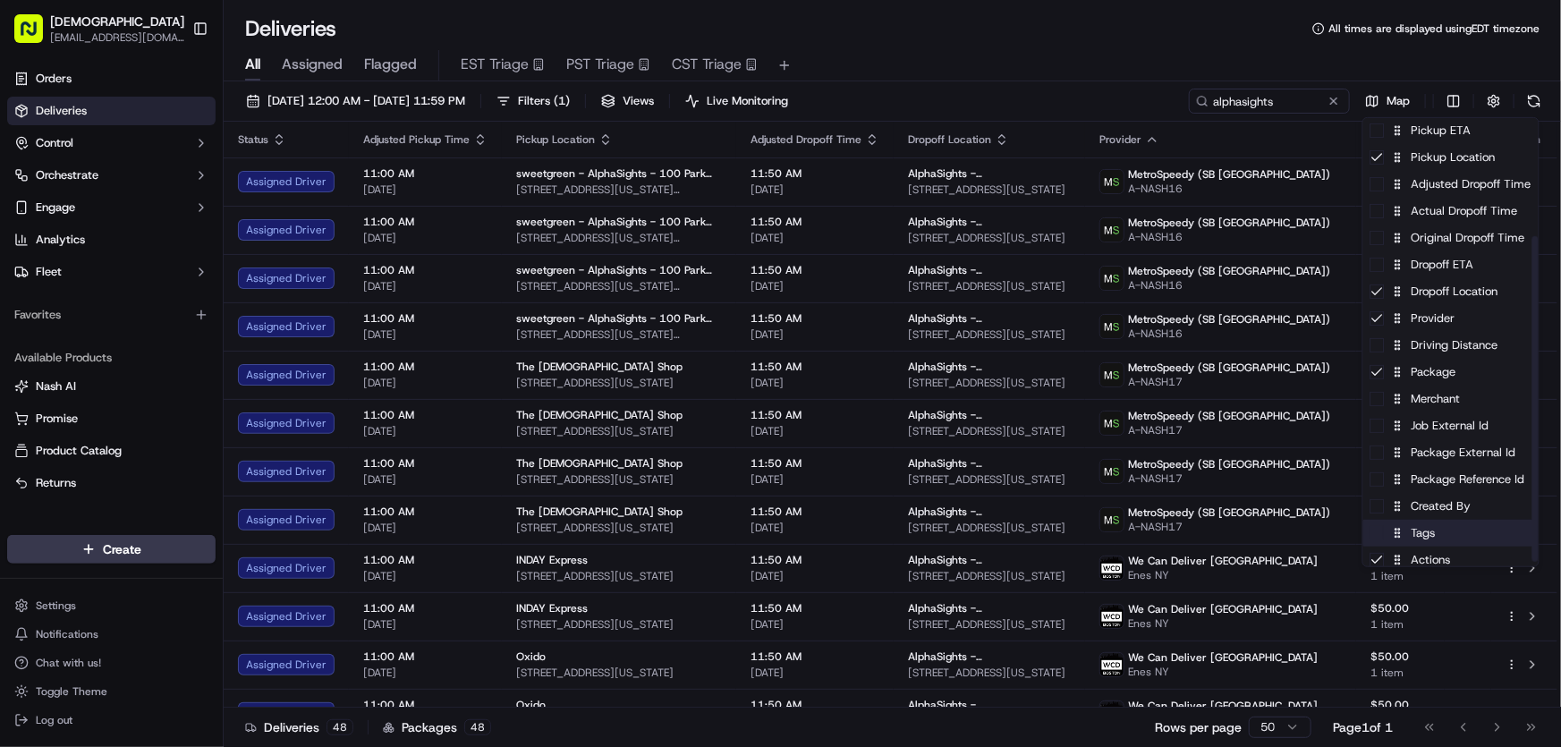
click at [1423, 528] on div "Tags" at bounding box center [1450, 533] width 175 height 27
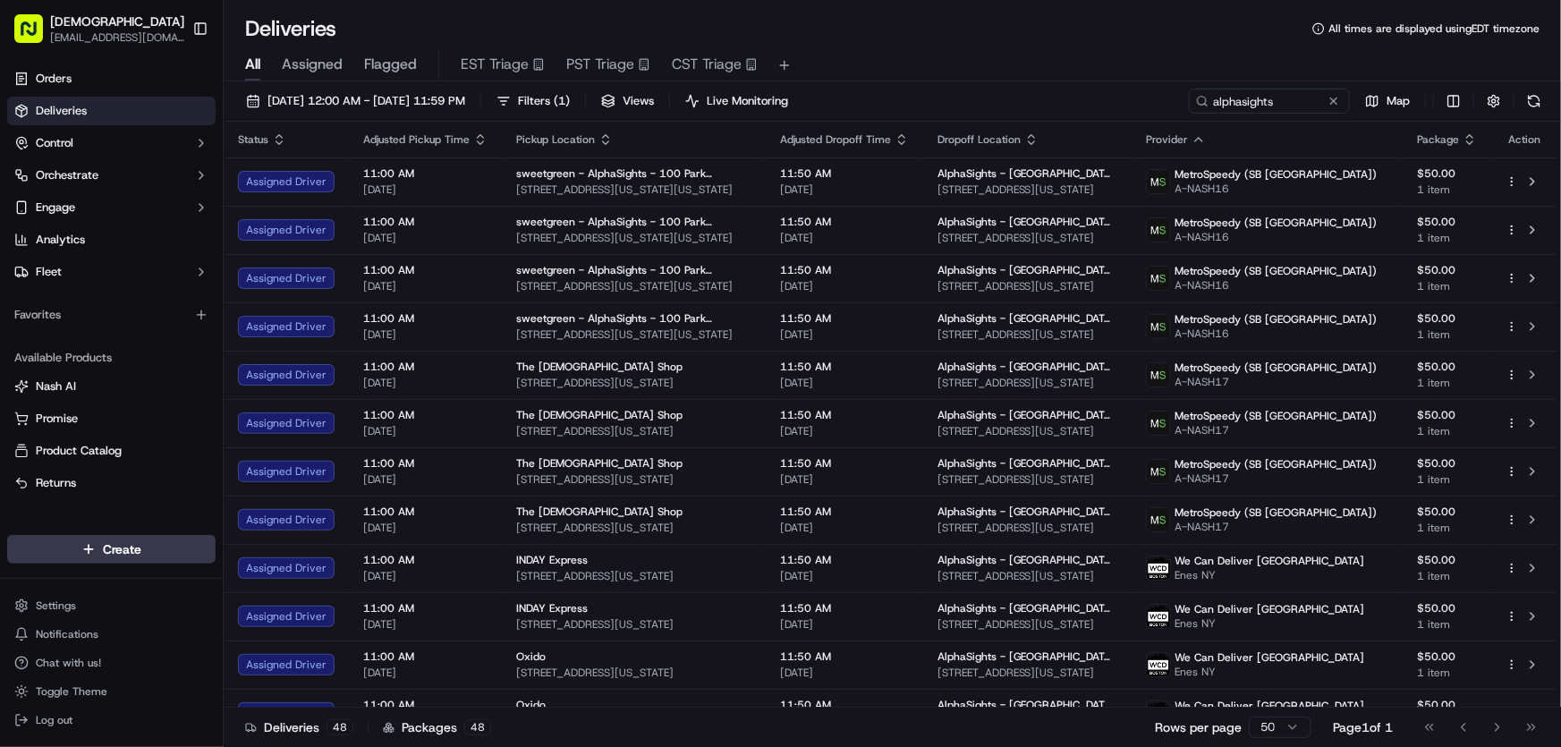
click at [1023, 36] on html "Sharebite rtrinos@sharebite.com Toggle Sidebar Orders Deliveries Control Orches…" at bounding box center [780, 373] width 1561 height 747
click at [407, 103] on span "09/16/2025 12:00 AM - 09/16/2025 11:59 PM" at bounding box center [366, 101] width 198 height 16
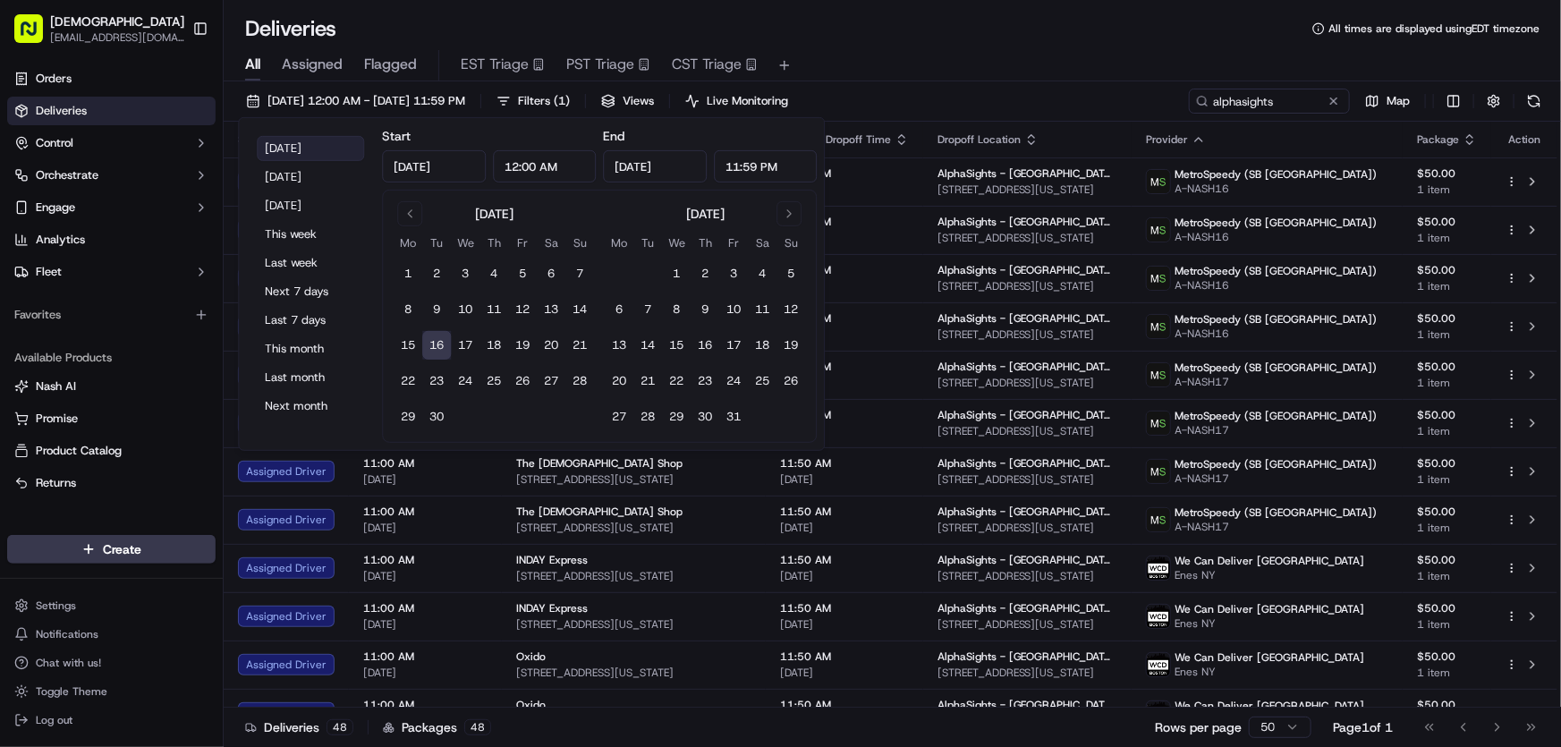
click at [301, 140] on button "Today" at bounding box center [310, 148] width 107 height 25
click at [970, 47] on div "All Assigned Flagged EST Triage PST Triage CST Triage" at bounding box center [892, 62] width 1337 height 38
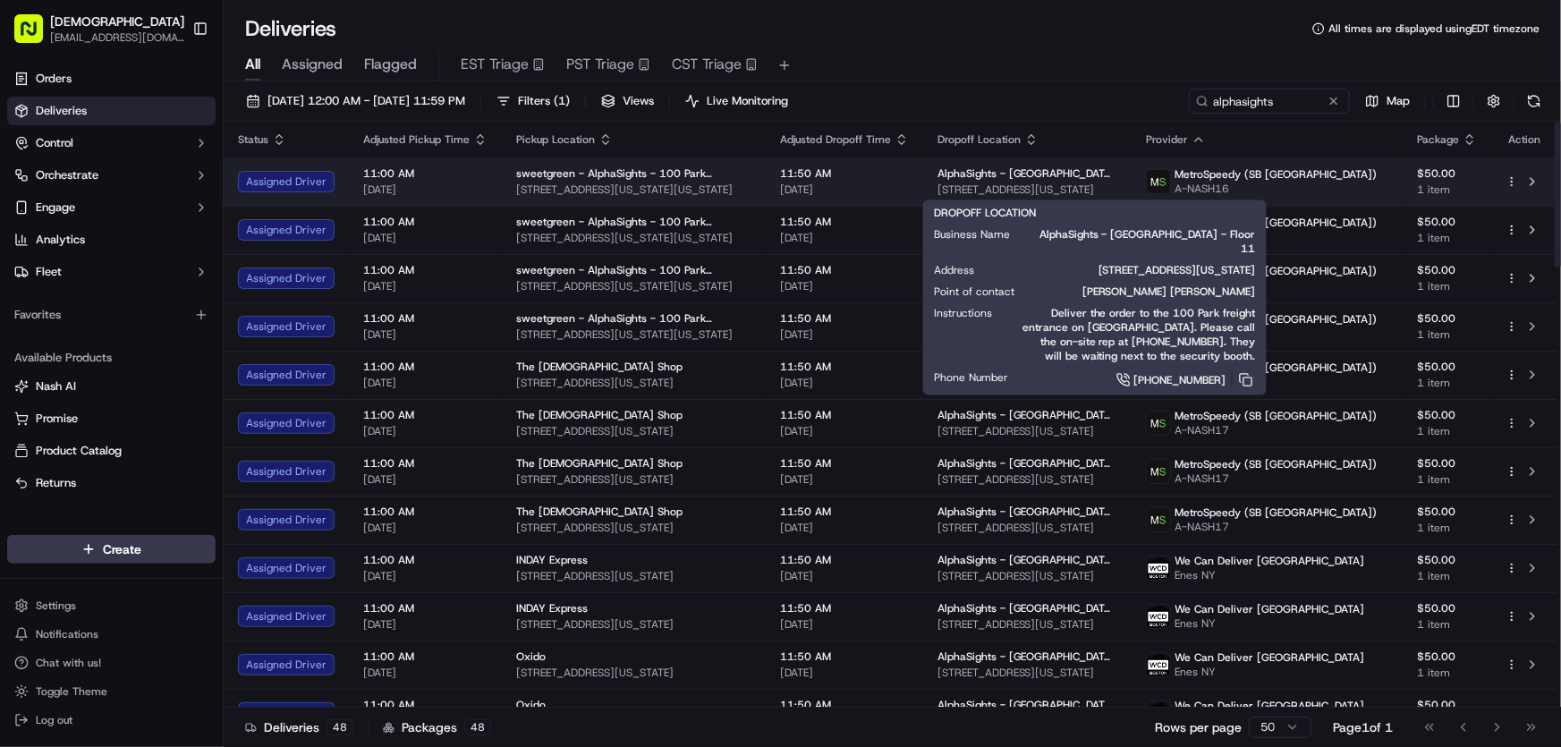
drag, startPoint x: 982, startPoint y: 190, endPoint x: 1170, endPoint y: 191, distance: 187.8
click at [1131, 191] on td "AlphaSights - NYC - Floor 11 100 Park Ave, New York, NY 10017, USA" at bounding box center [1027, 181] width 208 height 48
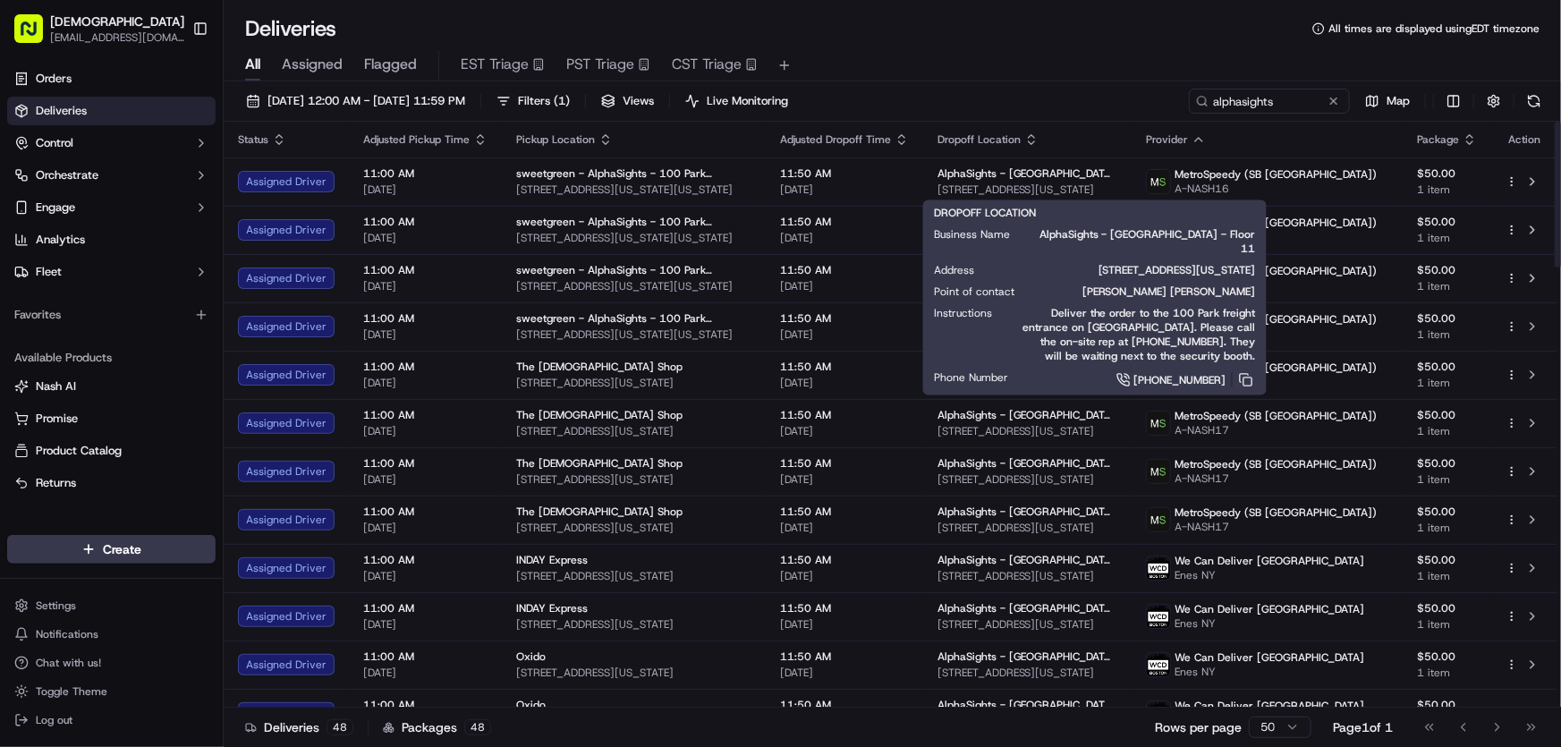
copy span "100 Park Ave, New York, NY 10017"
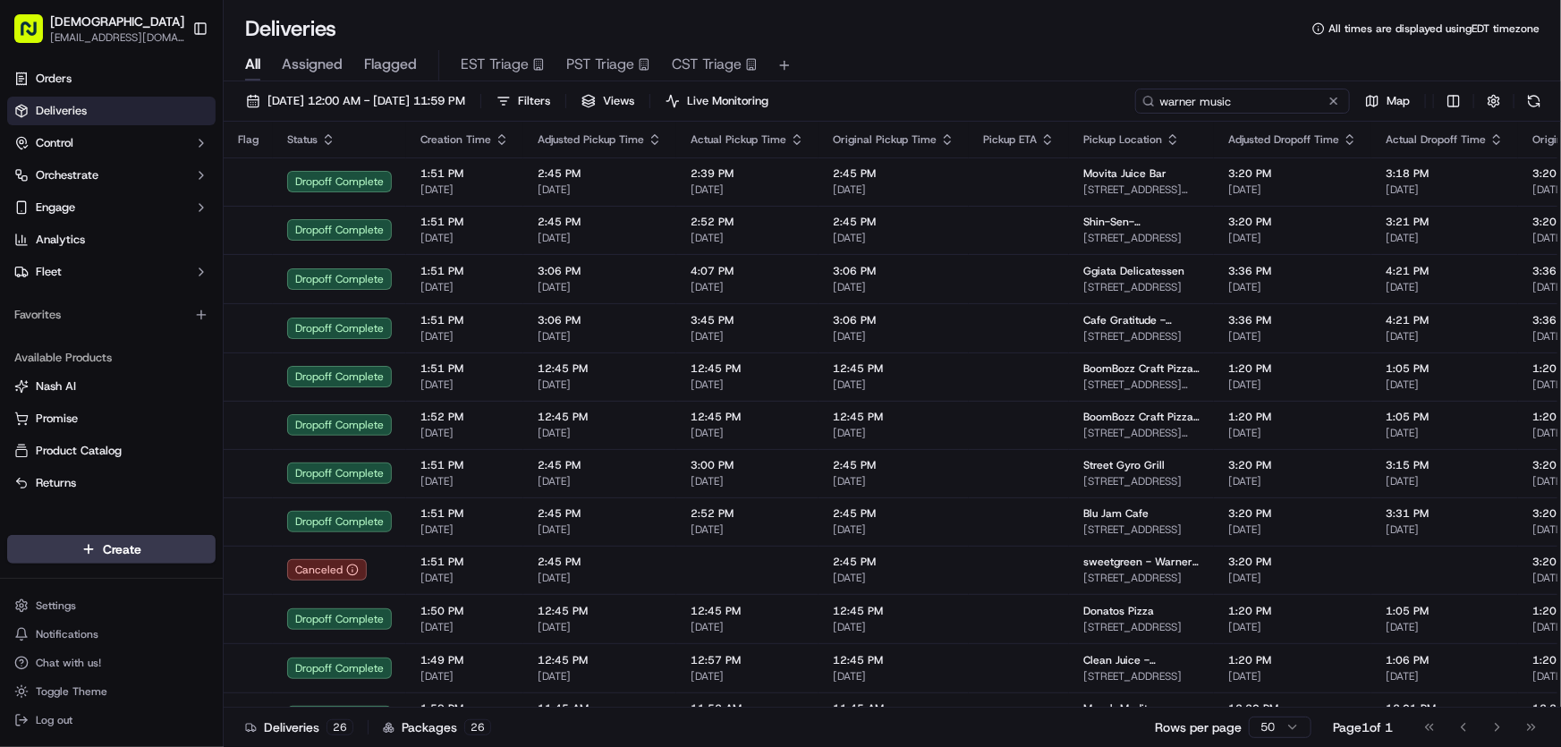
click at [1231, 97] on input "warner music" at bounding box center [1242, 101] width 215 height 25
drag, startPoint x: 1257, startPoint y: 97, endPoint x: 1133, endPoint y: 97, distance: 123.4
click at [1133, 97] on div "[DATE] 12:00 AM - [DATE] 11:59 PM Filters Views Live Monitoring warner music Map" at bounding box center [892, 105] width 1337 height 33
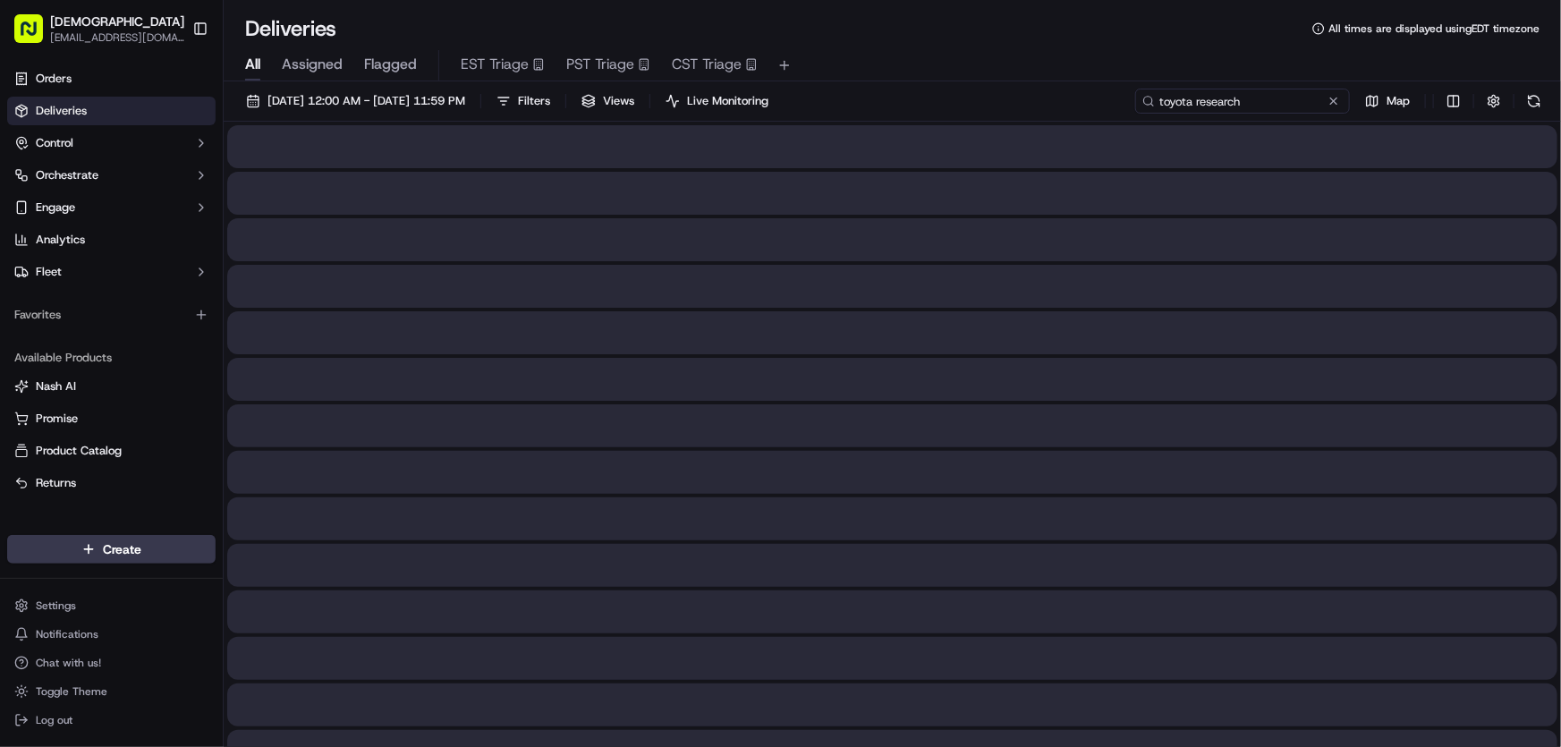
type input "toyota research"
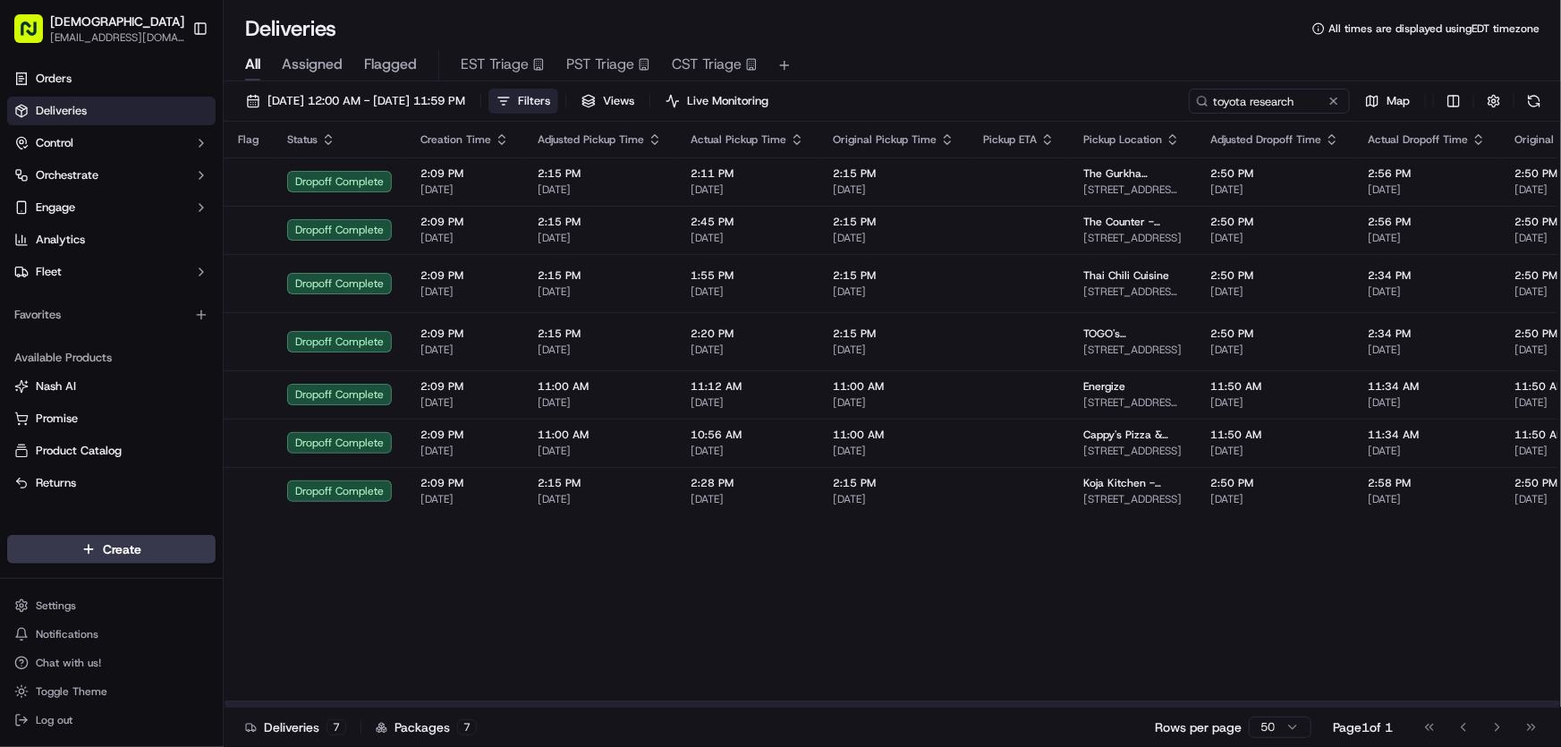
click at [558, 94] on button "Filters" at bounding box center [523, 101] width 70 height 25
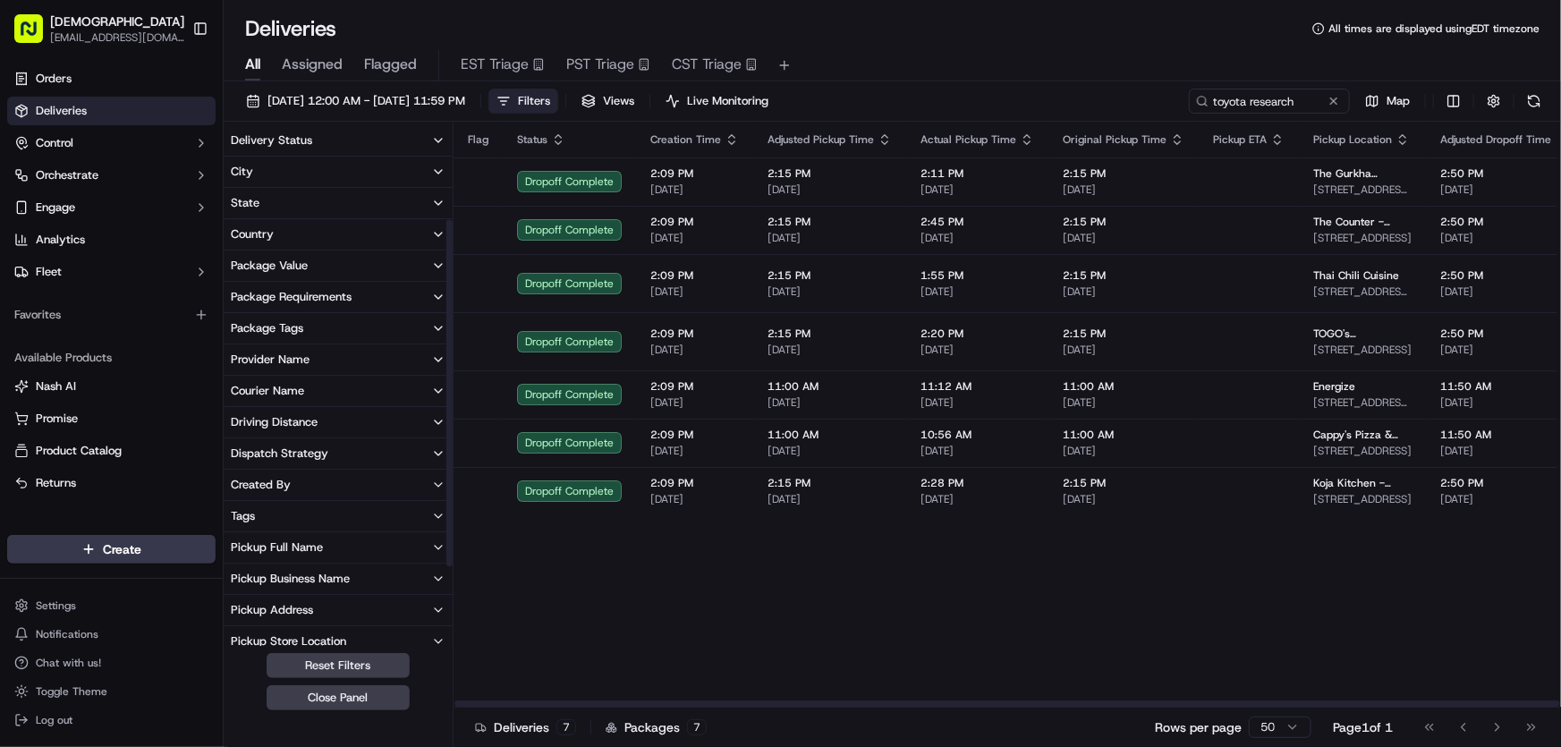
scroll to position [243, 0]
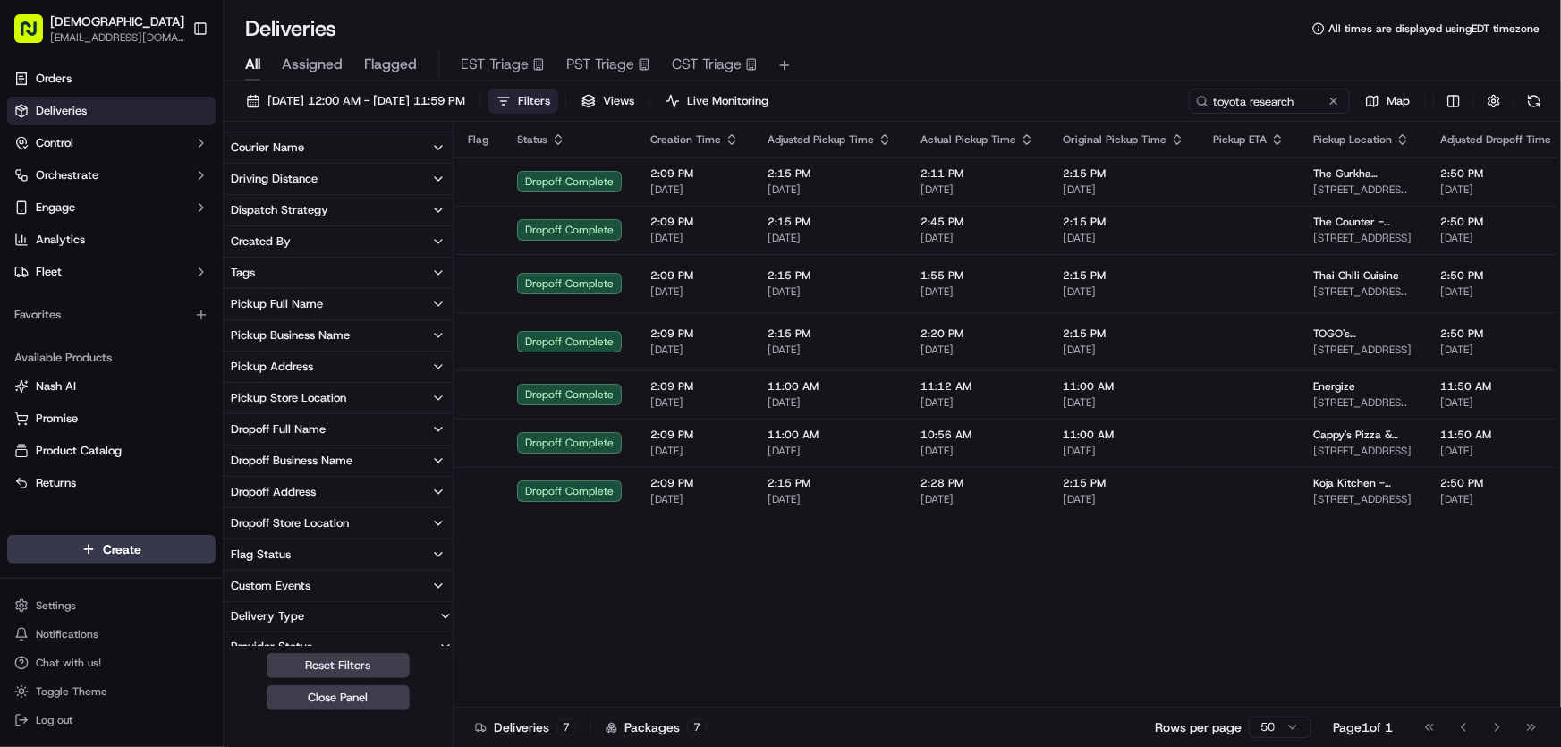
click at [273, 455] on div "Dropoff Business Name" at bounding box center [292, 461] width 122 height 16
click at [234, 544] on 6-501 "Toyota Research Institute - TRI - Floor 600/700, Suite 6-501" at bounding box center [238, 545] width 14 height 14
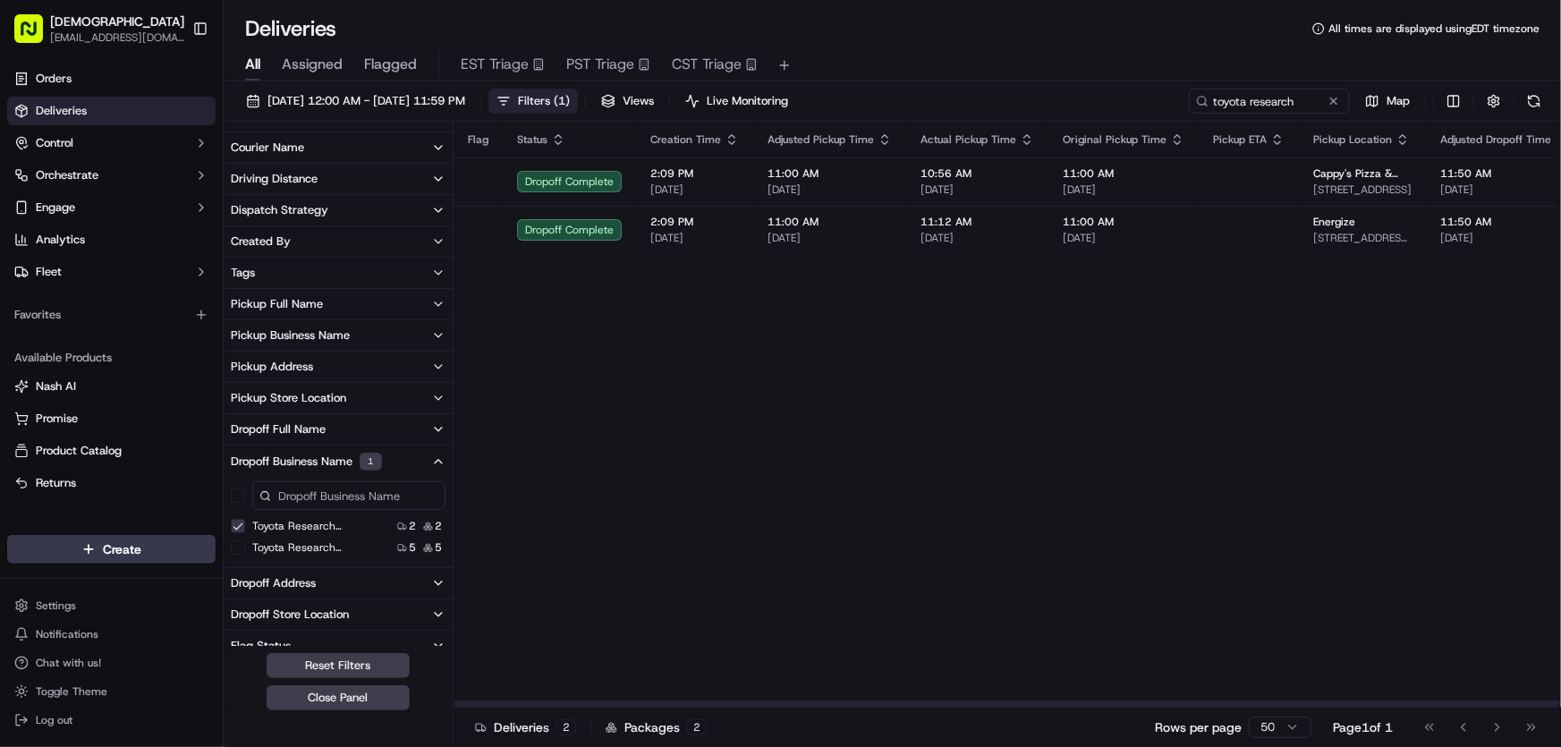
click at [570, 93] on span "Filters ( 1 )" at bounding box center [544, 101] width 52 height 16
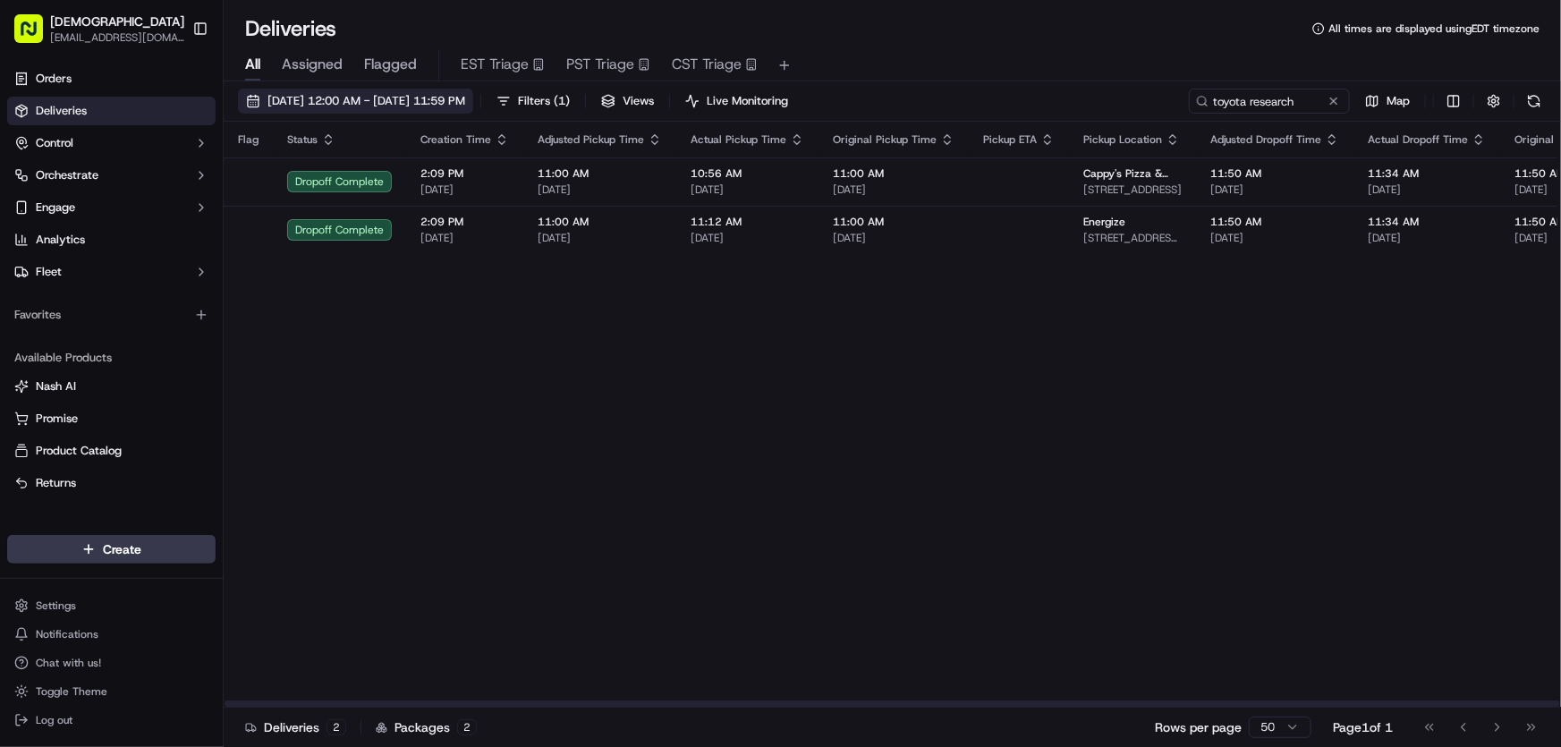
click at [386, 97] on span "[DATE] 12:00 AM - [DATE] 11:59 PM" at bounding box center [366, 101] width 198 height 16
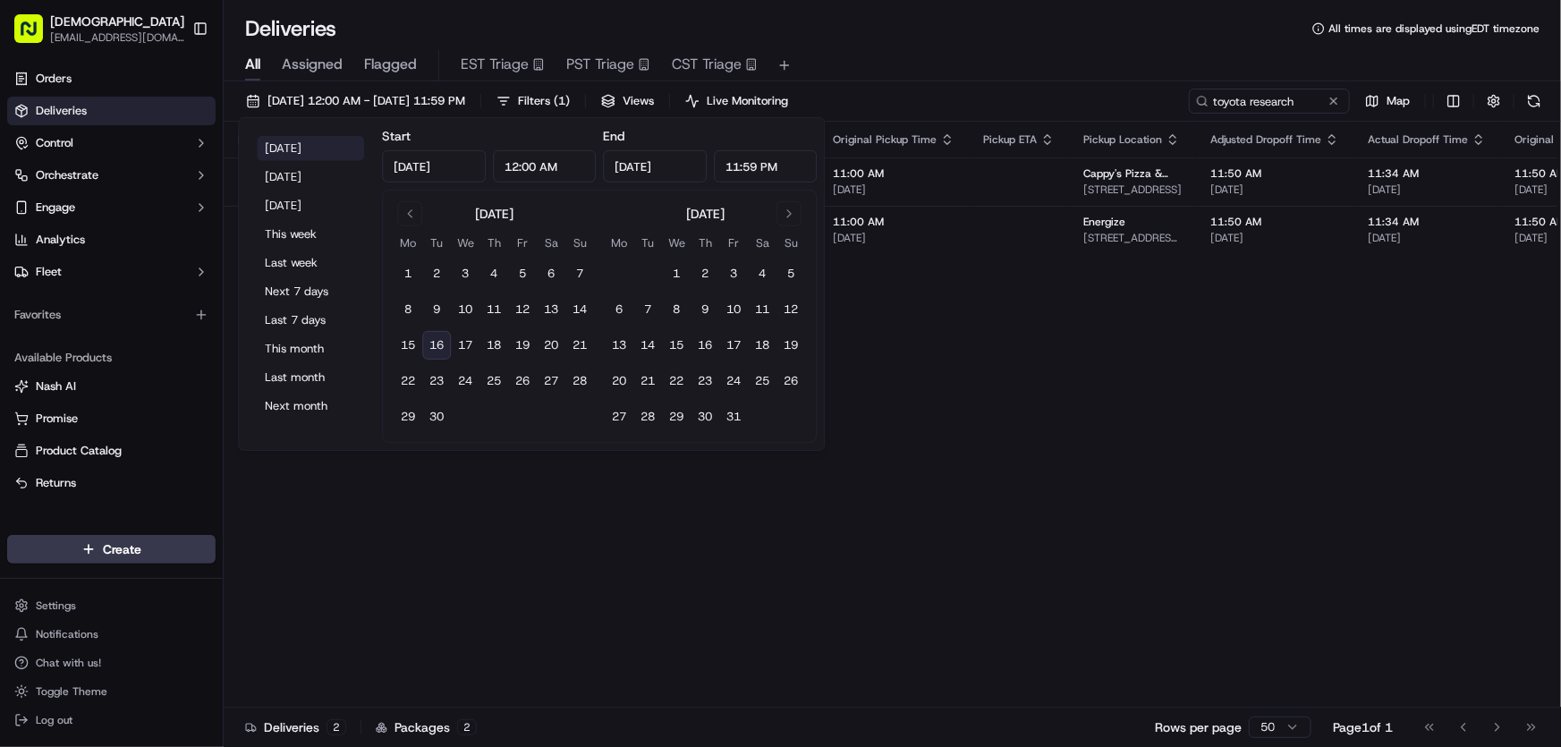
click at [309, 143] on button "[DATE]" at bounding box center [310, 148] width 107 height 25
type input "[DATE]"
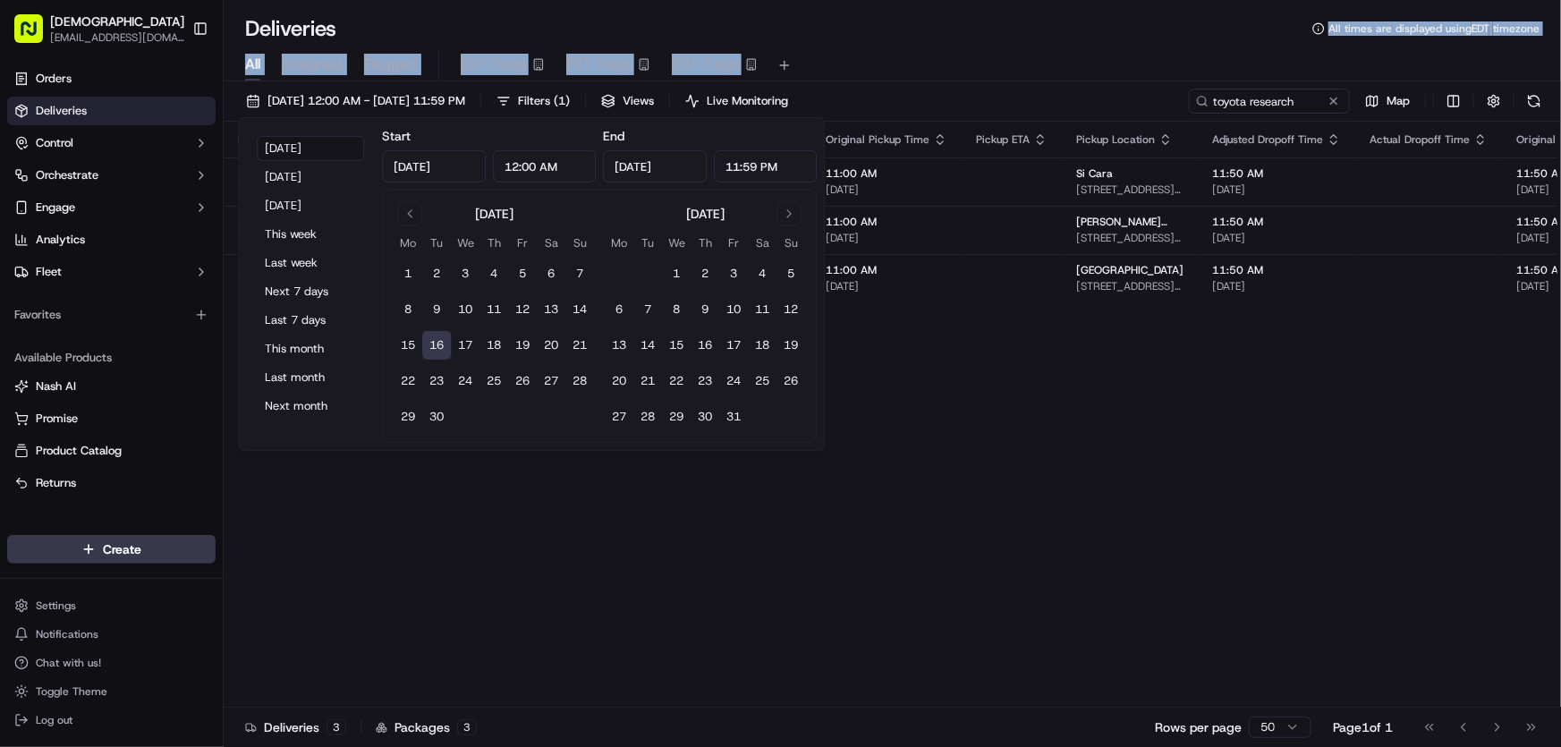
click at [971, 41] on div "Deliveries All times are displayed using EDT timezone All Assigned Flagged EST …" at bounding box center [892, 373] width 1337 height 747
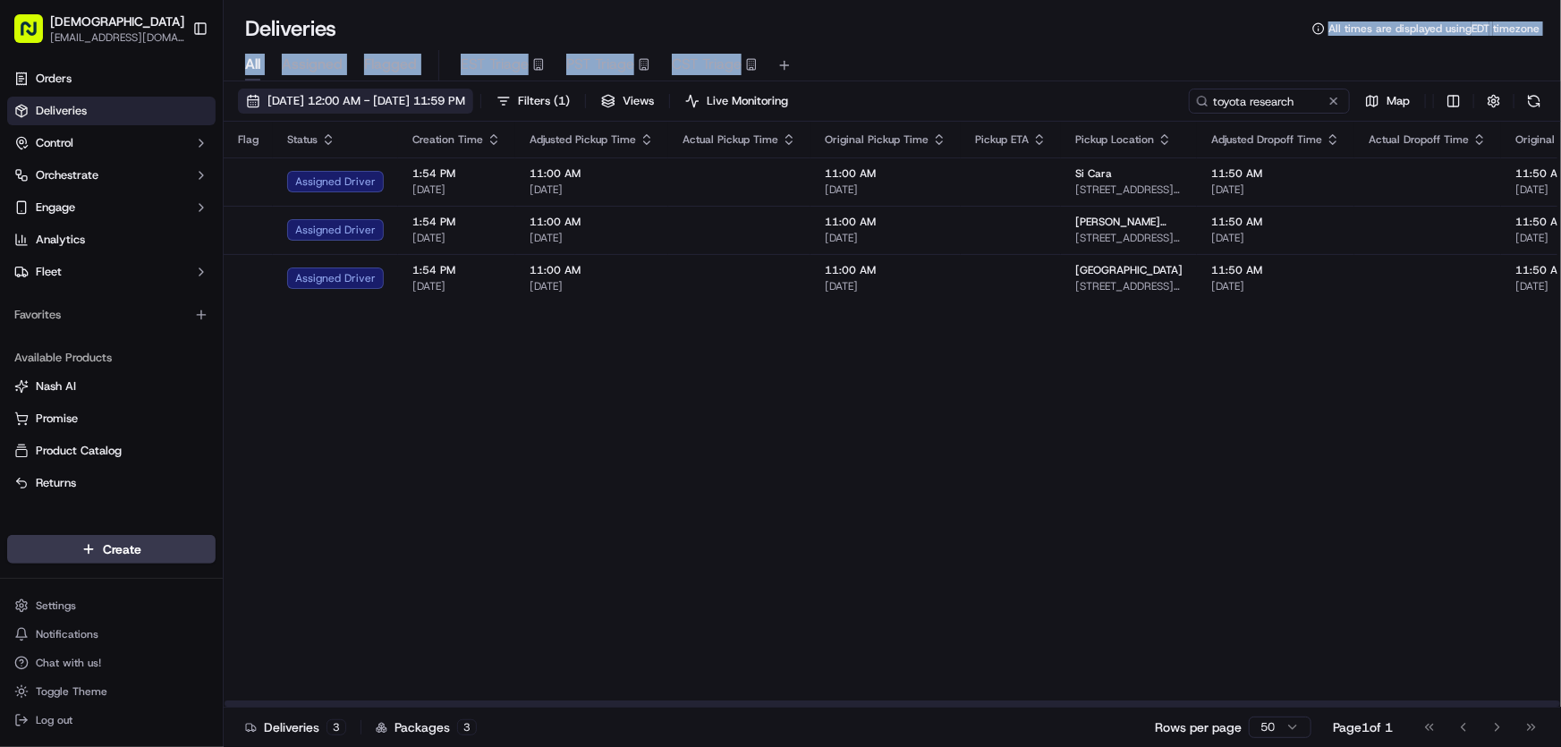
click at [465, 104] on span "[DATE] 12:00 AM - [DATE] 11:59 PM" at bounding box center [366, 101] width 198 height 16
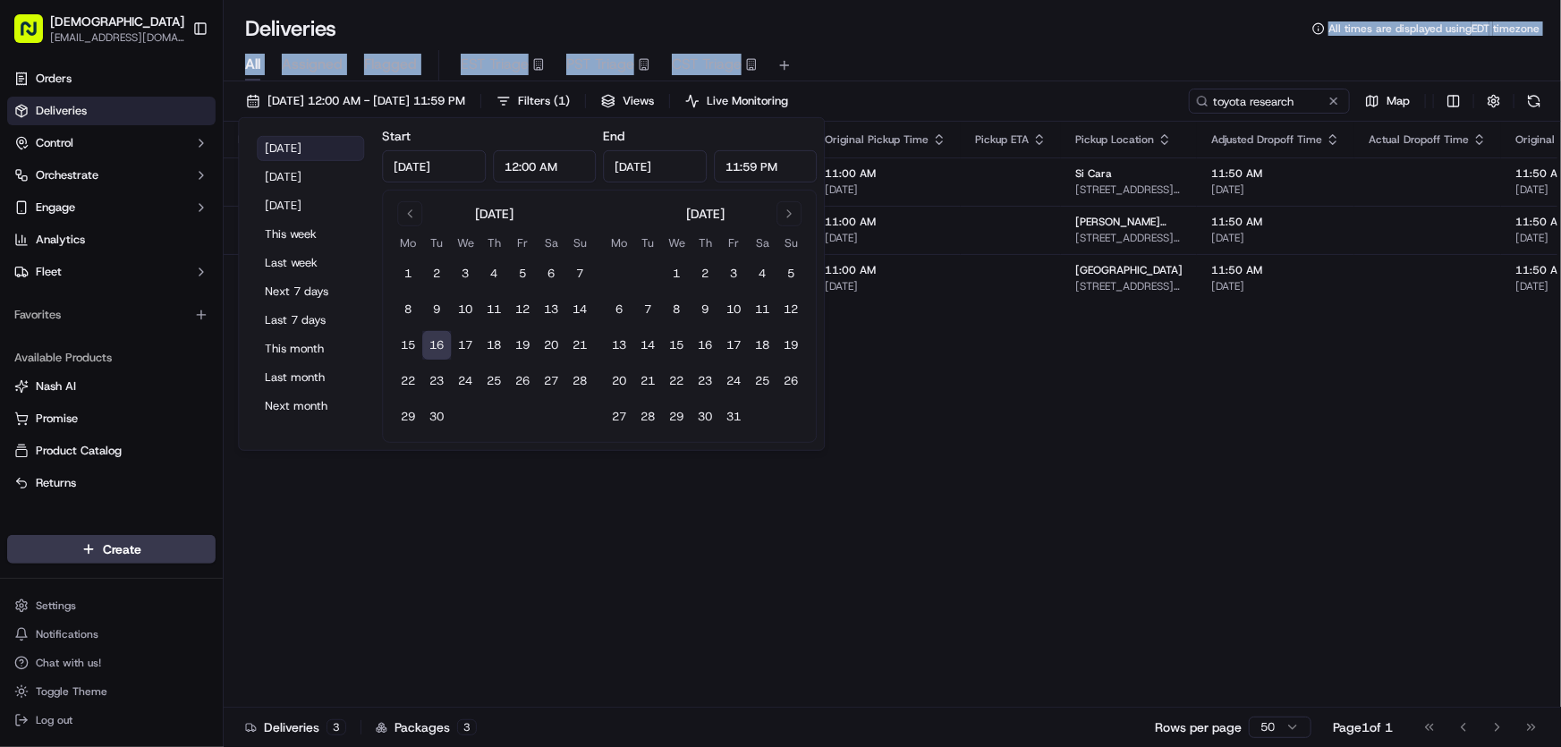
click at [288, 146] on button "[DATE]" at bounding box center [310, 148] width 107 height 25
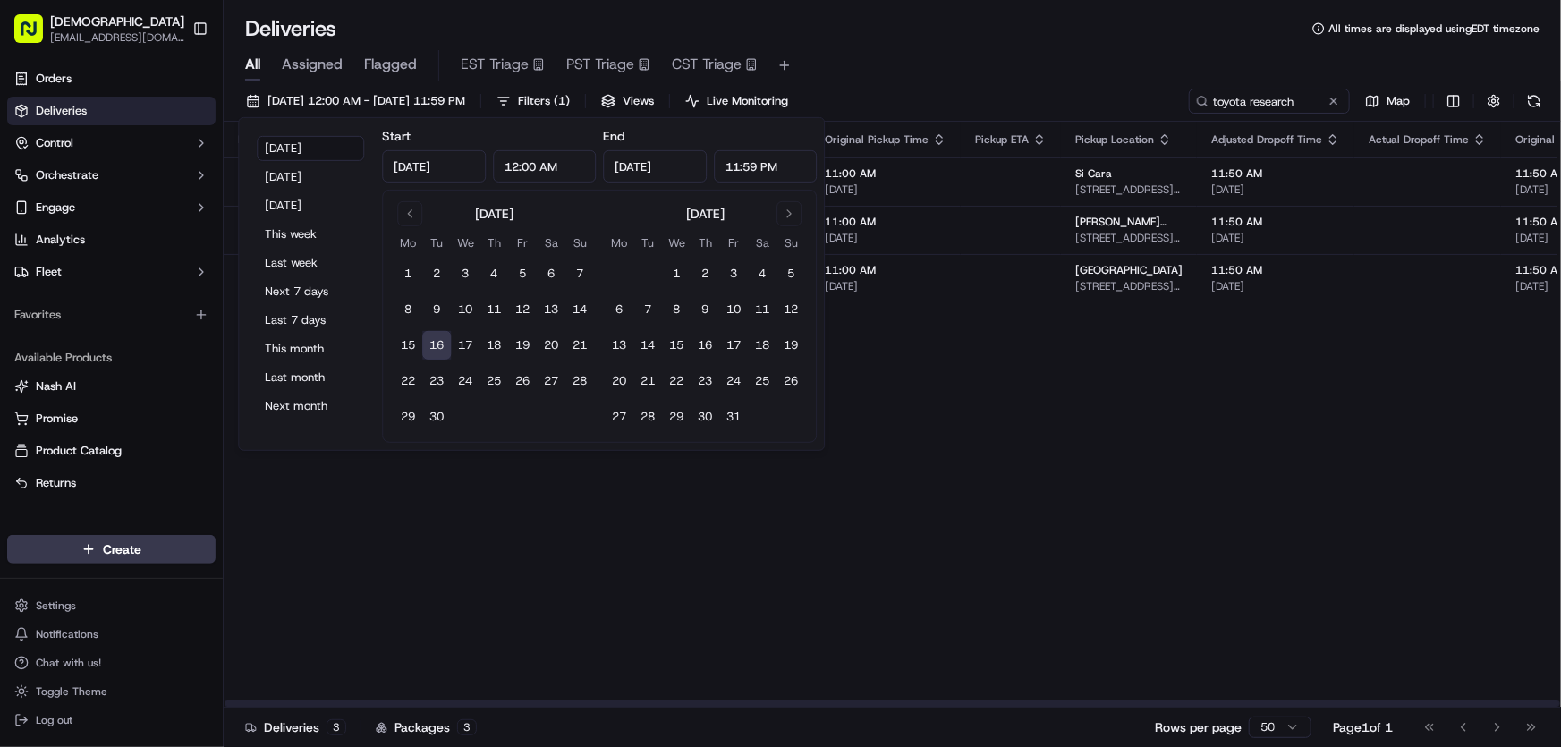
click at [1065, 34] on div "Deliveries All times are displayed using EDT timezone" at bounding box center [892, 28] width 1337 height 29
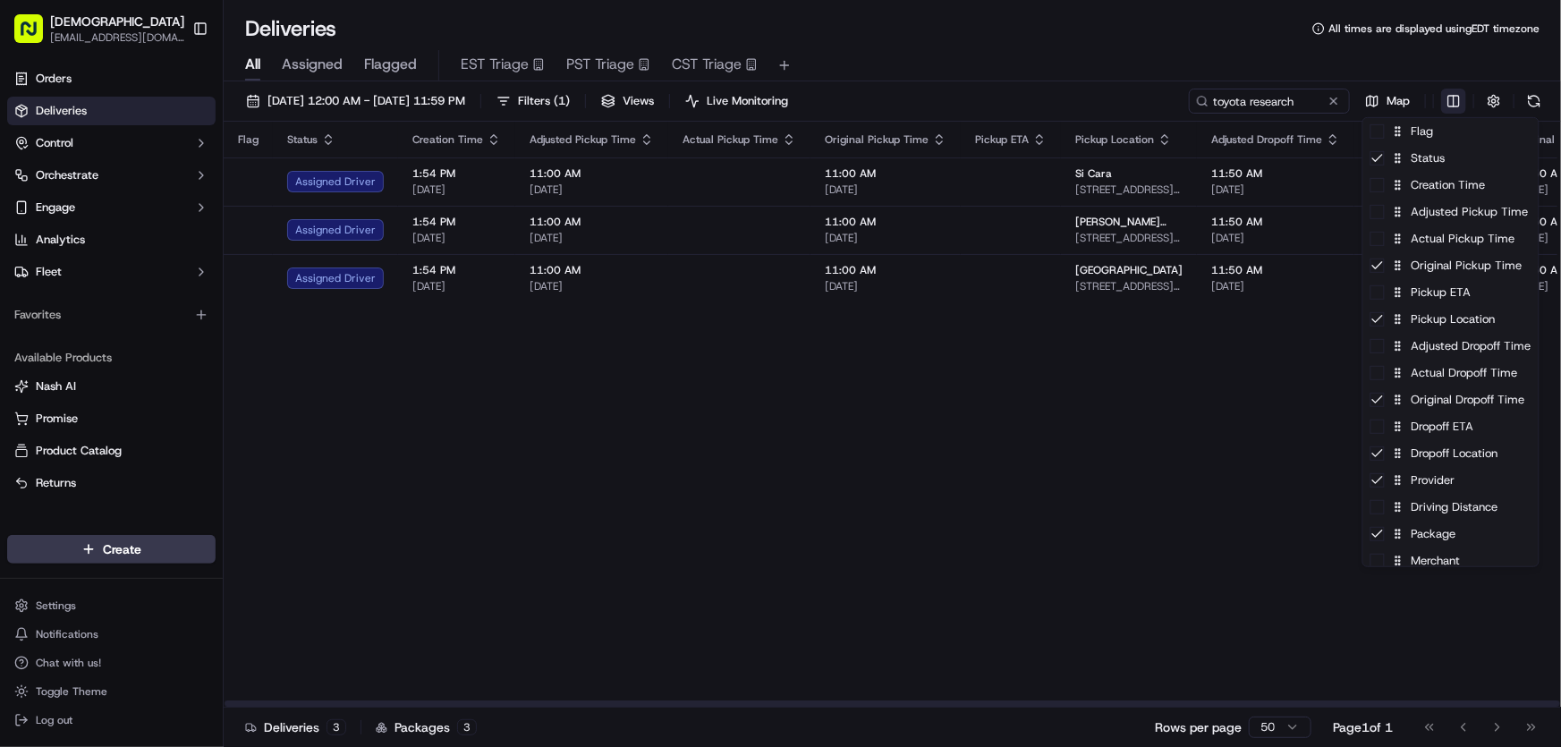
click at [1456, 100] on html "Sharebite [EMAIL_ADDRESS][DOMAIN_NAME] Toggle Sidebar Orders Deliveries Control…" at bounding box center [780, 373] width 1561 height 747
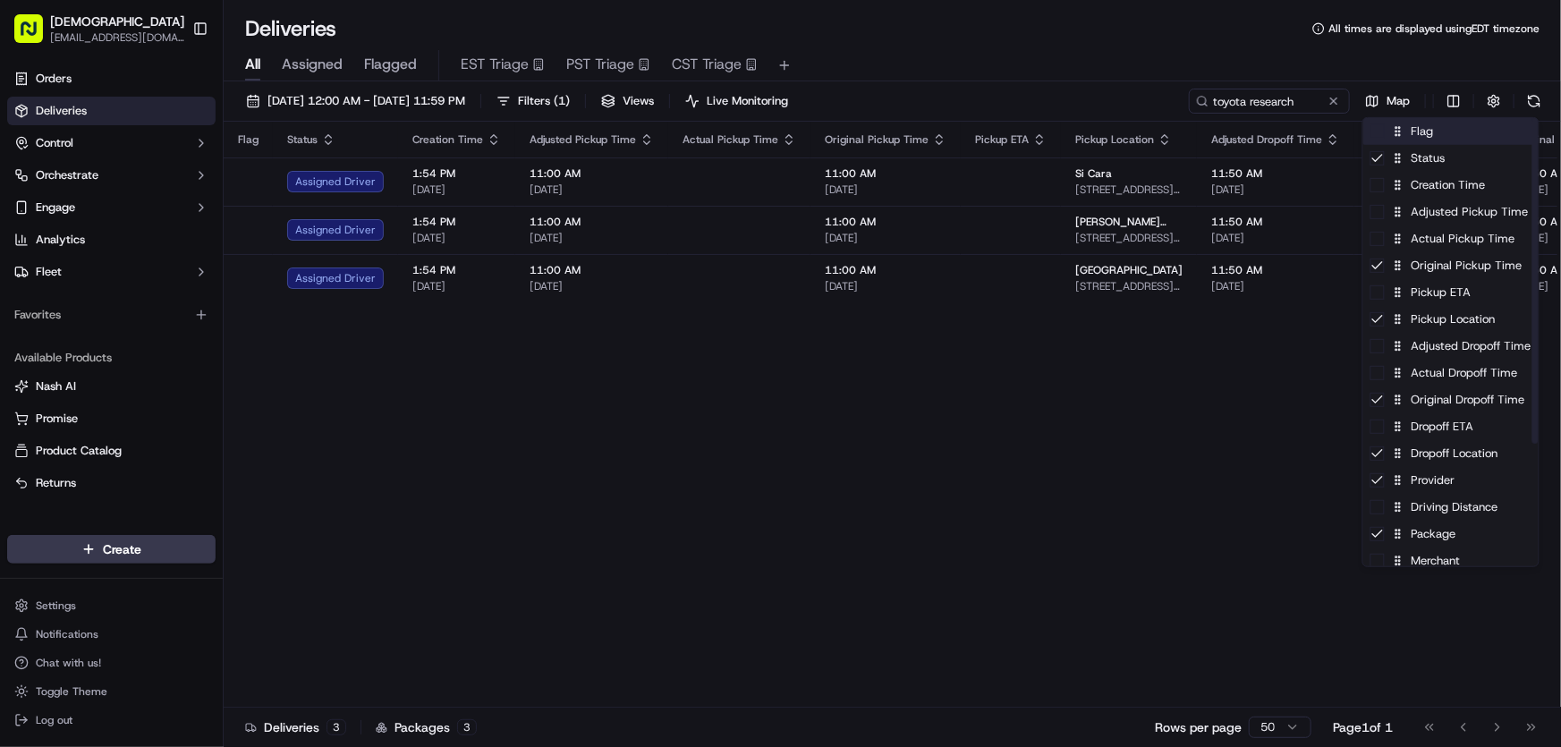
click at [1427, 133] on div "Flag" at bounding box center [1450, 131] width 175 height 27
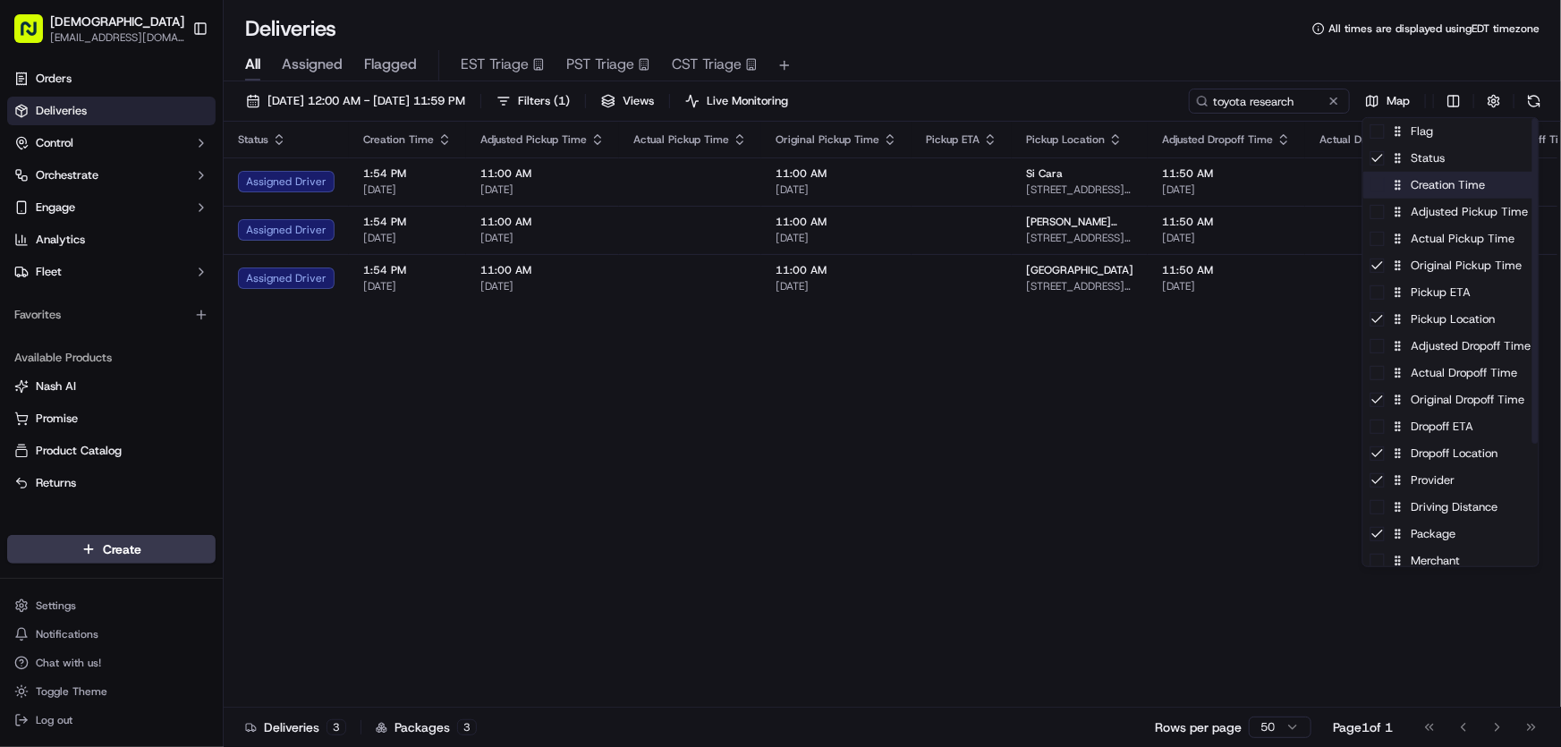
click at [1417, 184] on div "Creation Time" at bounding box center [1450, 185] width 175 height 27
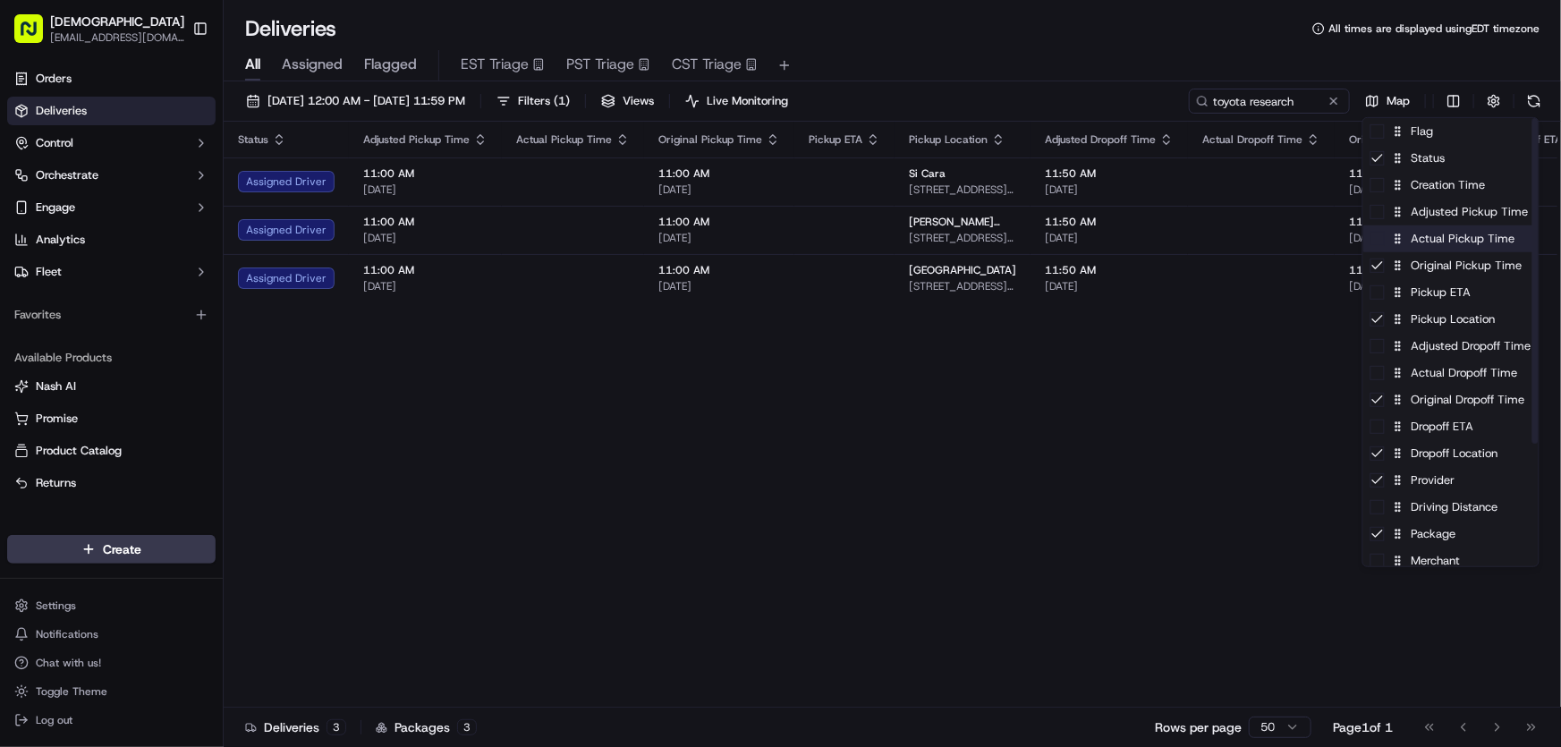
click at [1426, 244] on div "Actual Pickup Time" at bounding box center [1450, 238] width 175 height 27
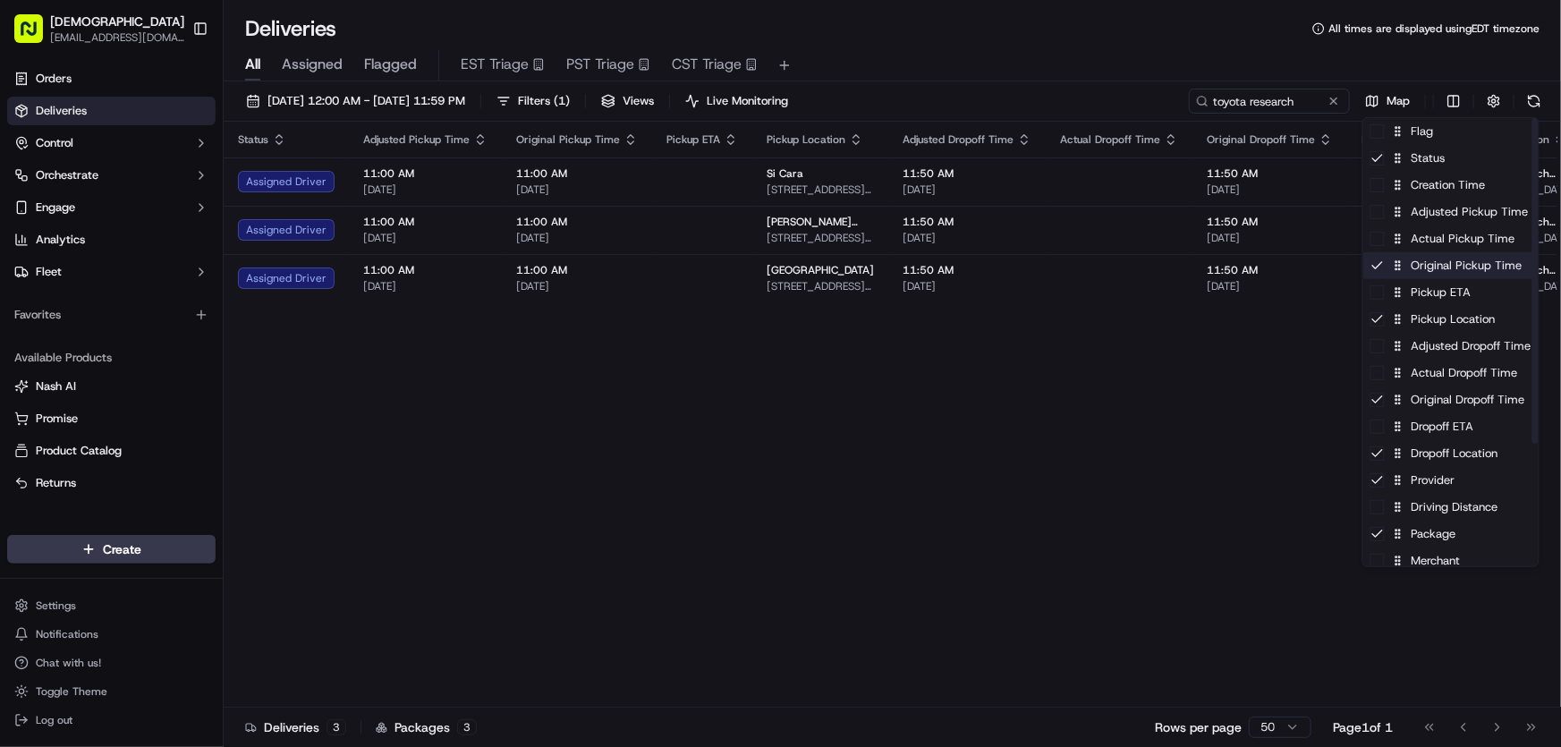
click at [1415, 265] on div "Original Pickup Time" at bounding box center [1450, 265] width 175 height 27
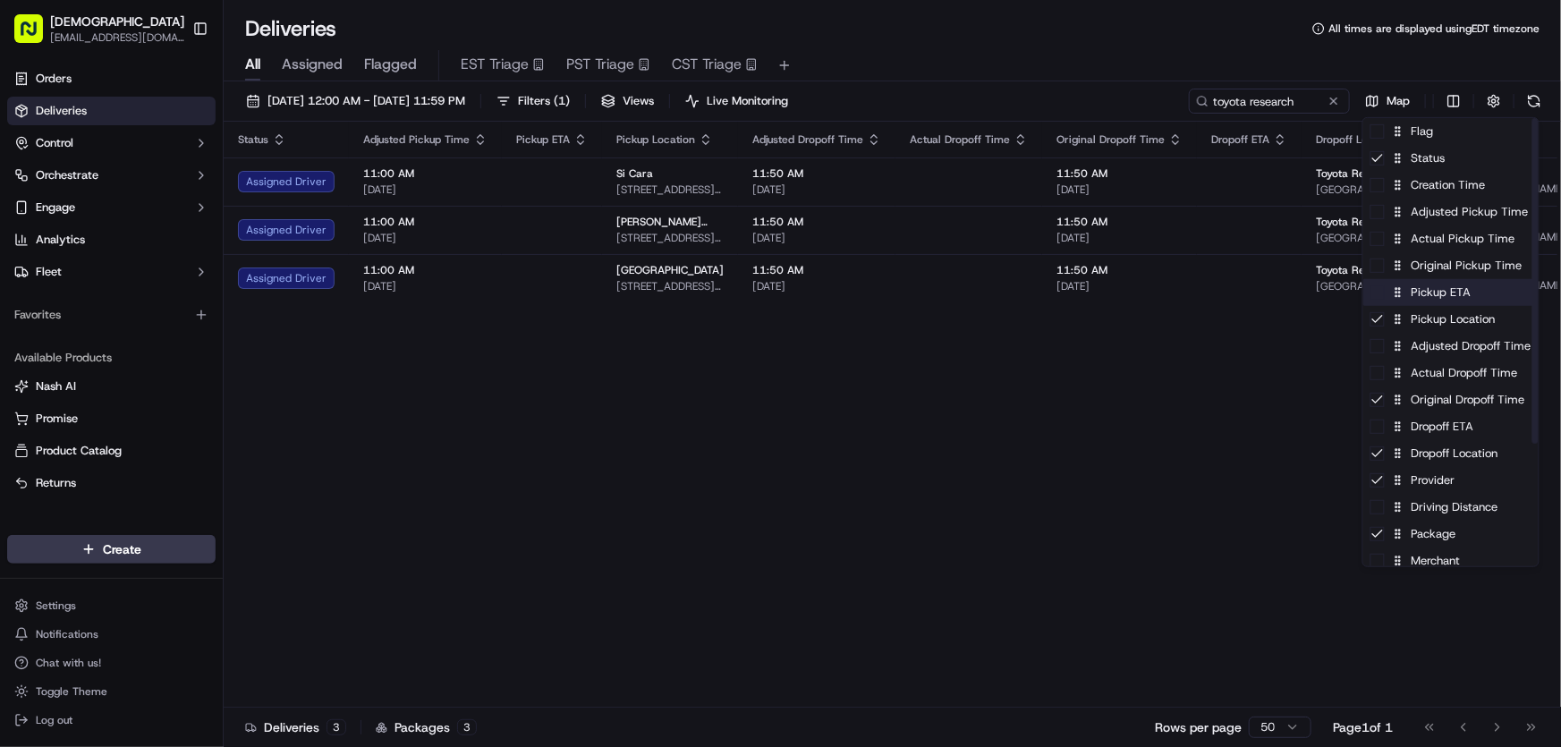
click at [1414, 286] on div "Pickup ETA" at bounding box center [1450, 292] width 175 height 27
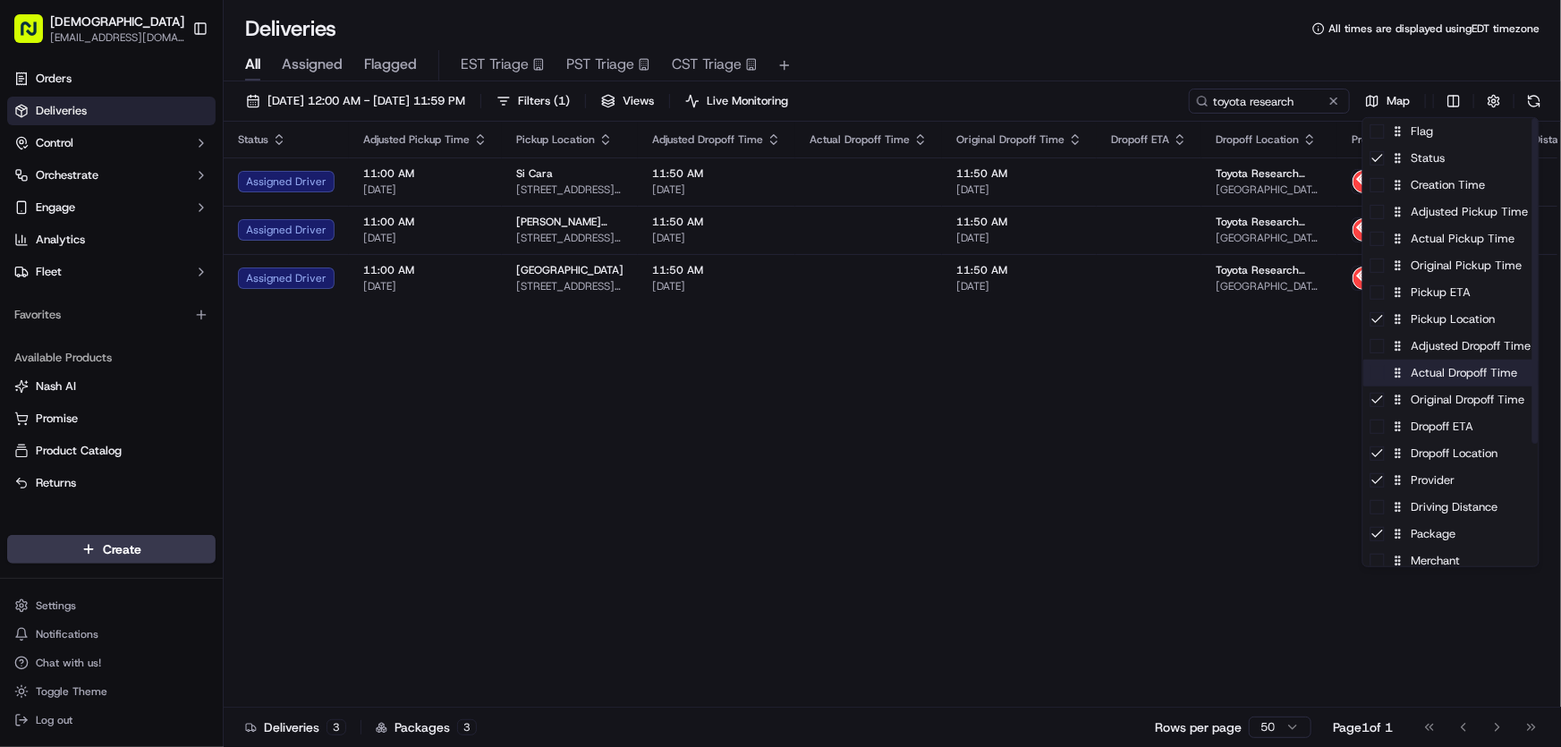
click at [1435, 375] on div "Actual Dropoff Time" at bounding box center [1450, 373] width 175 height 27
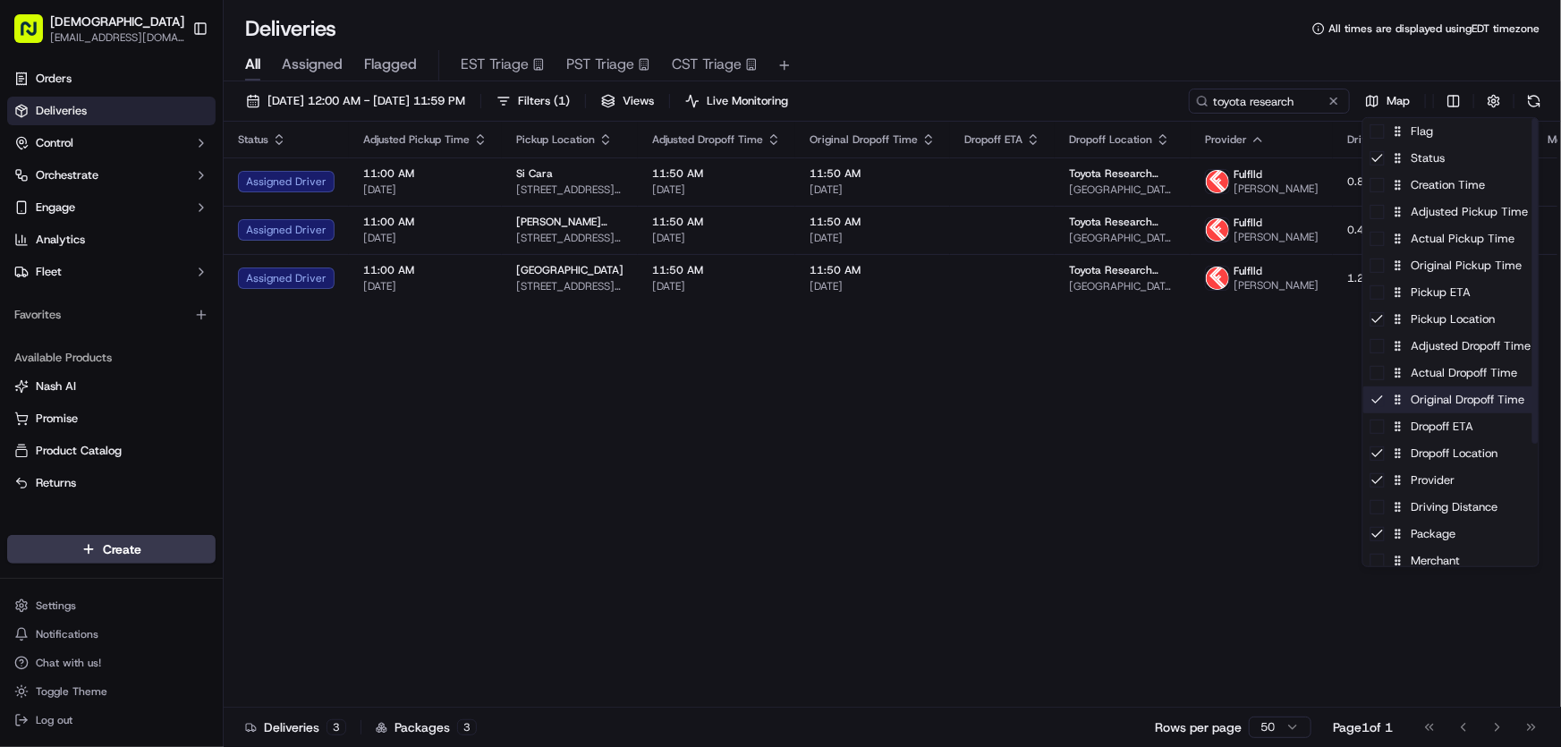
click at [1417, 406] on div "Original Dropoff Time" at bounding box center [1450, 399] width 175 height 27
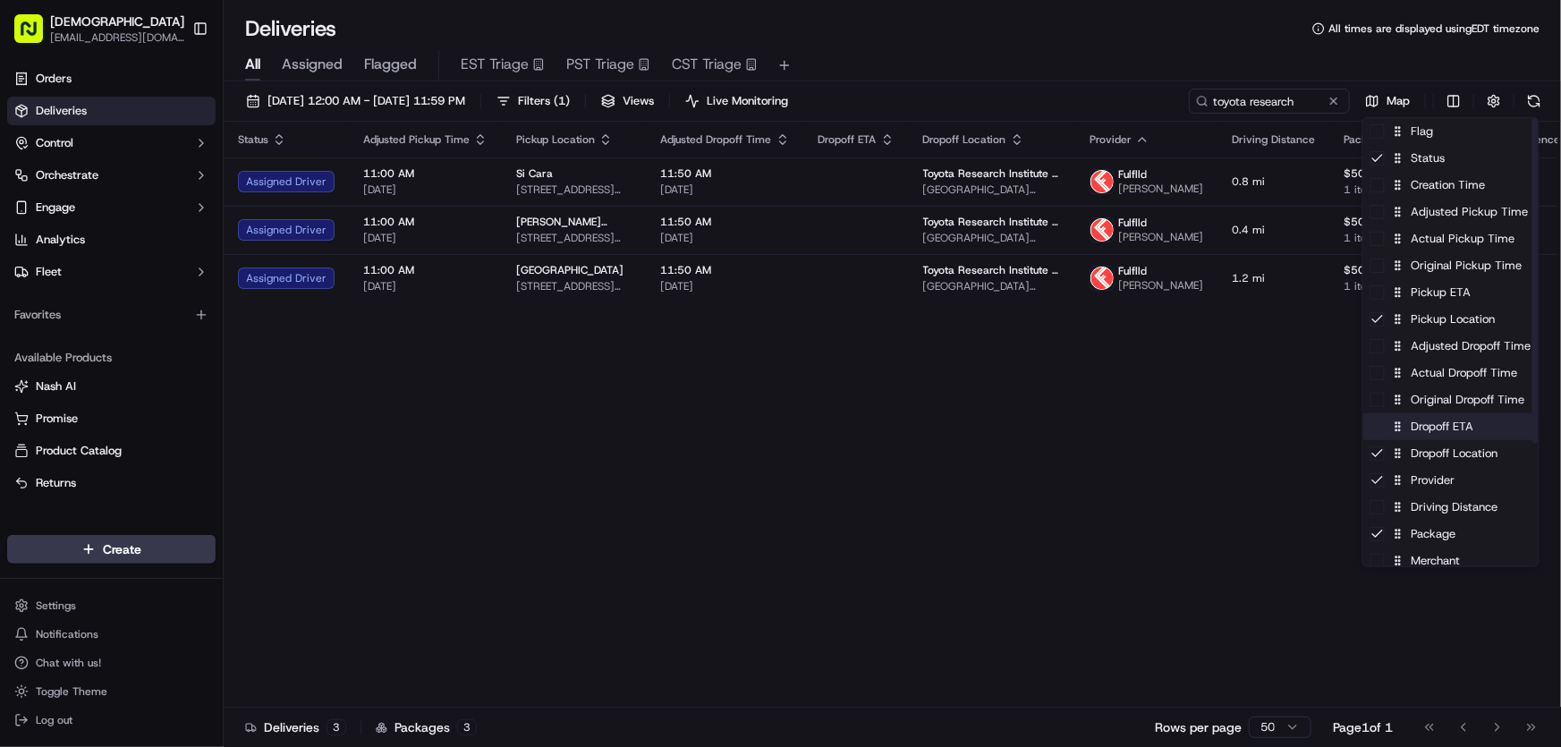
click at [1424, 427] on div "Dropoff ETA" at bounding box center [1450, 426] width 175 height 27
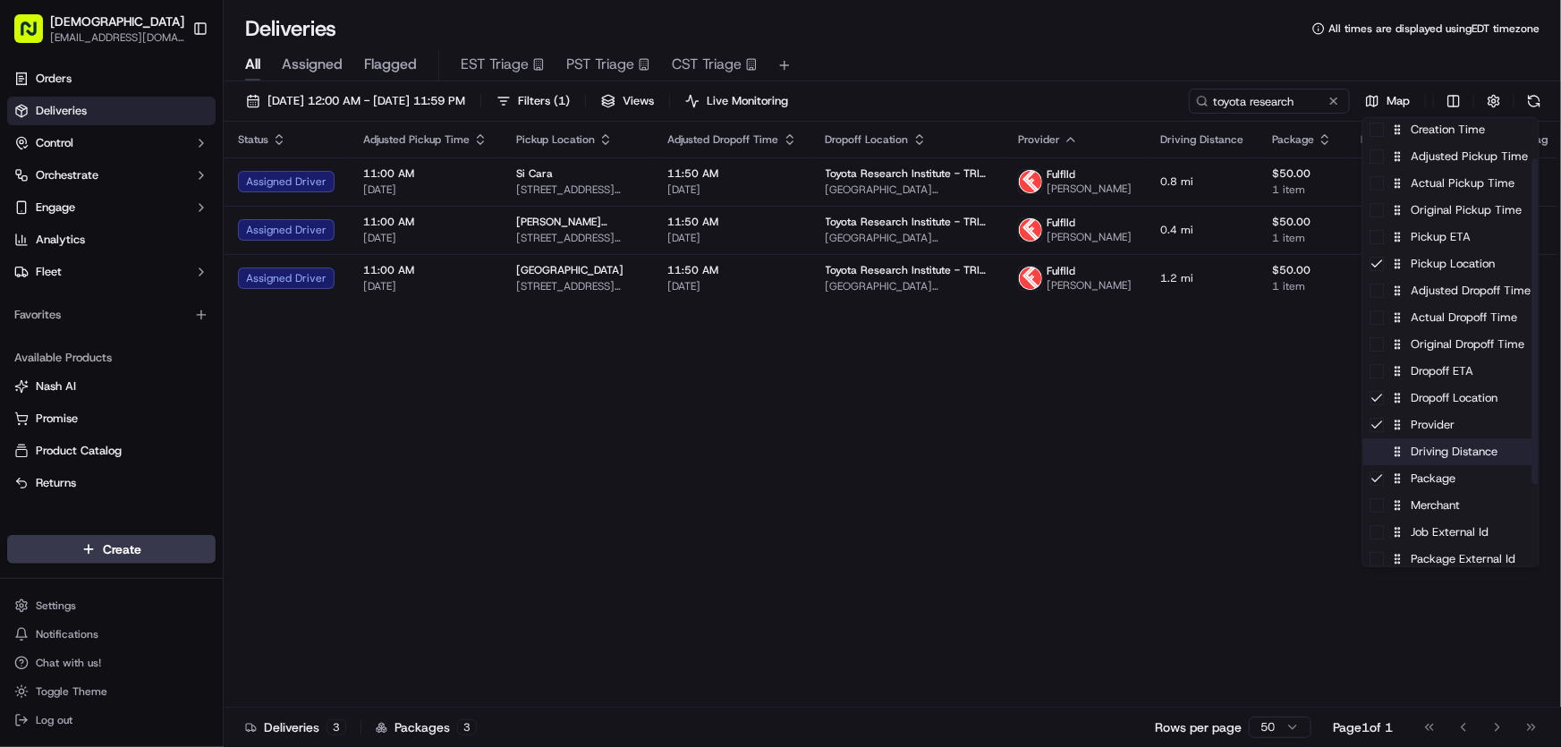
scroll to position [80, 0]
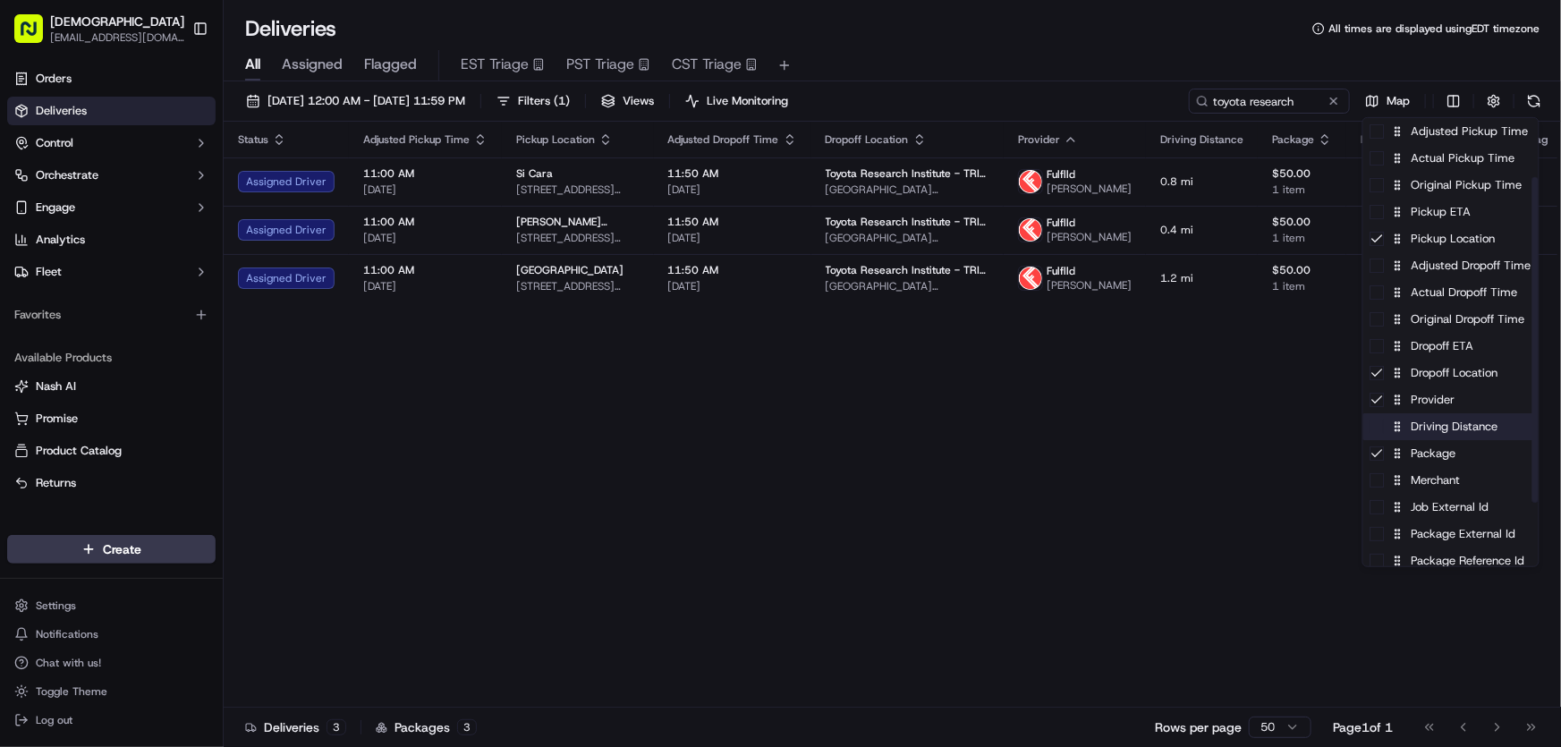
click at [1427, 428] on div "Driving Distance" at bounding box center [1450, 426] width 175 height 27
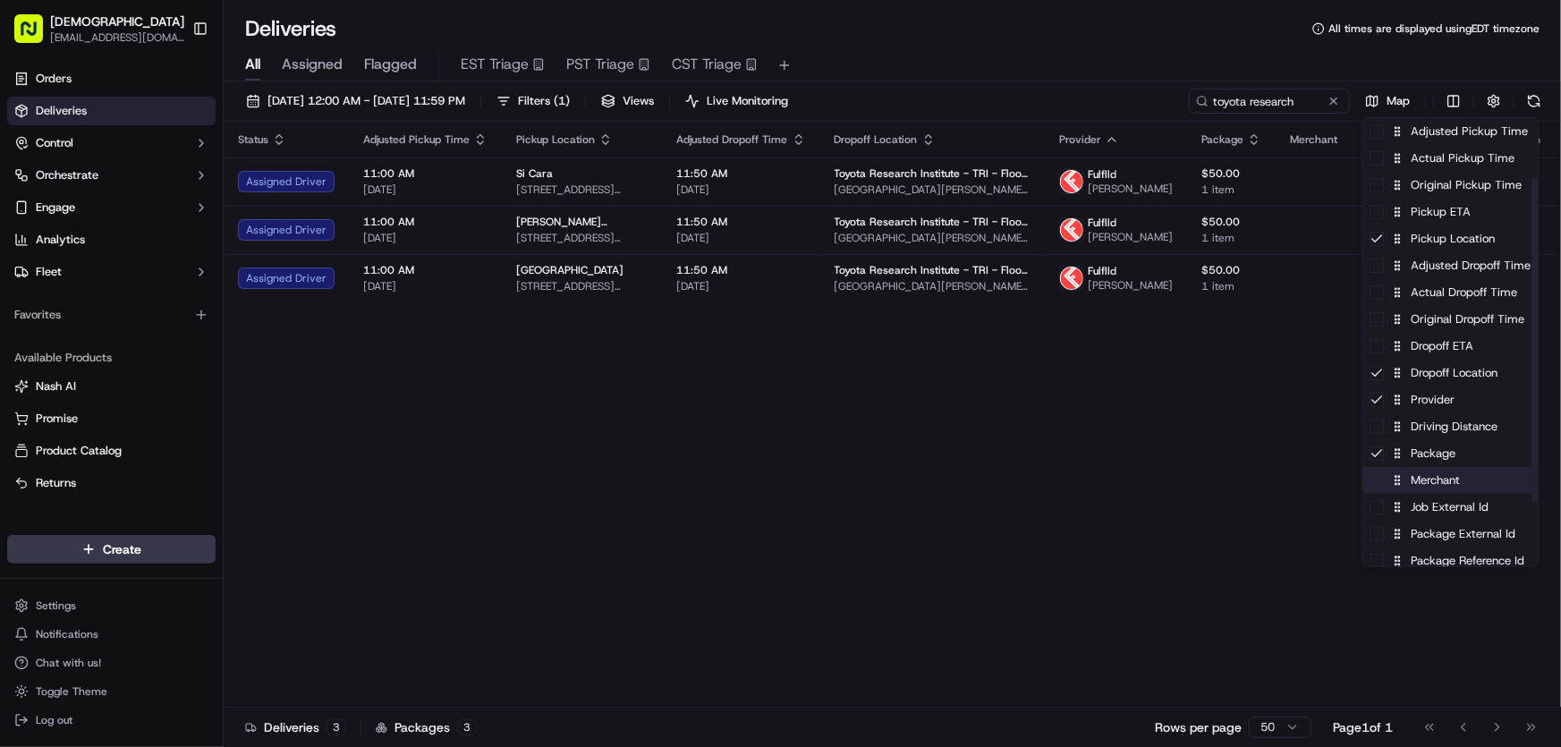
click at [1413, 480] on div "Merchant" at bounding box center [1450, 480] width 175 height 27
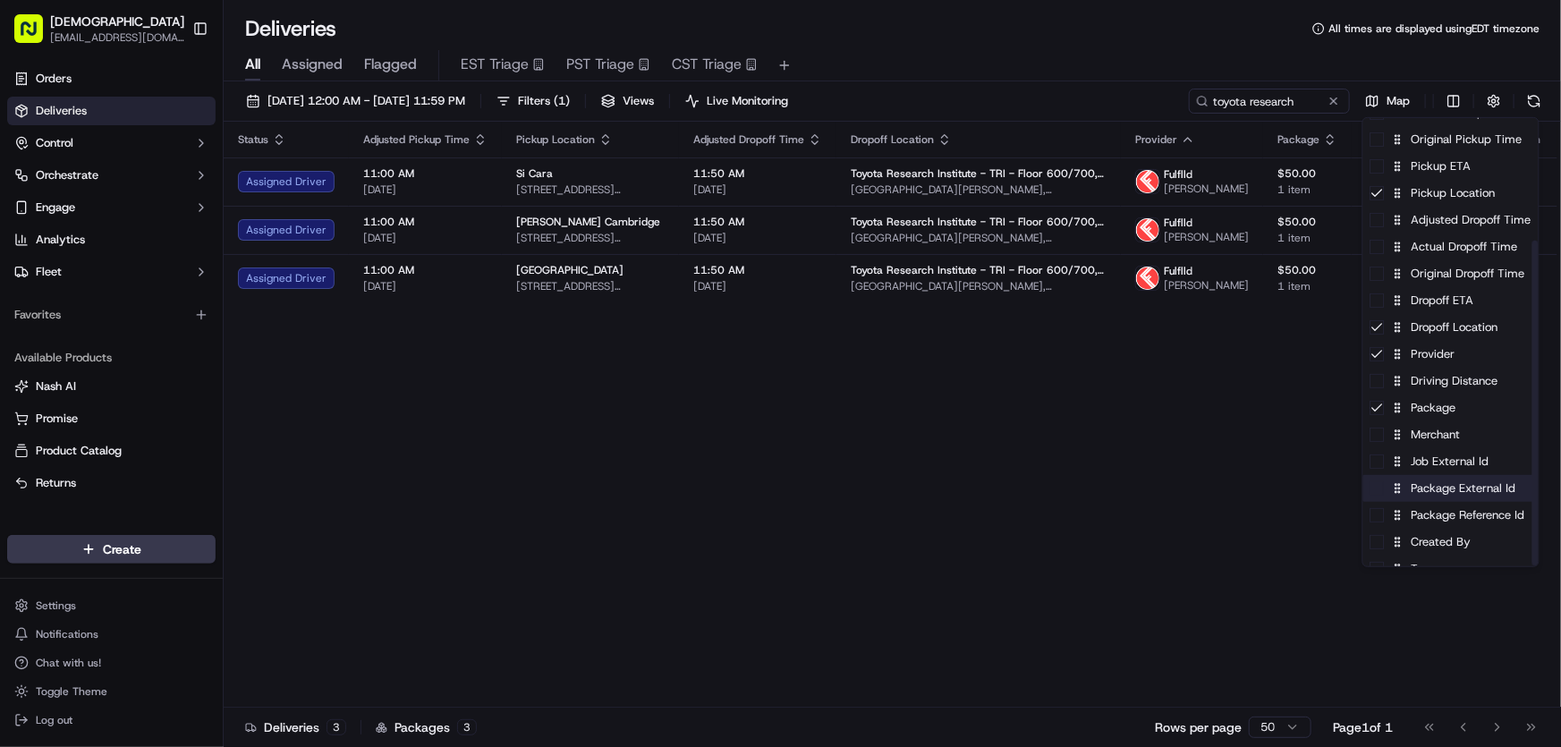
scroll to position [169, 0]
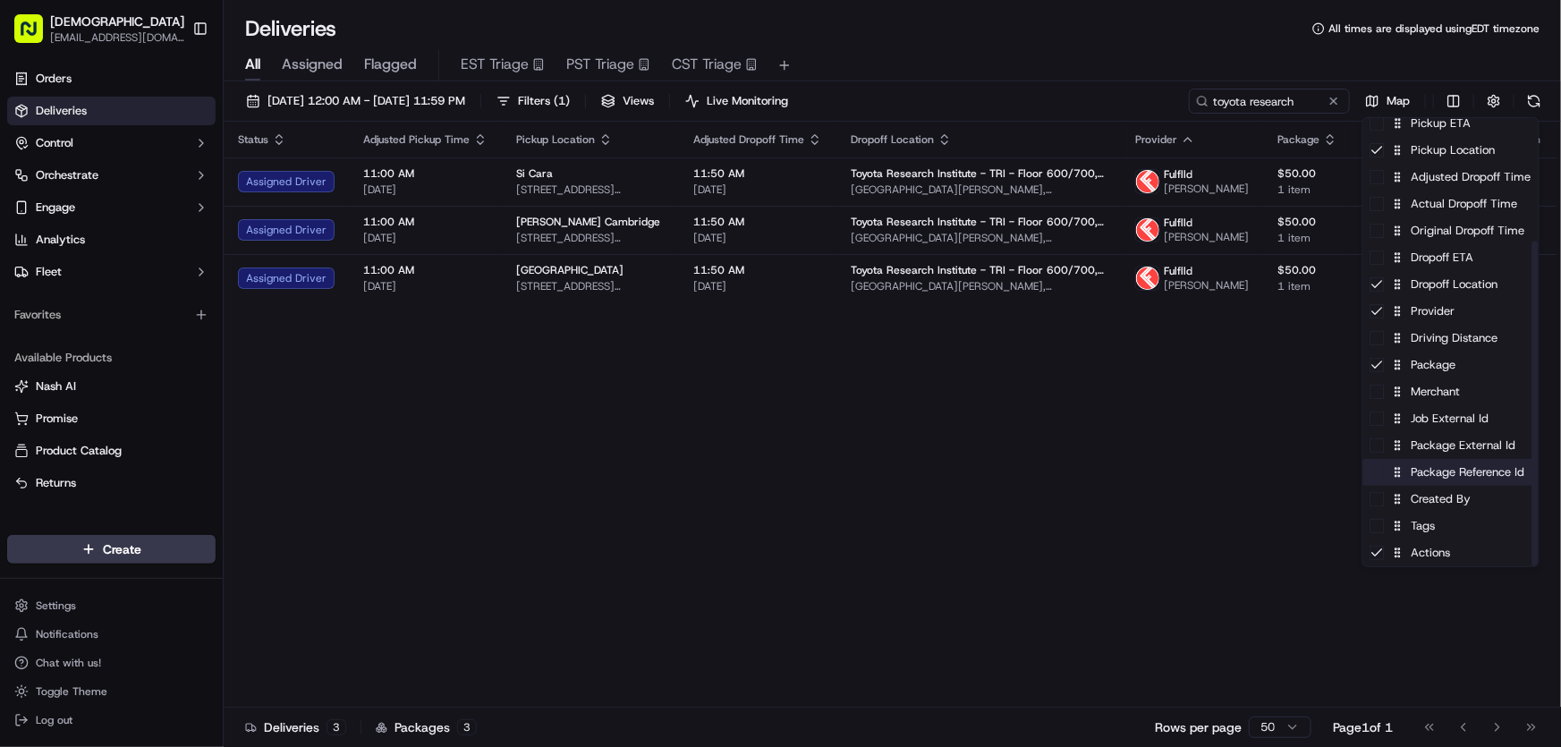
click at [1431, 472] on div "Package Reference Id" at bounding box center [1450, 472] width 175 height 27
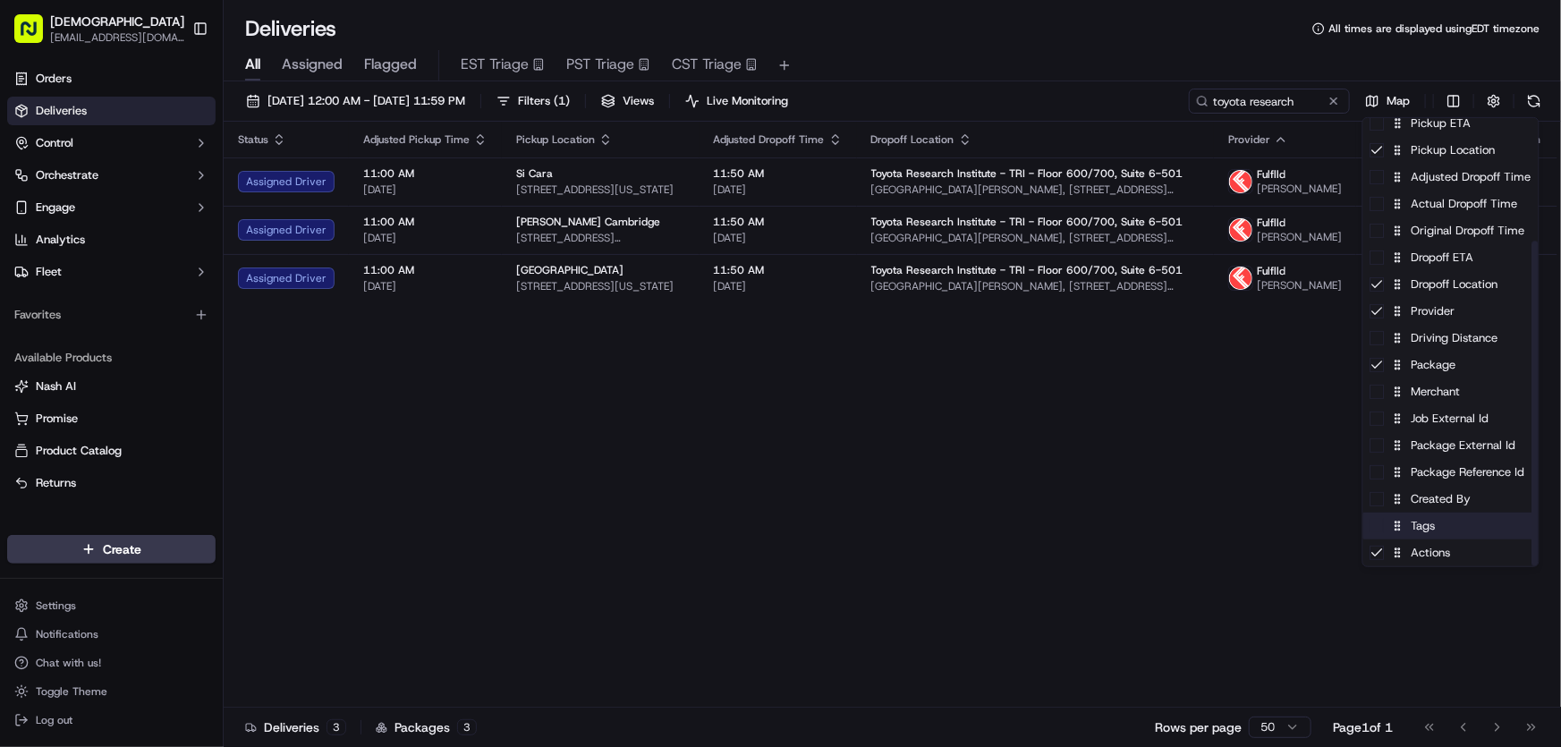
click at [1416, 523] on div "Tags" at bounding box center [1450, 525] width 175 height 27
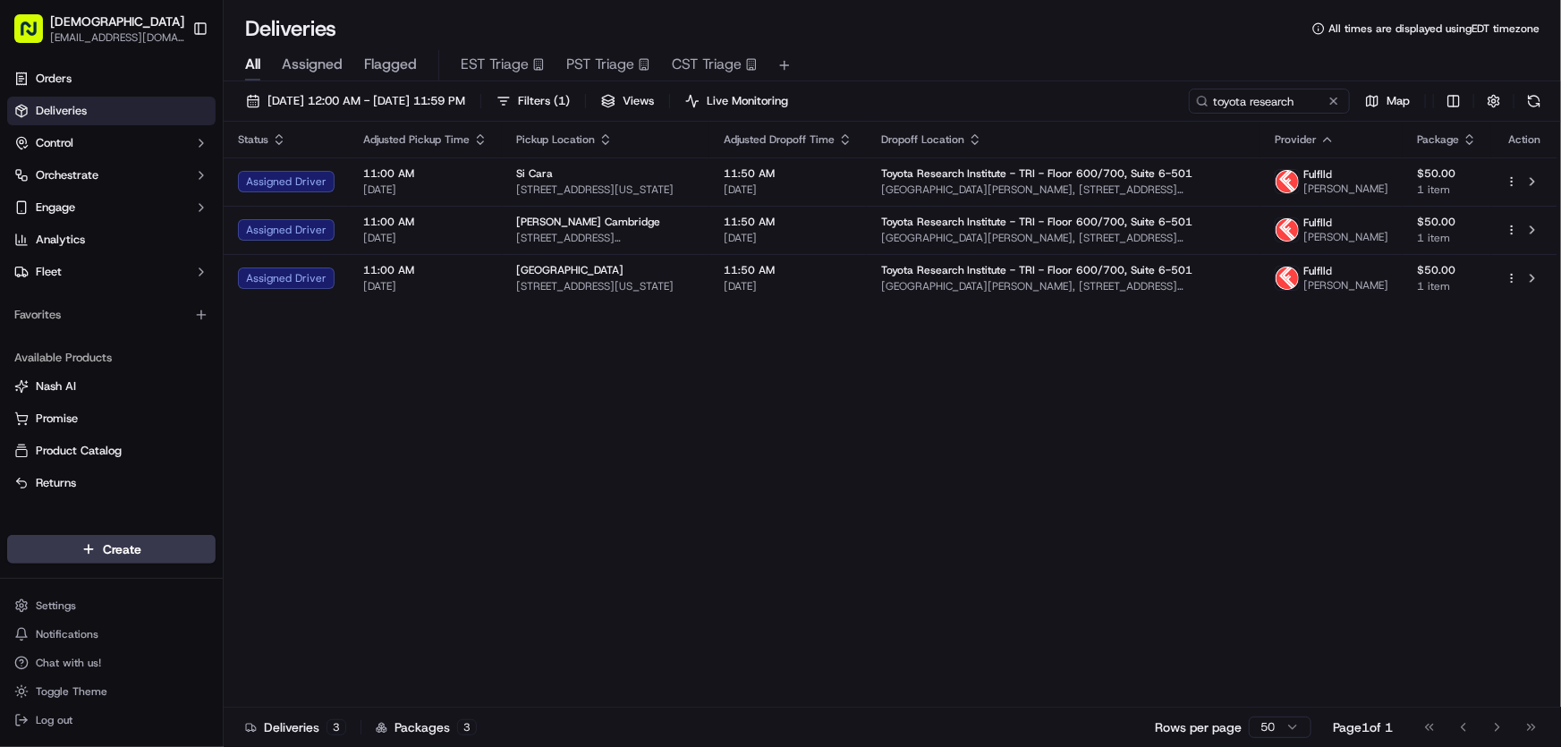
click at [1167, 478] on html "Sharebite [EMAIL_ADDRESS][DOMAIN_NAME] Toggle Sidebar Orders Deliveries Control…" at bounding box center [780, 373] width 1561 height 747
click at [396, 102] on span "[DATE] 12:00 AM - [DATE] 11:59 PM" at bounding box center [366, 101] width 198 height 16
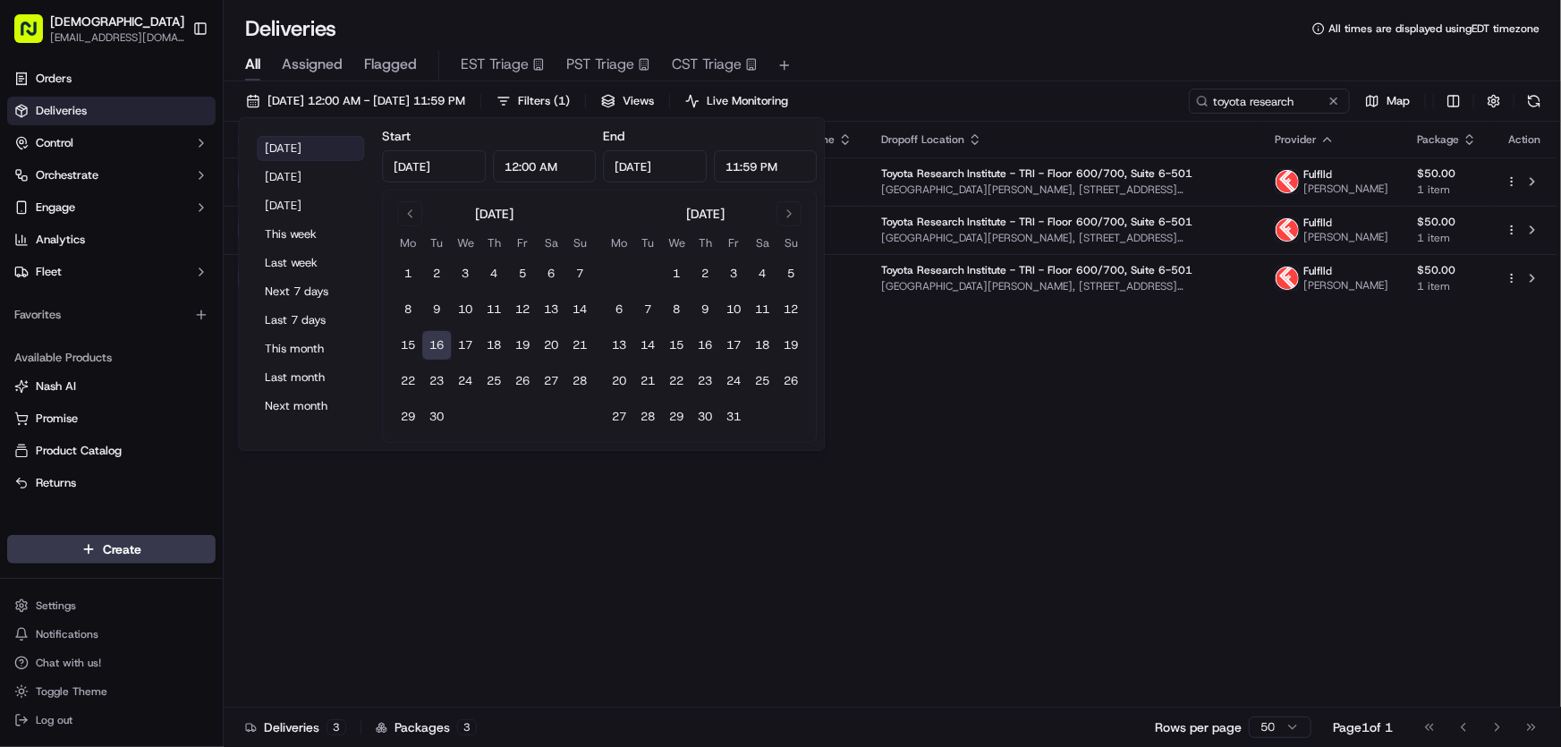
click at [292, 144] on button "[DATE]" at bounding box center [310, 148] width 107 height 25
click at [1080, 411] on div "Status Adjusted Pickup Time Pickup Location Adjusted Dropoff Time Dropoff Locat…" at bounding box center [891, 415] width 1334 height 586
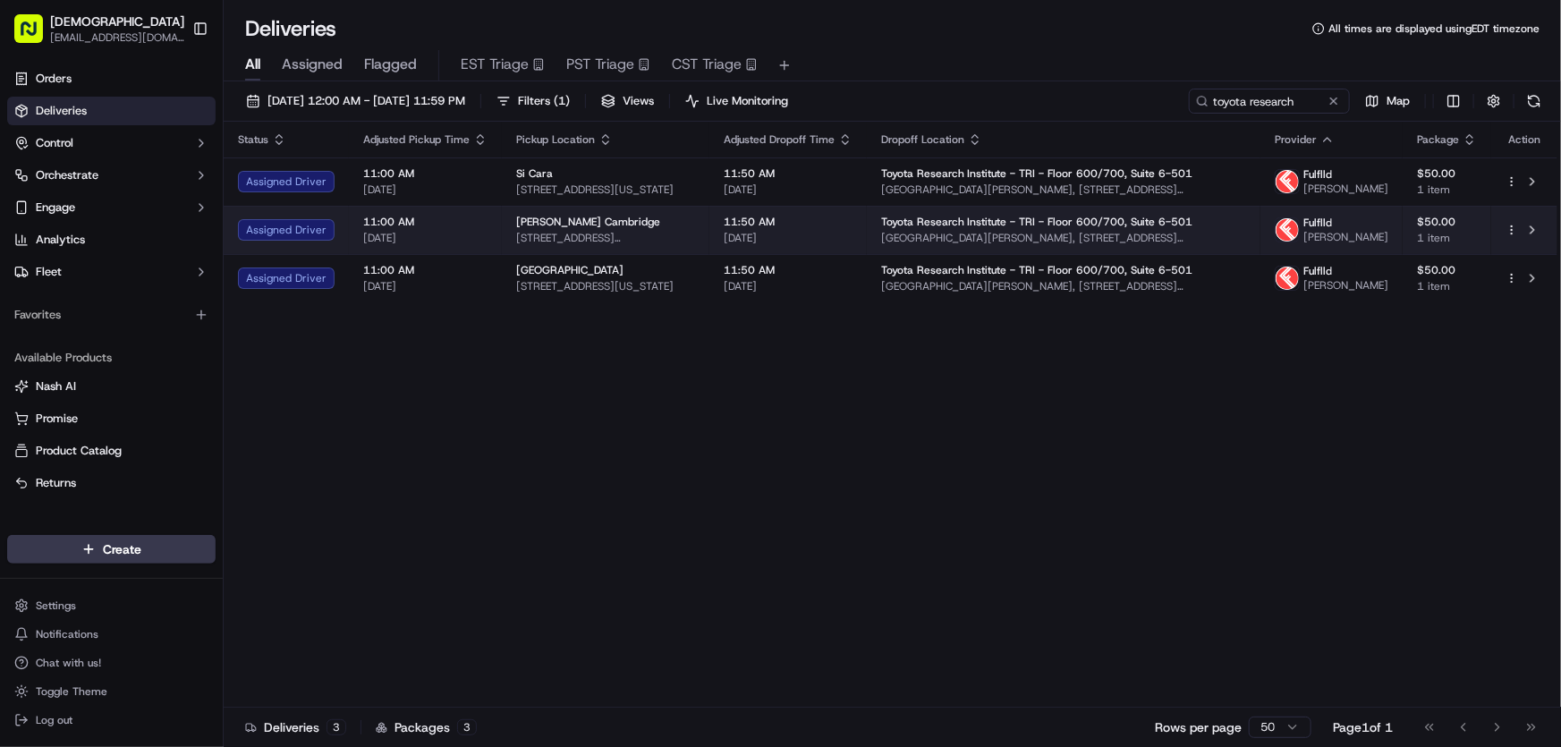
click at [1160, 229] on span "Toyota Research Institute - TRI - Floor 600/700, Suite 6-501" at bounding box center [1037, 222] width 312 height 14
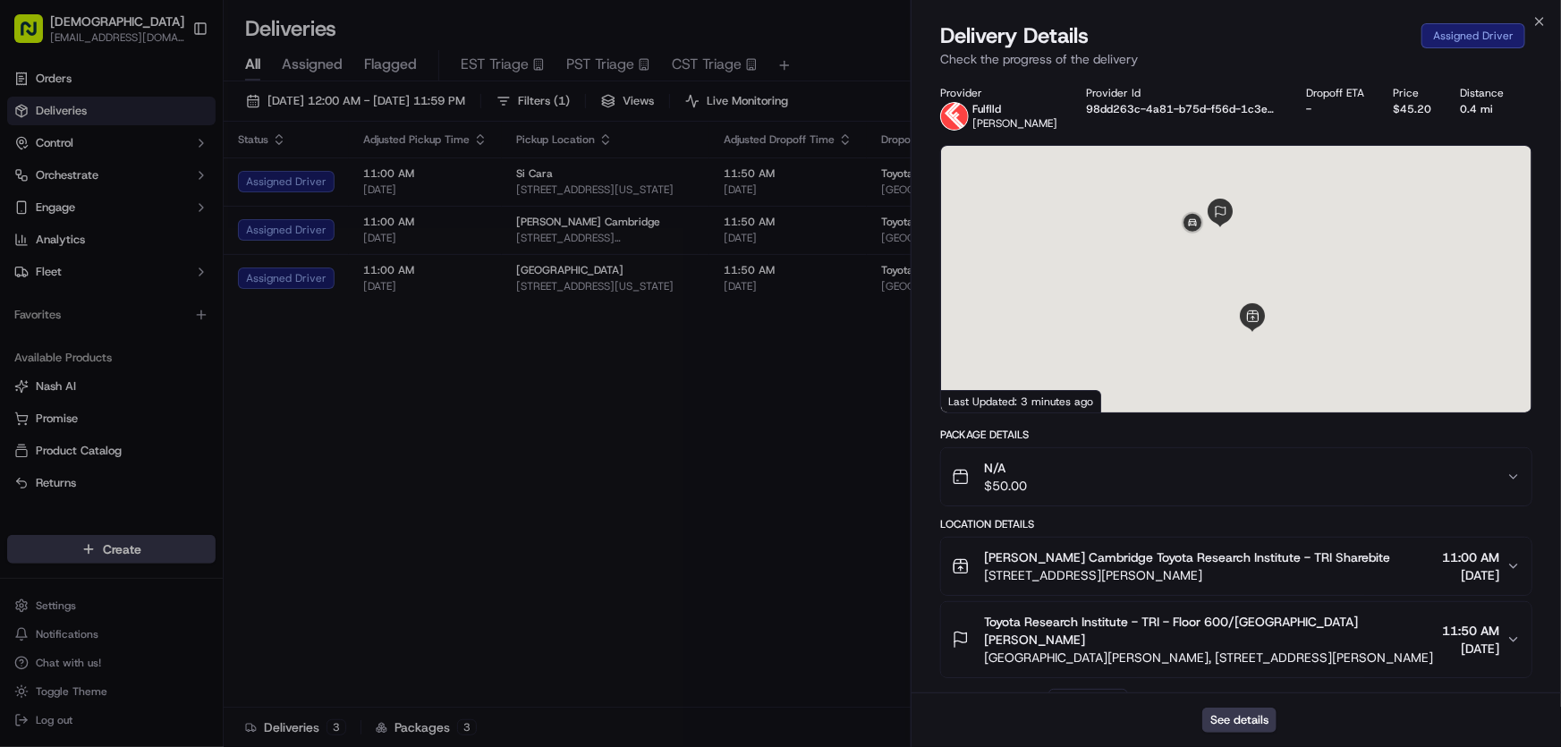
drag, startPoint x: 1376, startPoint y: 635, endPoint x: 986, endPoint y: 639, distance: 390.0
click at [986, 648] on span "One Kendall Square, 1 Kendall Square, Cambridge, MA 02139, USA" at bounding box center [1209, 657] width 451 height 18
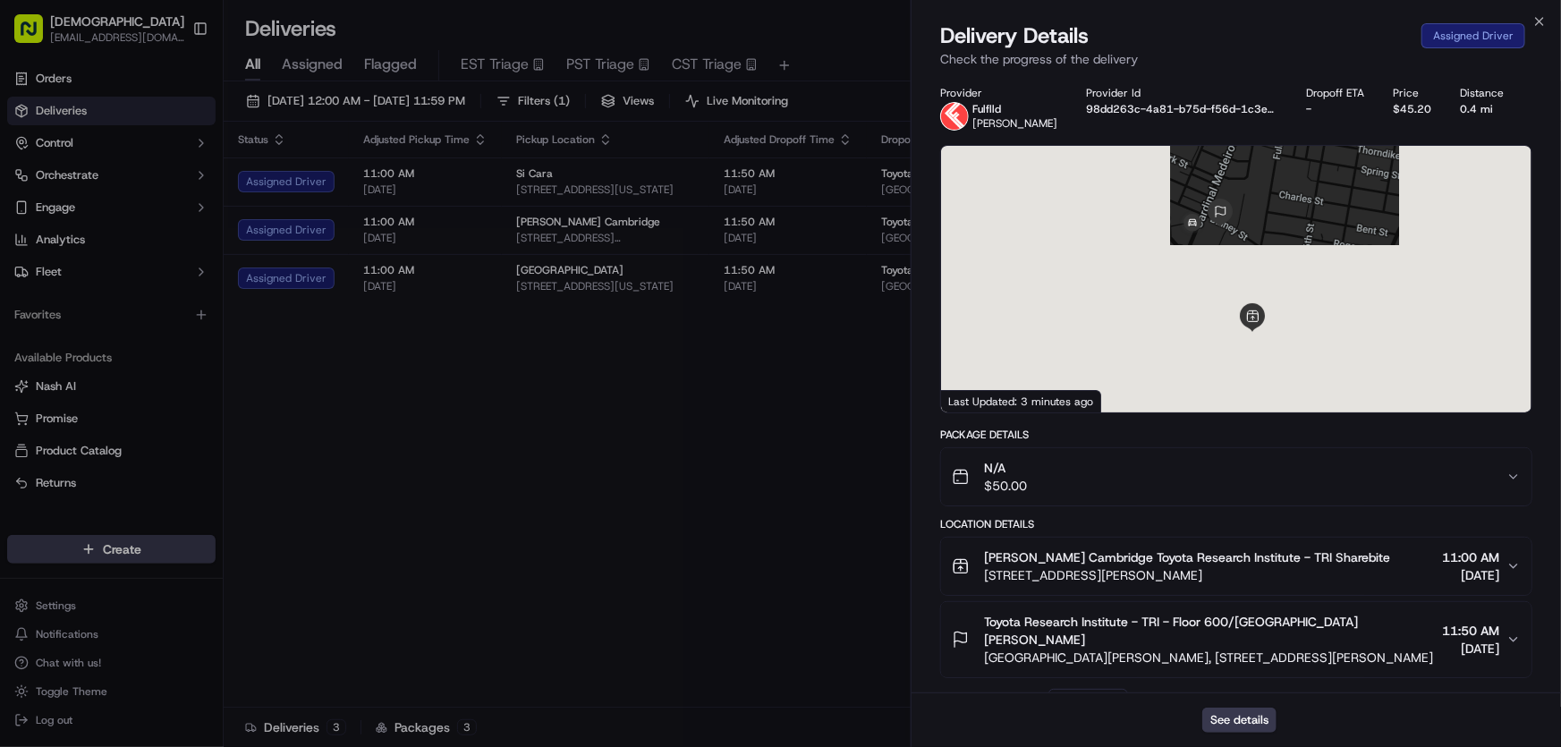
copy span "One Kendall Square, 1 Kendall Square, Cambridge, MA 02139, USA"
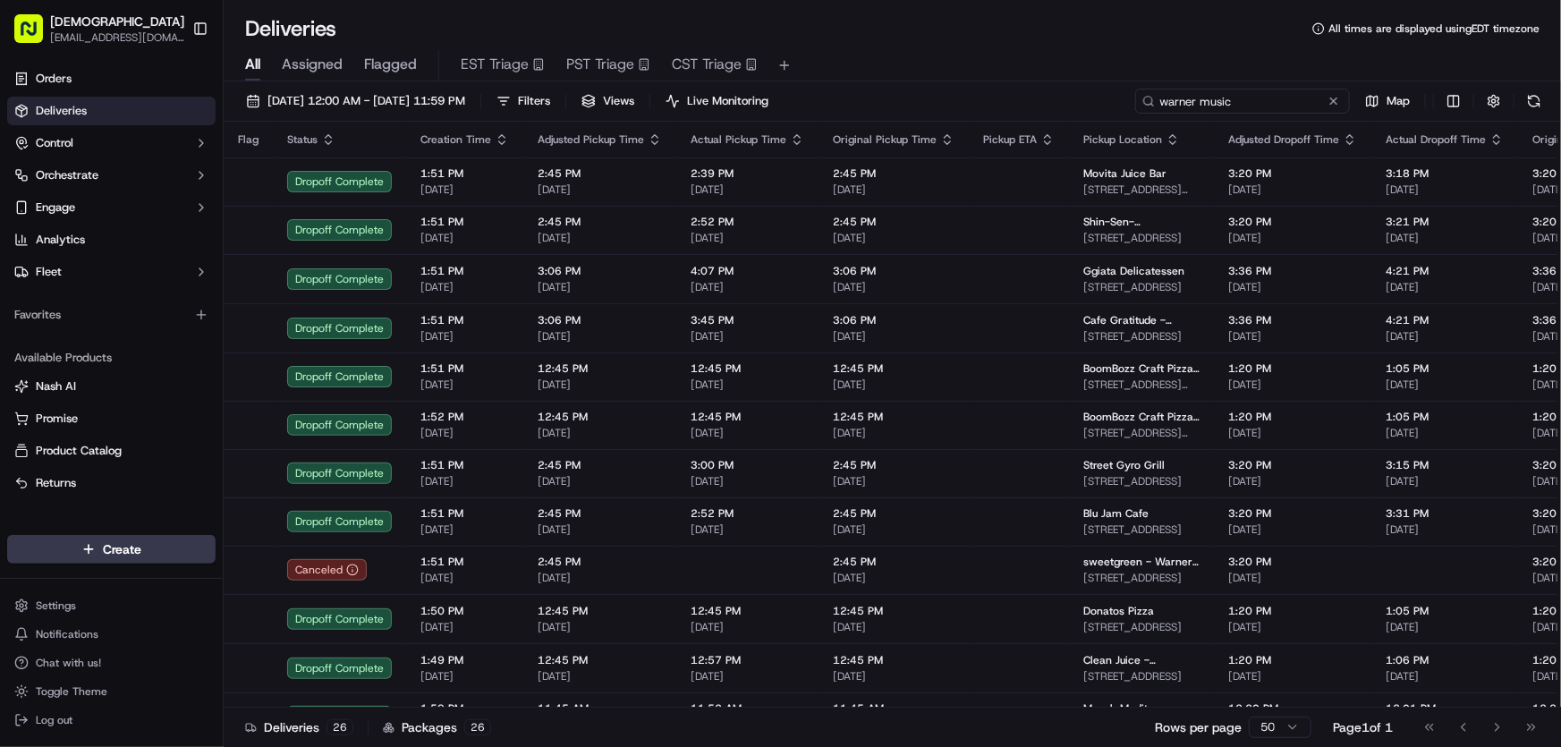
click at [1227, 97] on input "warner music" at bounding box center [1242, 101] width 215 height 25
drag, startPoint x: 1257, startPoint y: 97, endPoint x: 1044, endPoint y: 97, distance: 212.9
click at [1054, 97] on div "[DATE] 12:00 AM - [DATE] 11:59 PM Filters Views Live Monitoring warner music Map" at bounding box center [892, 105] width 1337 height 33
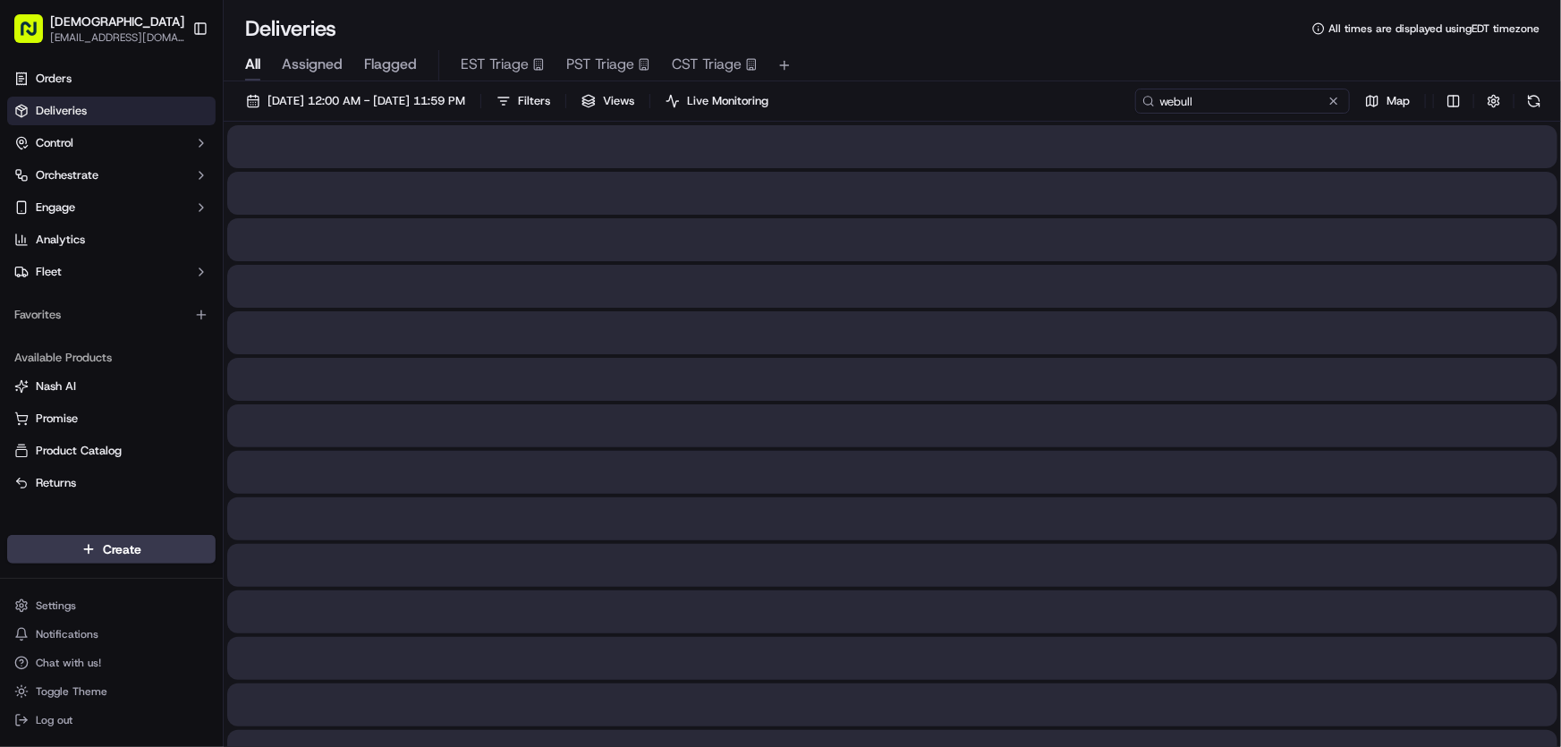
type input "webull"
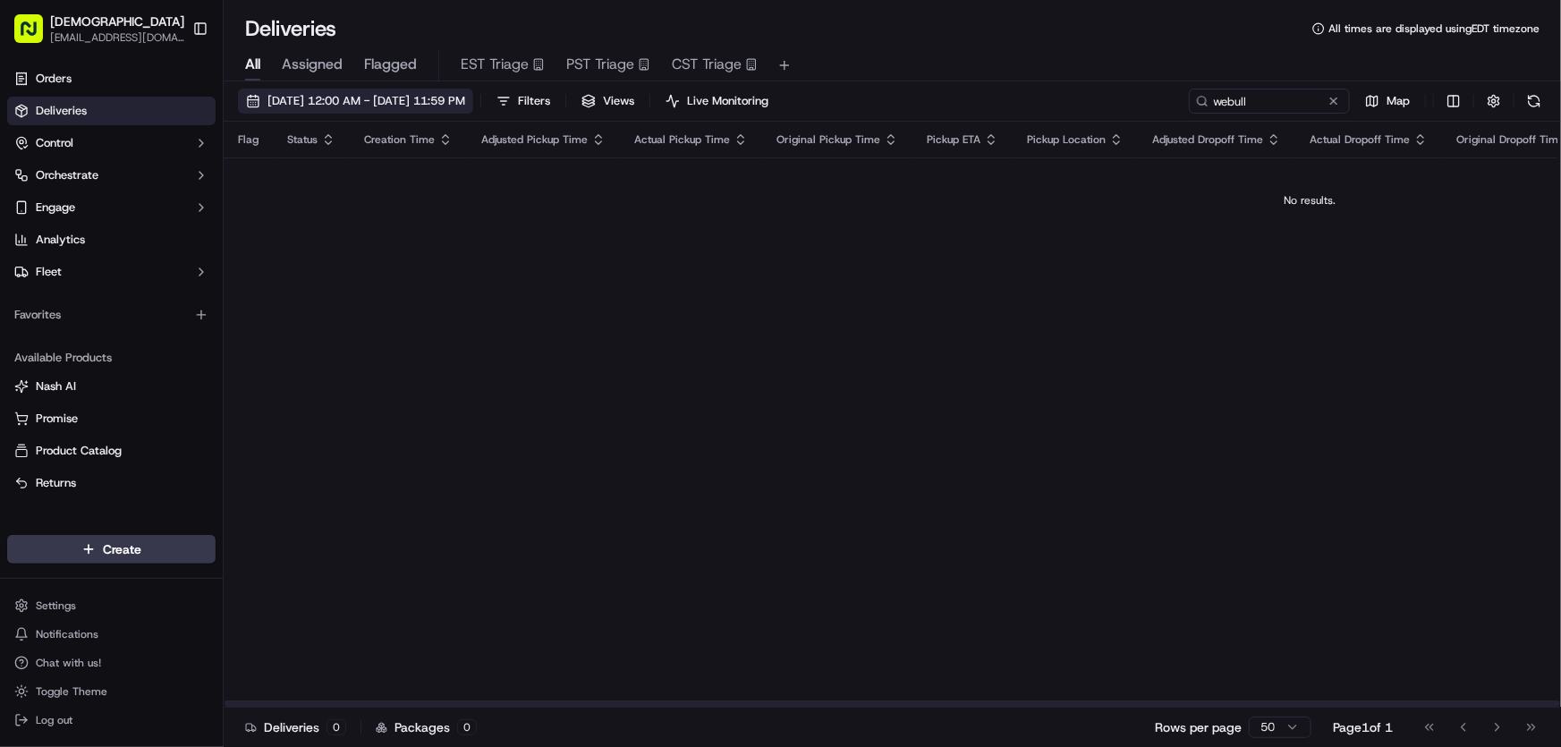
click at [376, 110] on button "[DATE] 12:00 AM - [DATE] 11:59 PM" at bounding box center [355, 101] width 235 height 25
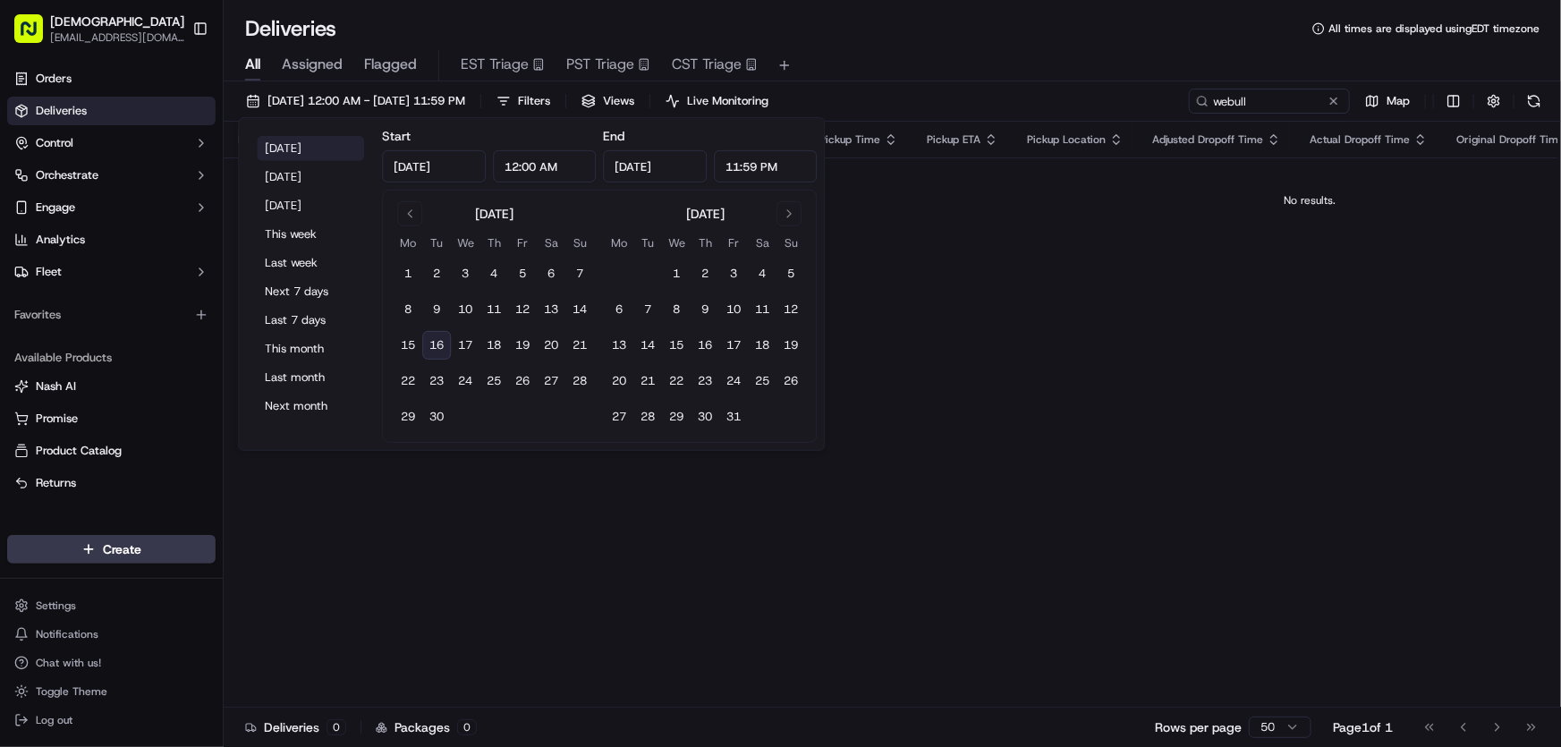
click at [280, 140] on button "[DATE]" at bounding box center [310, 148] width 107 height 25
type input "[DATE]"
click at [878, 38] on div "Deliveries All times are displayed using EDT timezone" at bounding box center [892, 28] width 1337 height 29
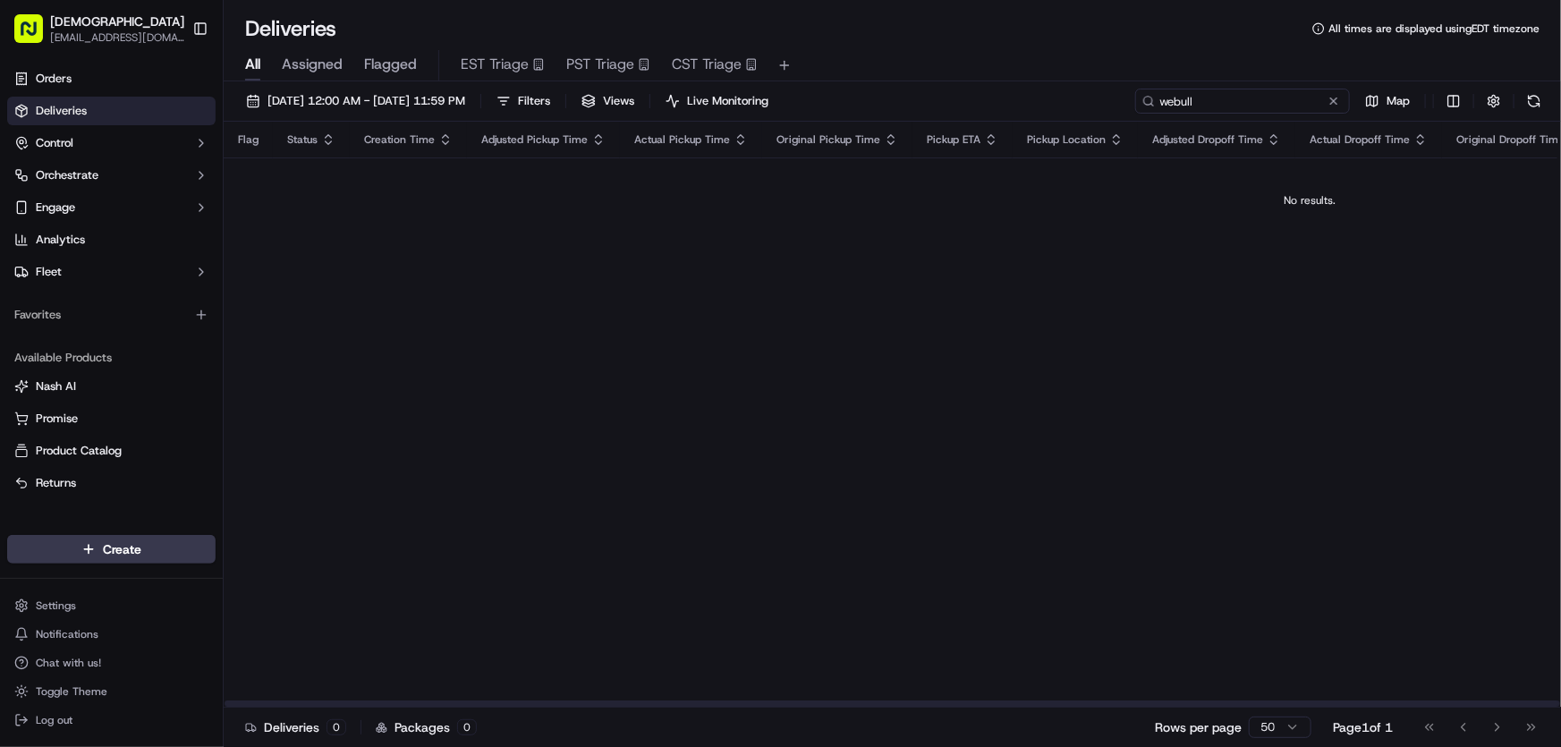
drag, startPoint x: 1275, startPoint y: 97, endPoint x: 1063, endPoint y: 128, distance: 214.3
click at [1063, 128] on div "09/16/2025 12:00 AM - 09/16/2025 11:59 PM Filters Views Live Monitoring webull …" at bounding box center [892, 415] width 1337 height 669
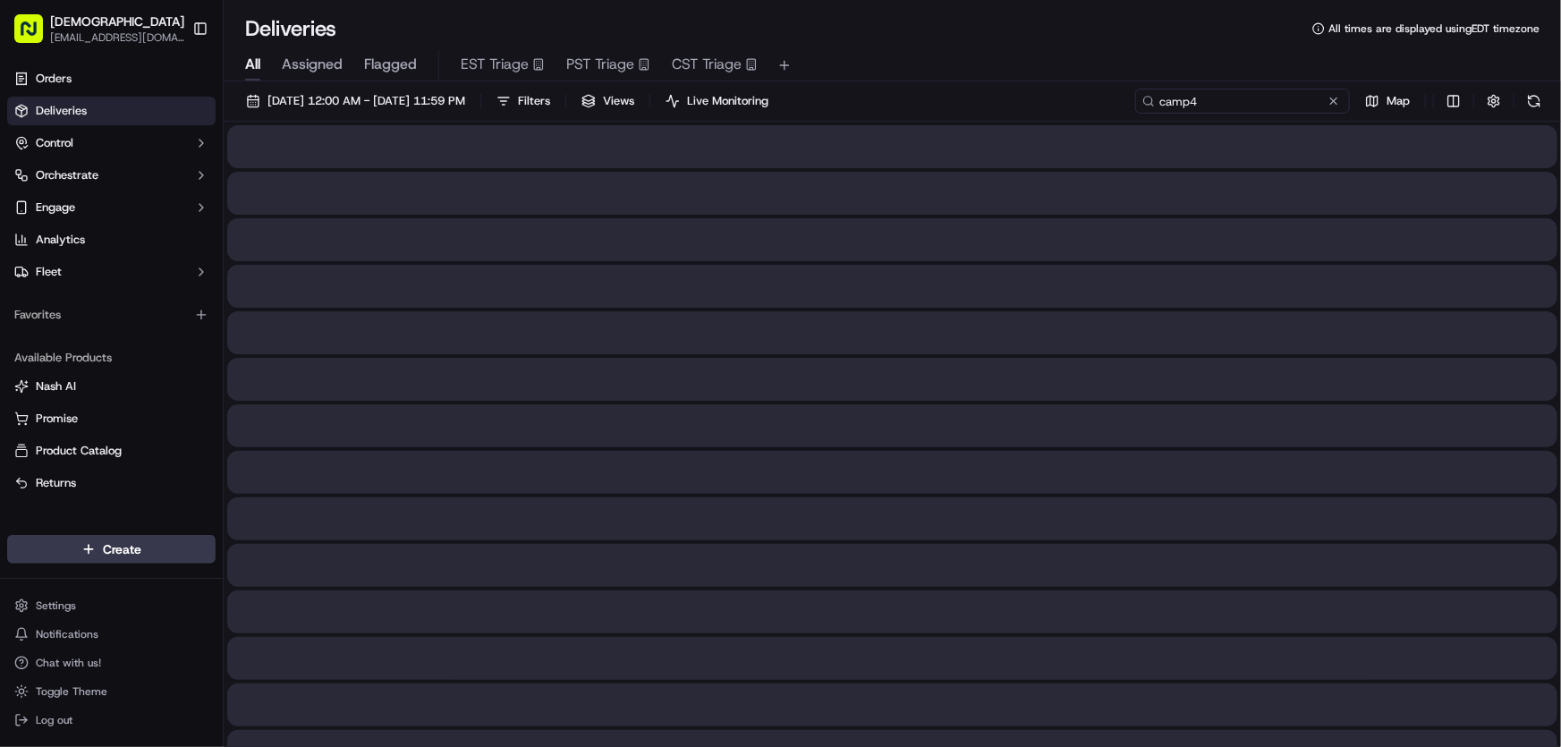
type input "camp4"
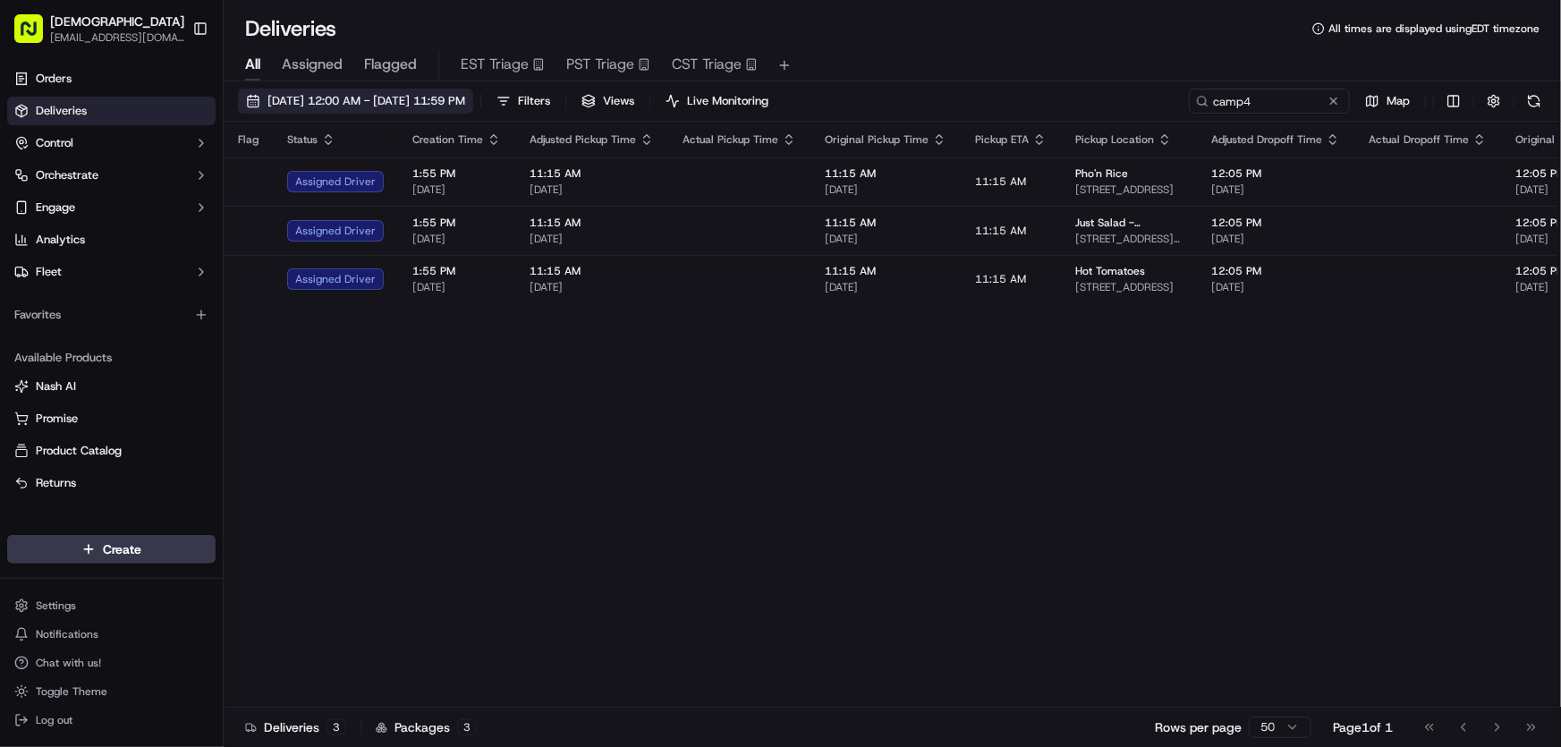
click at [347, 97] on span "[DATE] 12:00 AM - [DATE] 11:59 PM" at bounding box center [366, 101] width 198 height 16
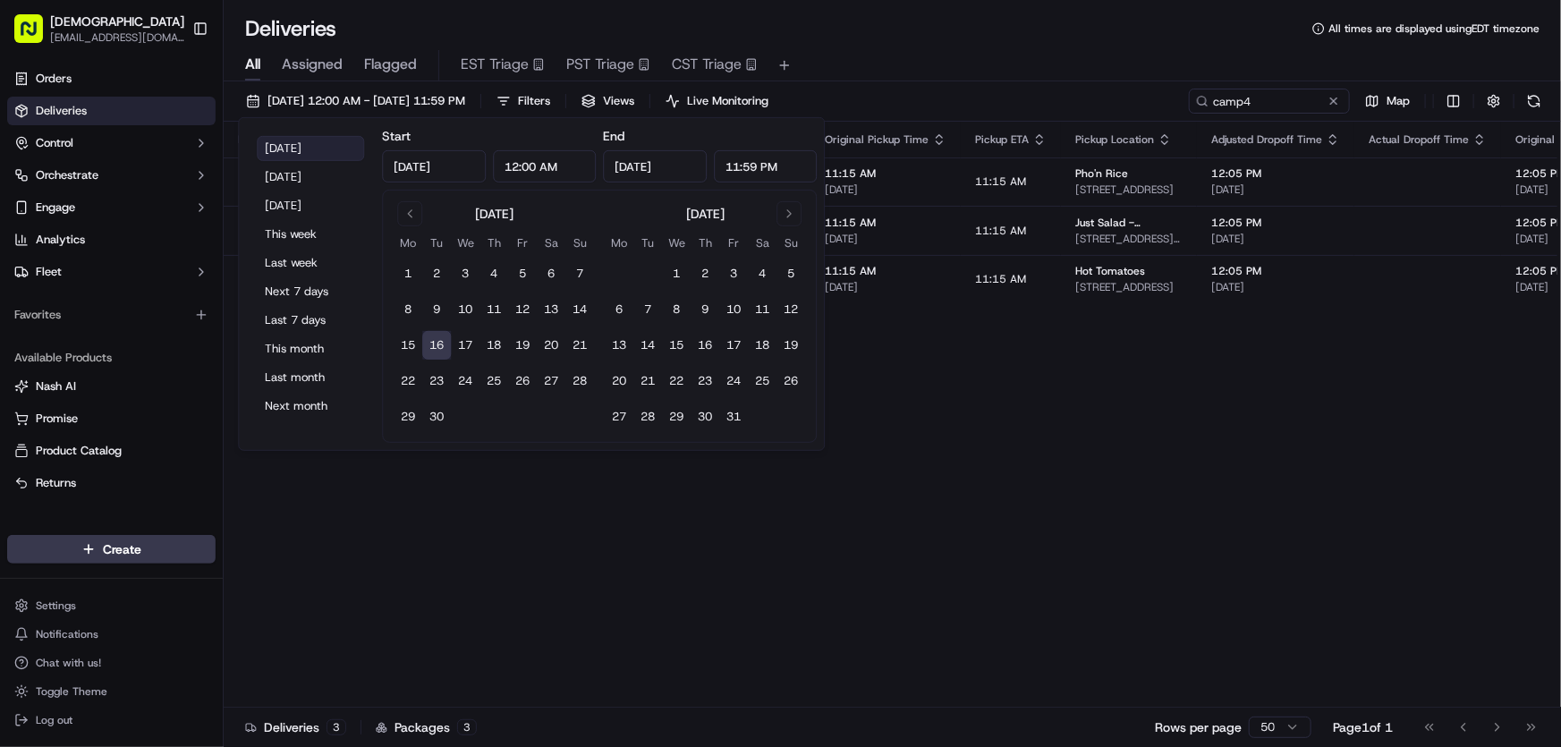
click at [290, 143] on button "[DATE]" at bounding box center [310, 148] width 107 height 25
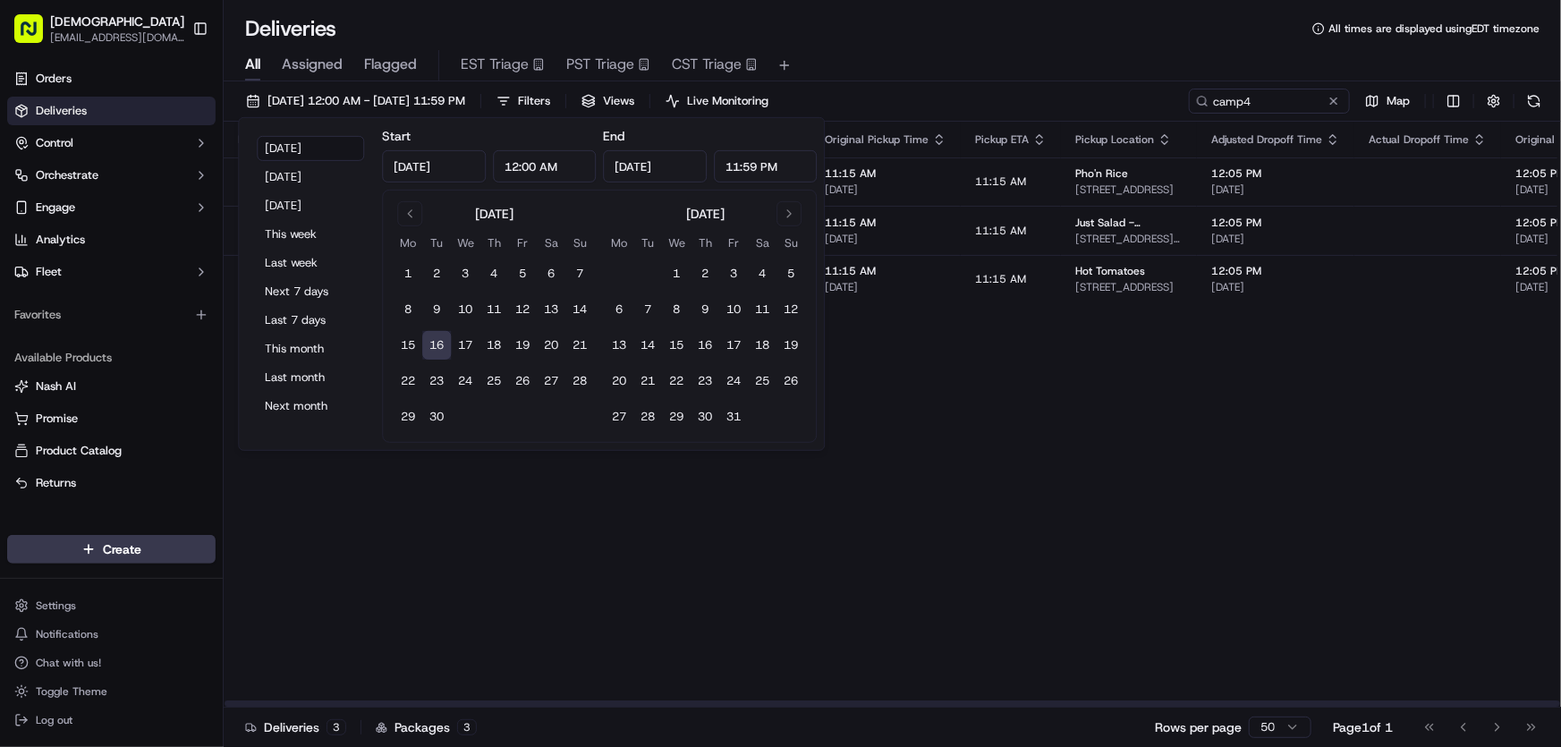
click at [1007, 56] on div "All Assigned Flagged EST Triage PST Triage CST Triage" at bounding box center [892, 65] width 1337 height 31
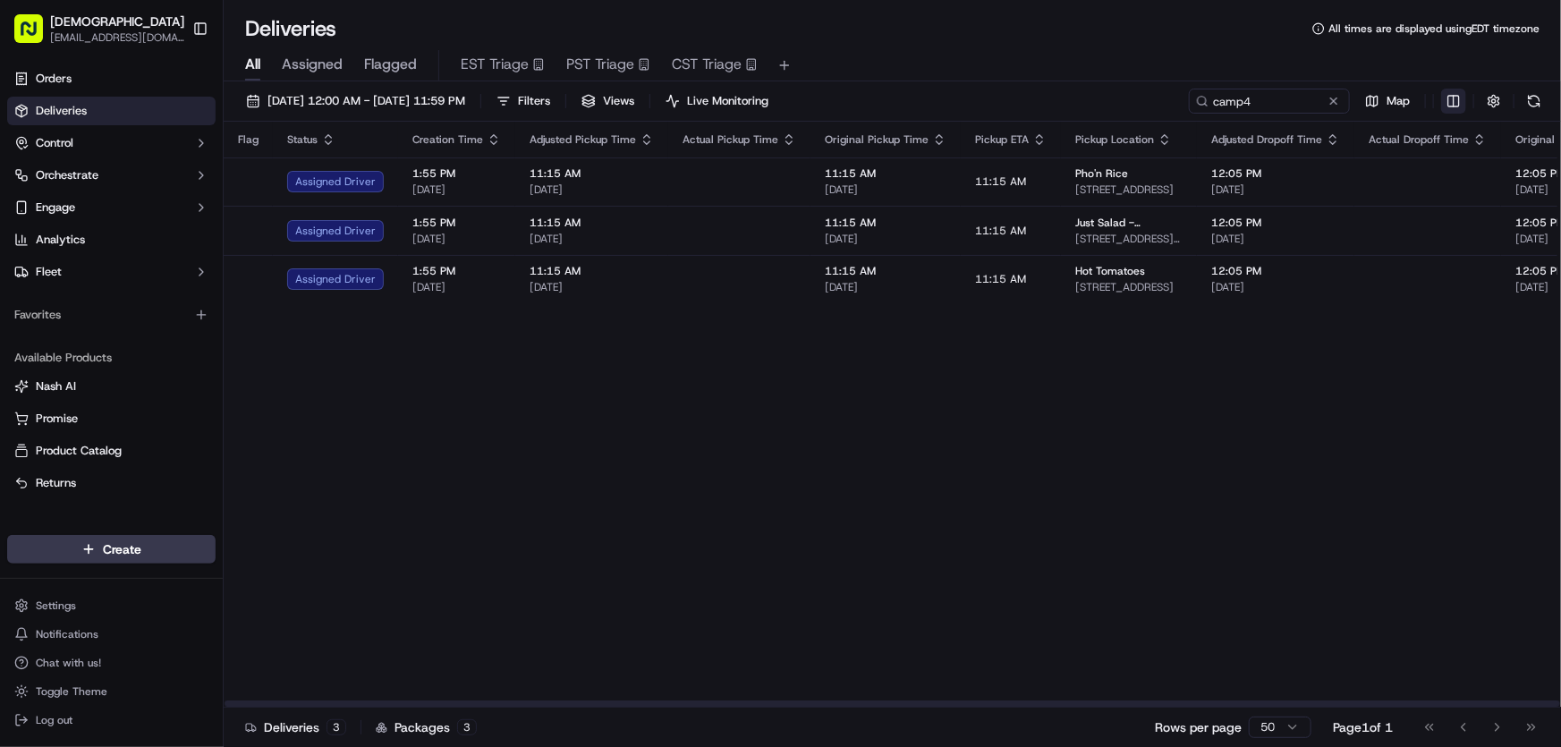
click at [1461, 89] on html "Sharebite rtrinos@sharebite.com Toggle Sidebar Orders Deliveries Control Orches…" at bounding box center [780, 373] width 1561 height 747
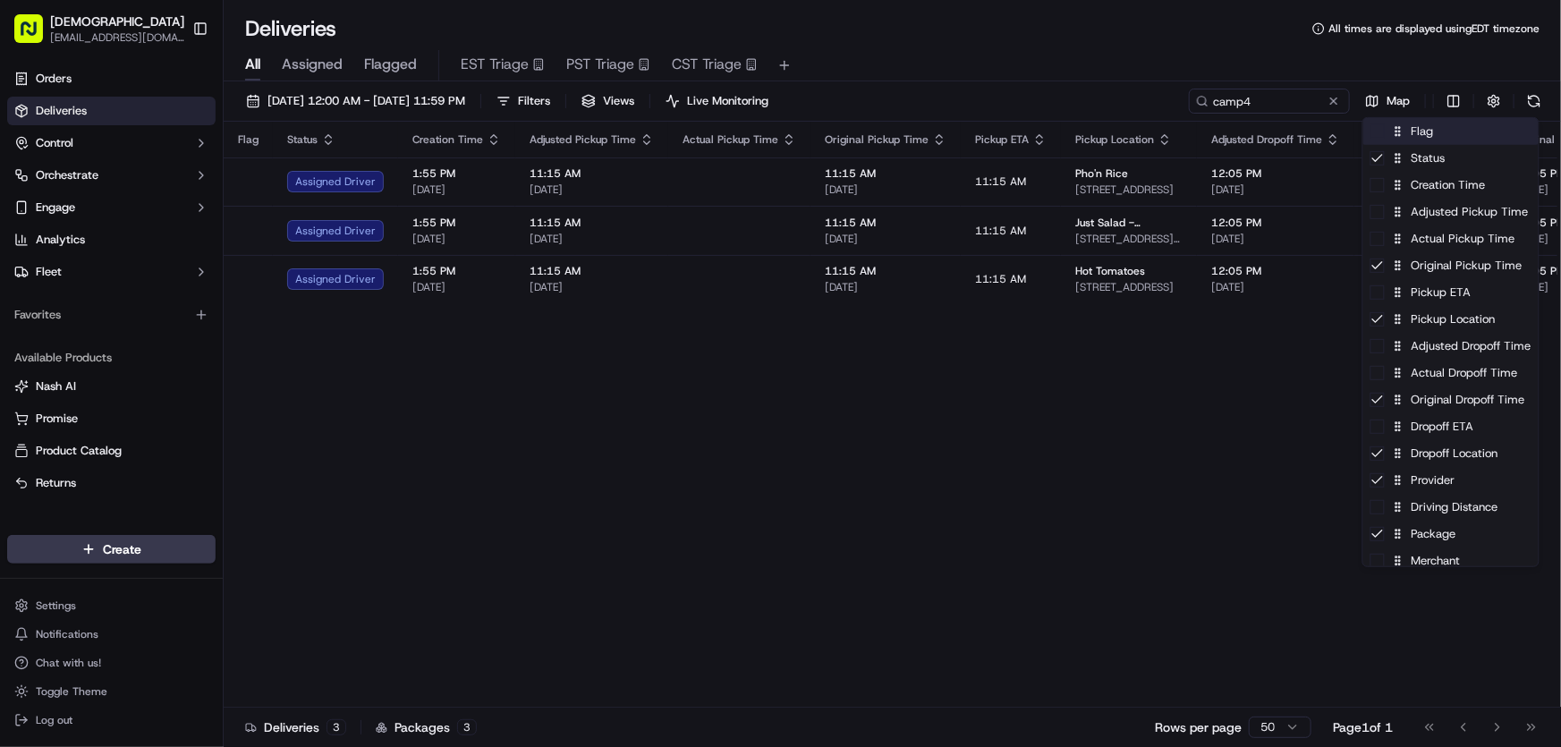
click at [1435, 130] on div "Flag" at bounding box center [1450, 131] width 175 height 27
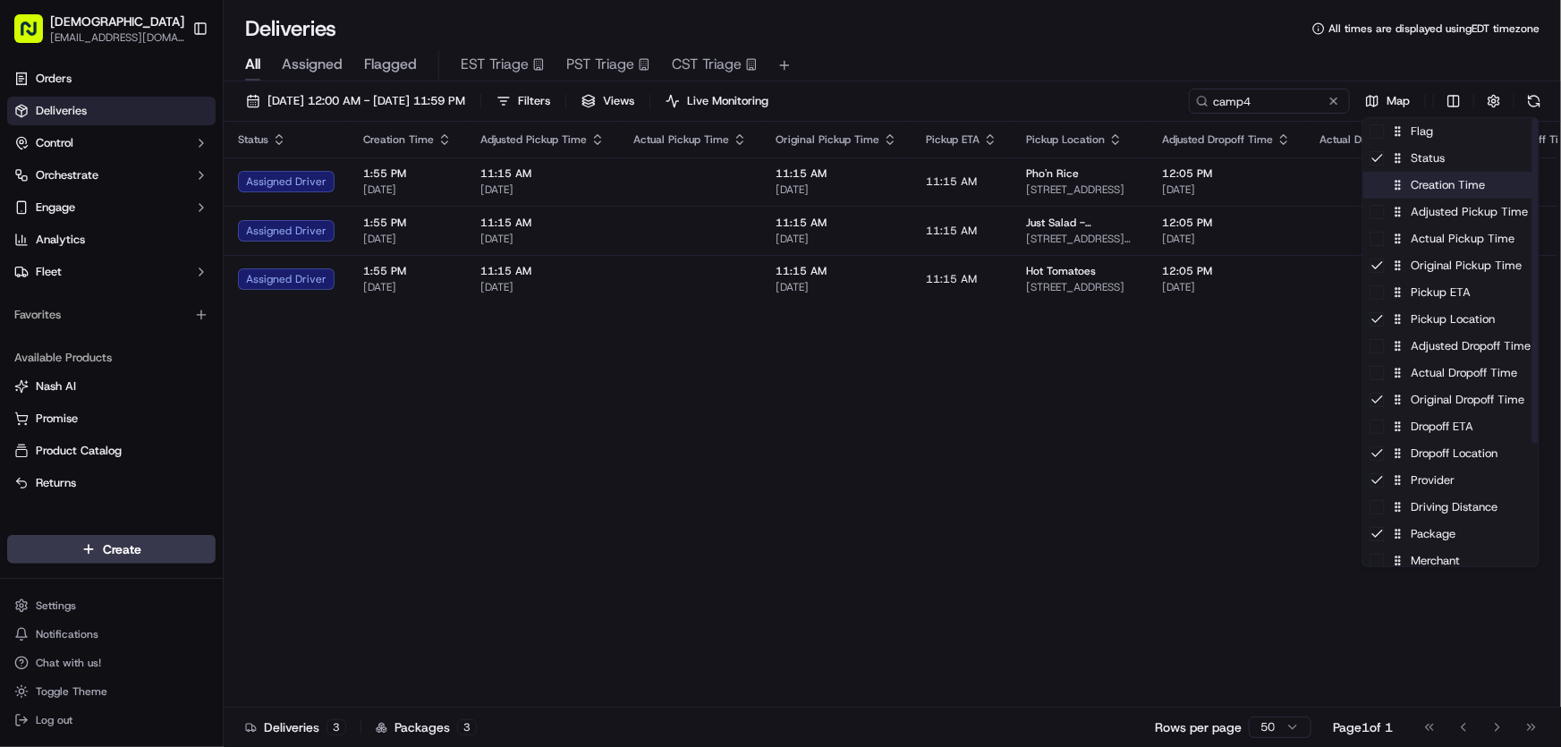
click at [1419, 185] on div "Creation Time" at bounding box center [1450, 185] width 175 height 27
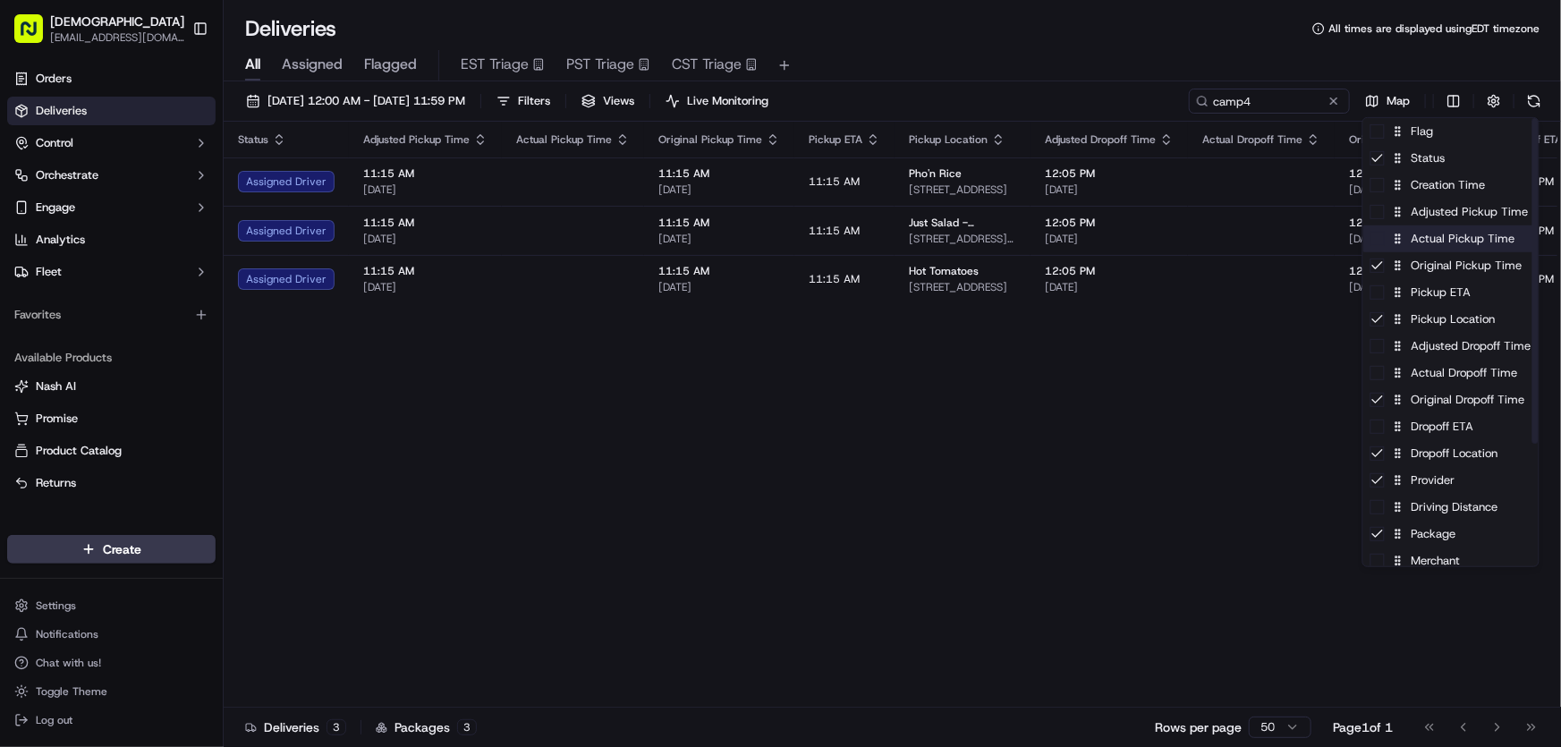
click at [1425, 246] on div "Actual Pickup Time" at bounding box center [1450, 238] width 175 height 27
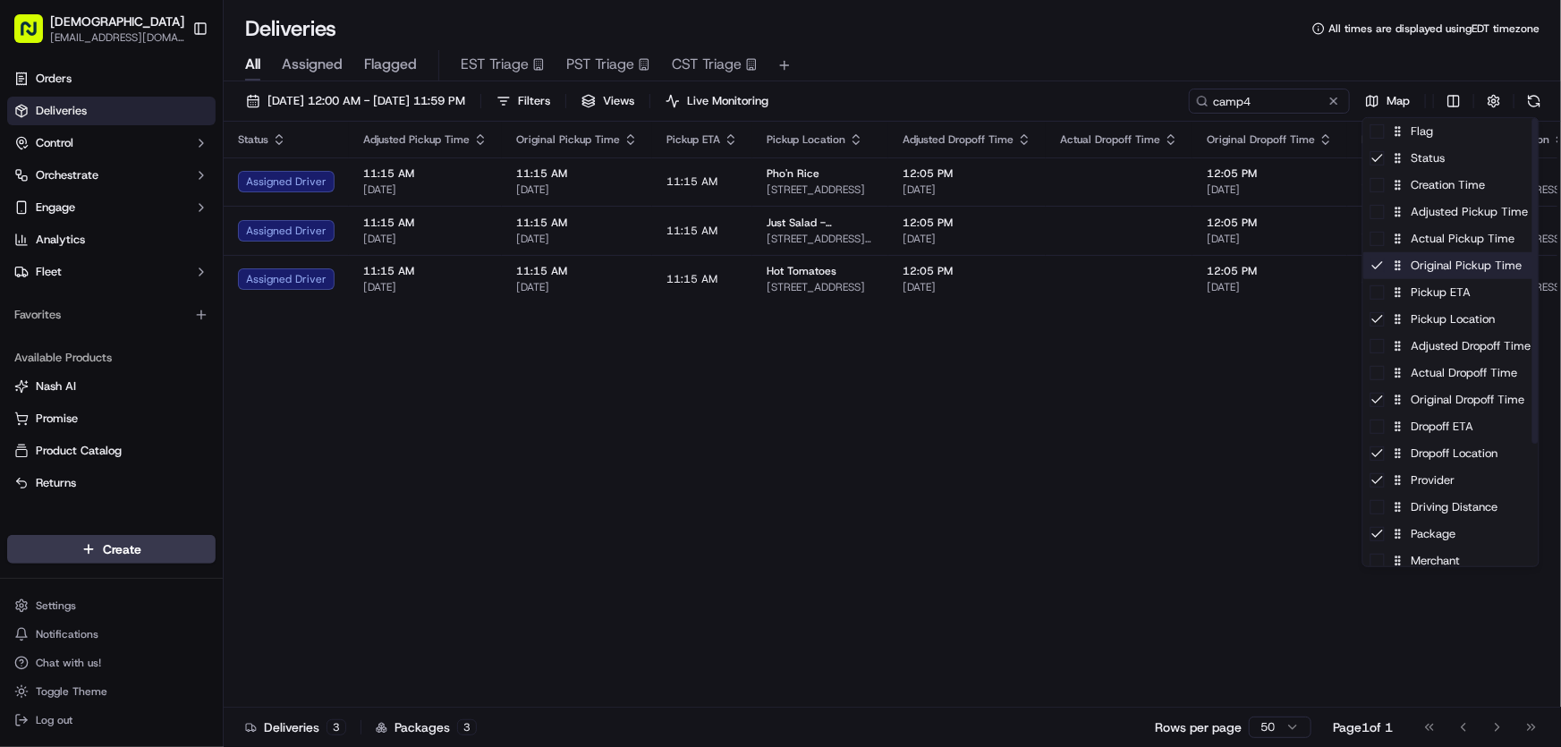
click at [1416, 266] on div "Original Pickup Time" at bounding box center [1450, 265] width 175 height 27
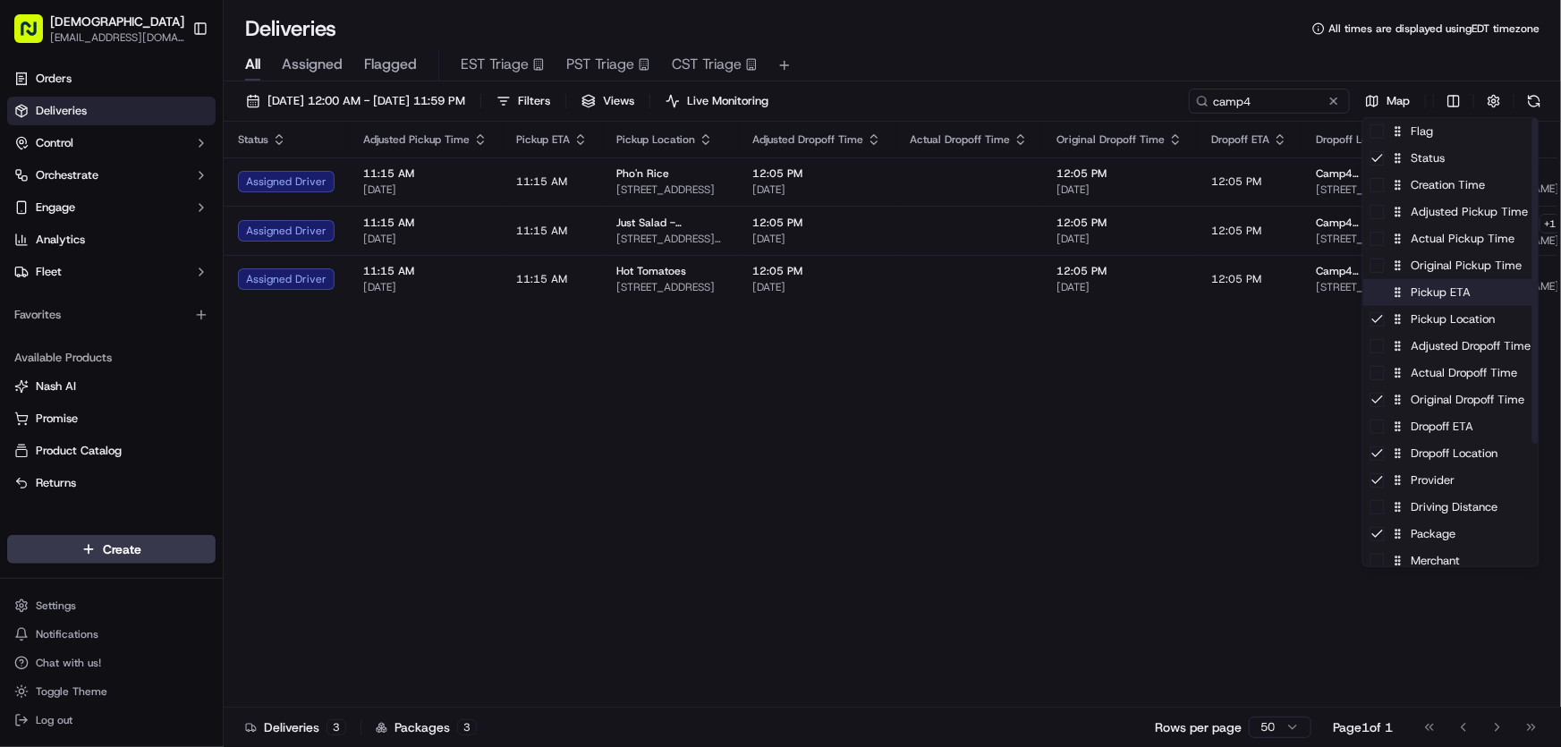
click at [1415, 284] on div "Pickup ETA" at bounding box center [1450, 292] width 175 height 27
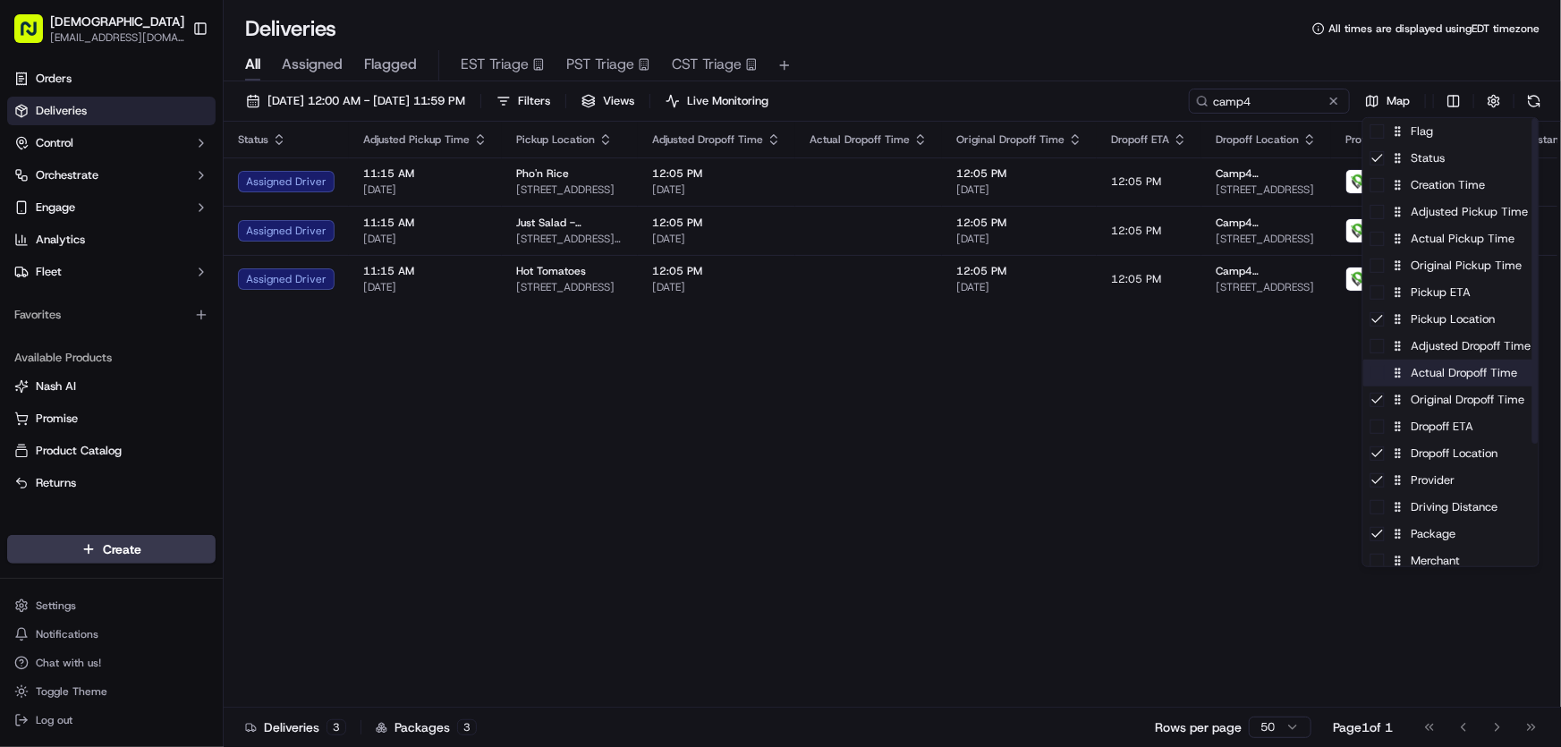
click at [1450, 382] on div "Actual Dropoff Time" at bounding box center [1450, 373] width 175 height 27
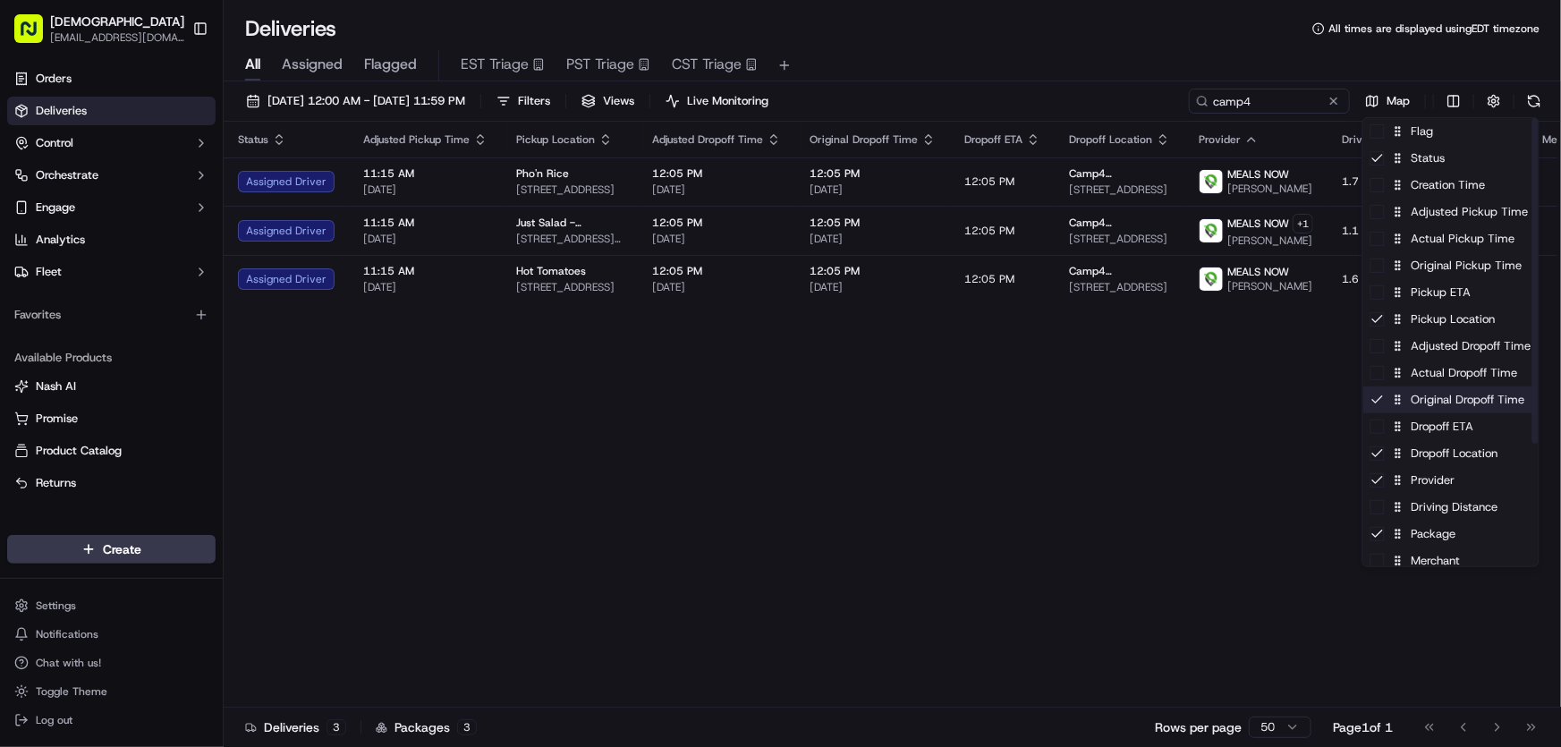
click at [1429, 404] on div "Original Dropoff Time" at bounding box center [1450, 399] width 175 height 27
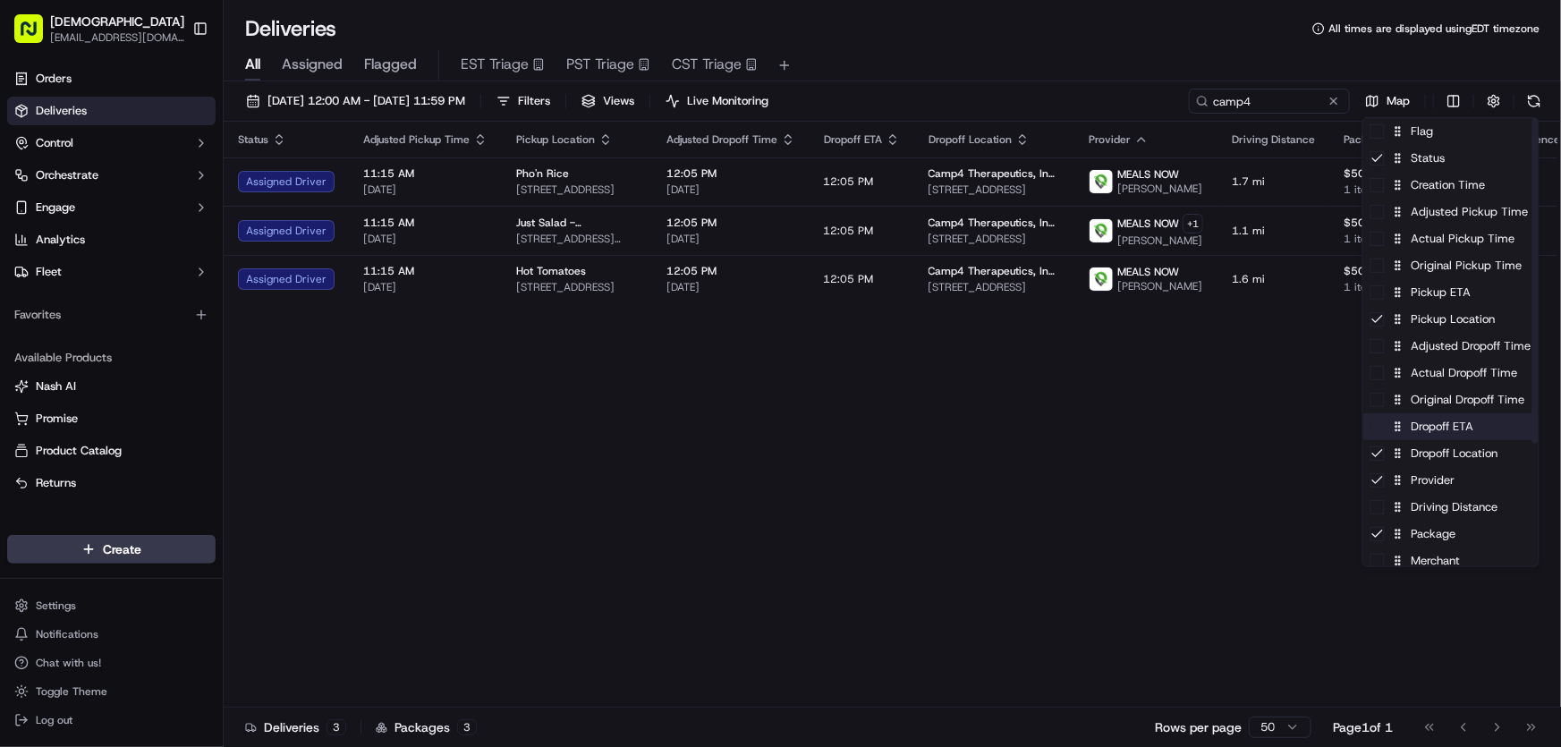
click at [1429, 420] on div "Dropoff ETA" at bounding box center [1450, 426] width 175 height 27
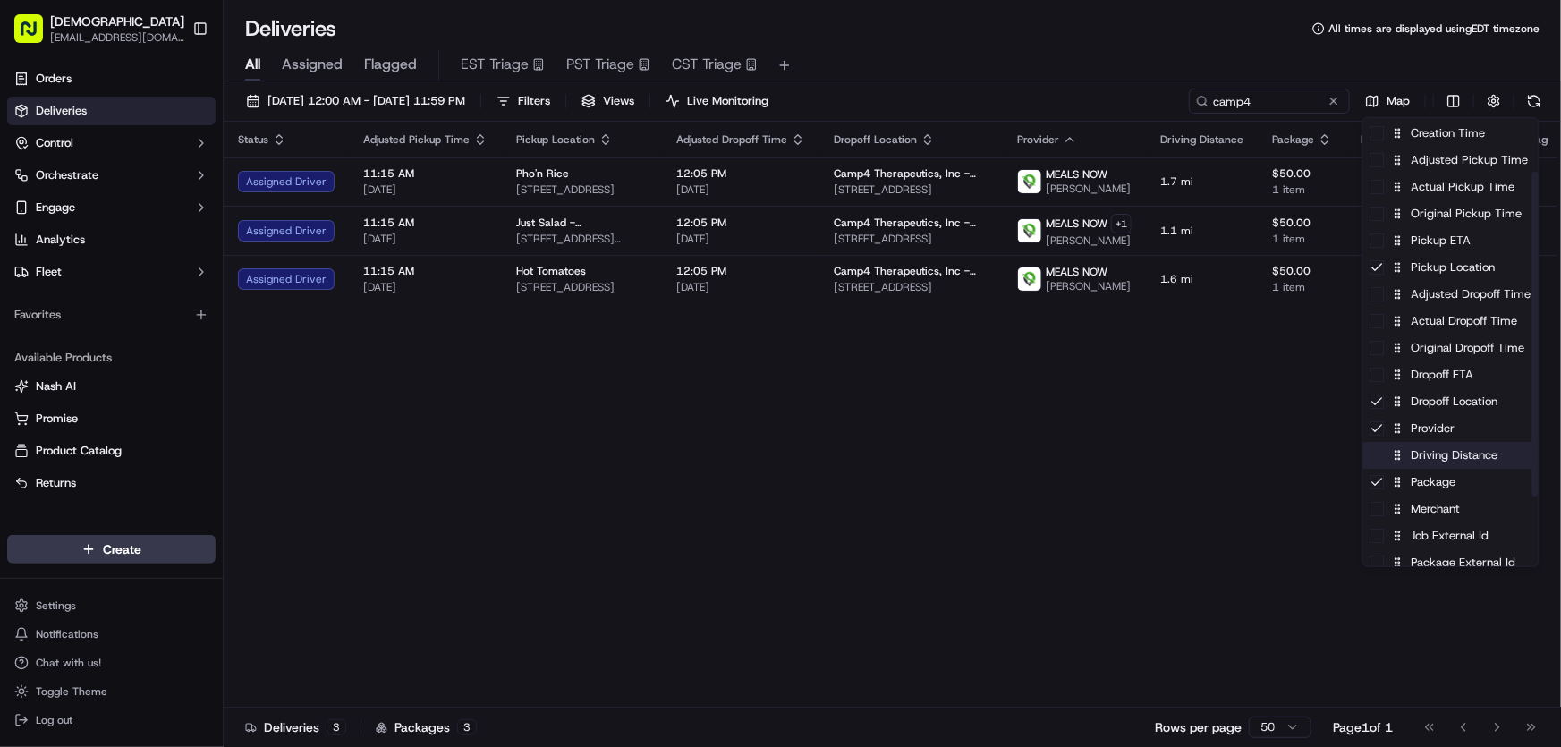
scroll to position [80, 0]
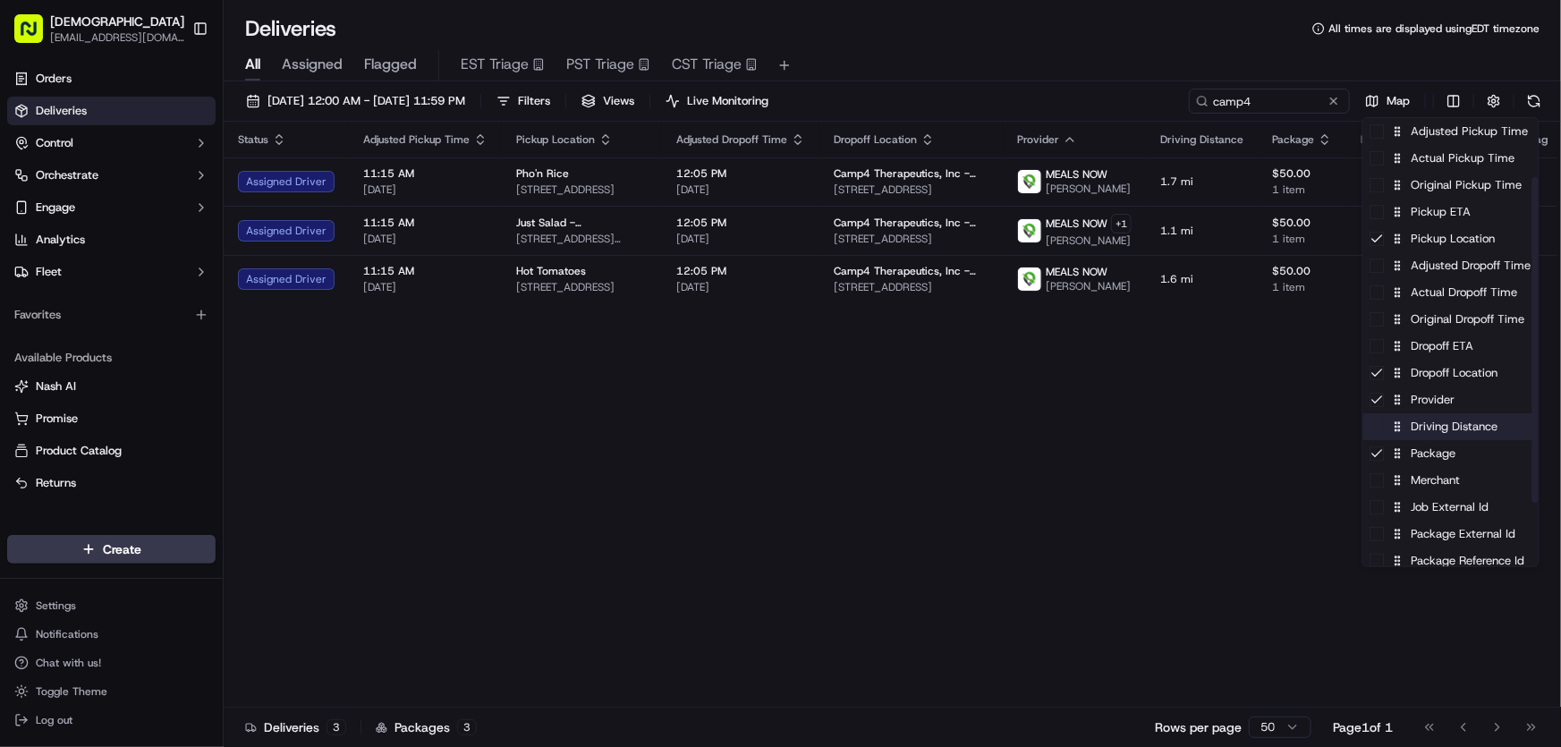
click at [1431, 424] on div "Driving Distance" at bounding box center [1450, 426] width 175 height 27
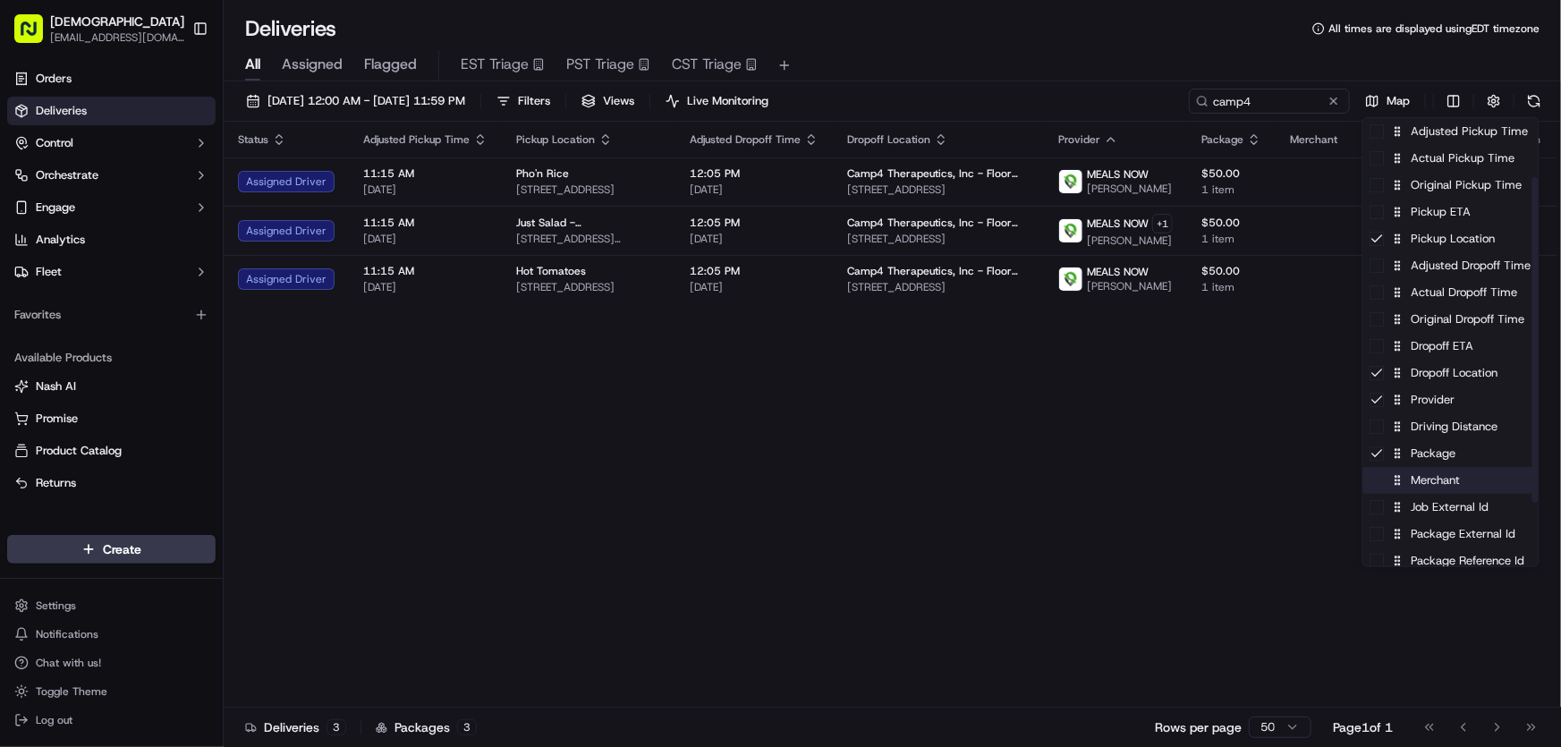
click at [1418, 487] on div "Merchant" at bounding box center [1450, 480] width 175 height 27
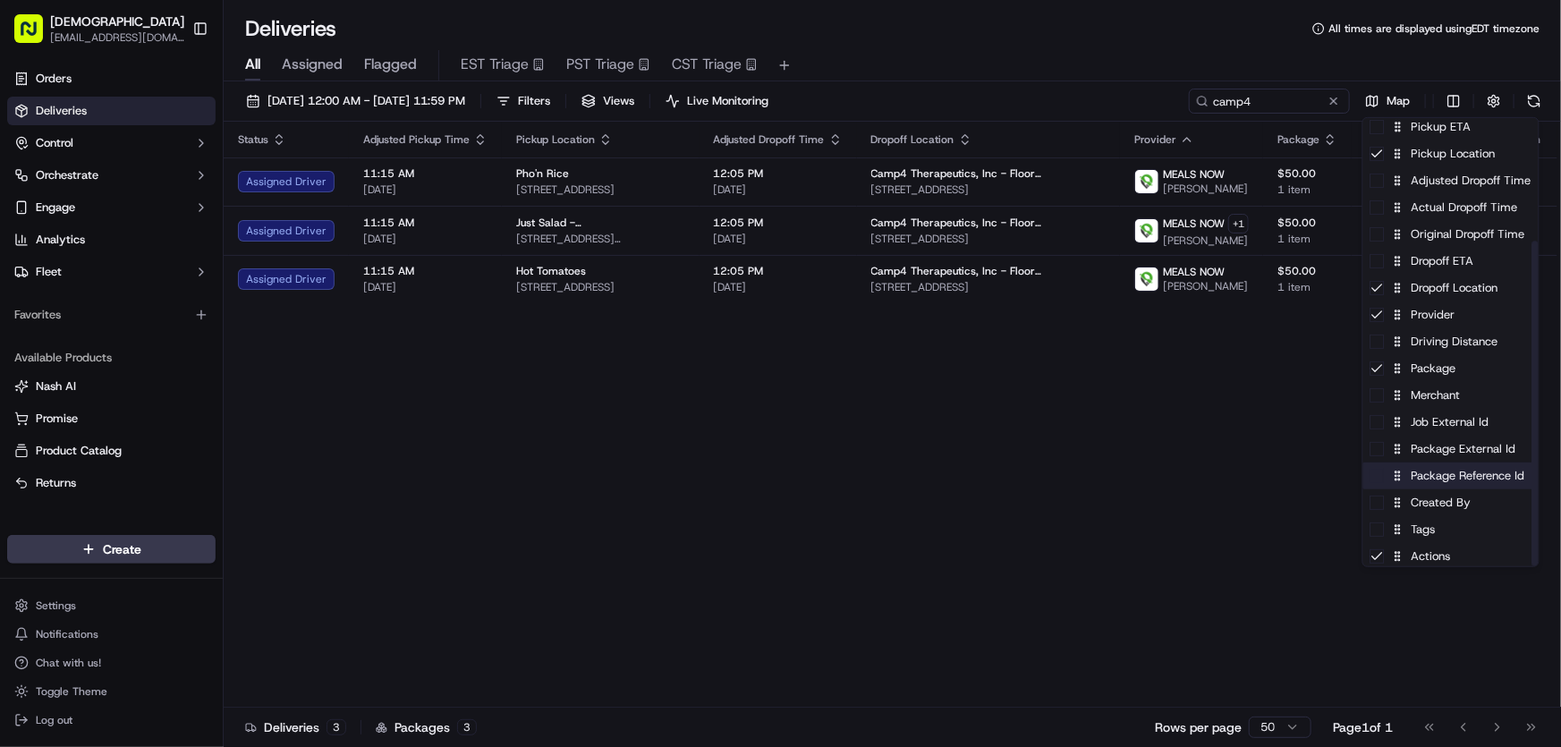
scroll to position [169, 0]
click at [1423, 476] on div "Package Reference Id" at bounding box center [1450, 472] width 175 height 27
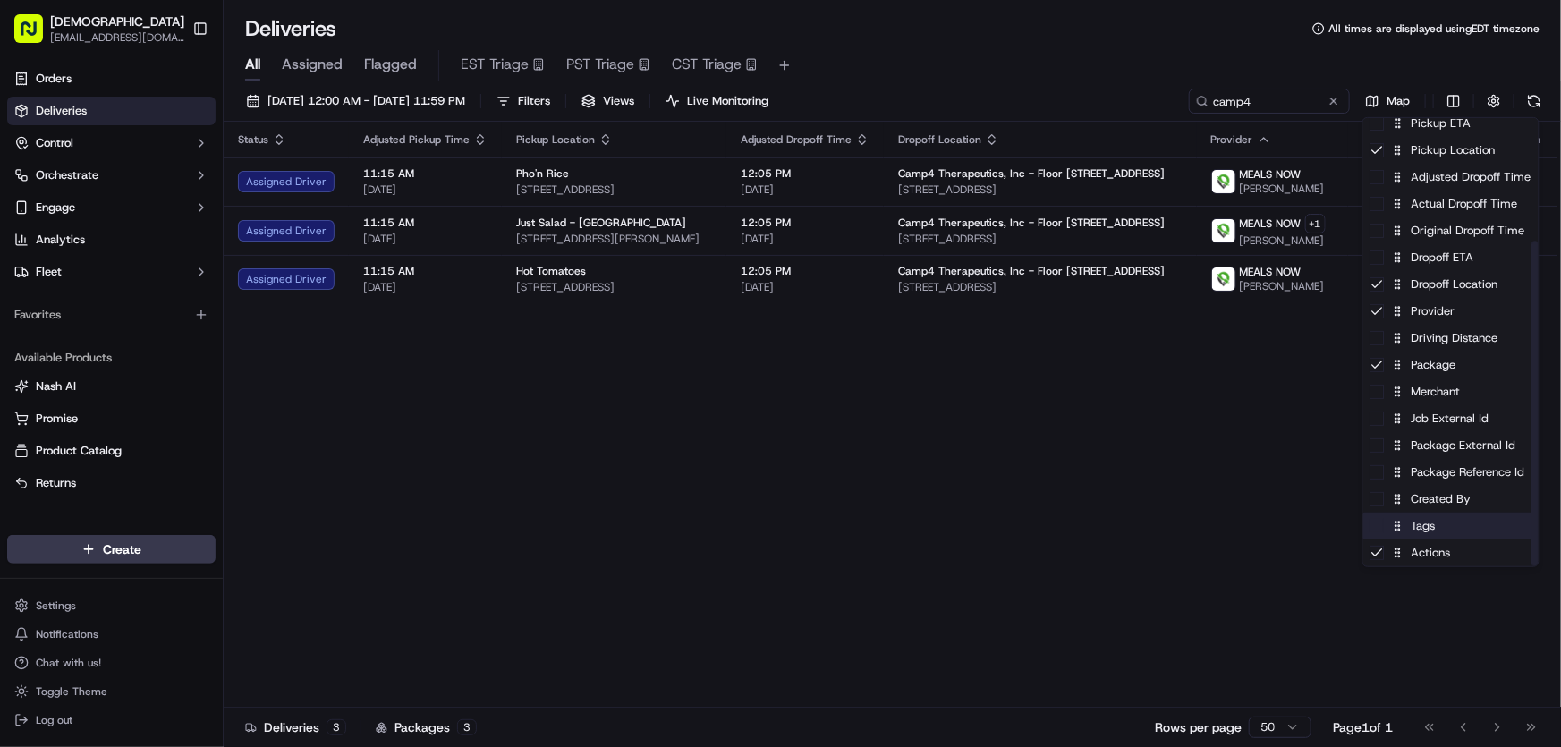
click at [1420, 529] on div "Tags" at bounding box center [1450, 525] width 175 height 27
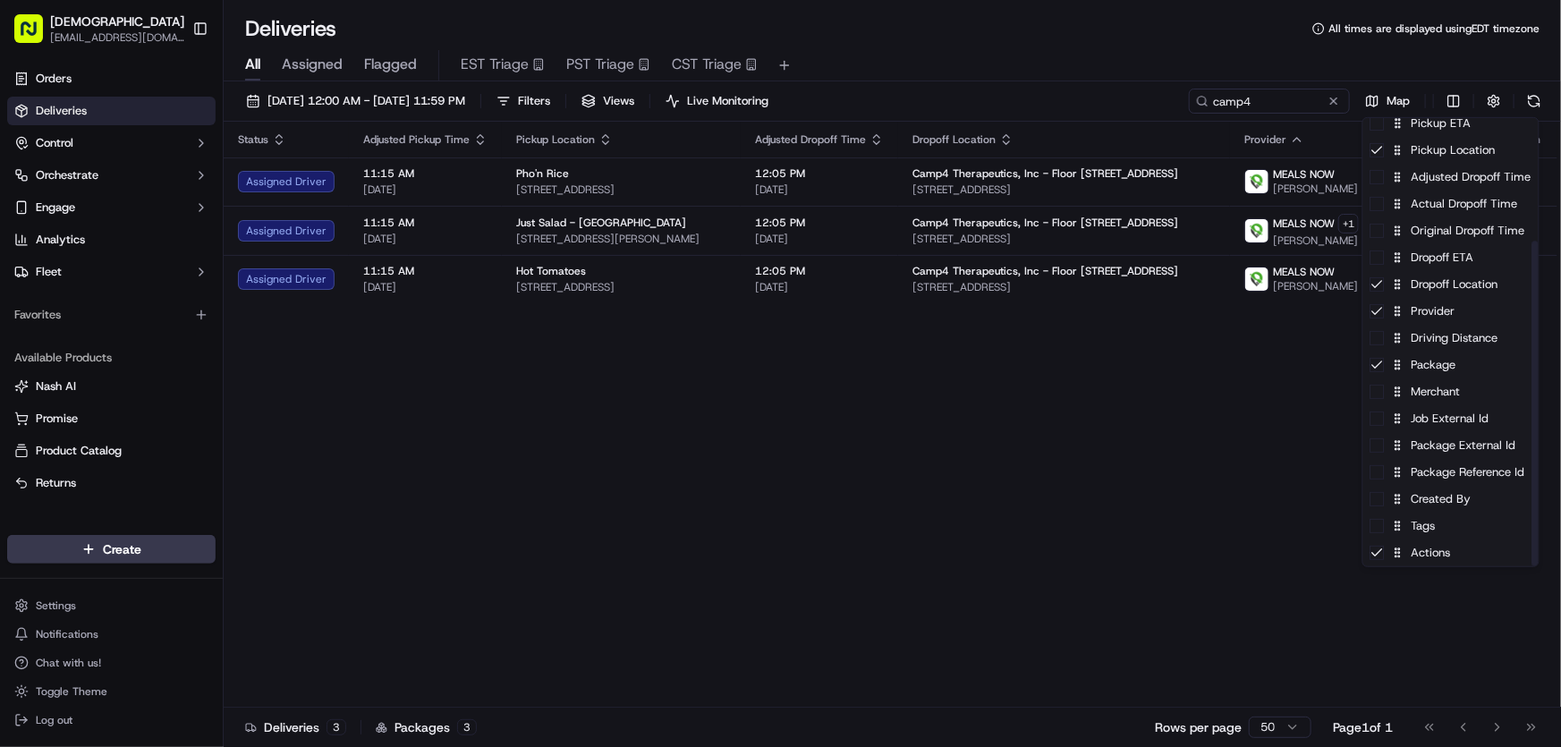
click at [1152, 458] on html "Sharebite rtrinos@sharebite.com Toggle Sidebar Orders Deliveries Control Orches…" at bounding box center [780, 373] width 1561 height 747
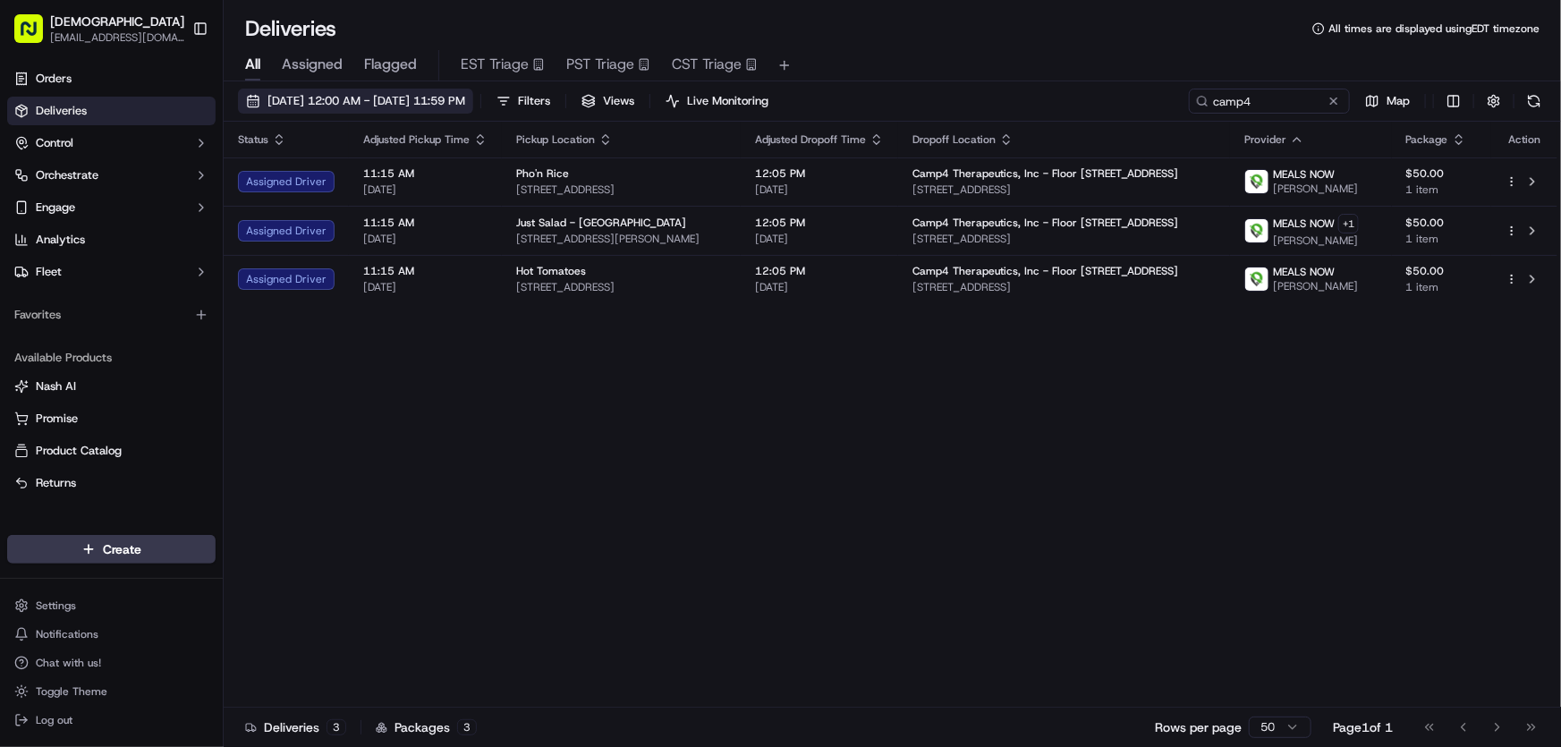
click at [405, 89] on button "09/16/2025 12:00 AM - 09/16/2025 11:59 PM" at bounding box center [355, 101] width 235 height 25
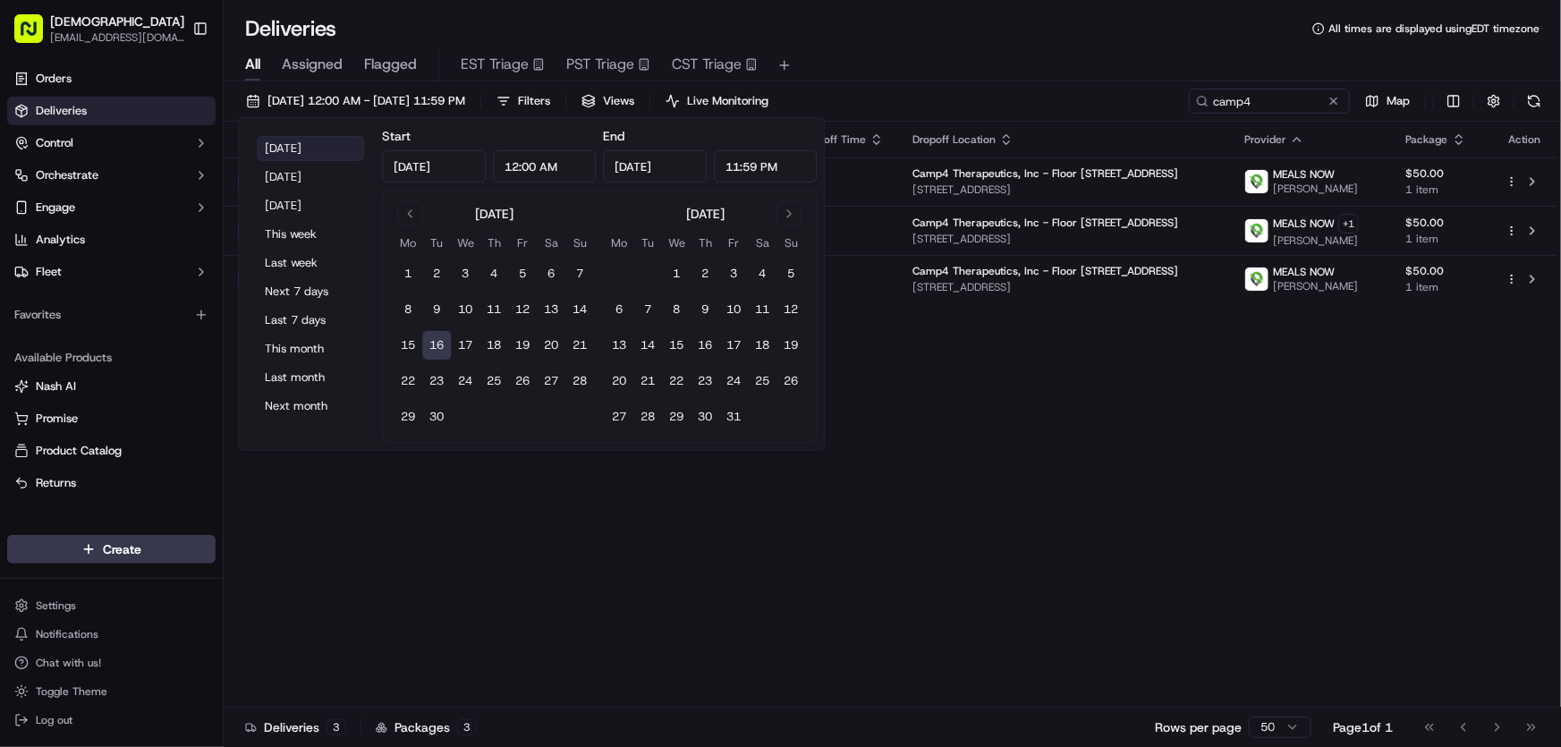
click at [330, 139] on button "Today" at bounding box center [310, 148] width 107 height 25
click at [1044, 457] on div "Status Adjusted Pickup Time Pickup Location Adjusted Dropoff Time Dropoff Locat…" at bounding box center [891, 415] width 1334 height 586
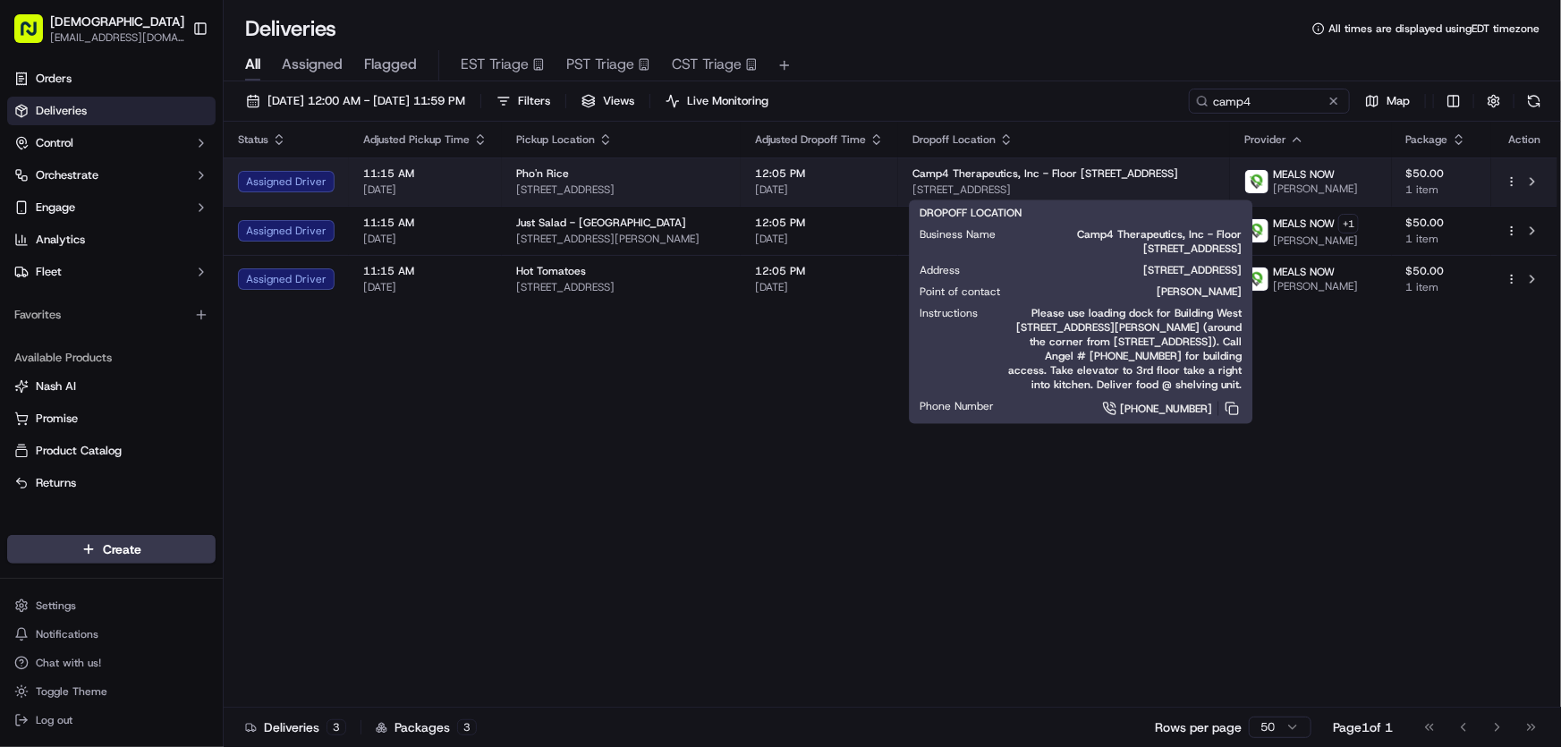
drag, startPoint x: 1164, startPoint y: 186, endPoint x: 937, endPoint y: 198, distance: 226.6
click at [937, 198] on td "Camp4 Therapeutics, Inc - Floor 1400 W, 3rd floor 389 Binney St, Cambridge, MA …" at bounding box center [1064, 181] width 333 height 48
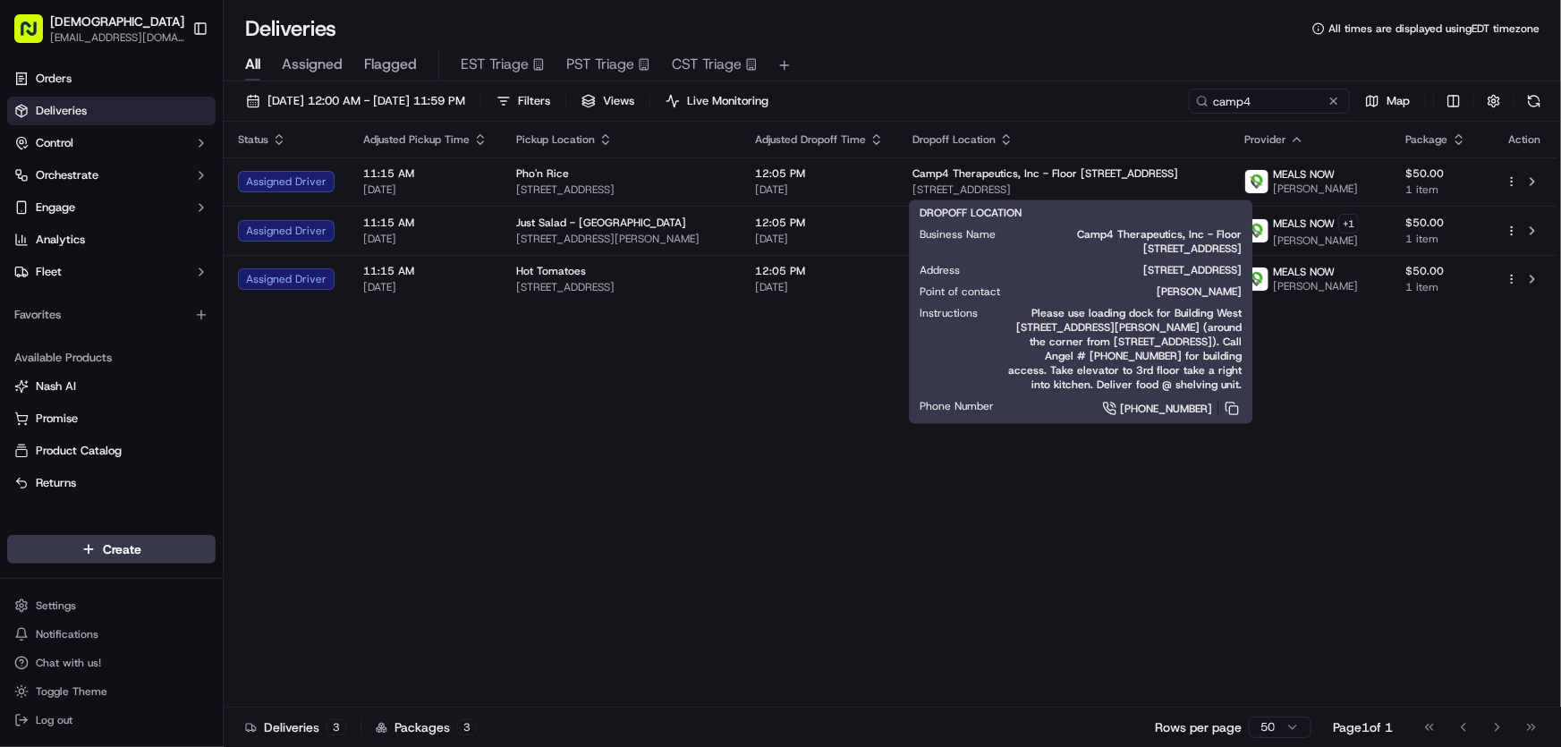
copy span "389 Binney St, Cambridge, MA 02142, USA"
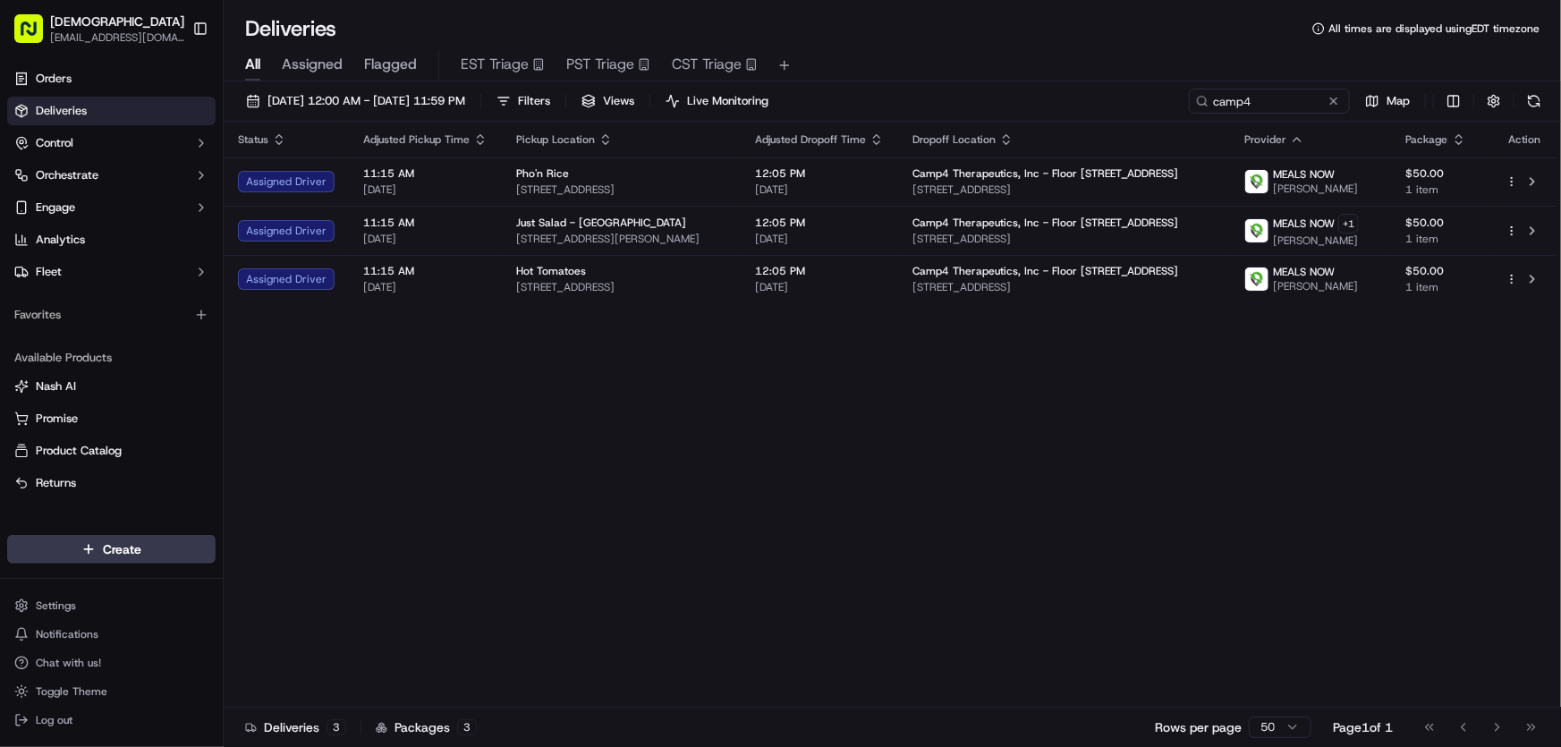
click at [741, 396] on div "Status Adjusted Pickup Time Pickup Location Adjusted Dropoff Time Dropoff Locat…" at bounding box center [891, 415] width 1334 height 586
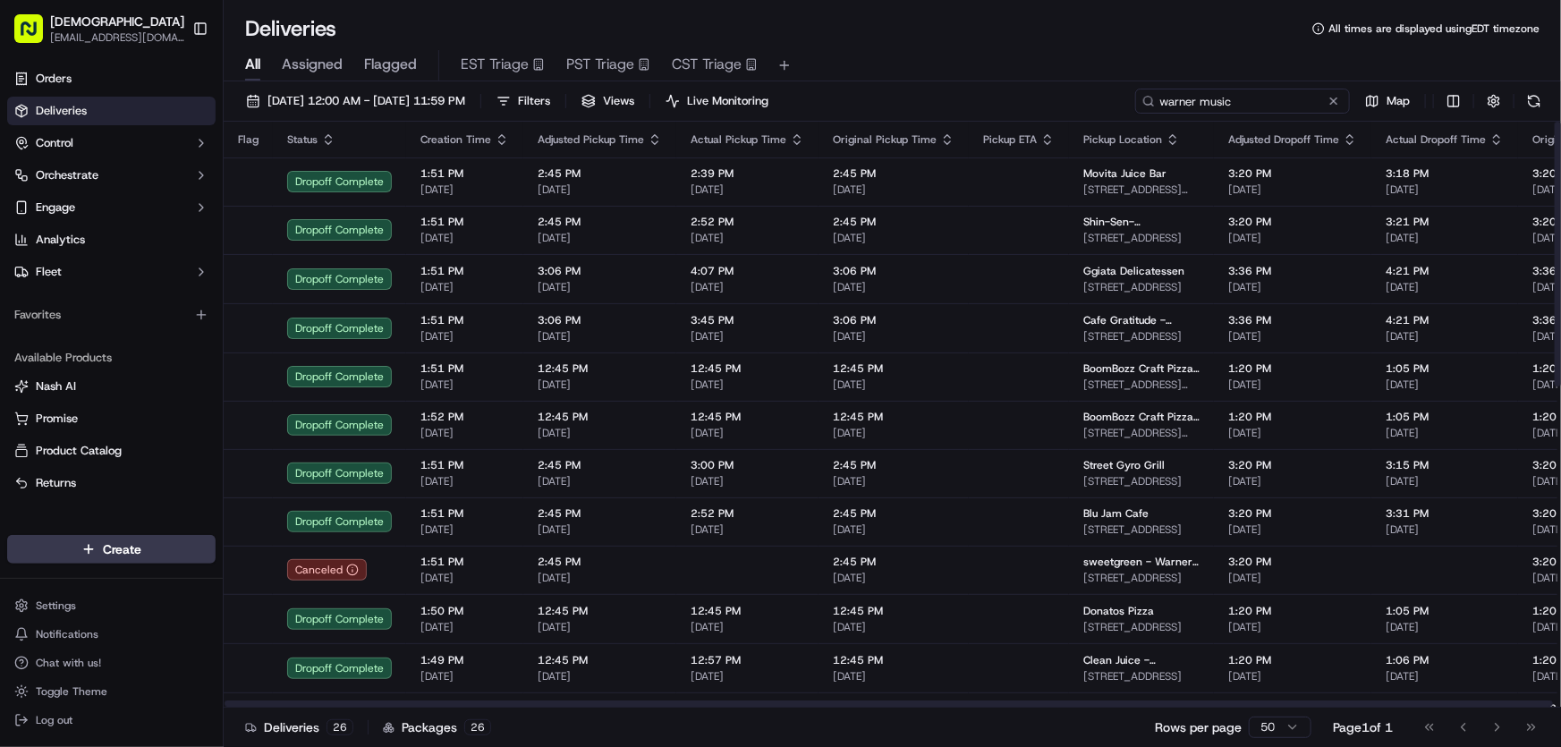
click at [1241, 97] on input "warner music" at bounding box center [1242, 101] width 215 height 25
drag, startPoint x: 1271, startPoint y: 101, endPoint x: 1076, endPoint y: 107, distance: 195.1
click at [1077, 107] on div "[DATE] 12:00 AM - [DATE] 11:59 PM Filters Views Live Monitoring warner music Map" at bounding box center [892, 105] width 1337 height 33
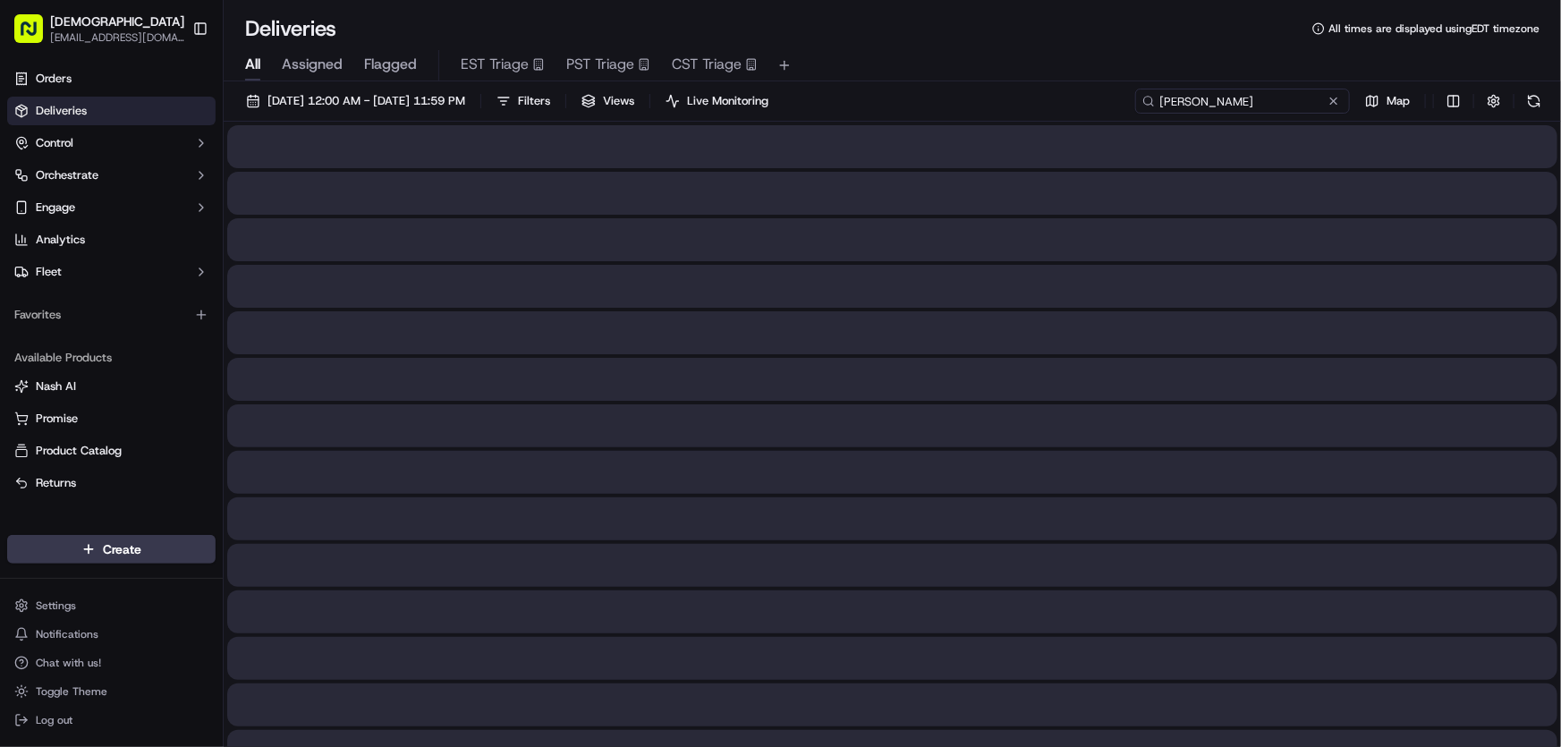
type input "[PERSON_NAME]"
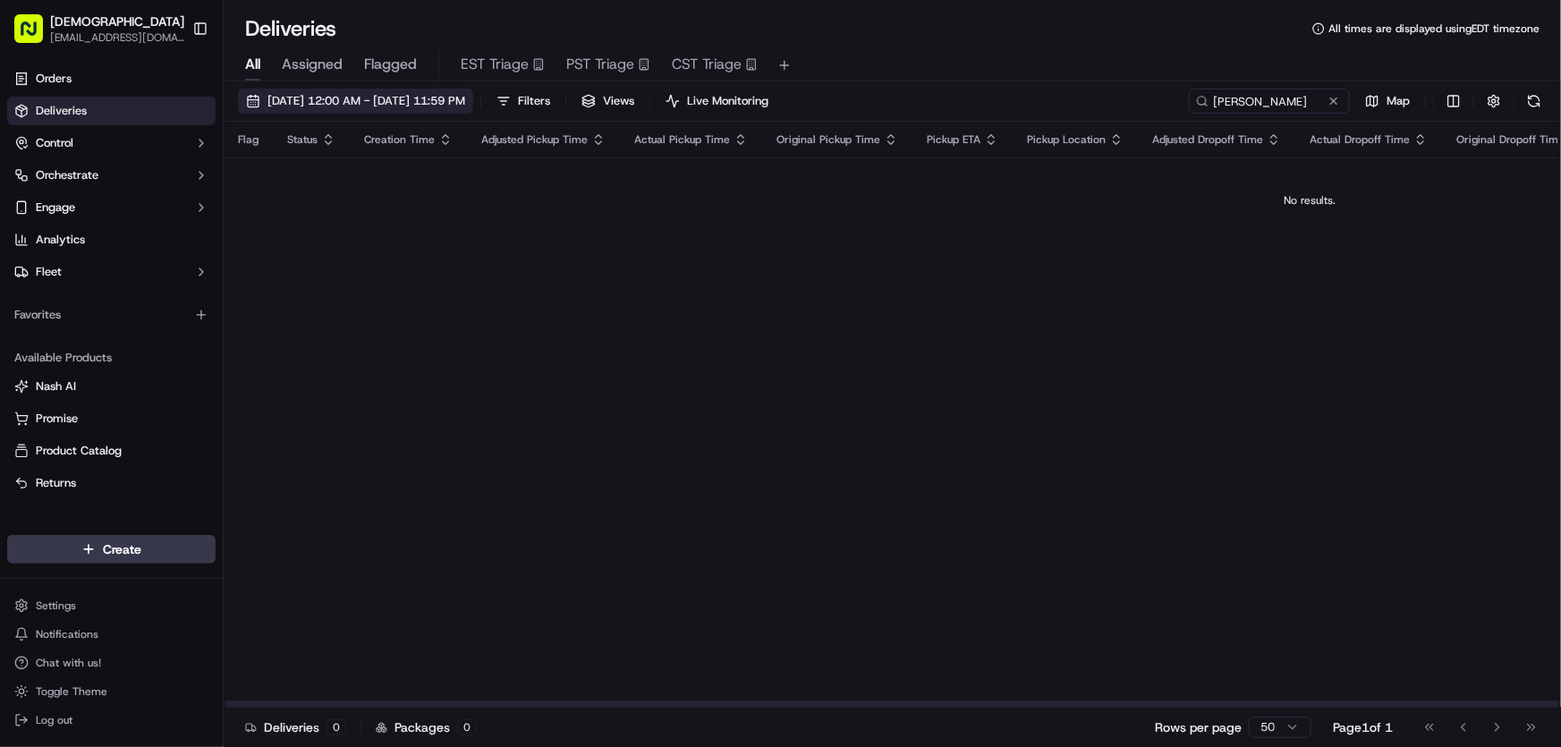
click at [364, 97] on span "[DATE] 12:00 AM - [DATE] 11:59 PM" at bounding box center [366, 101] width 198 height 16
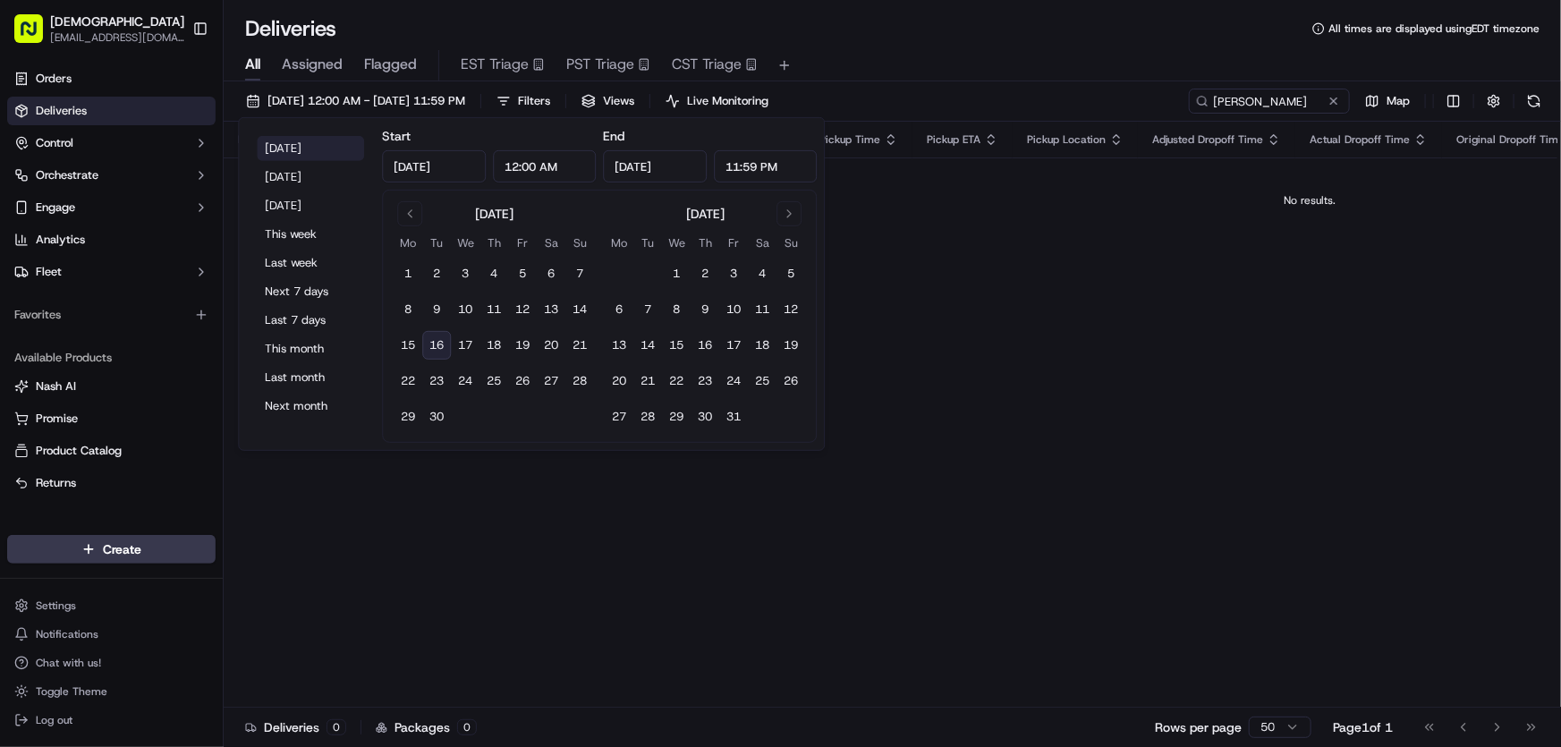
click at [277, 144] on button "[DATE]" at bounding box center [310, 148] width 107 height 25
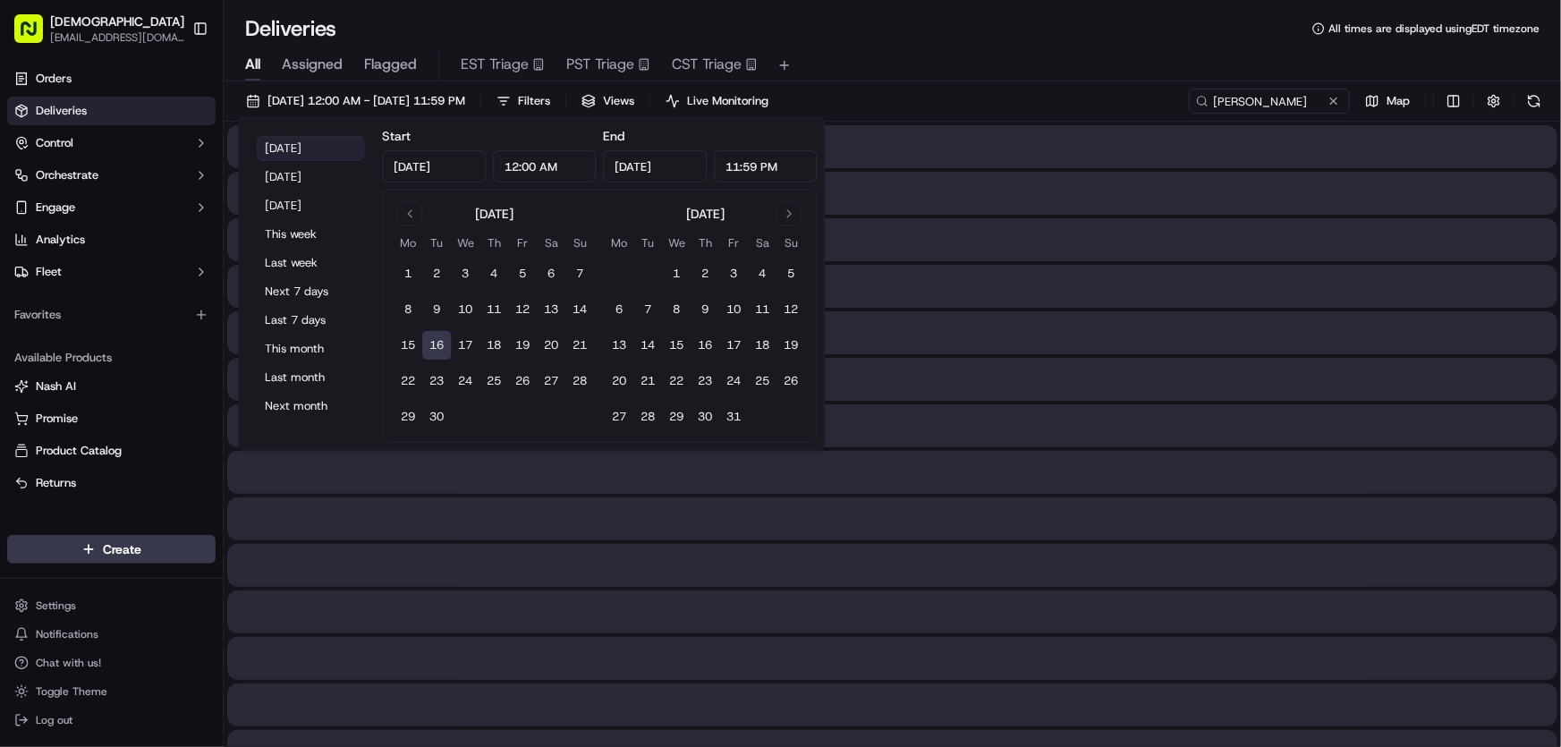
type input "[DATE]"
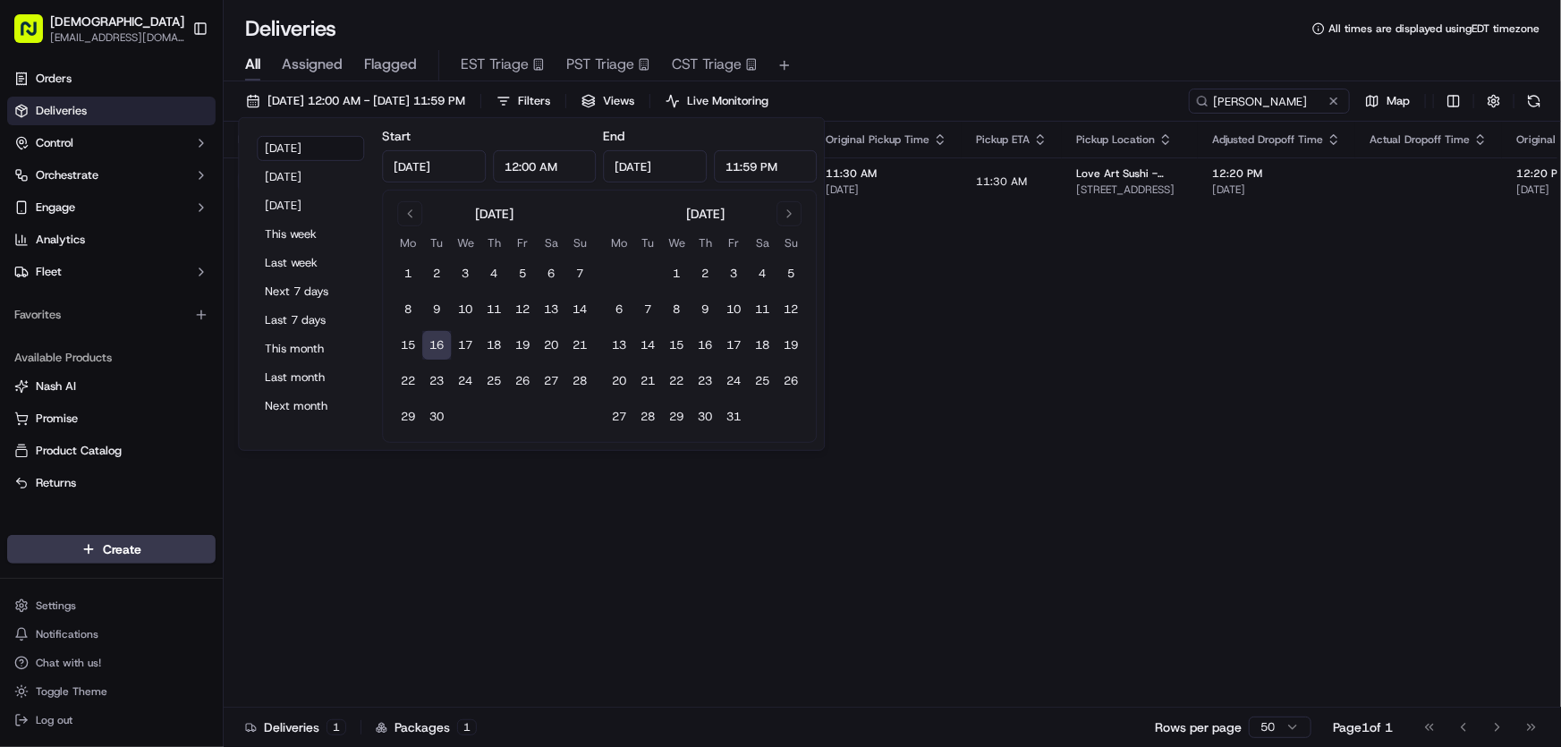
click at [912, 50] on div "All Assigned Flagged EST Triage PST Triage CST Triage" at bounding box center [892, 65] width 1337 height 31
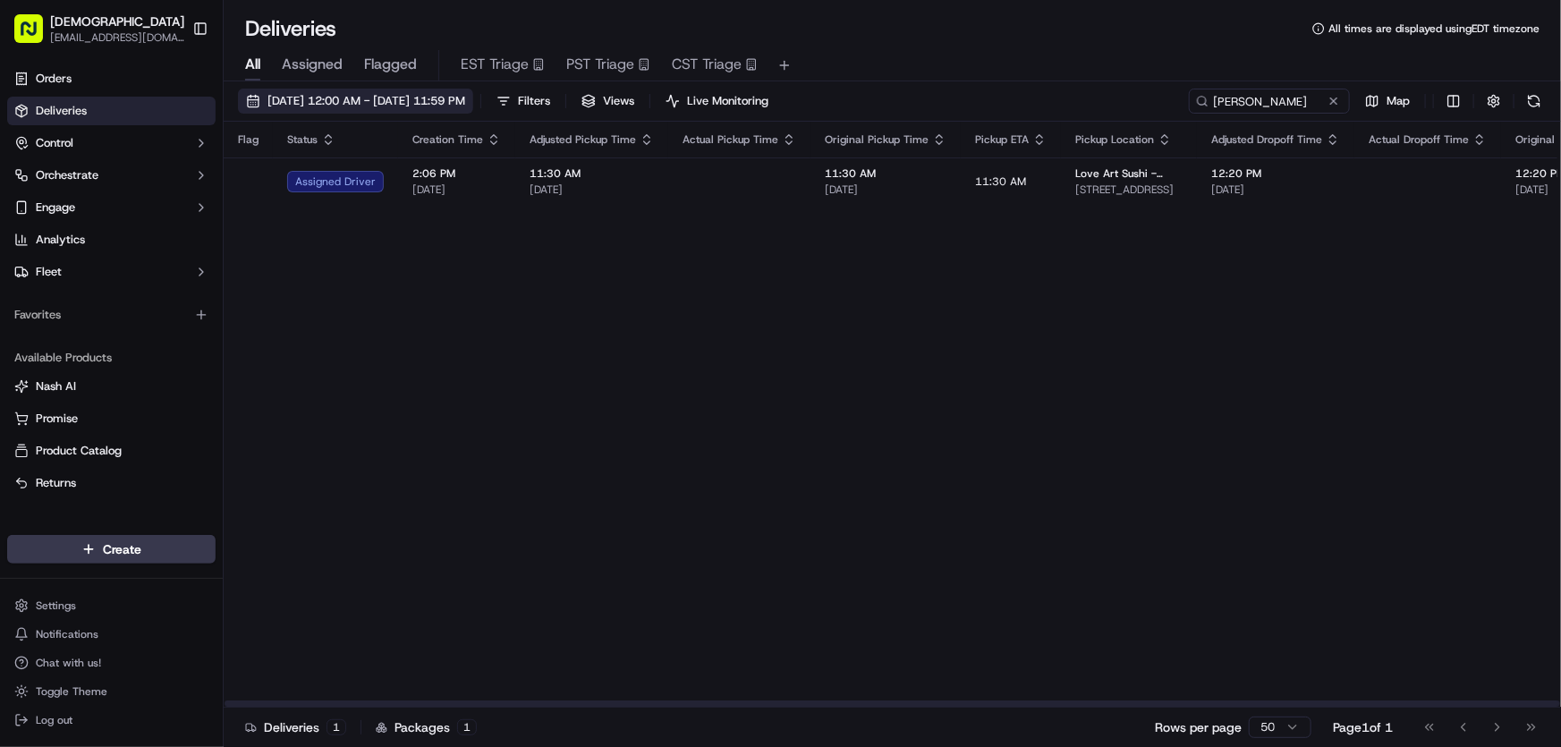
click at [312, 97] on span "[DATE] 12:00 AM - [DATE] 11:59 PM" at bounding box center [366, 101] width 198 height 16
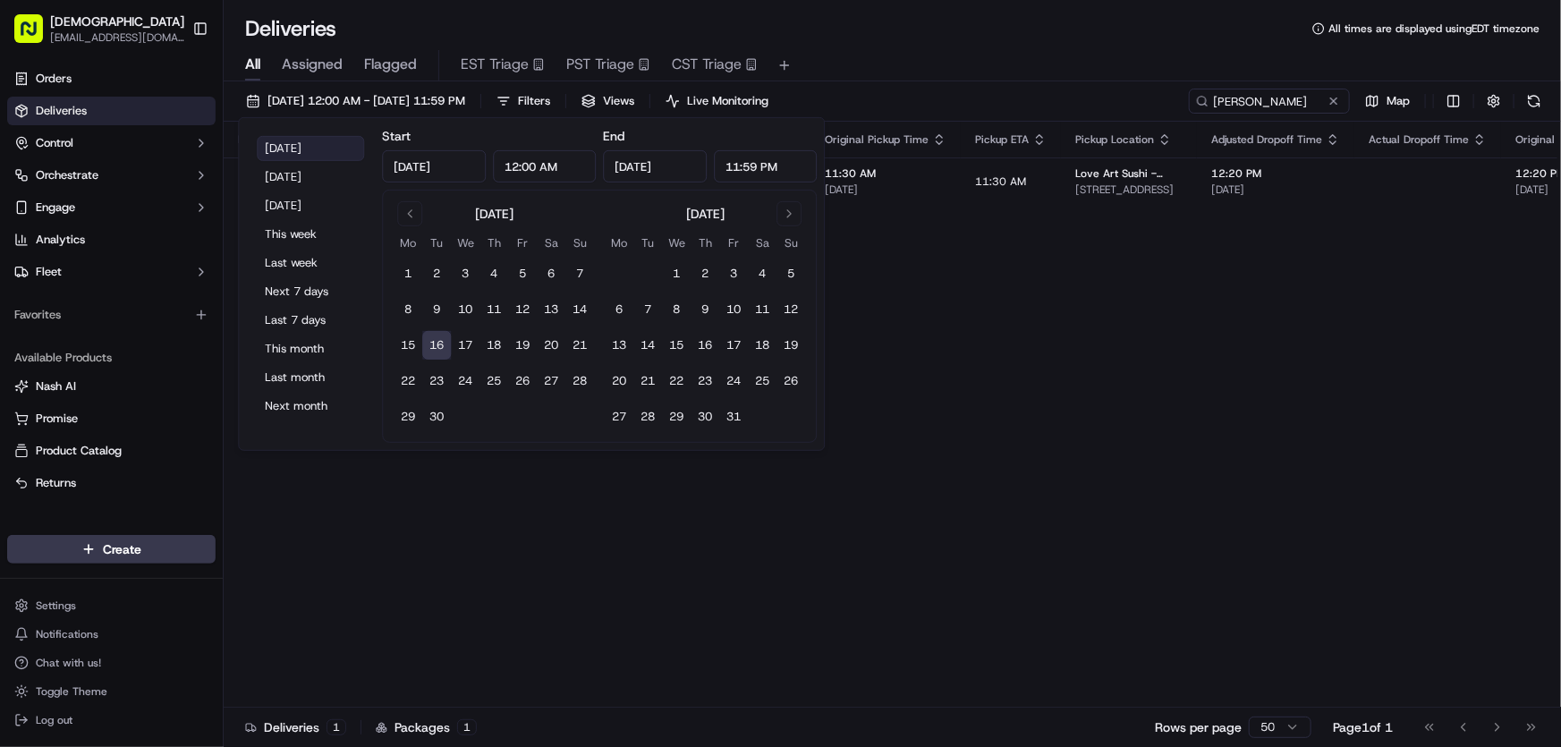
click at [304, 137] on button "[DATE]" at bounding box center [310, 148] width 107 height 25
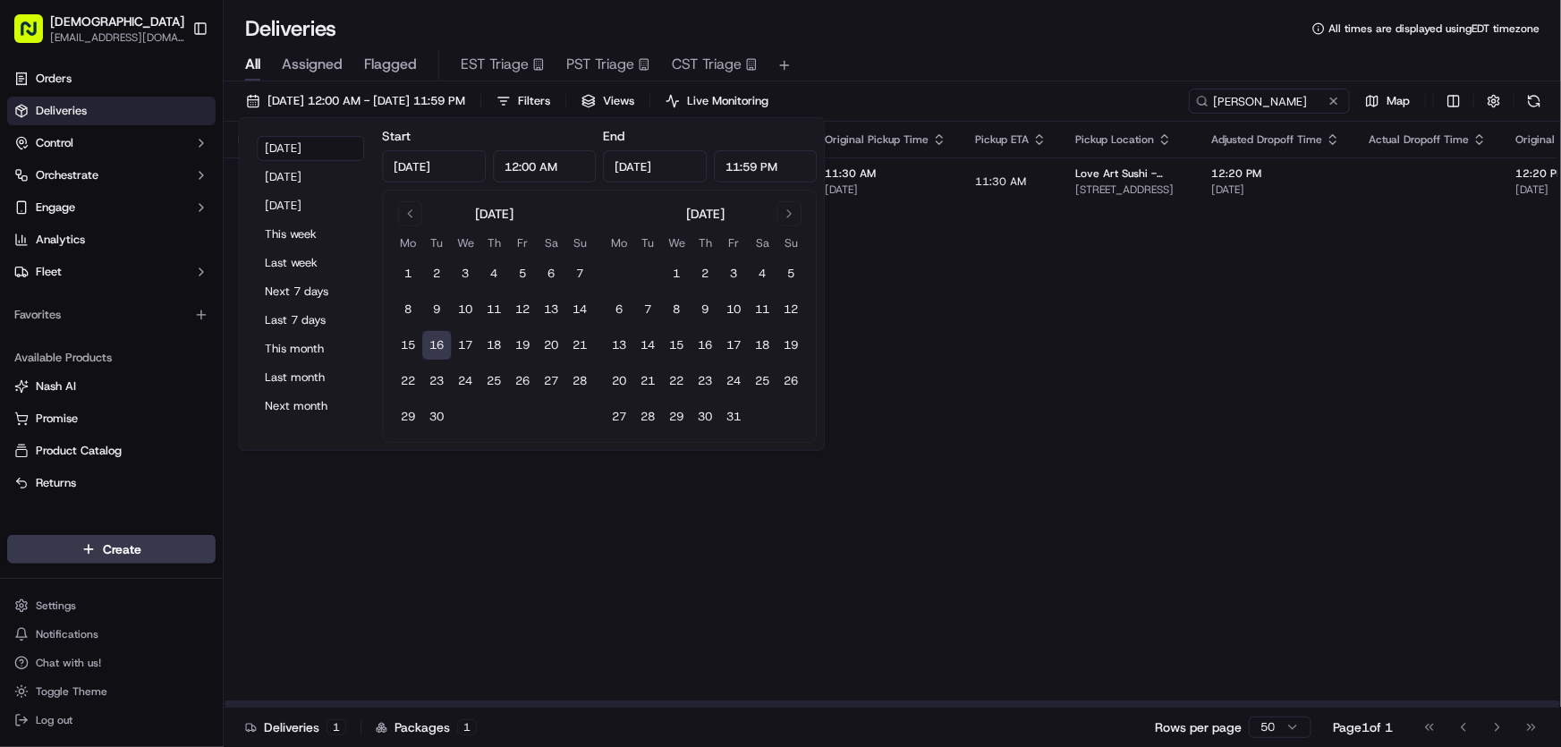
click at [1059, 326] on div "Flag Status Creation Time Adjusted Pickup Time Actual Pickup Time Original Pick…" at bounding box center [1369, 415] width 2290 height 586
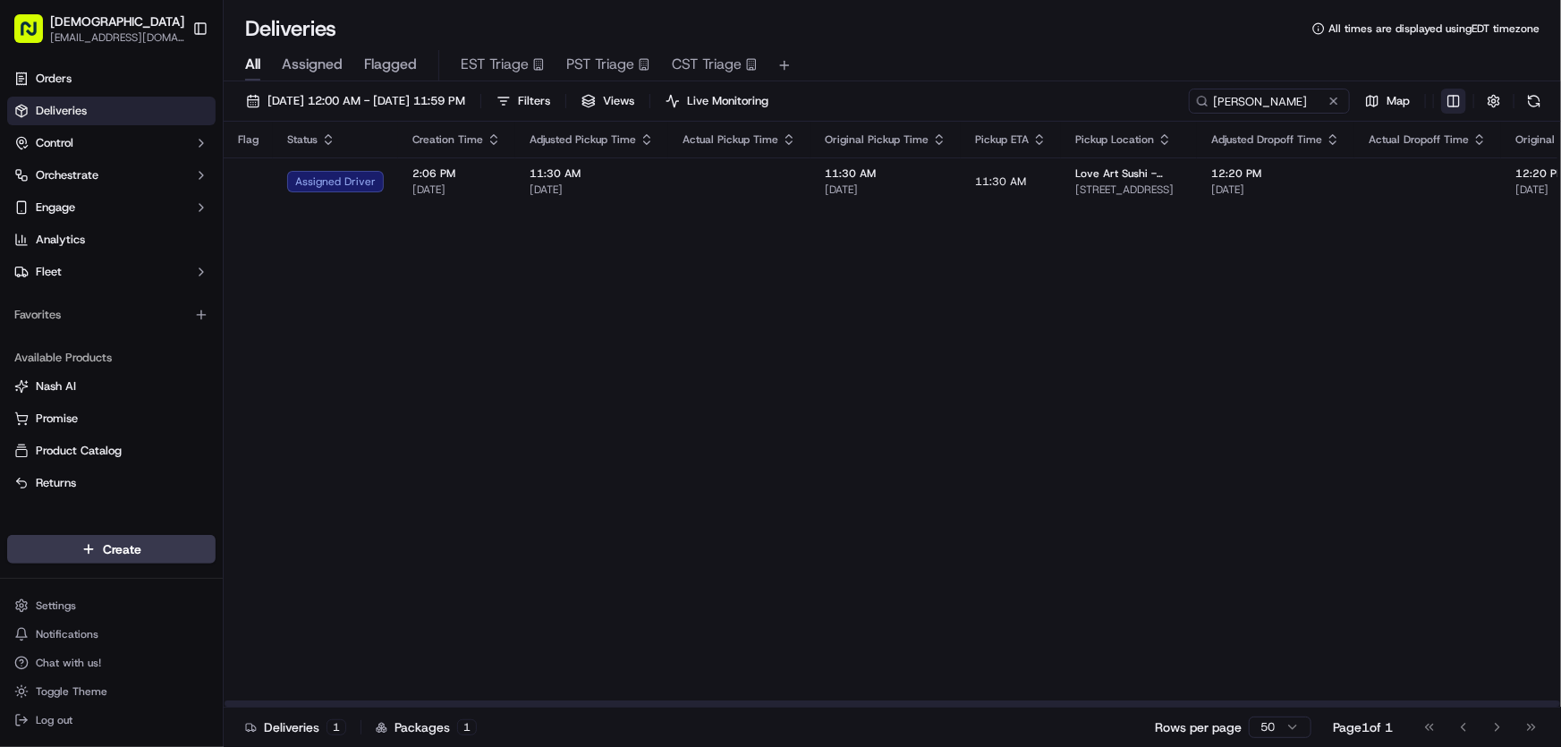
click at [1457, 104] on html "Sharebite [EMAIL_ADDRESS][DOMAIN_NAME] Toggle Sidebar Orders Deliveries Control…" at bounding box center [780, 373] width 1561 height 747
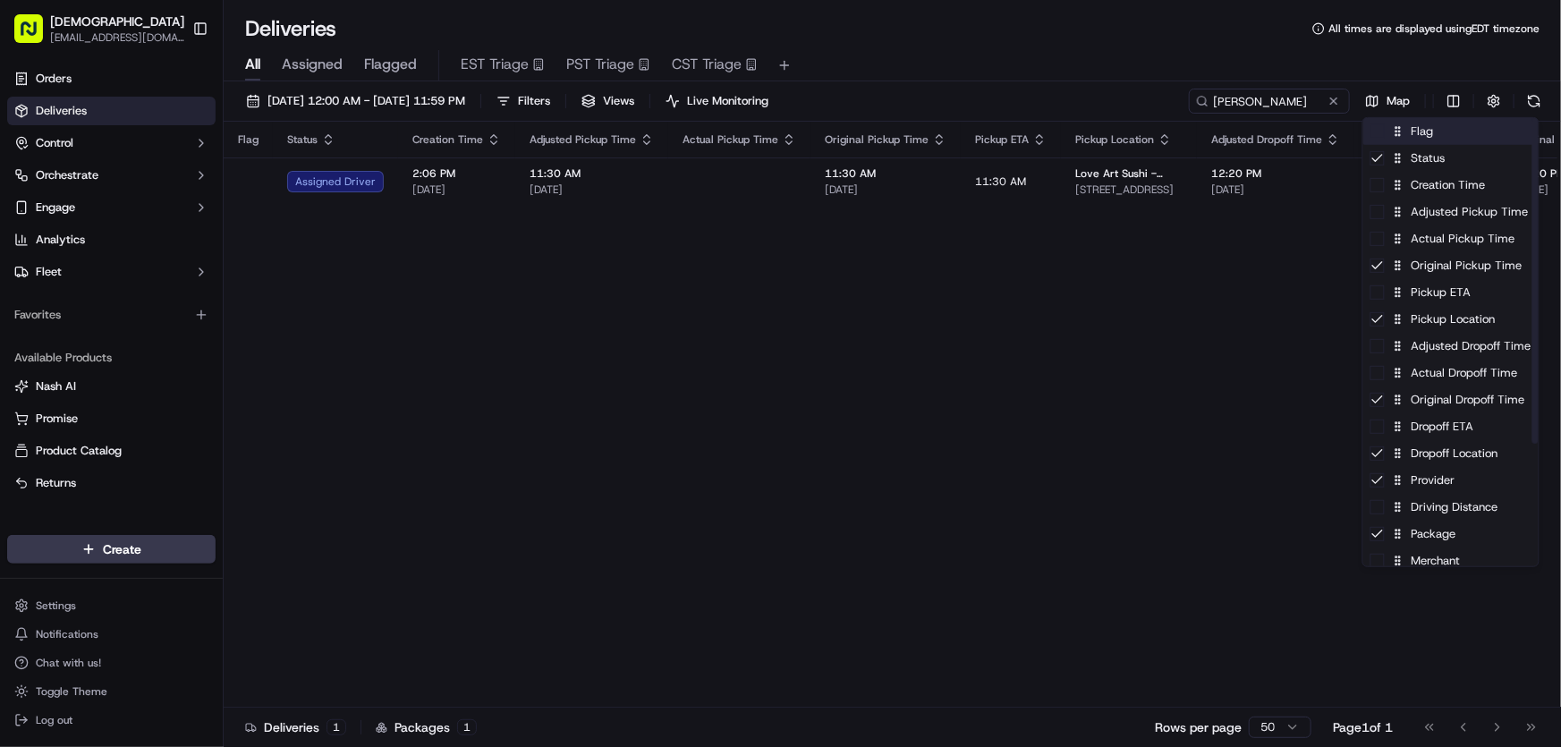
click at [1431, 134] on div "Flag" at bounding box center [1450, 131] width 175 height 27
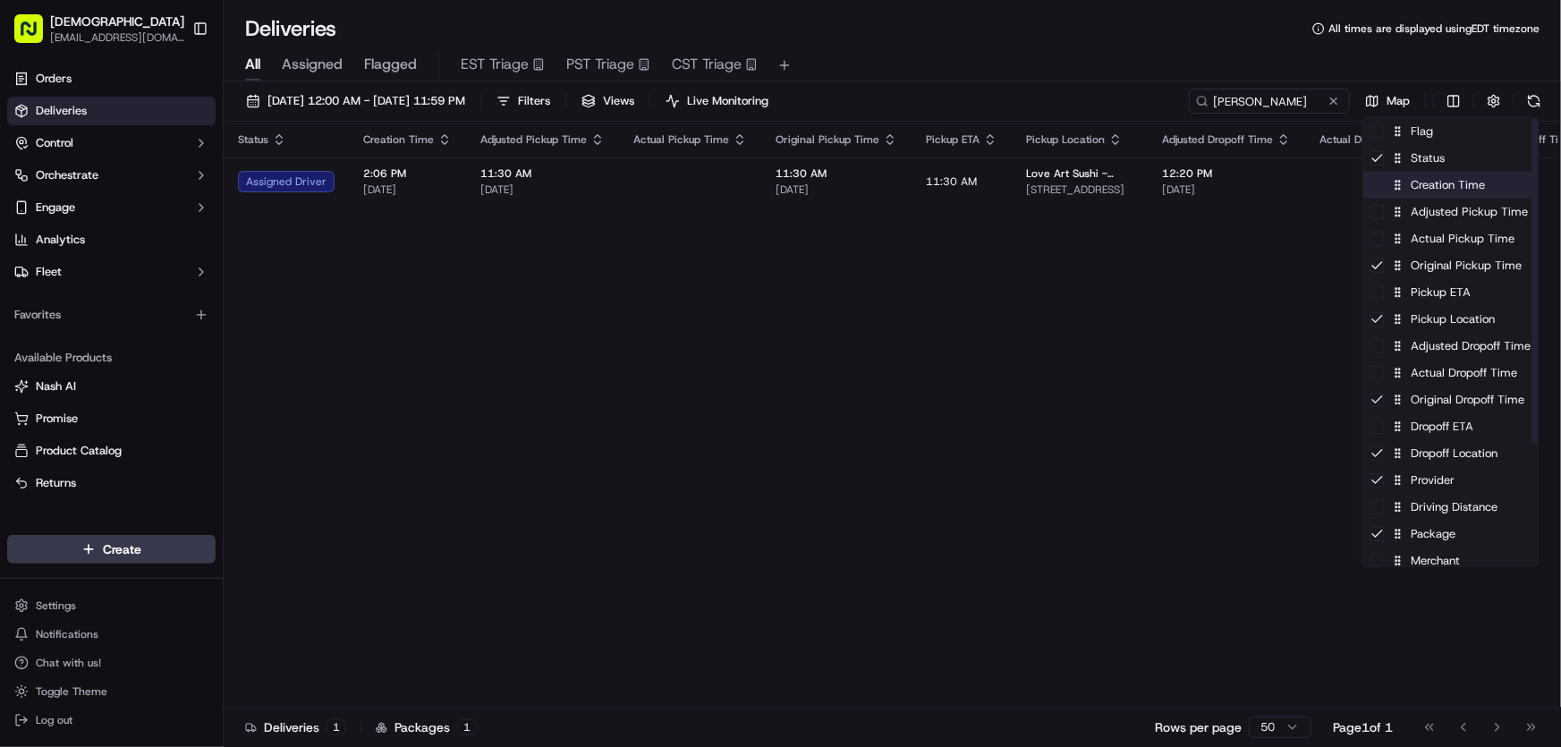
click at [1441, 192] on div "Creation Time" at bounding box center [1450, 185] width 175 height 27
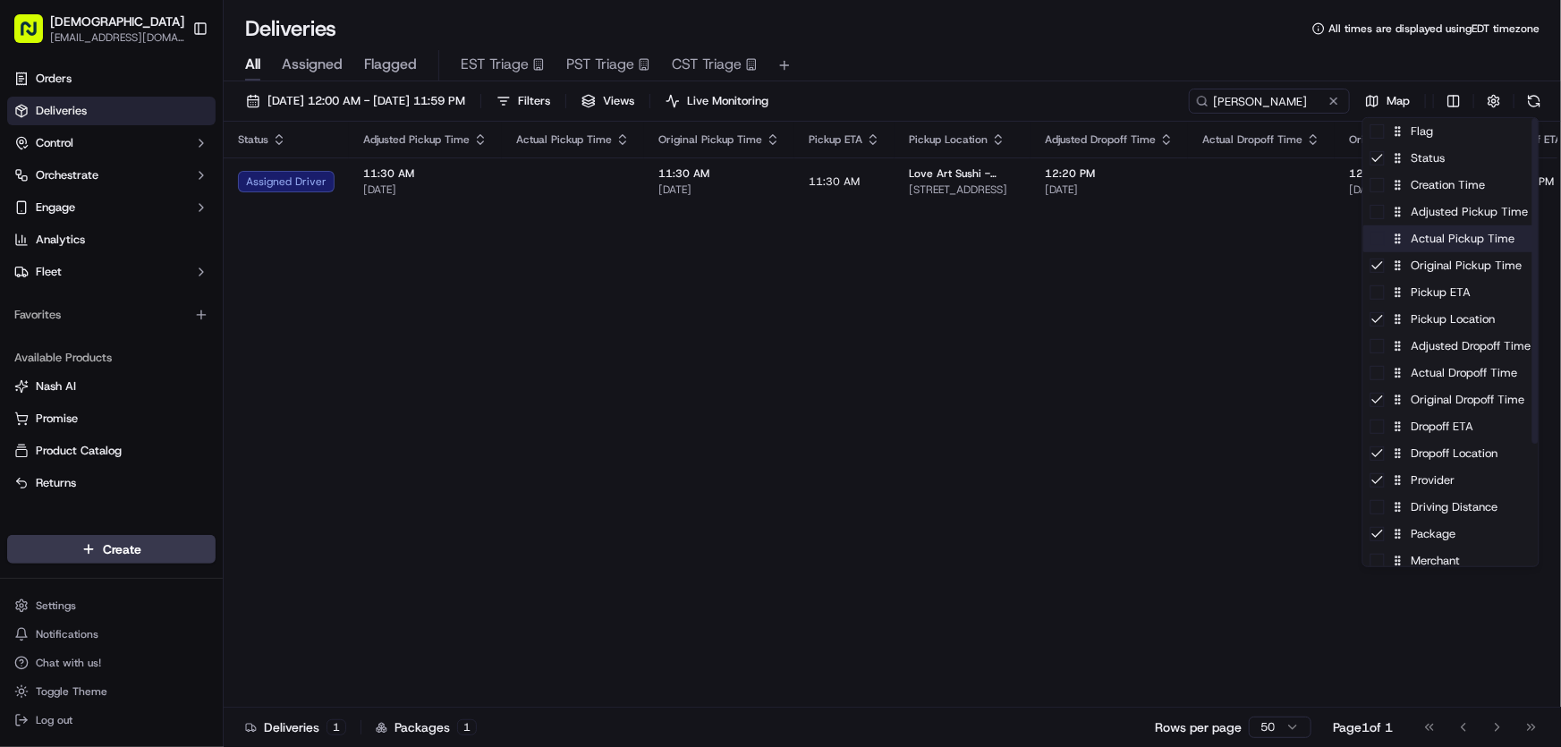
click at [1436, 247] on div "Actual Pickup Time" at bounding box center [1450, 238] width 175 height 27
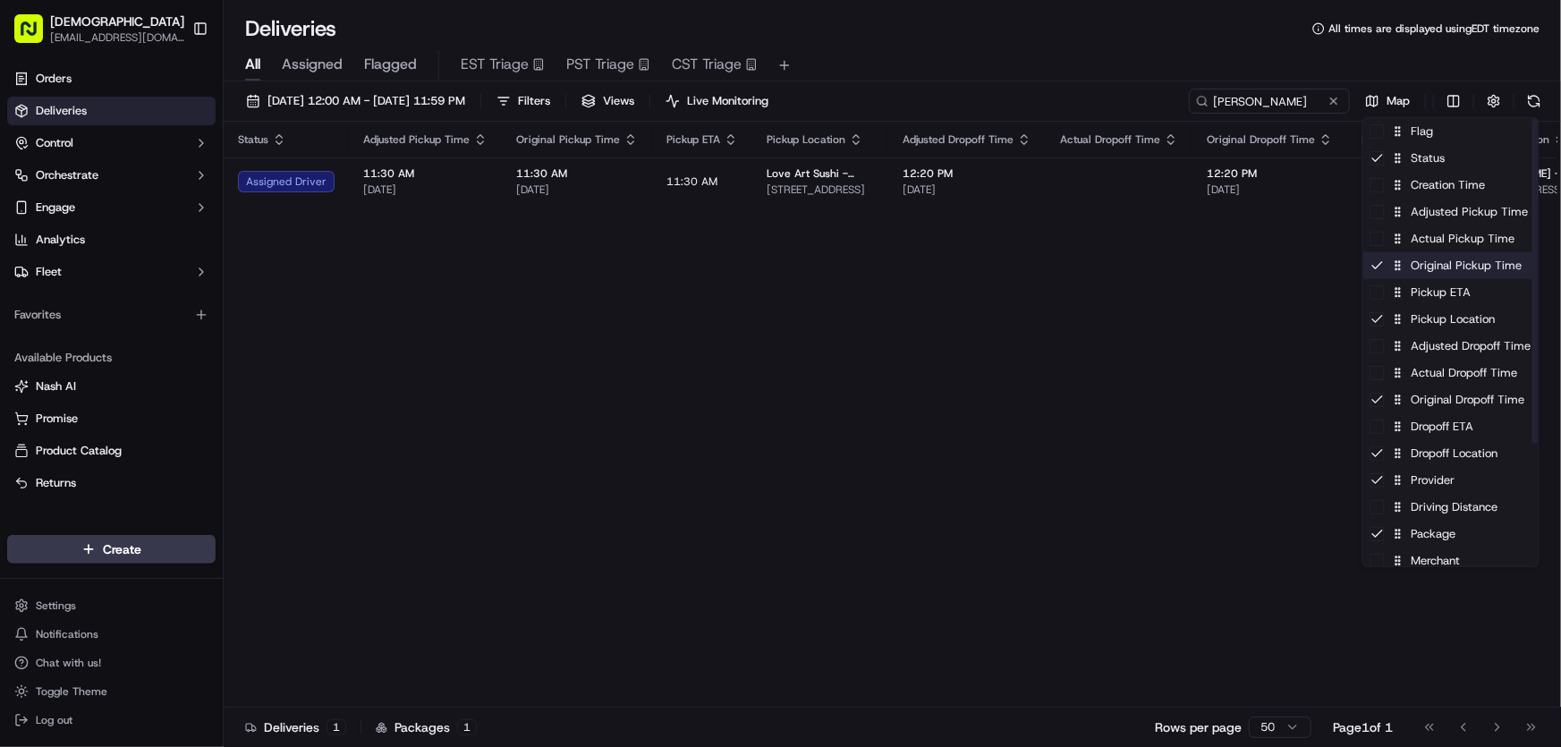
click at [1421, 274] on div "Original Pickup Time" at bounding box center [1450, 265] width 175 height 27
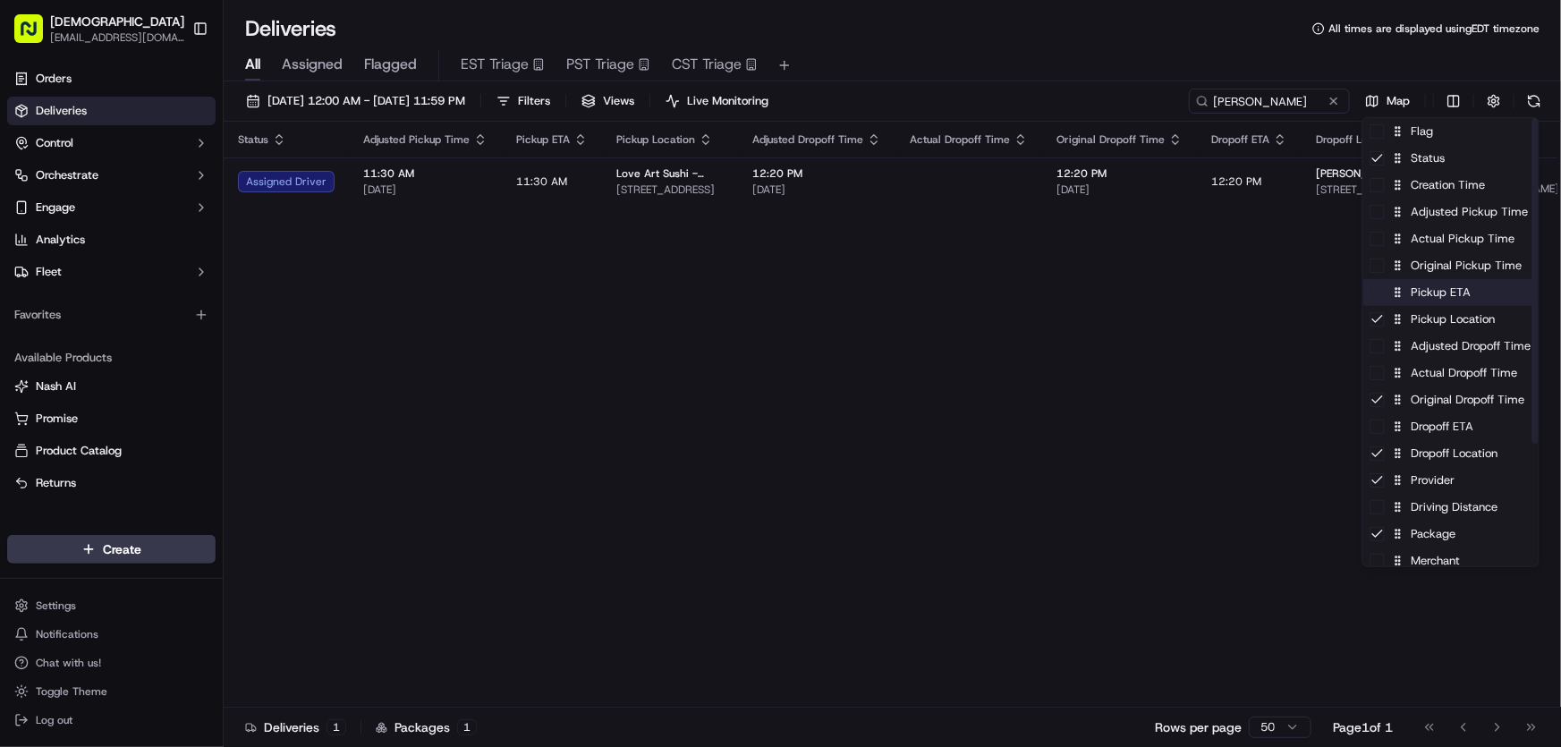
click at [1413, 299] on div "Pickup ETA" at bounding box center [1450, 292] width 175 height 27
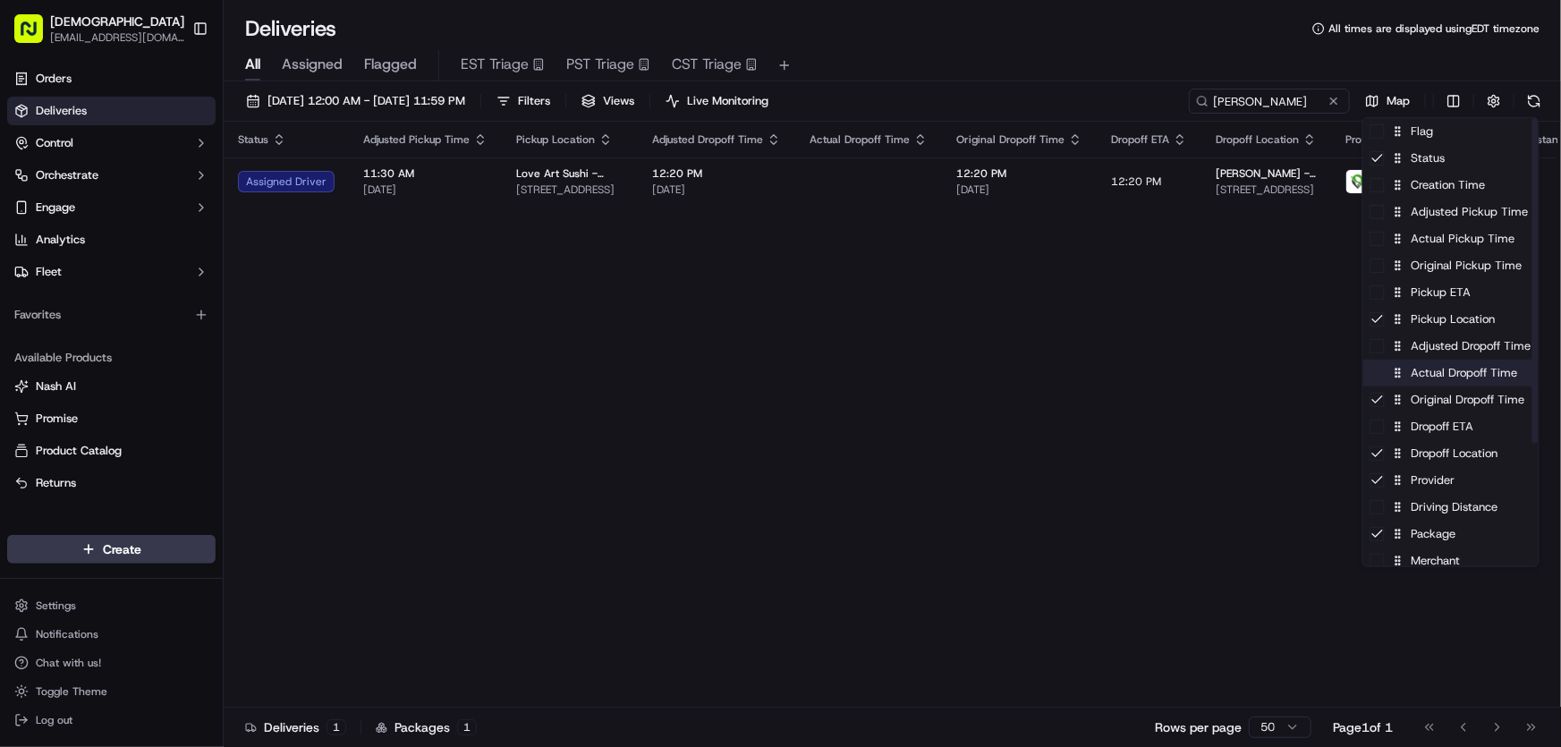
click at [1436, 380] on div "Actual Dropoff Time" at bounding box center [1450, 373] width 175 height 27
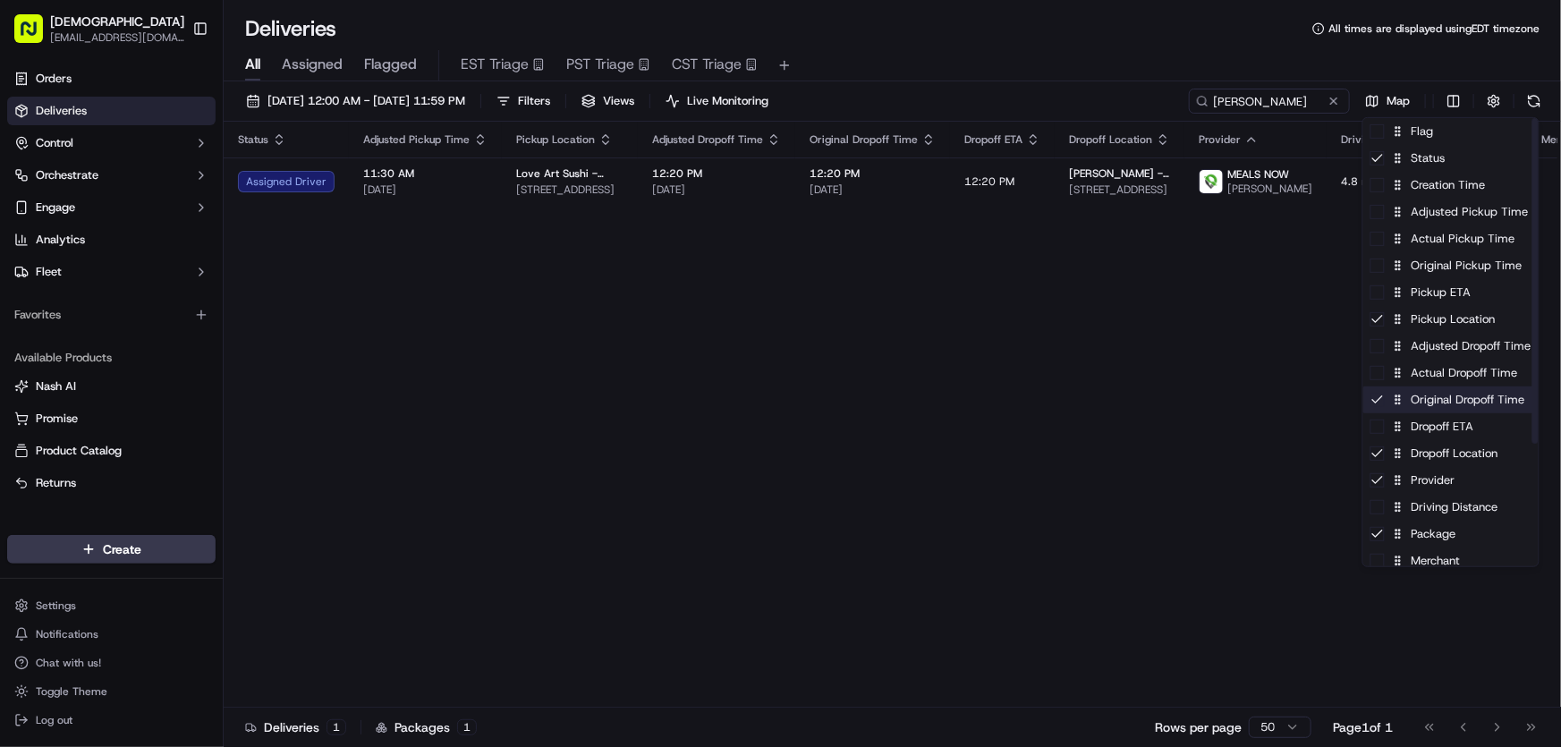
click at [1426, 402] on div "Original Dropoff Time" at bounding box center [1450, 399] width 175 height 27
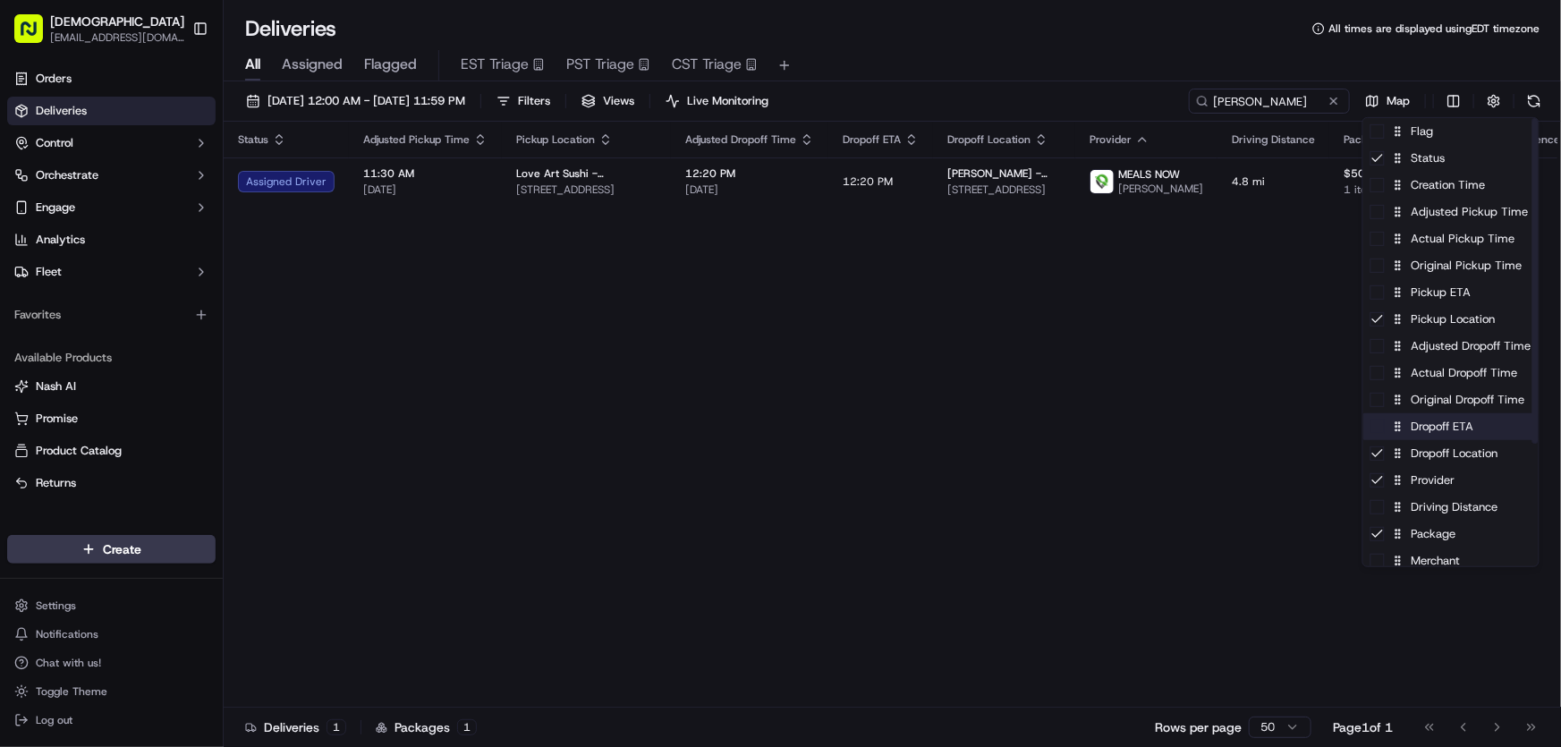
click at [1425, 418] on div "Dropoff ETA" at bounding box center [1450, 426] width 175 height 27
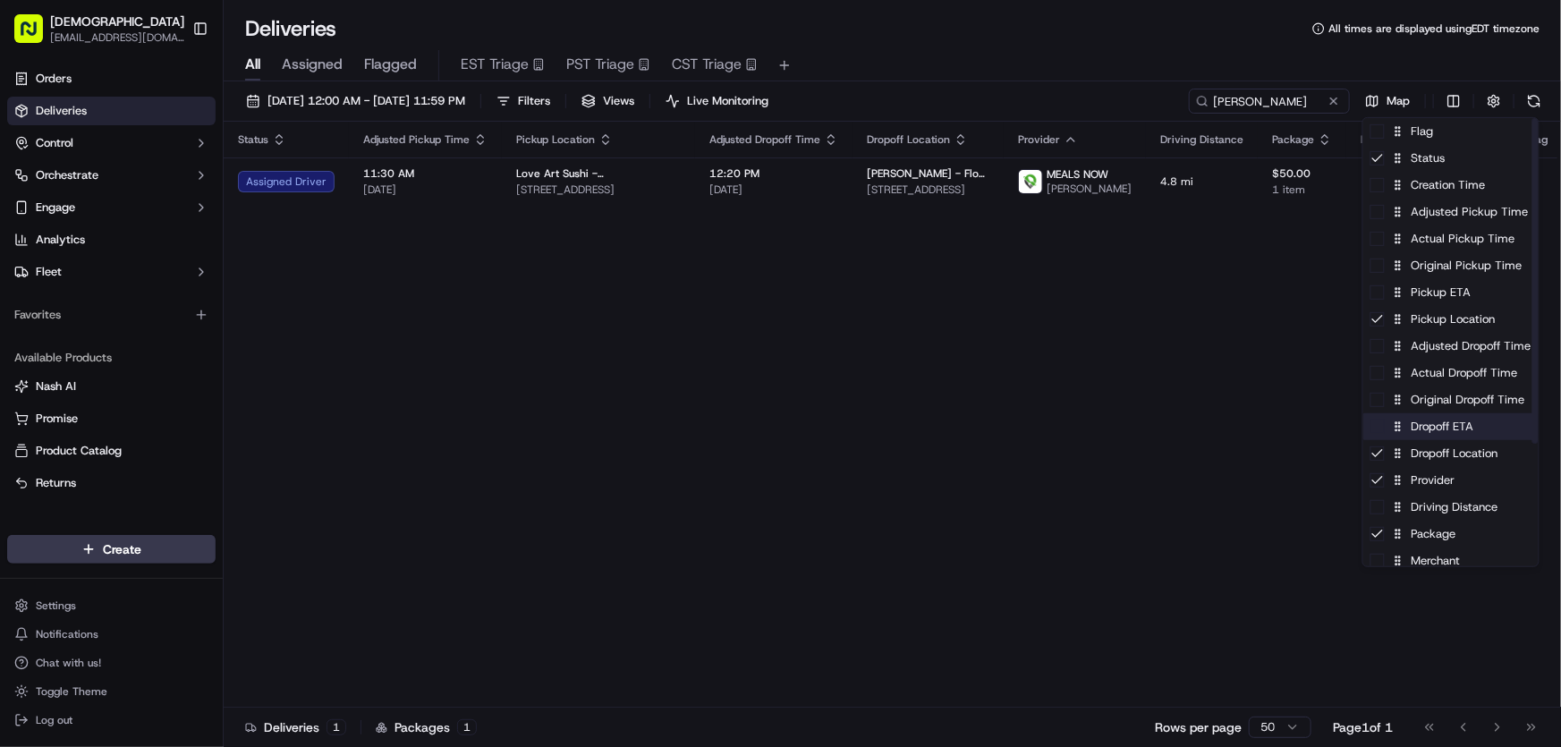
scroll to position [162, 0]
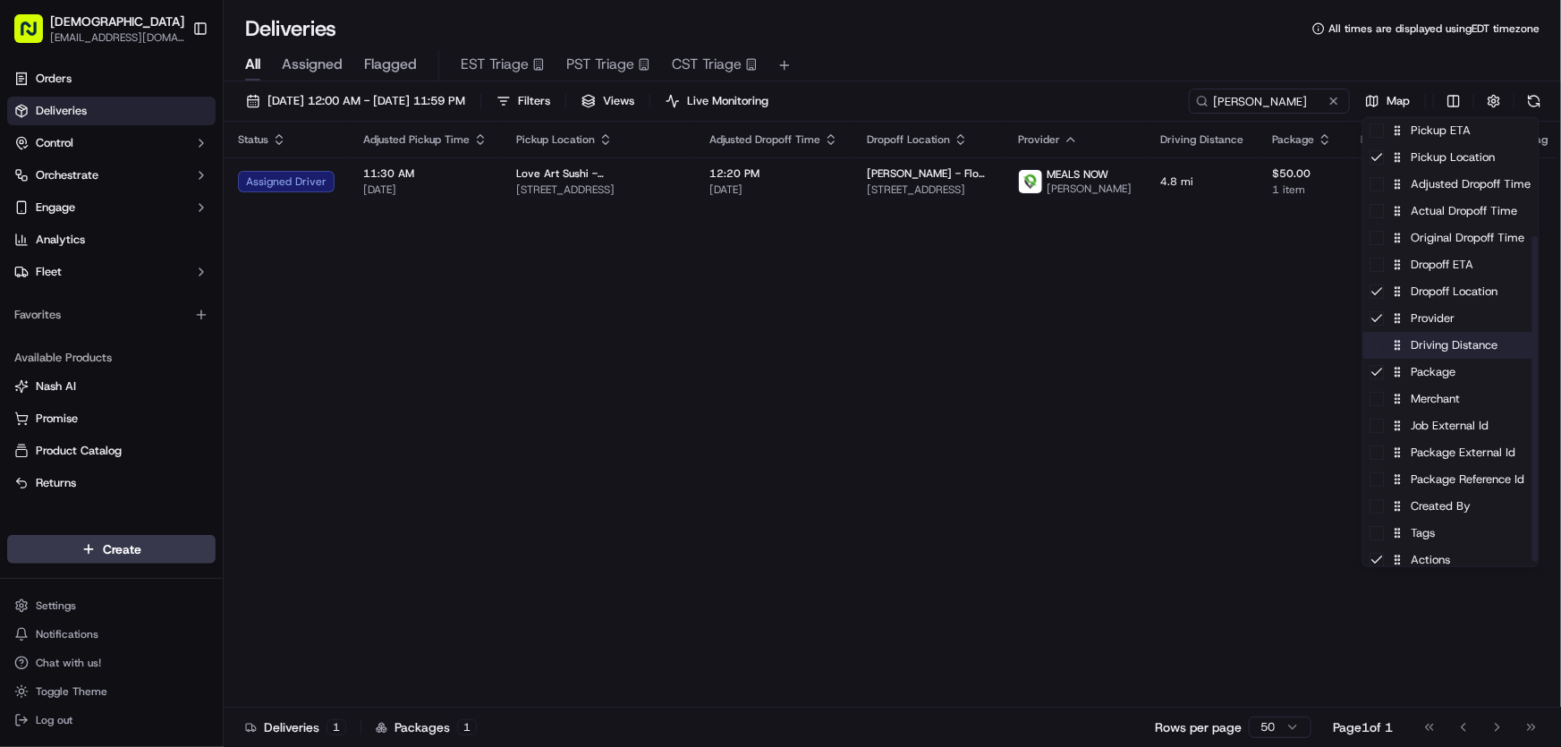
click at [1425, 349] on div "Driving Distance" at bounding box center [1450, 345] width 175 height 27
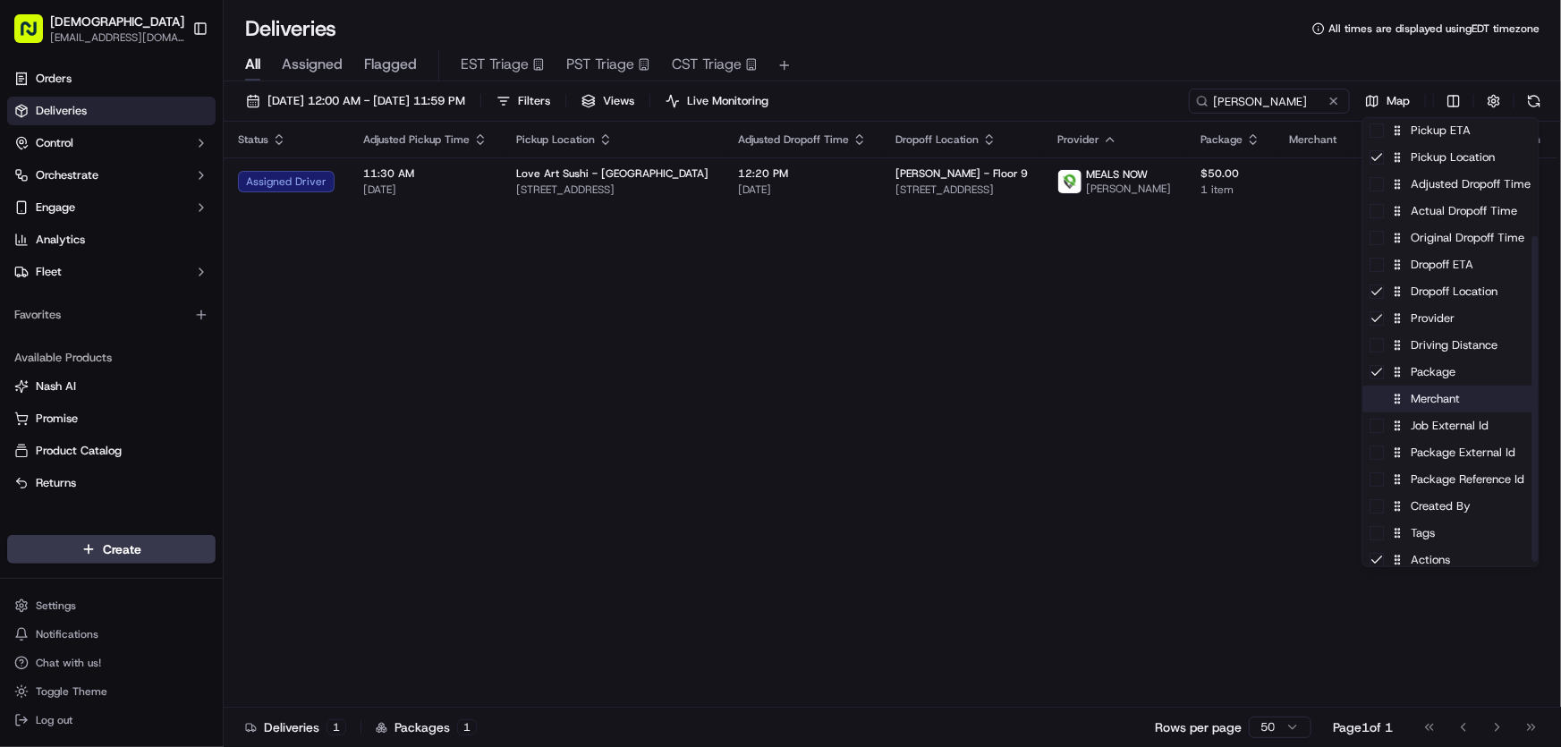
click at [1421, 402] on div "Merchant" at bounding box center [1450, 398] width 175 height 27
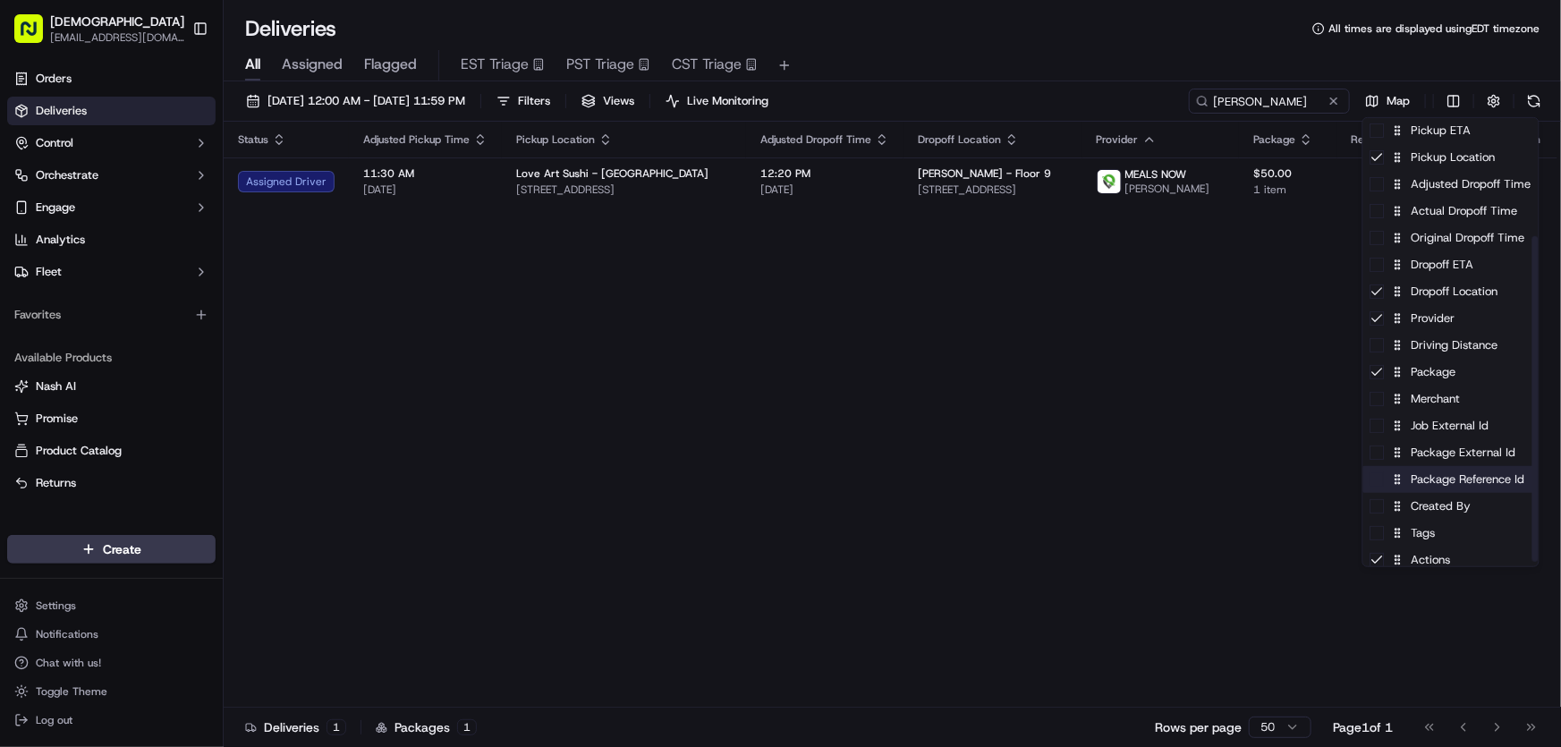
click at [1409, 478] on div "Package Reference Id" at bounding box center [1450, 479] width 175 height 27
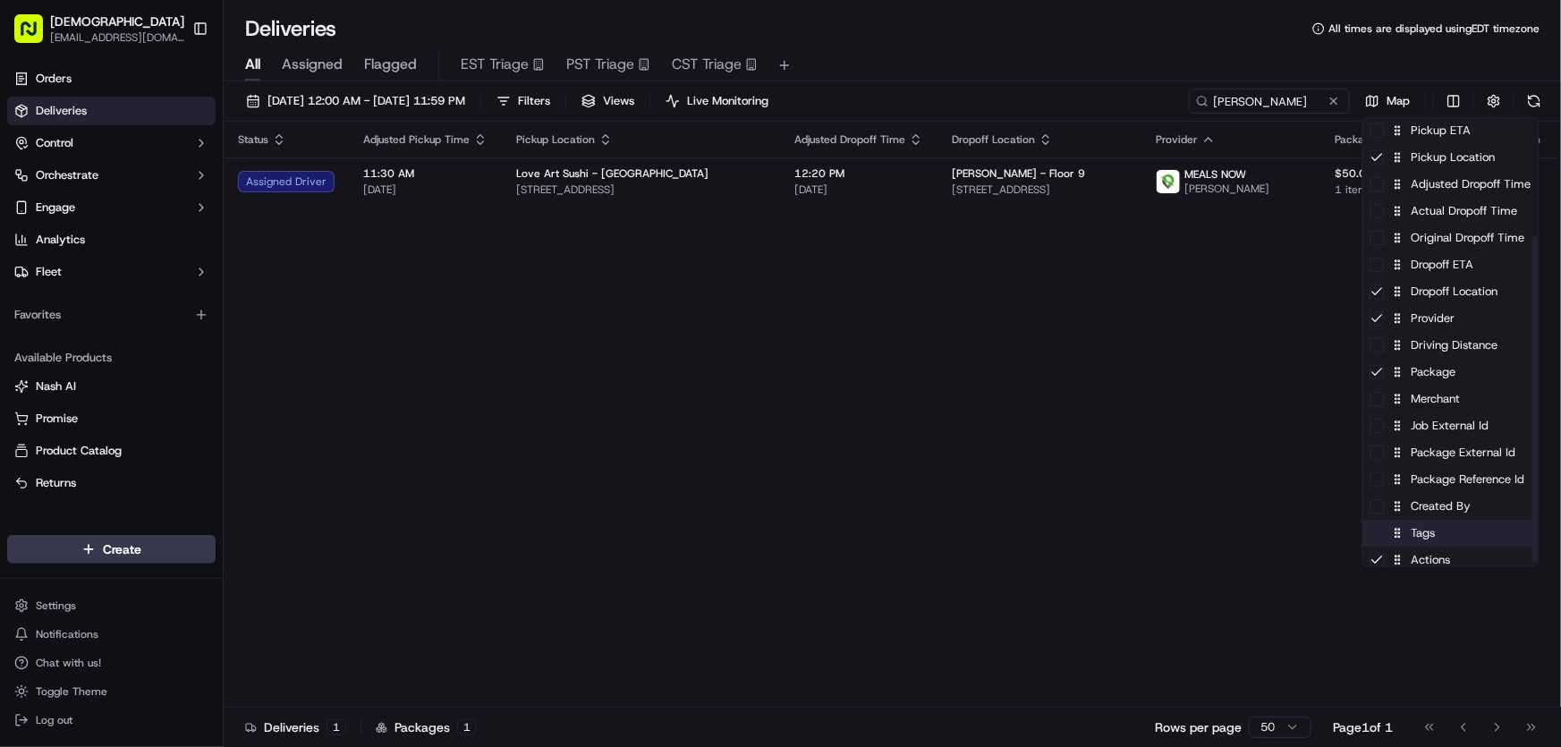
click at [1423, 535] on div "Tags" at bounding box center [1450, 533] width 175 height 27
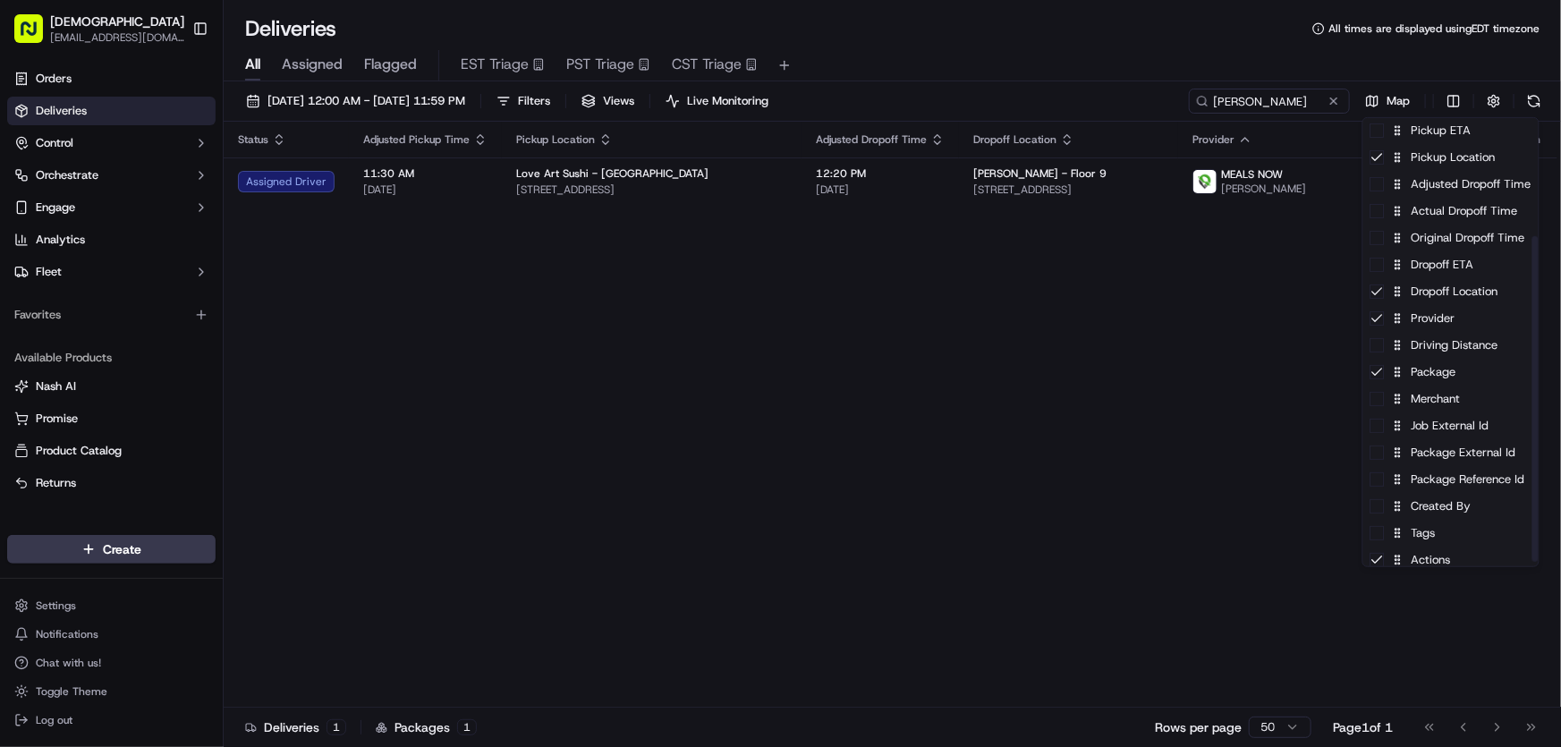
click at [1118, 437] on html "Sharebite [EMAIL_ADDRESS][DOMAIN_NAME] Toggle Sidebar Orders Deliveries Control…" at bounding box center [780, 373] width 1561 height 747
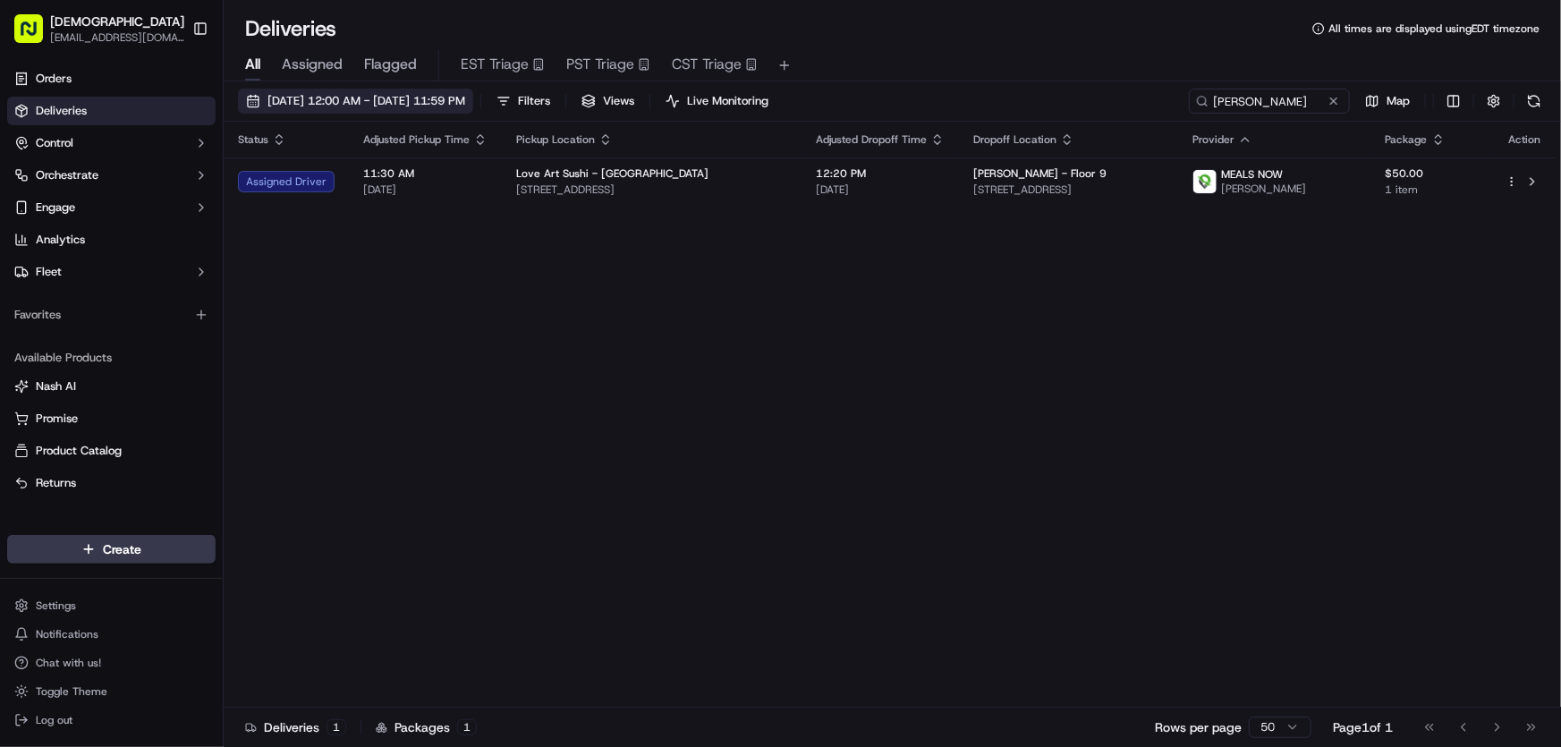
click at [366, 91] on button "[DATE] 12:00 AM - [DATE] 11:59 PM" at bounding box center [355, 101] width 235 height 25
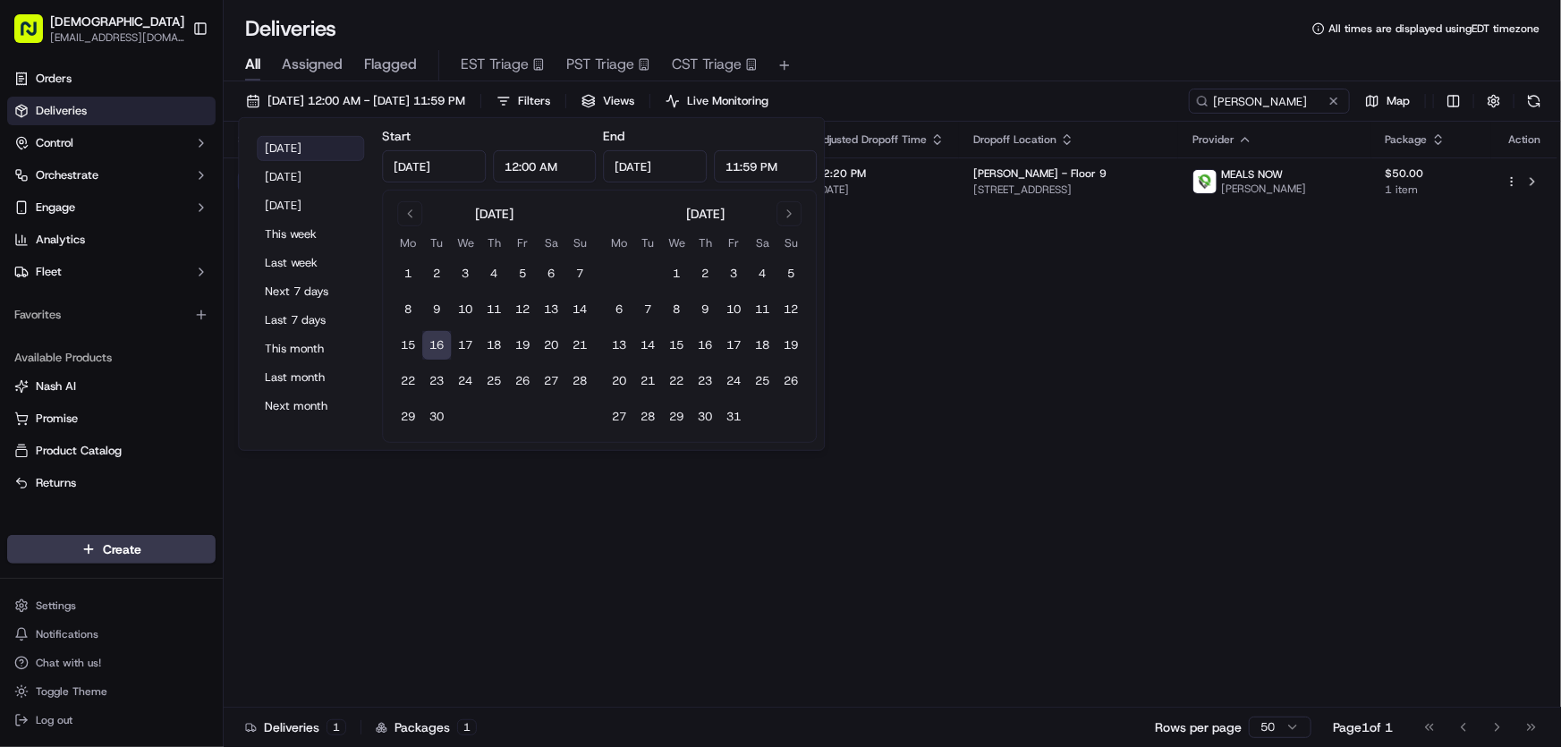
click at [285, 143] on button "[DATE]" at bounding box center [310, 148] width 107 height 25
click at [938, 362] on div "Status Adjusted Pickup Time Pickup Location Adjusted Dropoff Time Dropoff Locat…" at bounding box center [891, 415] width 1334 height 586
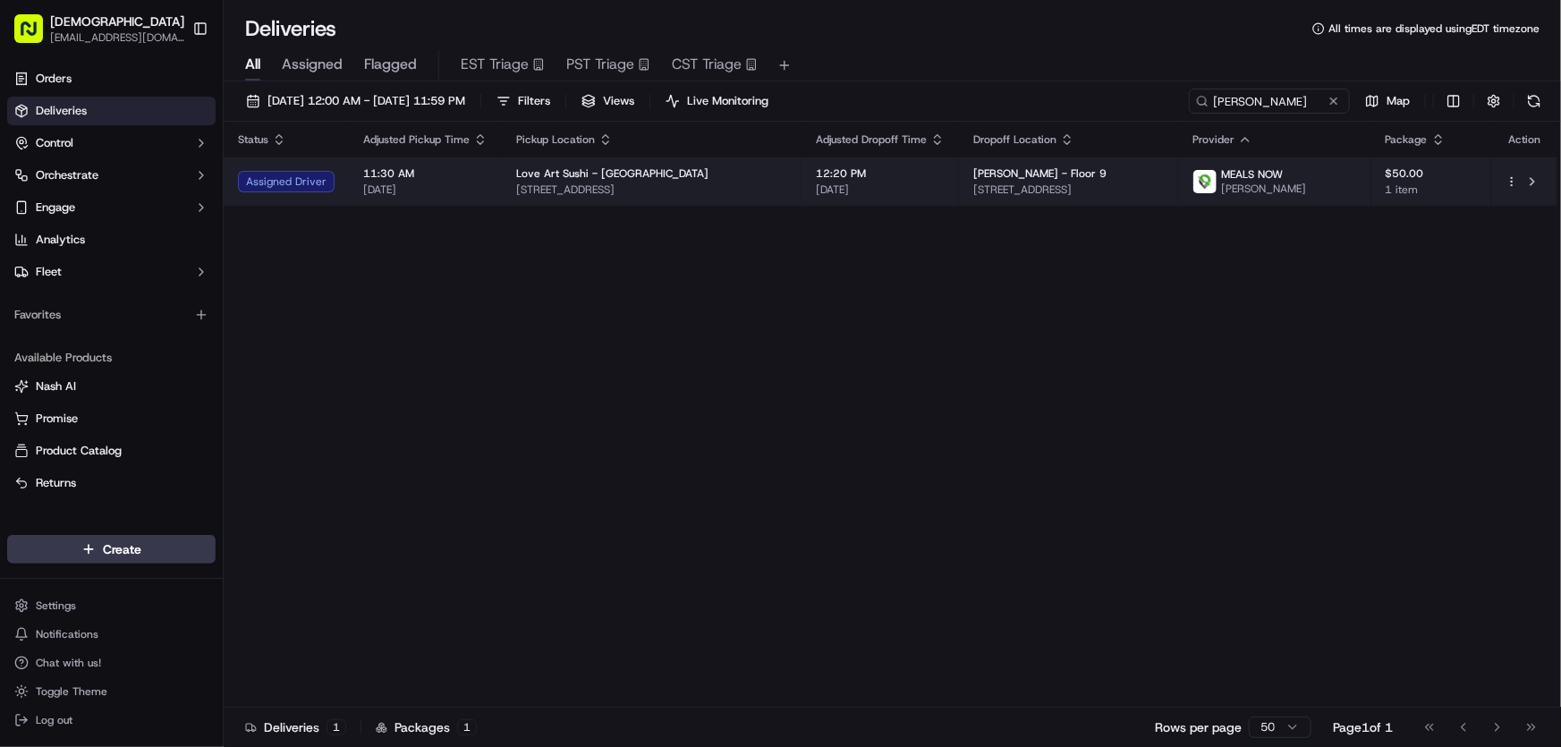
drag, startPoint x: 1152, startPoint y: 184, endPoint x: 941, endPoint y: 199, distance: 211.6
click at [959, 199] on td "[PERSON_NAME] - Floor 9 [STREET_ADDRESS]" at bounding box center [1068, 181] width 219 height 48
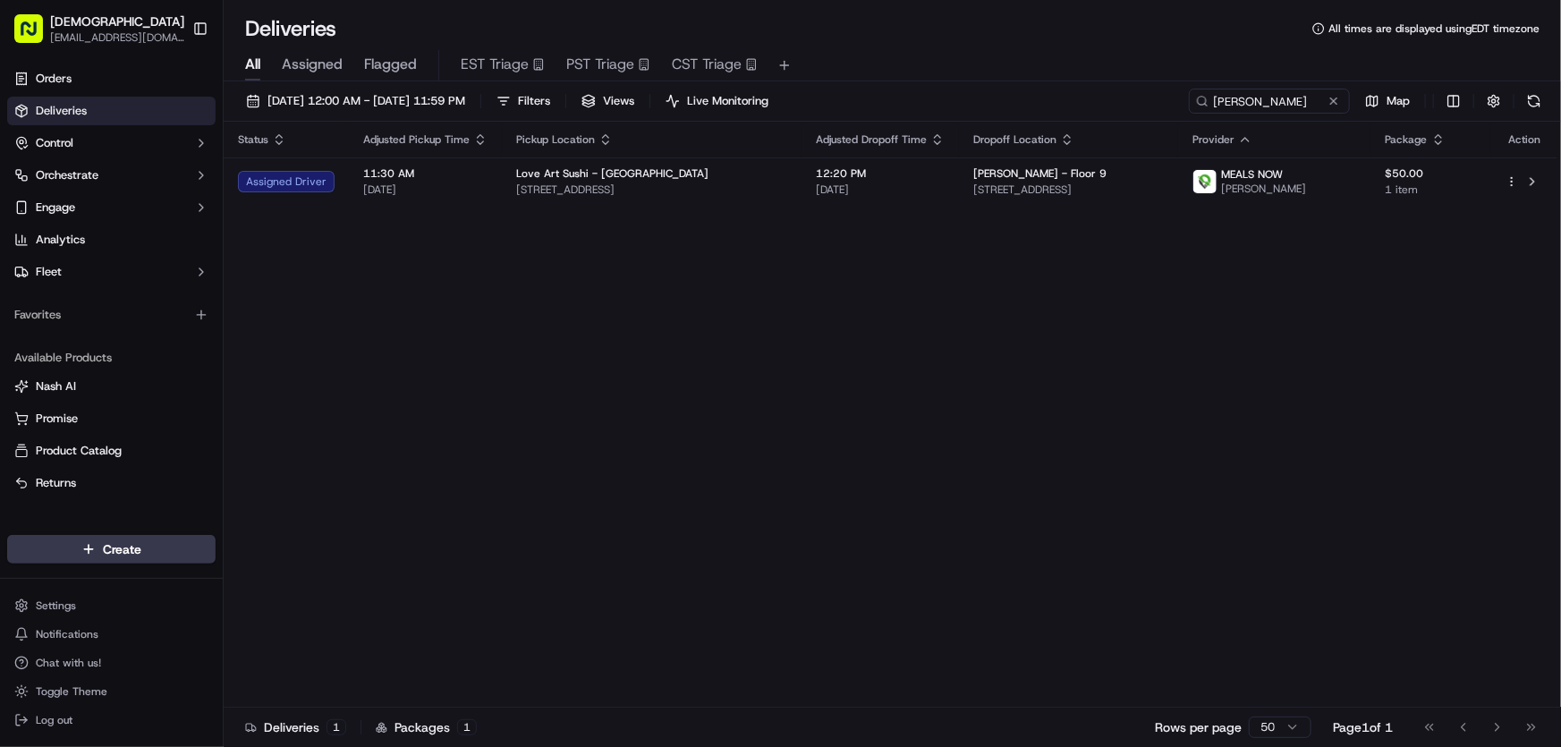
copy span "[STREET_ADDRESS]"
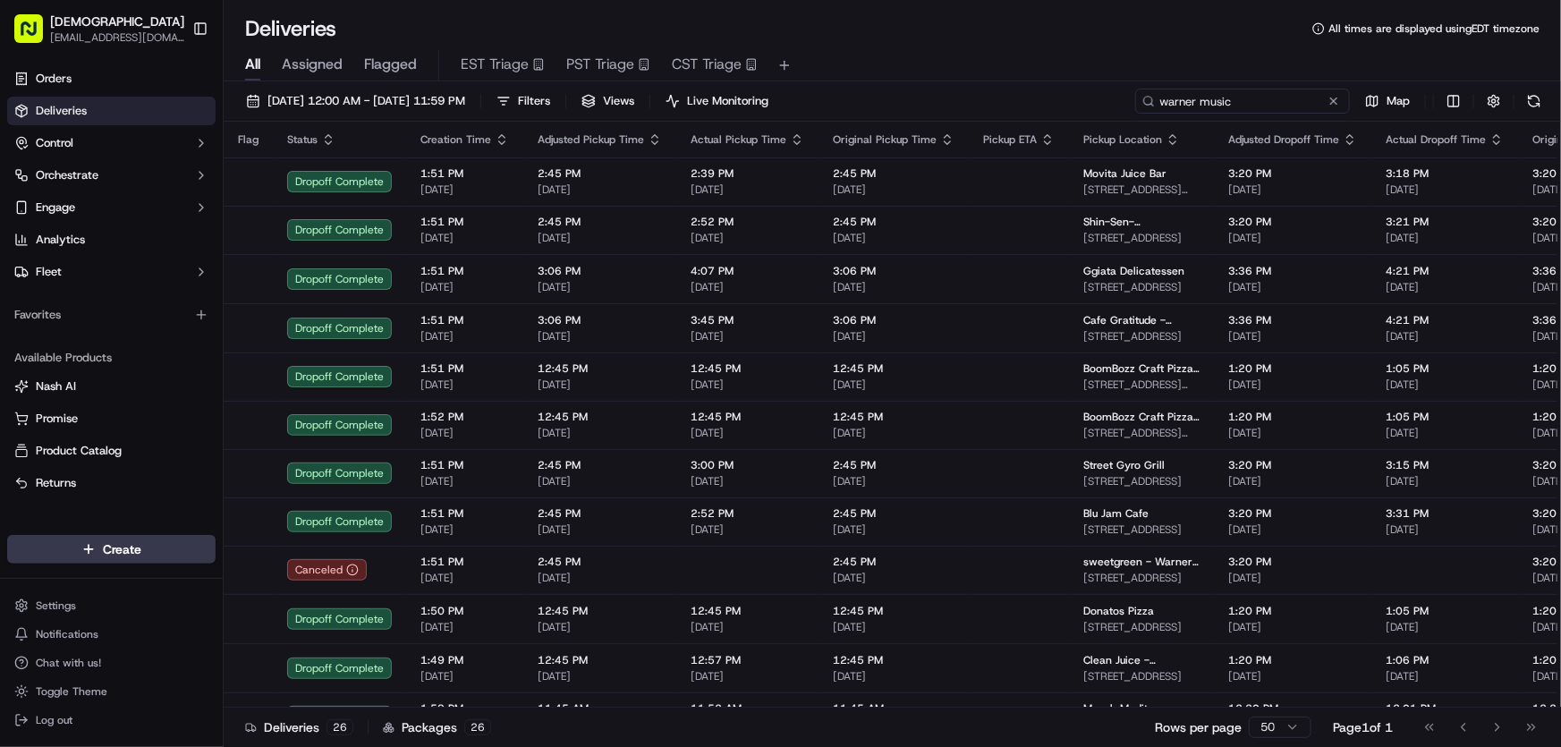
click at [1243, 90] on input "warner music" at bounding box center [1242, 101] width 215 height 25
drag, startPoint x: 1260, startPoint y: 94, endPoint x: 1051, endPoint y: 88, distance: 209.4
click at [1058, 96] on div "[DATE] 12:00 AM - [DATE] 11:59 PM Filters Views Live Monitoring warner music Map" at bounding box center [892, 105] width 1337 height 33
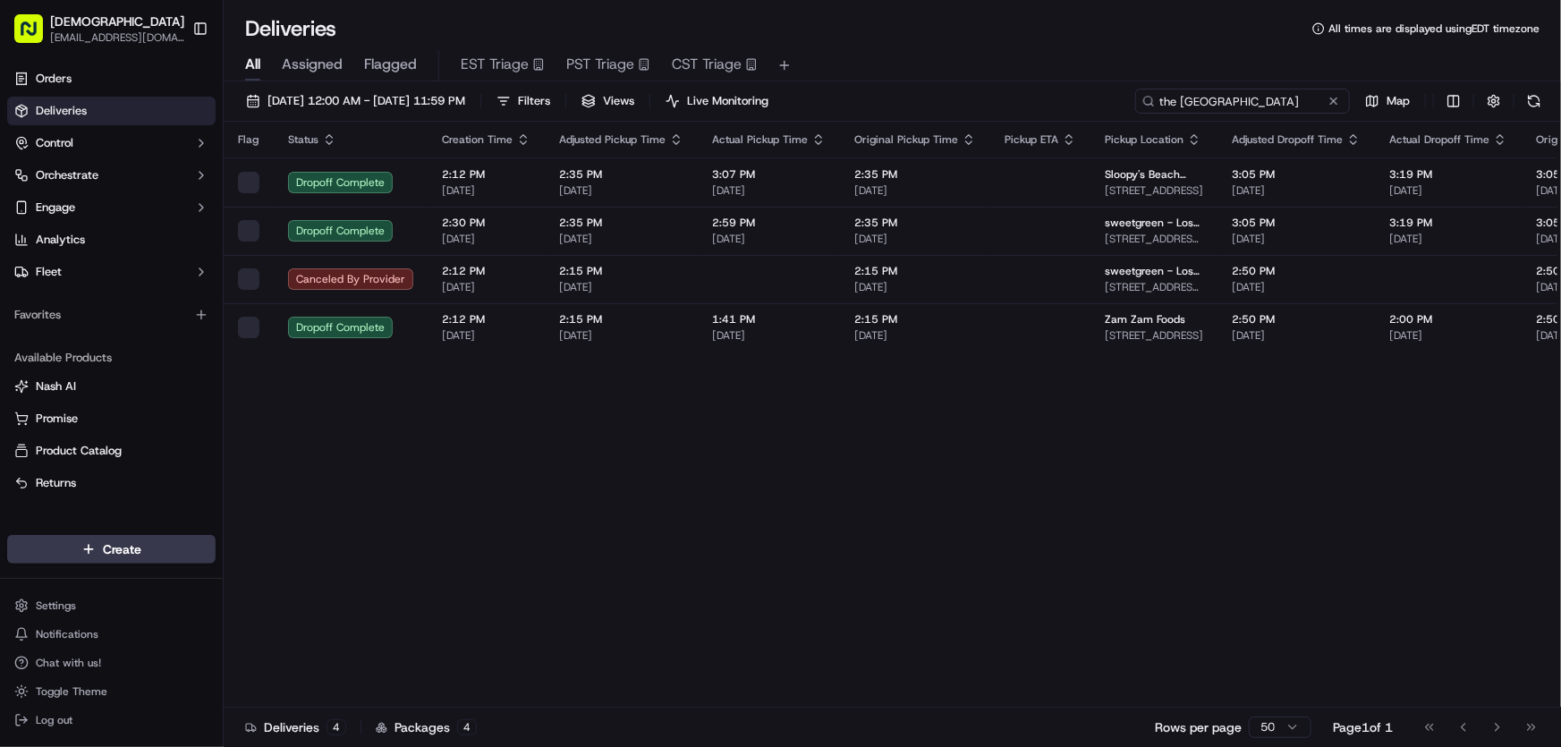
type input "the [GEOGRAPHIC_DATA]"
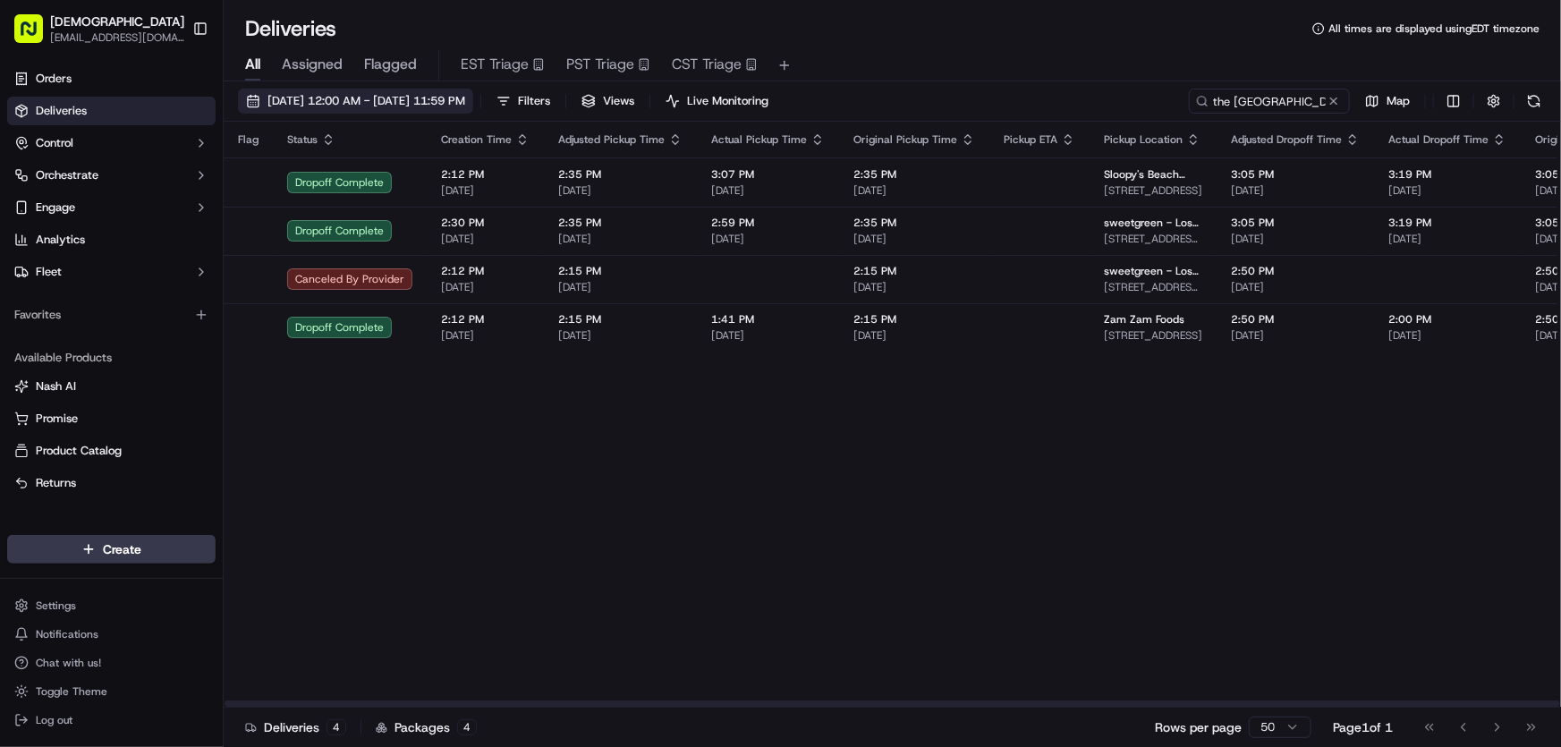
click at [402, 101] on span "[DATE] 12:00 AM - [DATE] 11:59 PM" at bounding box center [366, 101] width 198 height 16
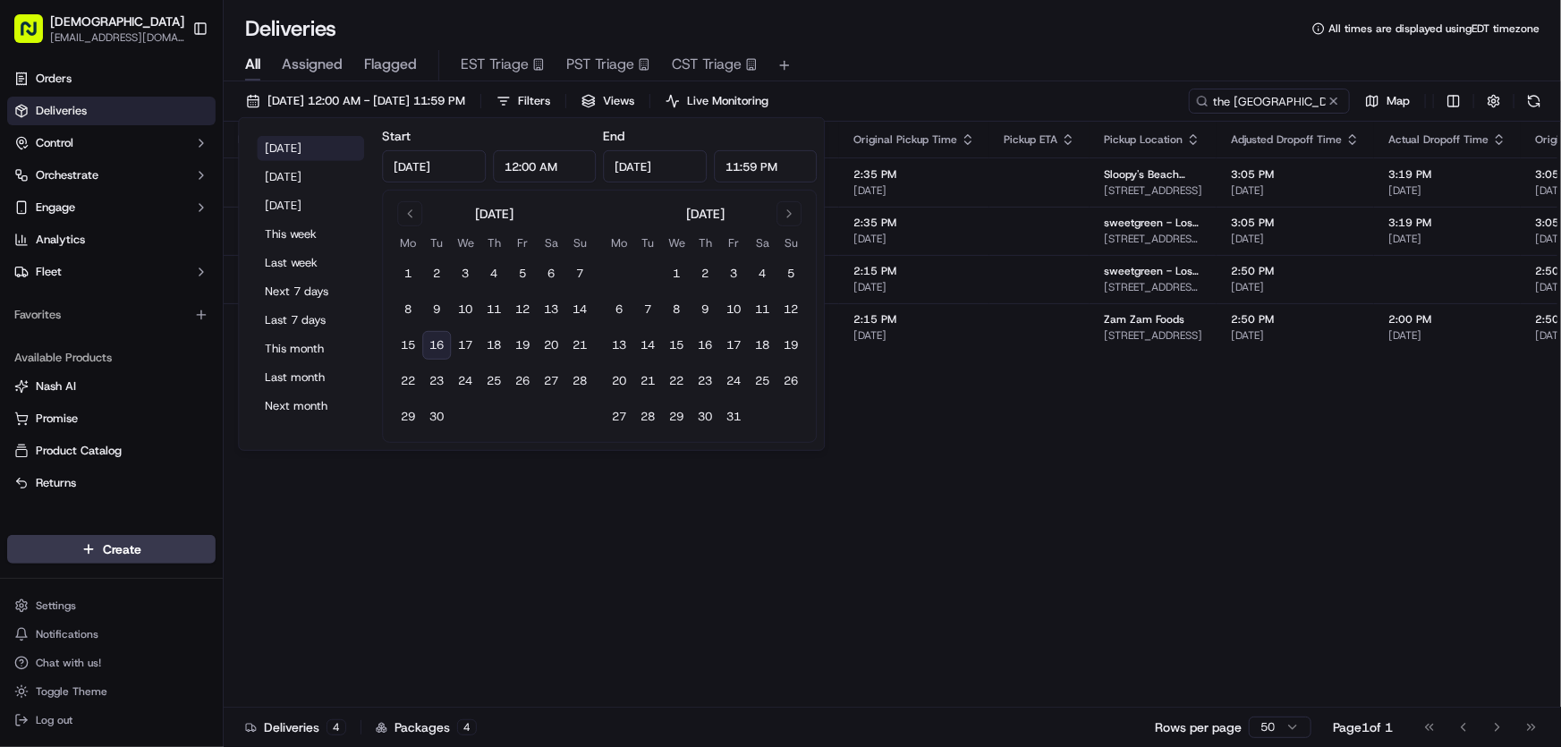
click at [303, 138] on button "[DATE]" at bounding box center [310, 148] width 107 height 25
type input "[DATE]"
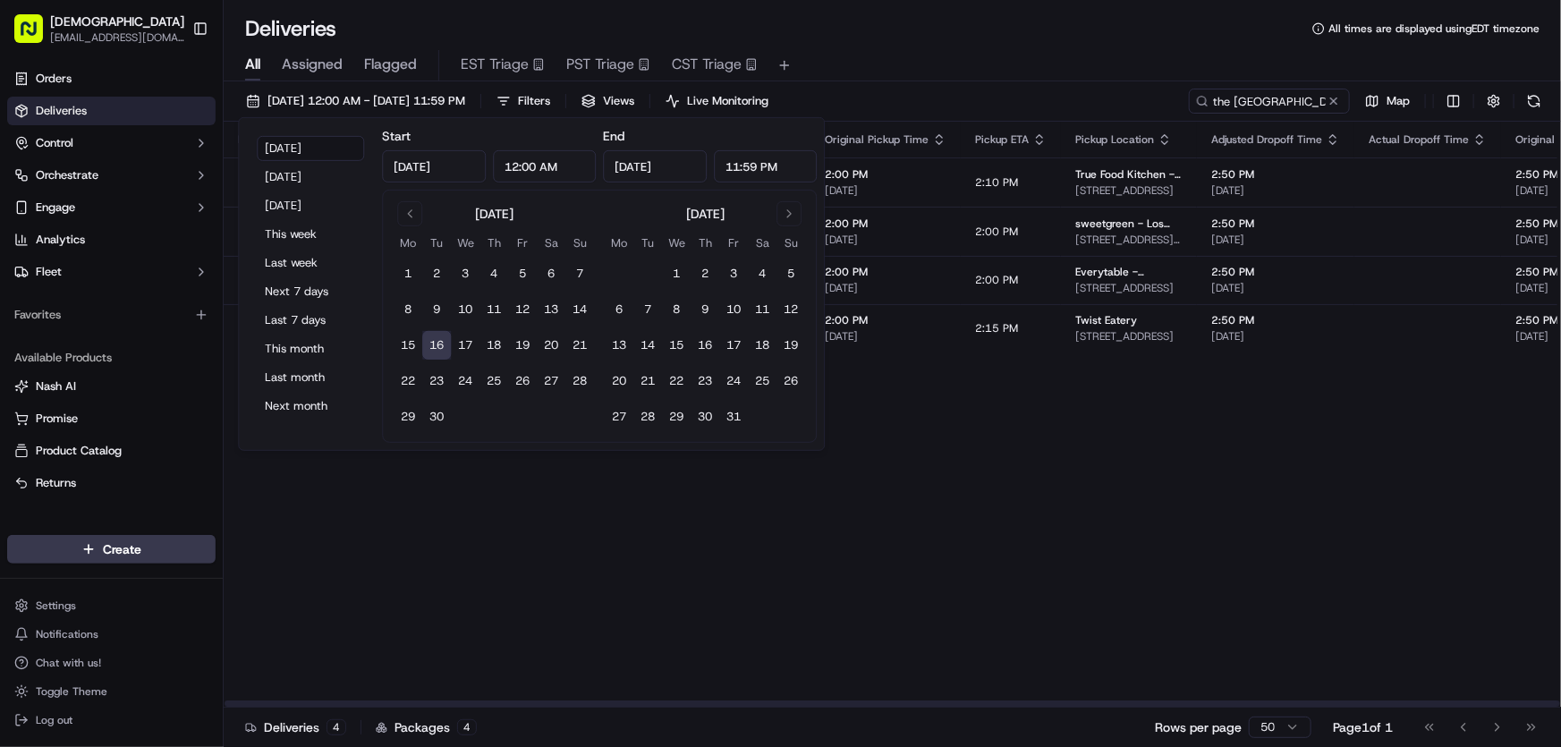
click at [1046, 46] on div "All Assigned Flagged EST Triage PST Triage CST Triage" at bounding box center [892, 62] width 1337 height 38
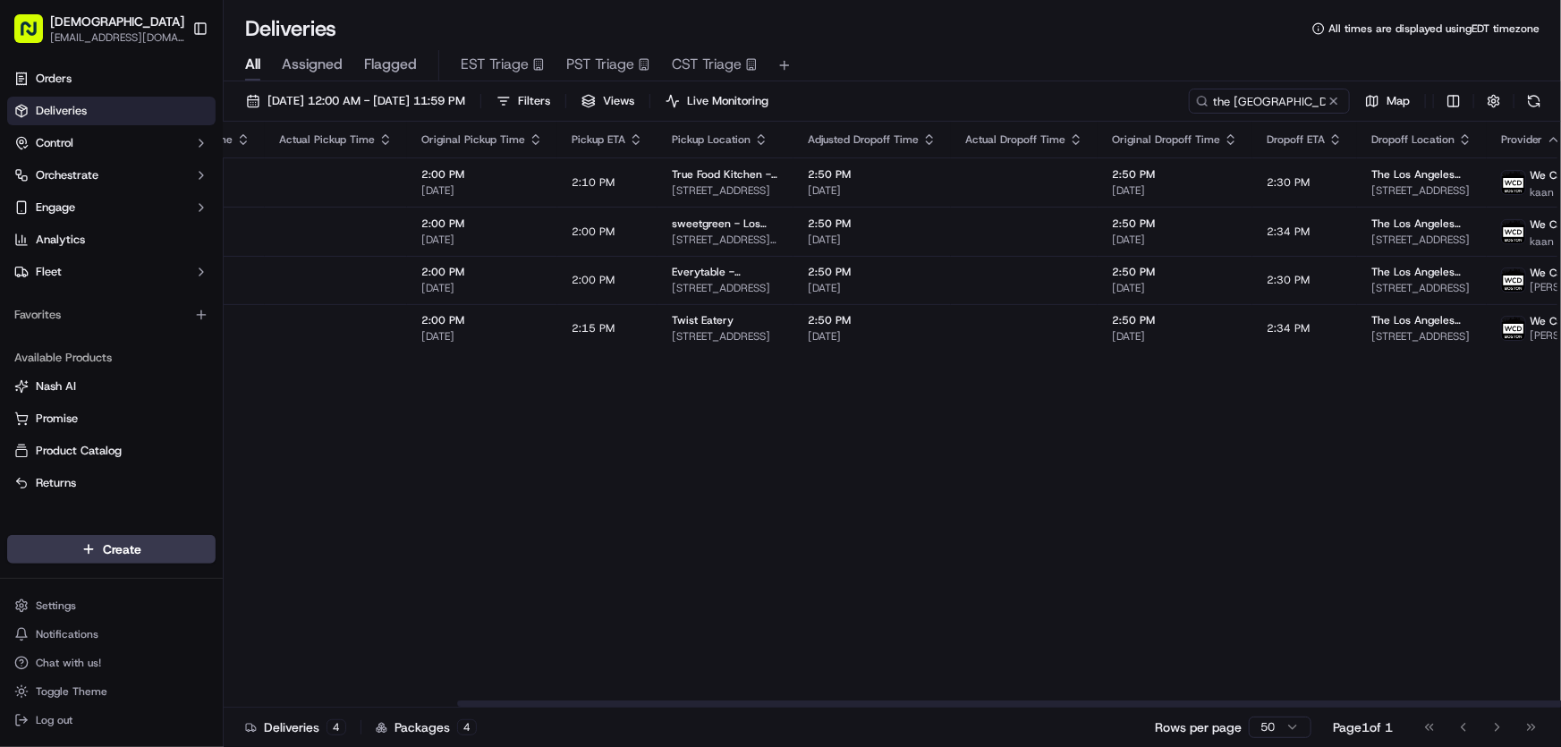
drag, startPoint x: 868, startPoint y: 703, endPoint x: 1163, endPoint y: 492, distance: 362.1
click at [1106, 705] on div at bounding box center [1124, 703] width 1335 height 6
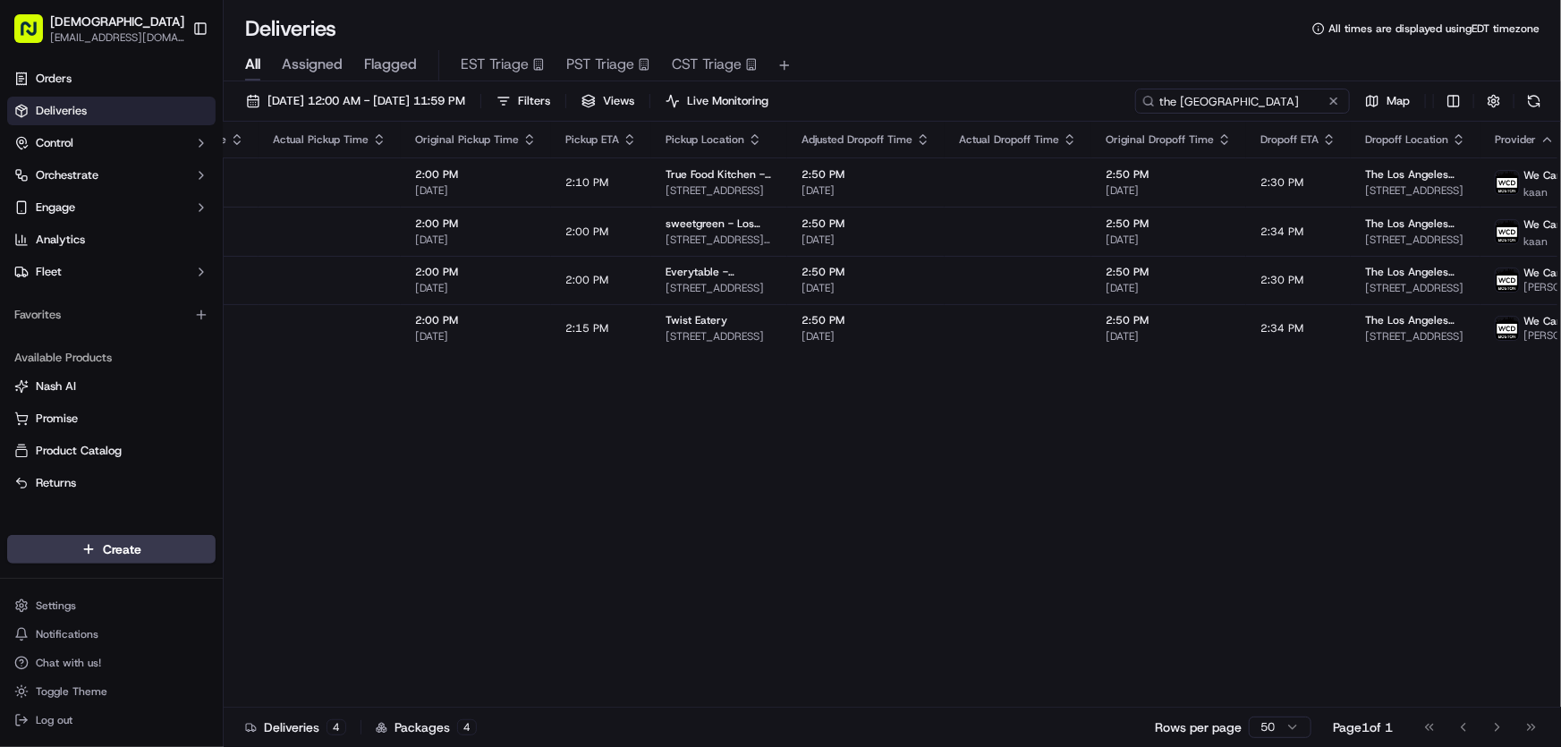
drag, startPoint x: 1306, startPoint y: 95, endPoint x: 1082, endPoint y: 98, distance: 223.6
click at [1082, 98] on div "[DATE] 12:00 AM - [DATE] 11:59 PM Filters Views Live Monitoring the [GEOGRAPHIC…" at bounding box center [892, 105] width 1337 height 33
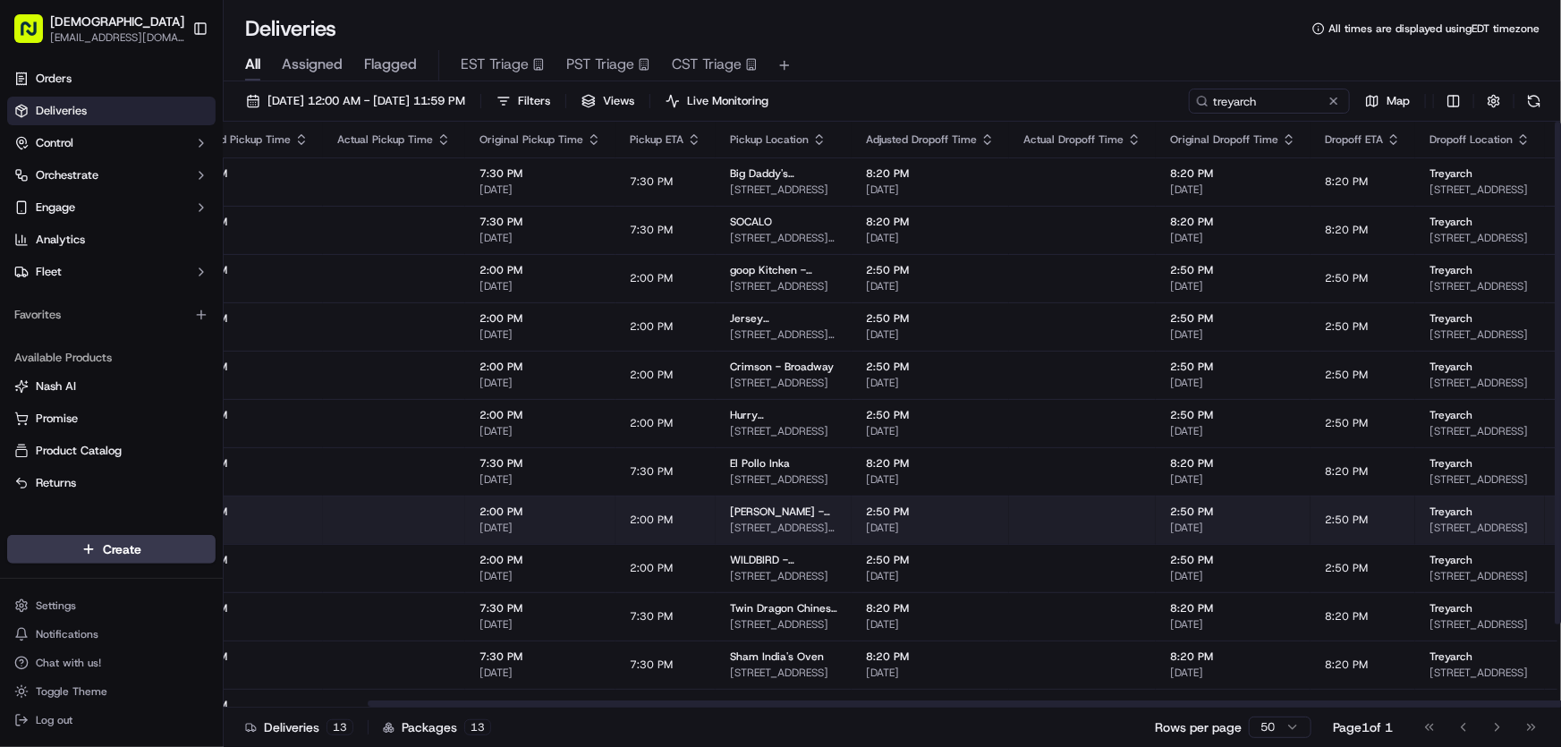
drag, startPoint x: 913, startPoint y: 703, endPoint x: 1165, endPoint y: 539, distance: 300.7
click at [1126, 704] on div at bounding box center [1032, 703] width 1328 height 6
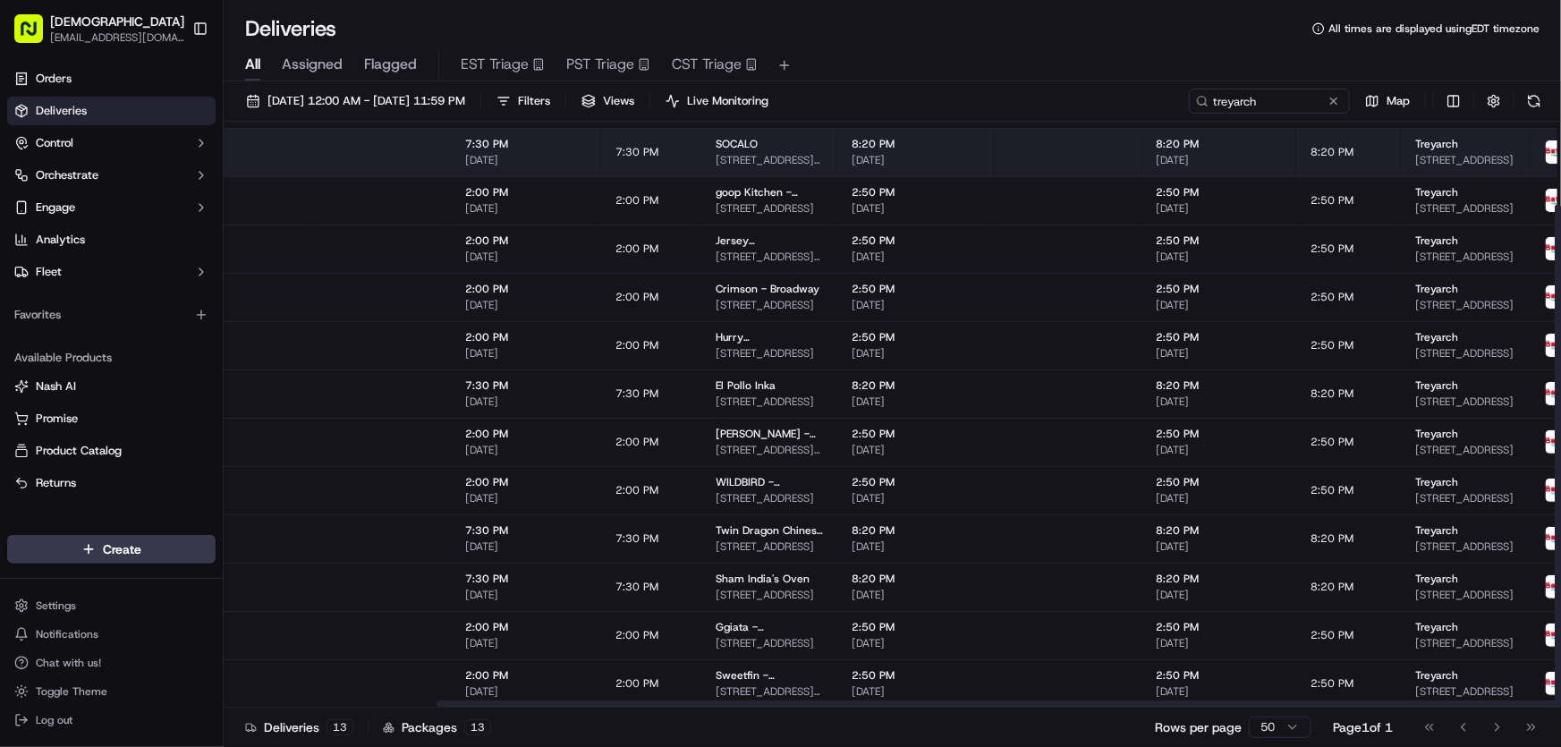
scroll to position [97, 360]
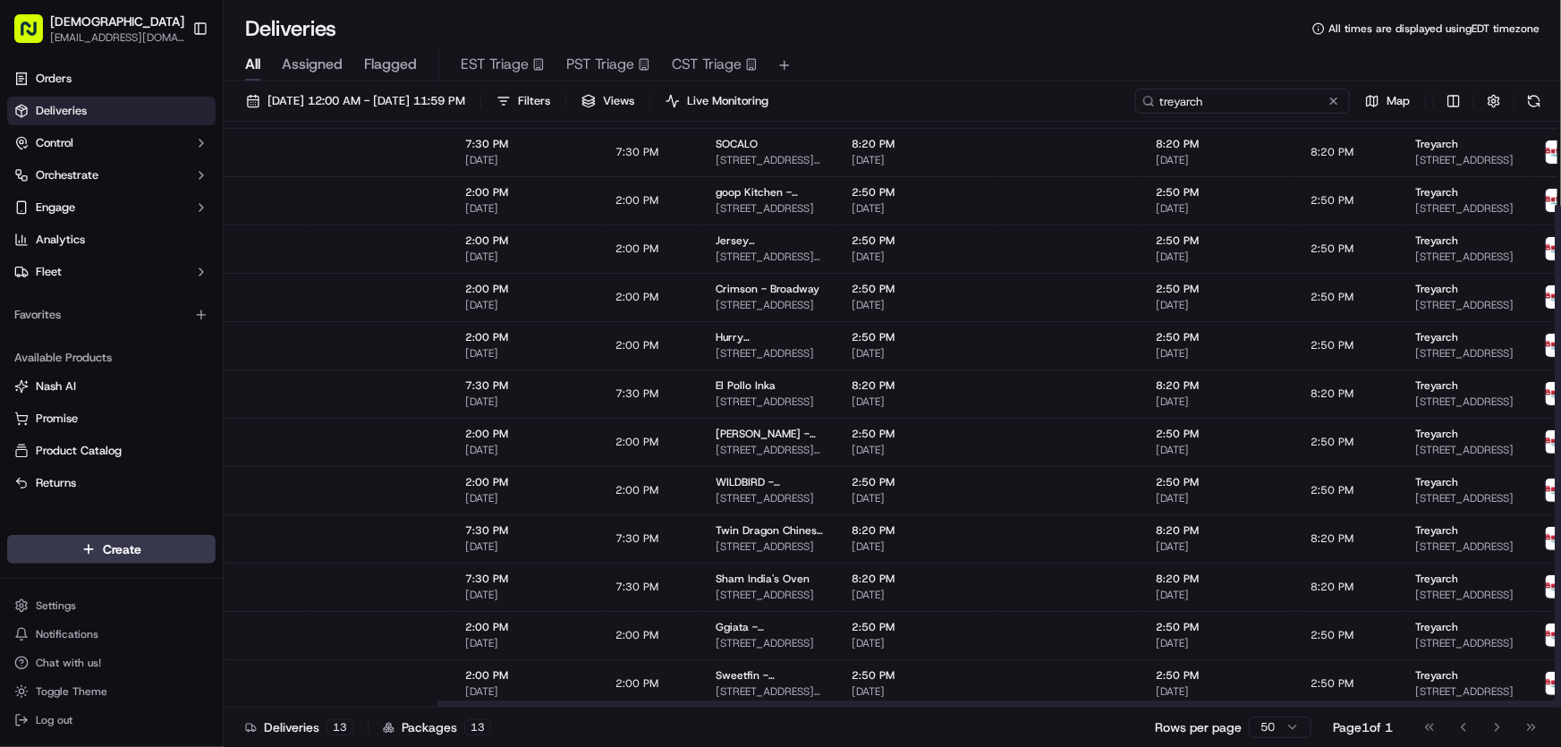
drag, startPoint x: 1265, startPoint y: 100, endPoint x: 1173, endPoint y: 97, distance: 92.2
click at [1173, 97] on input "treyarch" at bounding box center [1242, 101] width 215 height 25
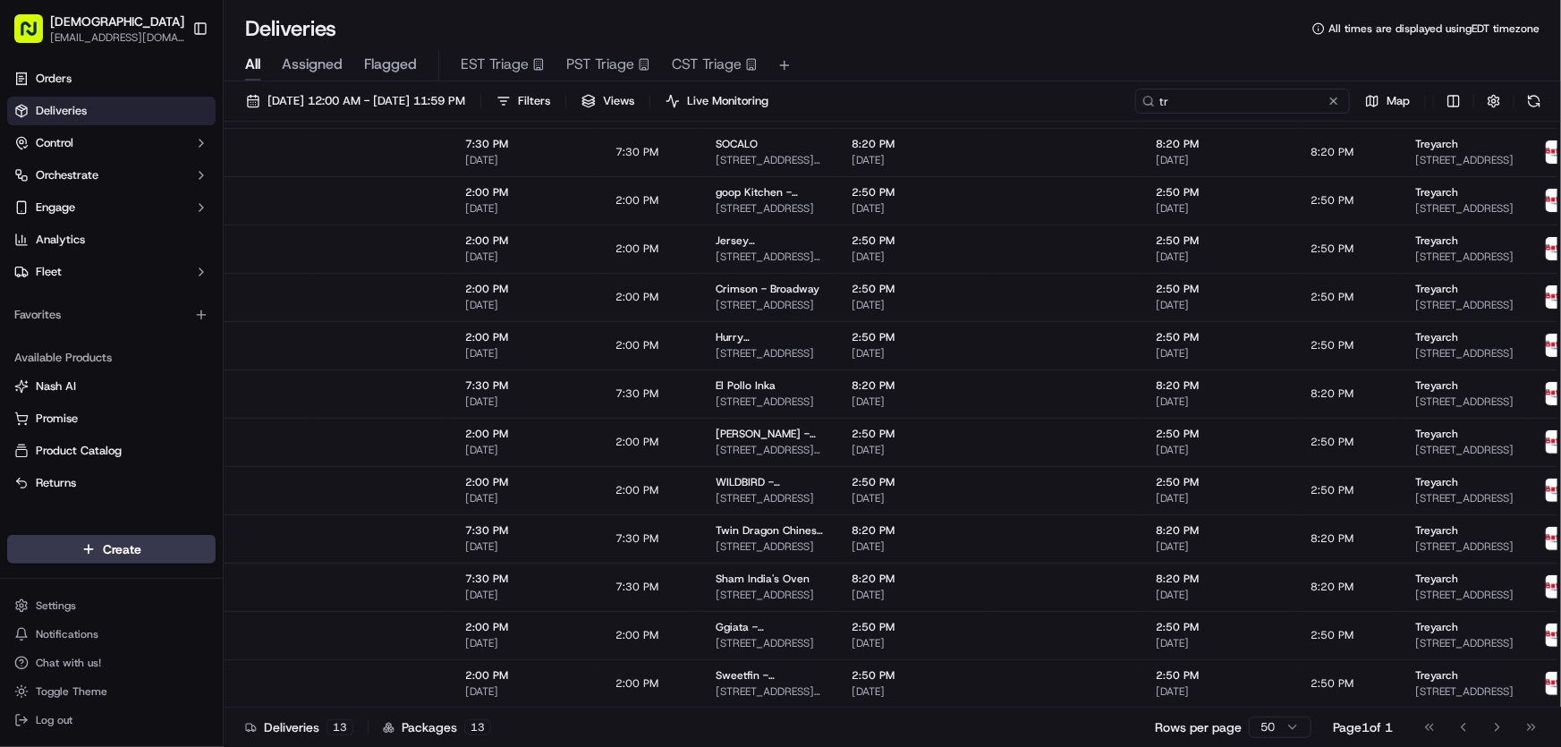
type input "t"
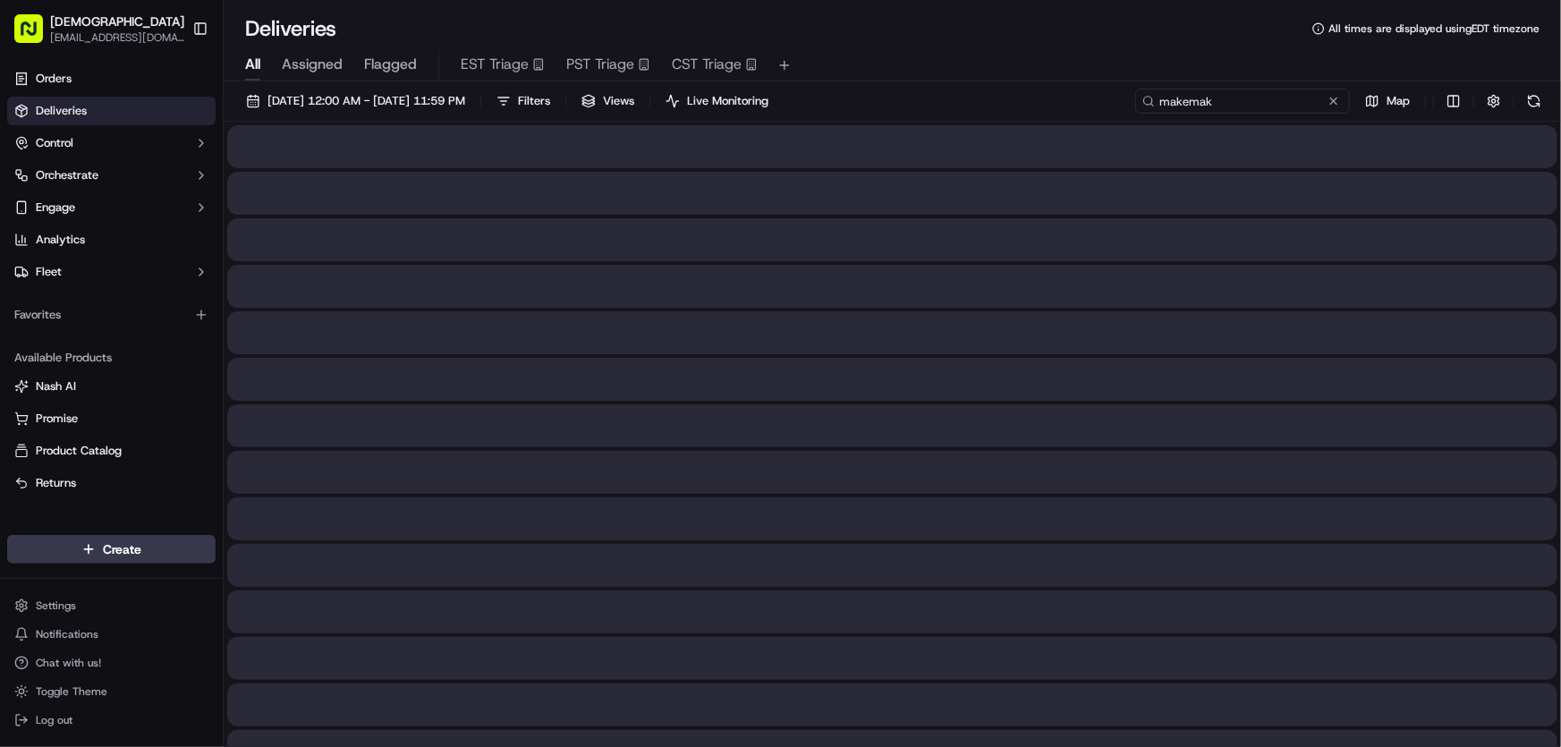
type input "makemake"
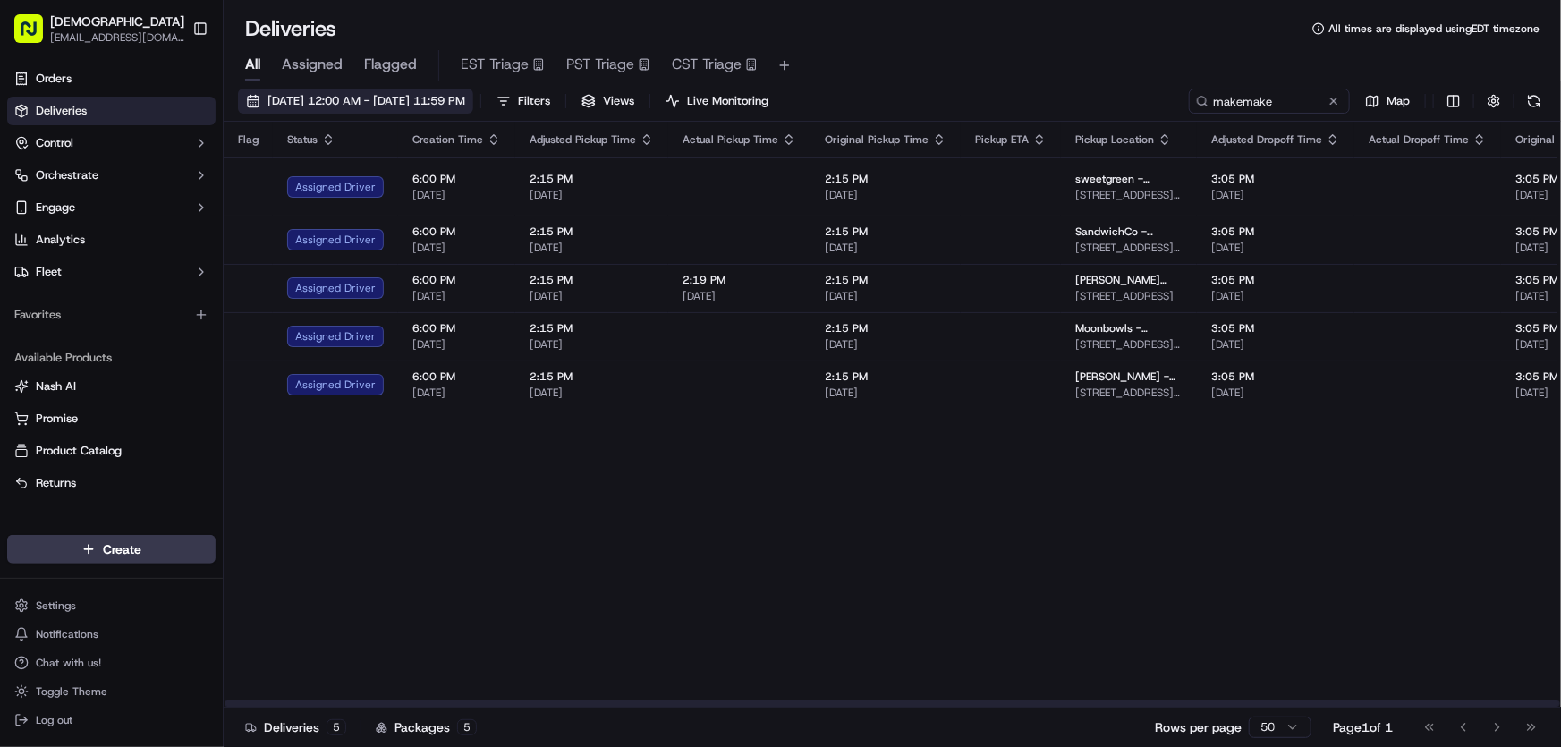
click at [451, 98] on span "[DATE] 12:00 AM - [DATE] 11:59 PM" at bounding box center [366, 101] width 198 height 16
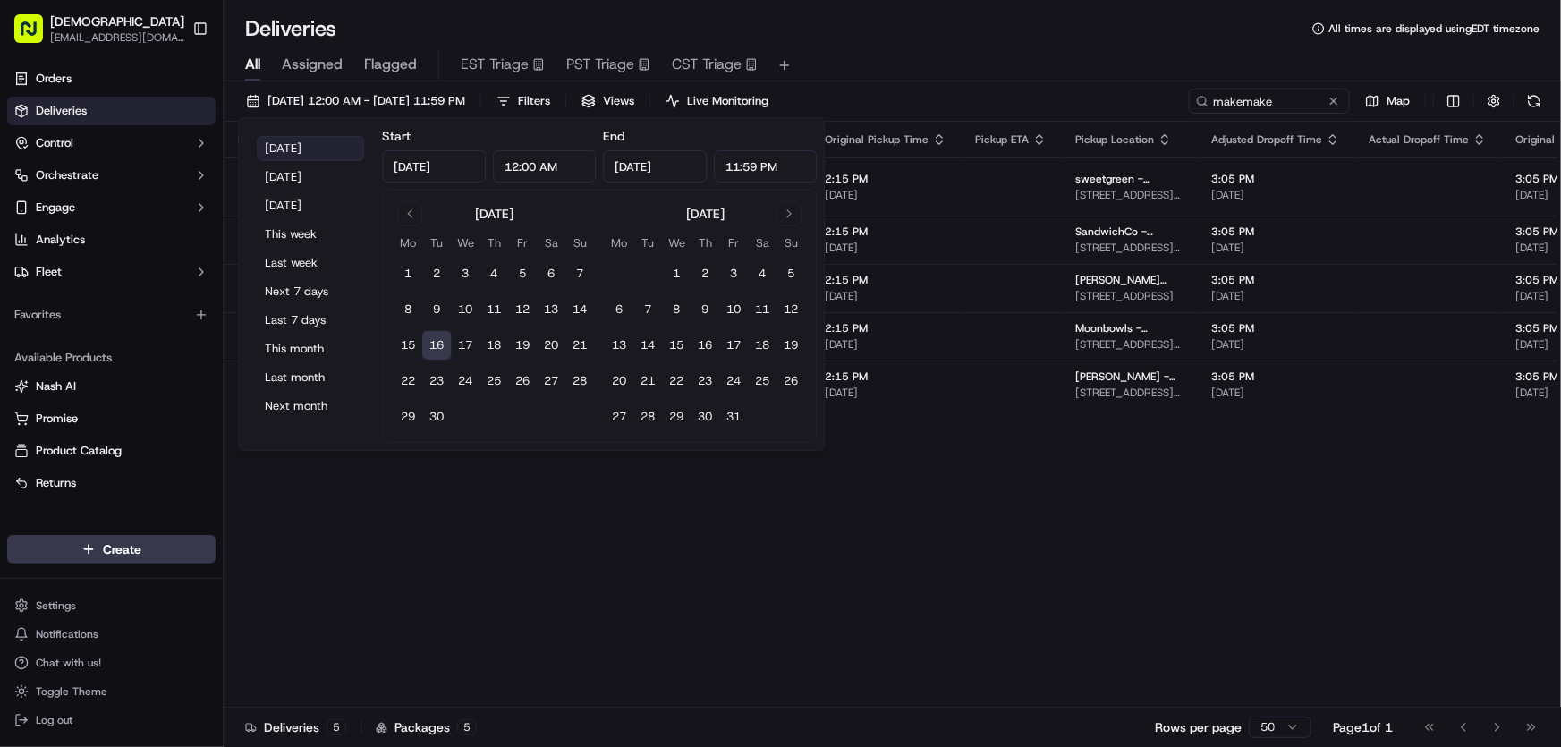
click at [300, 140] on button "[DATE]" at bounding box center [310, 148] width 107 height 25
click at [908, 48] on div "All Assigned Flagged EST Triage PST Triage CST Triage" at bounding box center [892, 62] width 1337 height 38
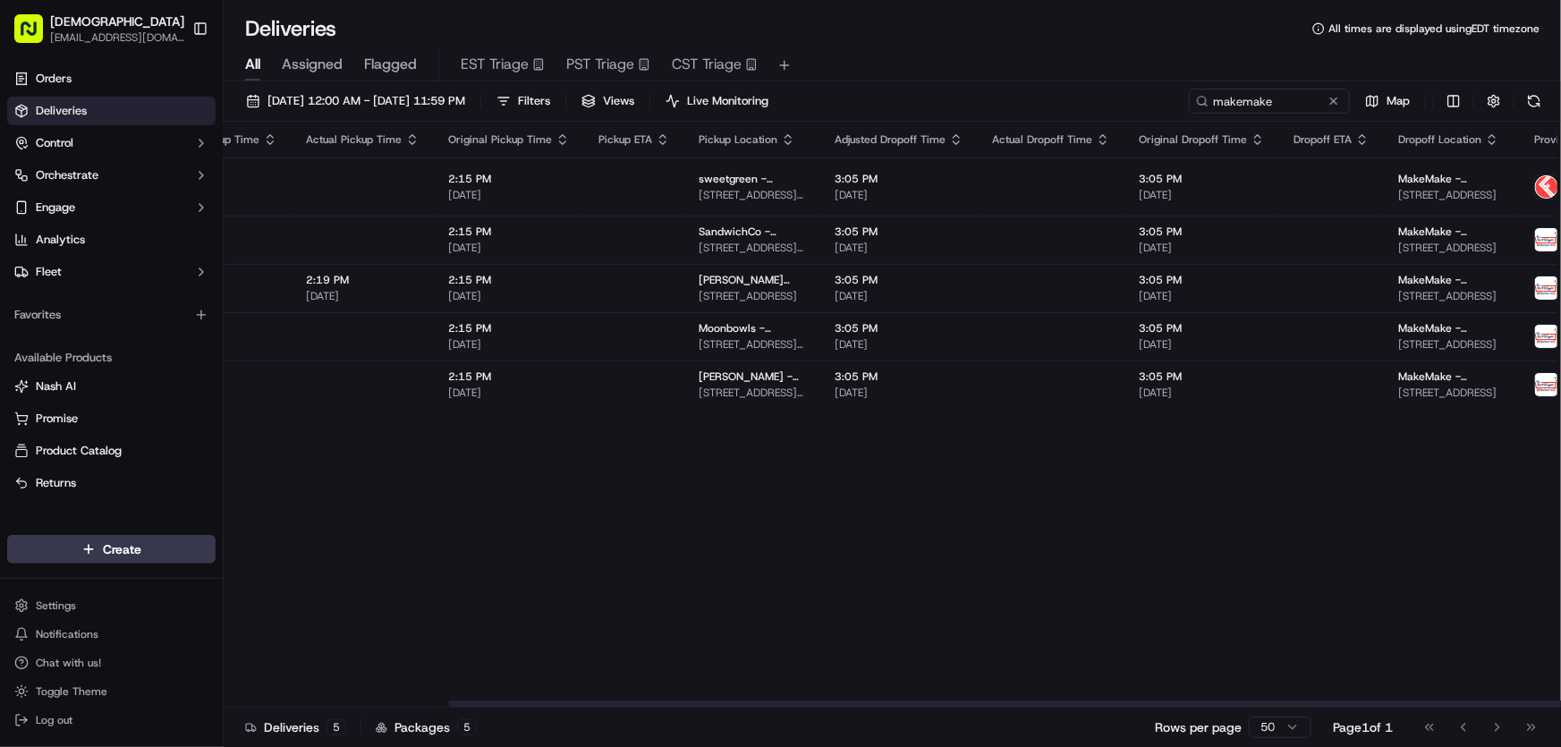
scroll to position [0, 380]
drag, startPoint x: 849, startPoint y: 705, endPoint x: 1078, endPoint y: 698, distance: 229.1
click at [1078, 700] on div at bounding box center [1120, 703] width 1335 height 6
